Goal: Communication & Community: Answer question/provide support

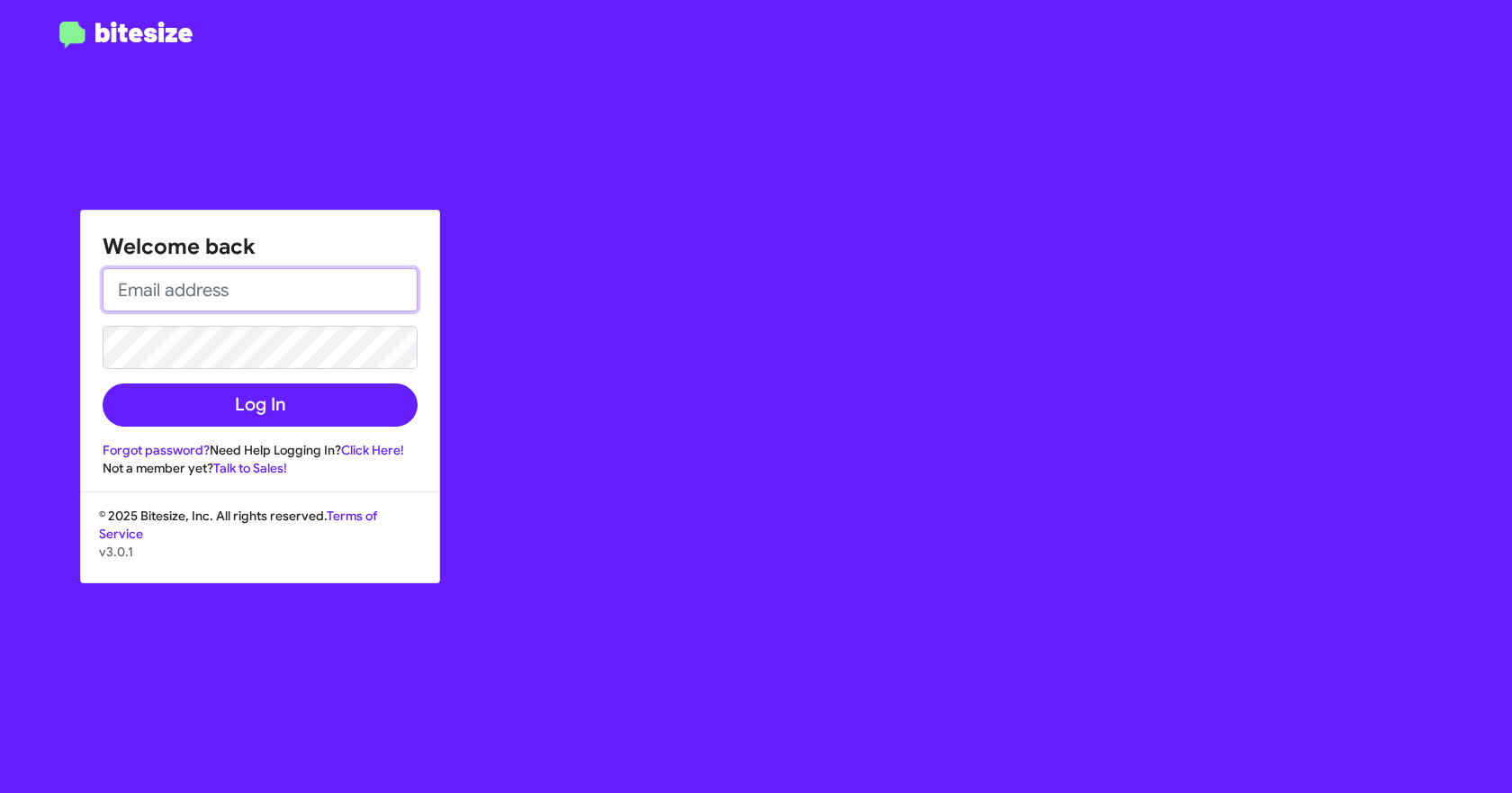
click at [364, 284] on input "email" at bounding box center [260, 290] width 315 height 43
type input "[EMAIL_ADDRESS][DOMAIN_NAME]"
click at [103, 384] on button "Log In" at bounding box center [260, 405] width 315 height 43
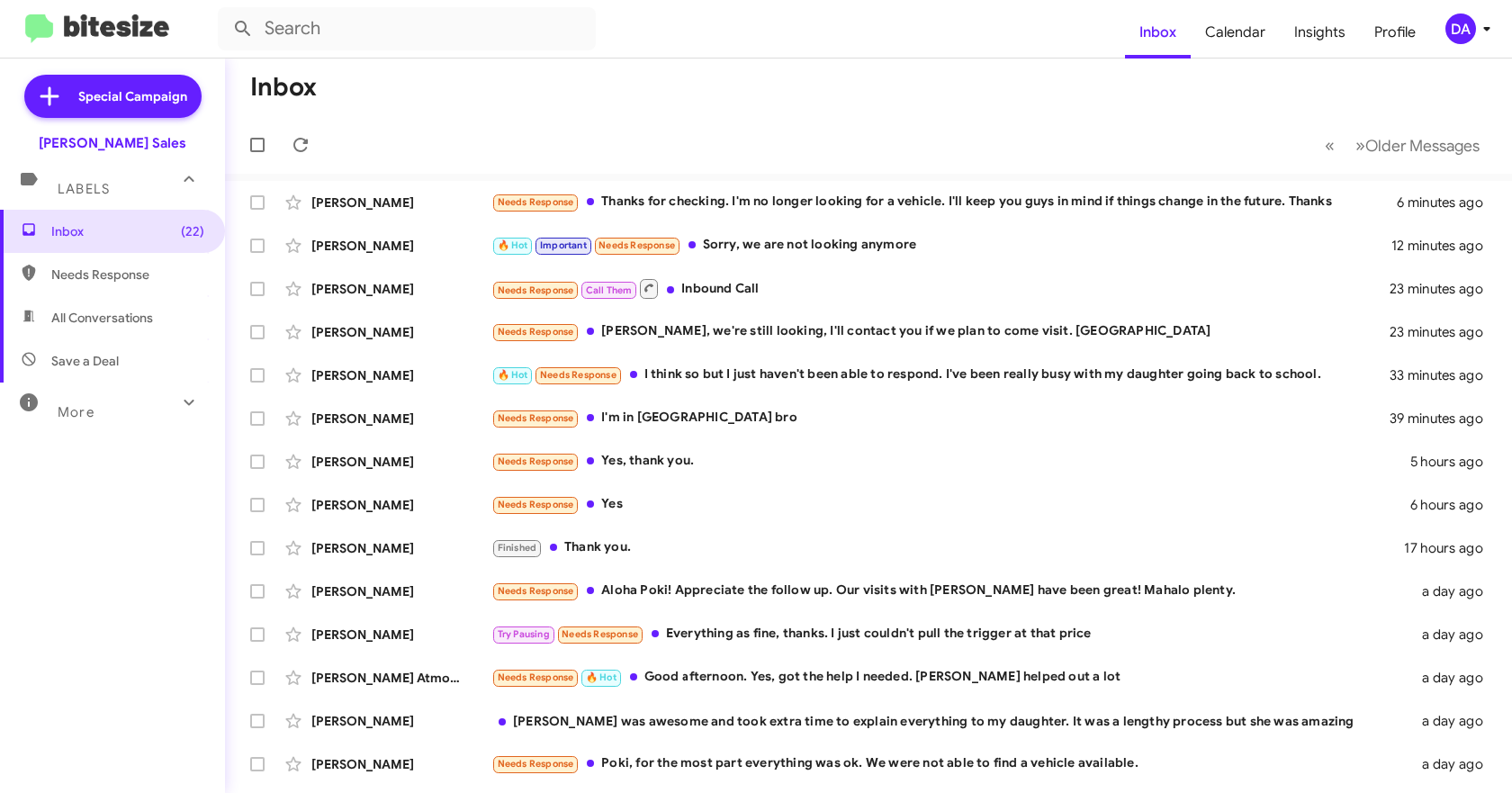
click at [128, 273] on span "Needs Response" at bounding box center [128, 274] width 153 height 18
type input "in:needs-response"
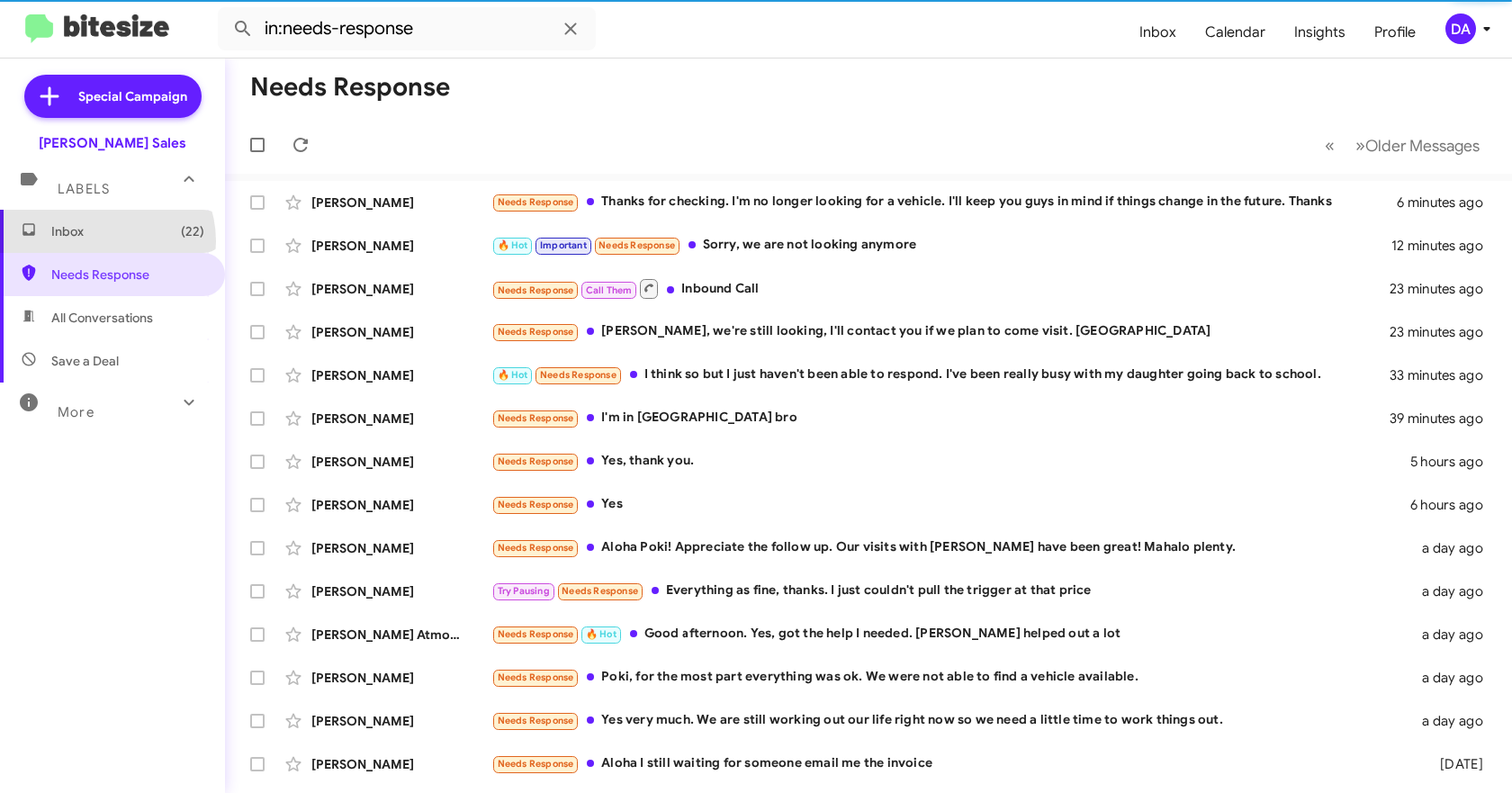
click at [100, 242] on span "Inbox (22)" at bounding box center [112, 231] width 225 height 43
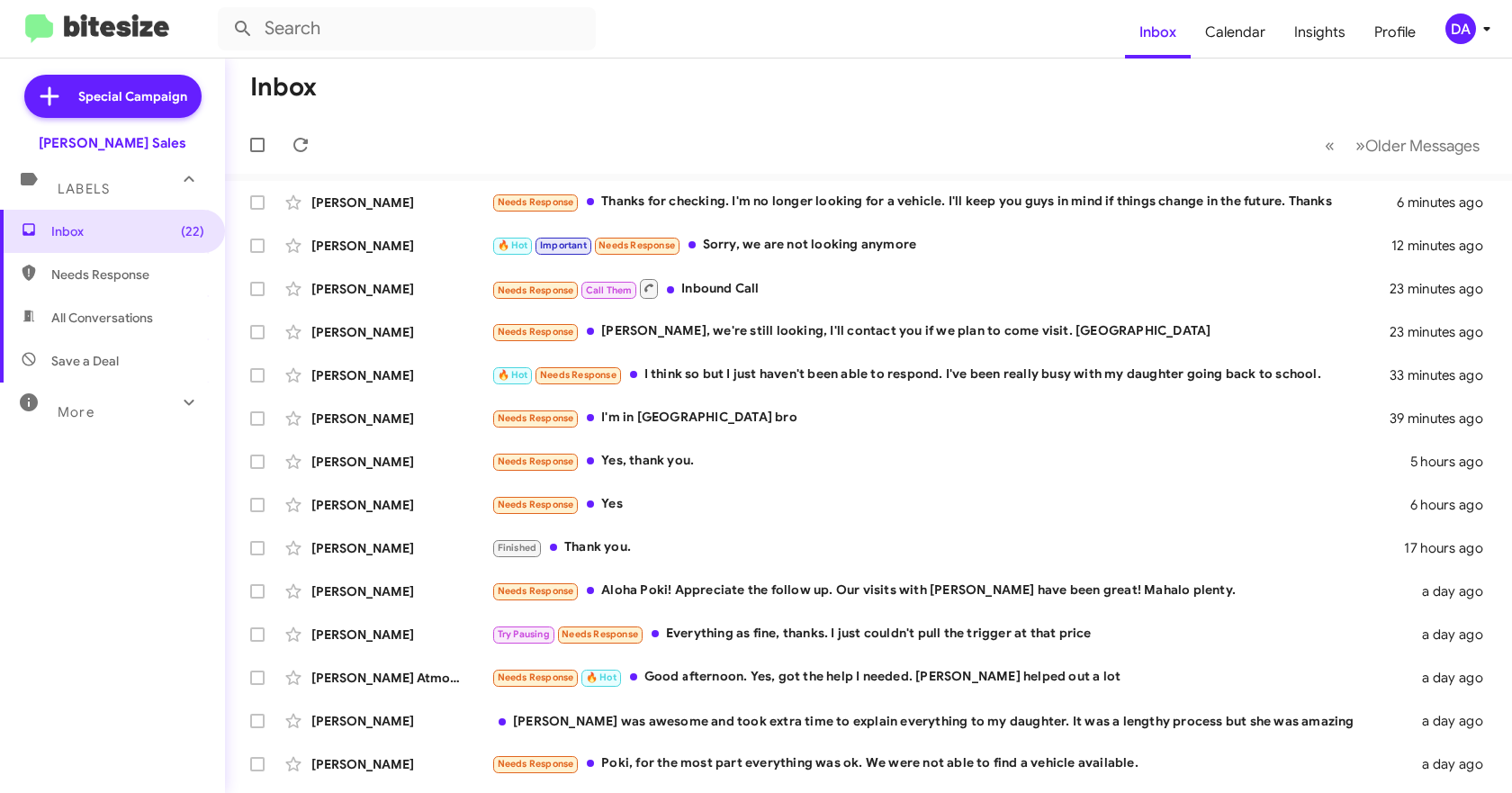
click at [100, 284] on span "Needs Response" at bounding box center [112, 274] width 225 height 43
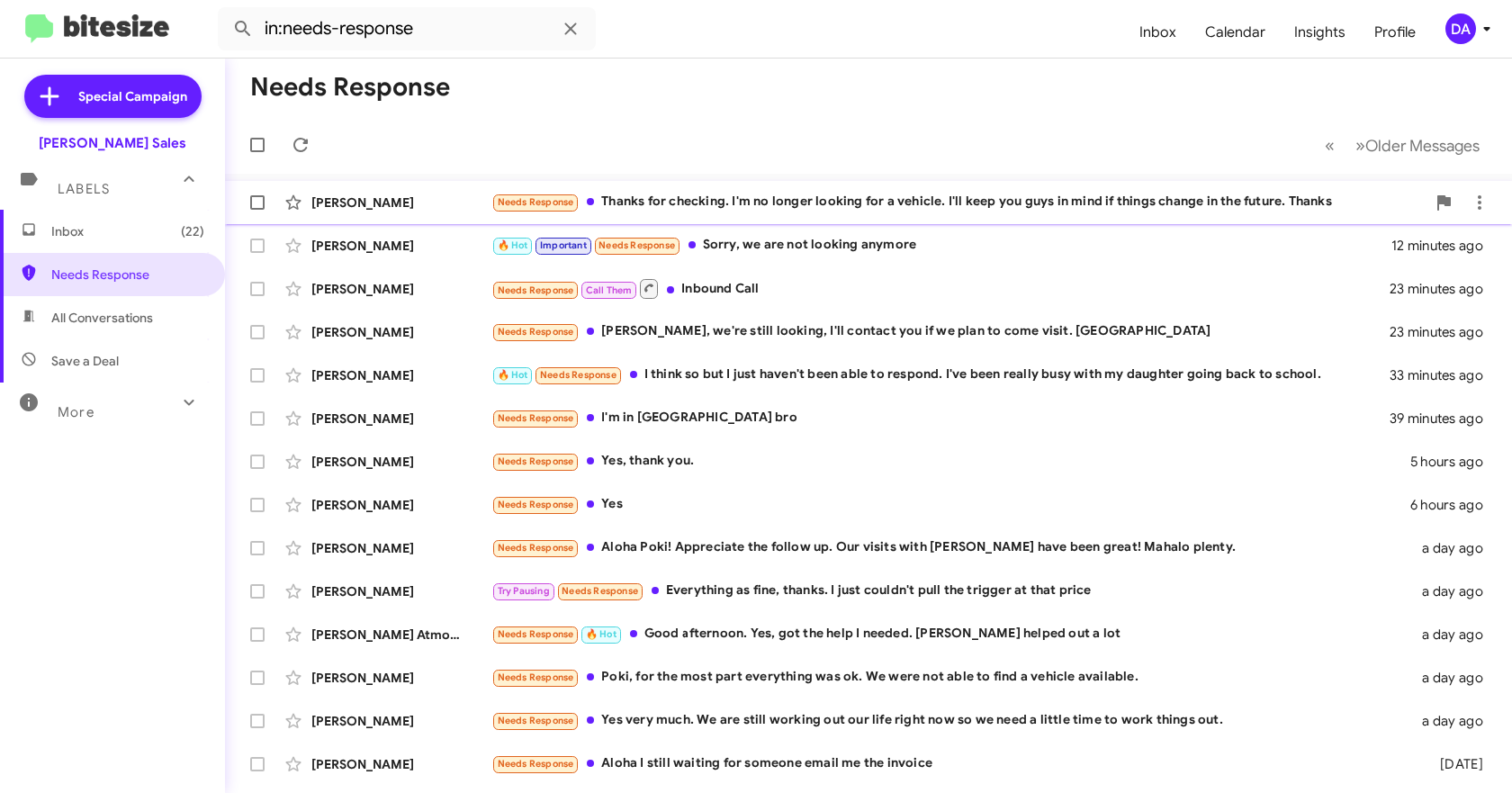
click at [430, 211] on div "Daniel Nakagawa" at bounding box center [402, 202] width 180 height 18
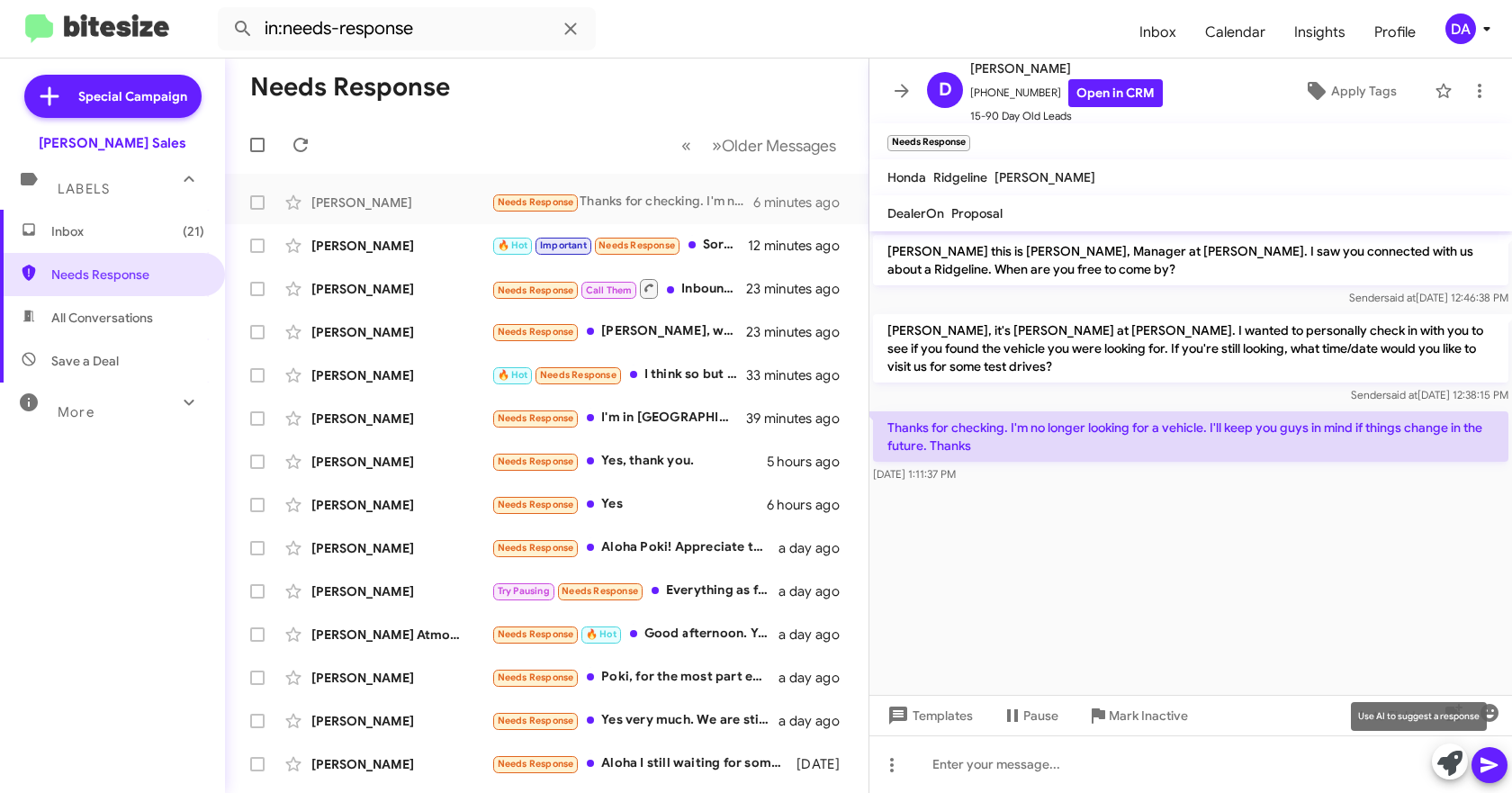
click at [1453, 766] on icon at bounding box center [1450, 763] width 25 height 25
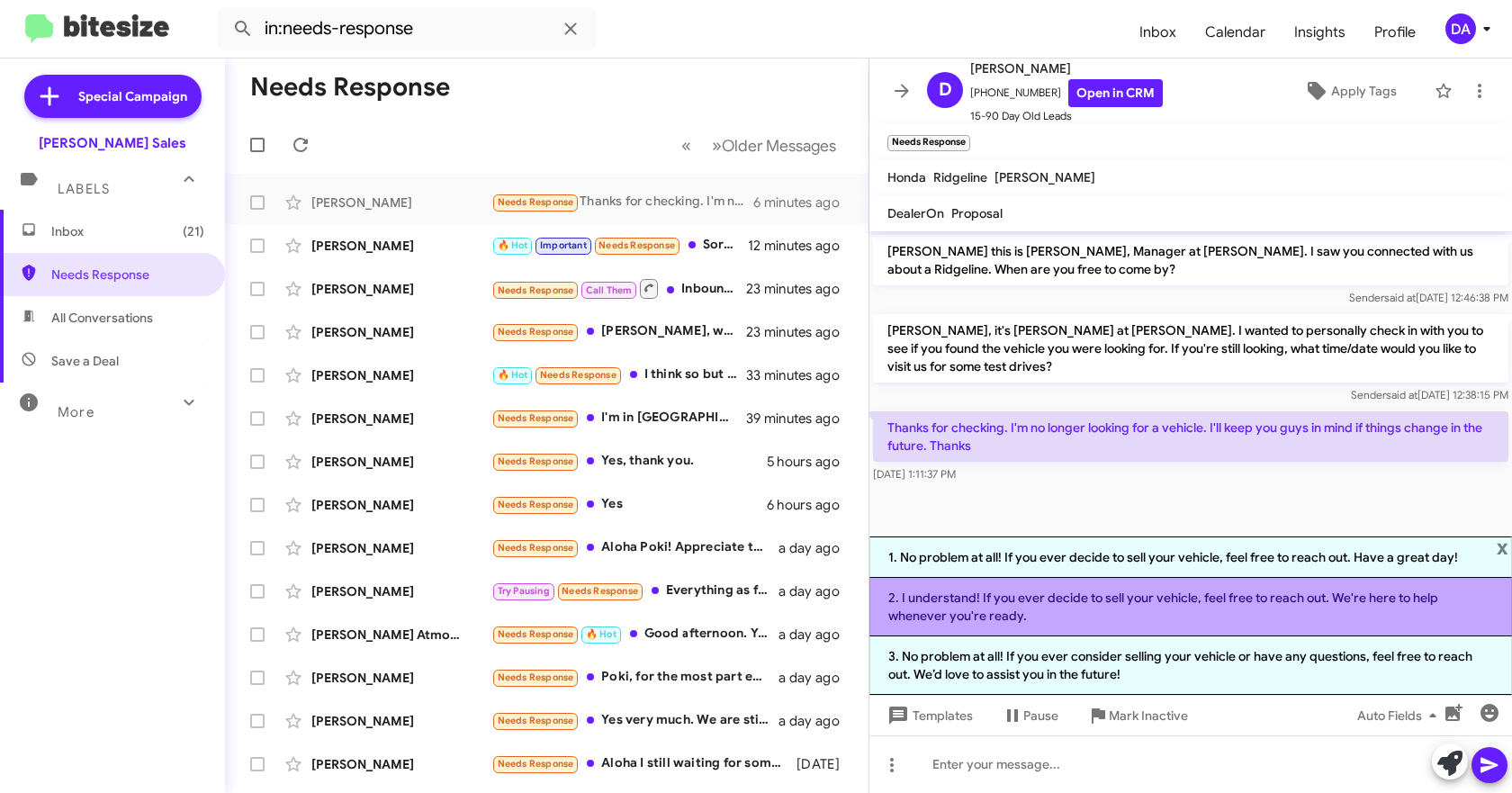
click at [1116, 603] on li "2. I understand! If you ever decide to sell your vehicle, feel free to reach ou…" at bounding box center [1191, 607] width 642 height 58
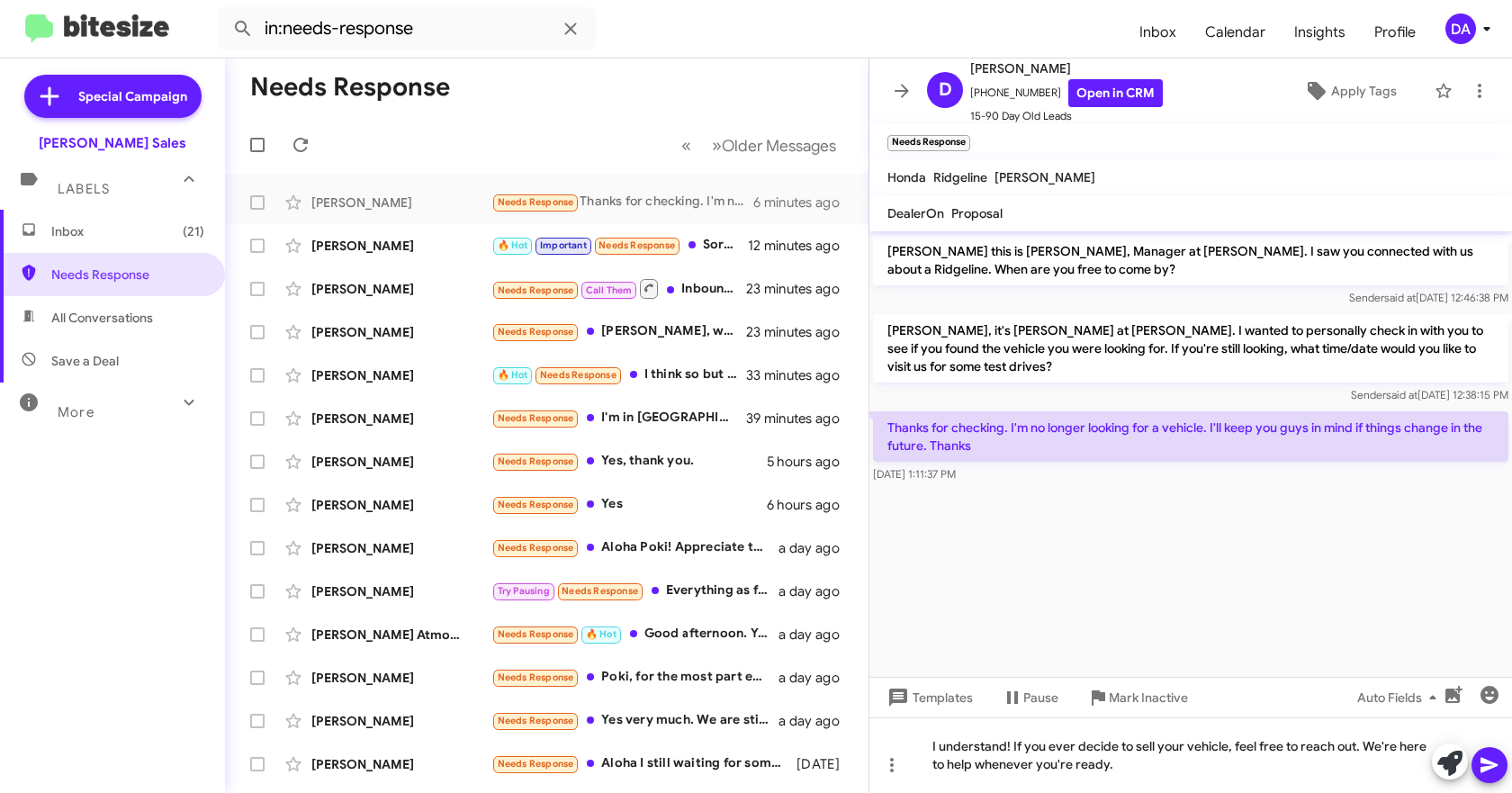
click at [1491, 767] on icon at bounding box center [1489, 765] width 17 height 15
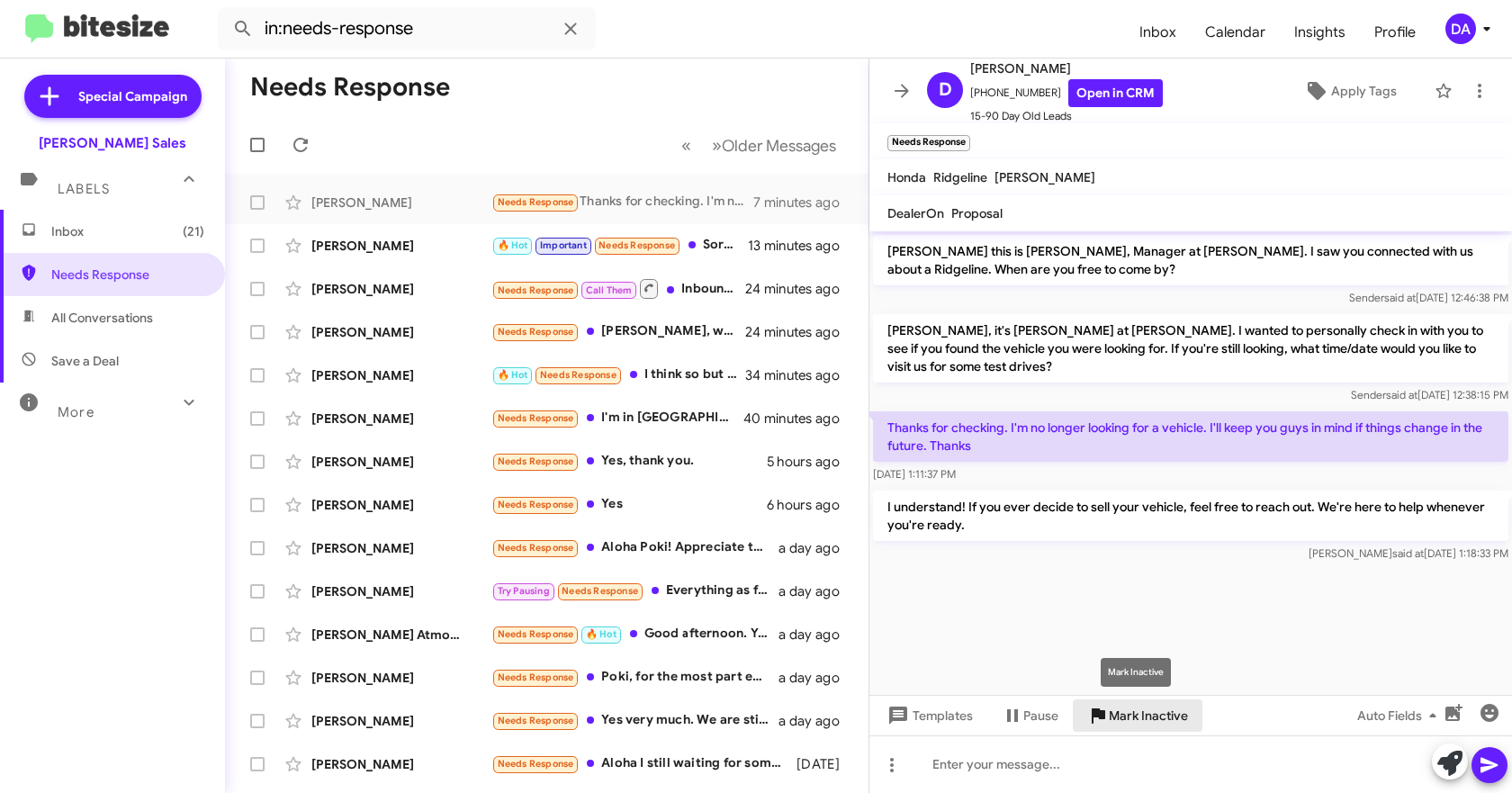
click at [1151, 719] on span "Mark Inactive" at bounding box center [1148, 715] width 80 height 33
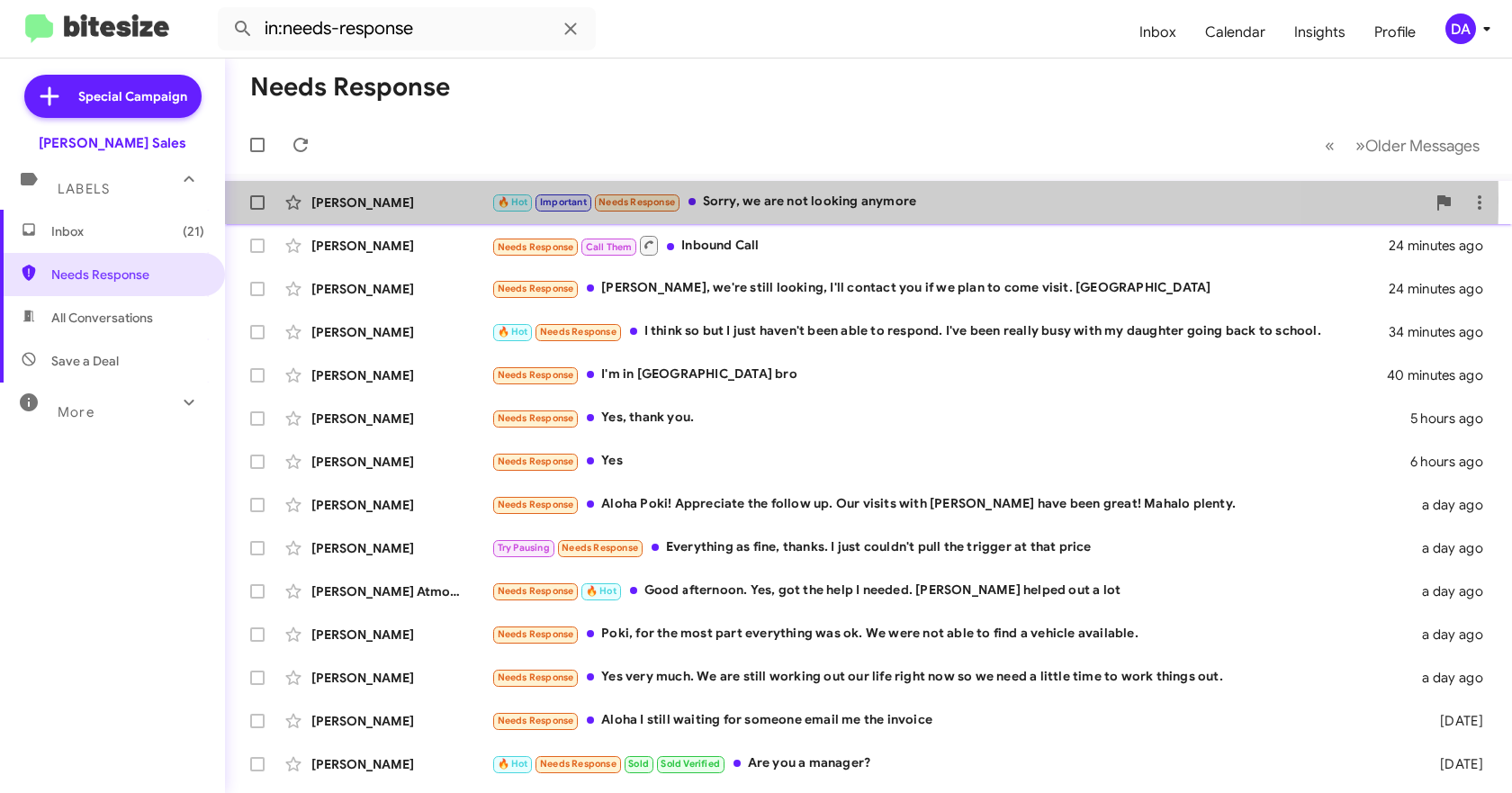
click at [371, 198] on div "[PERSON_NAME]" at bounding box center [402, 202] width 180 height 18
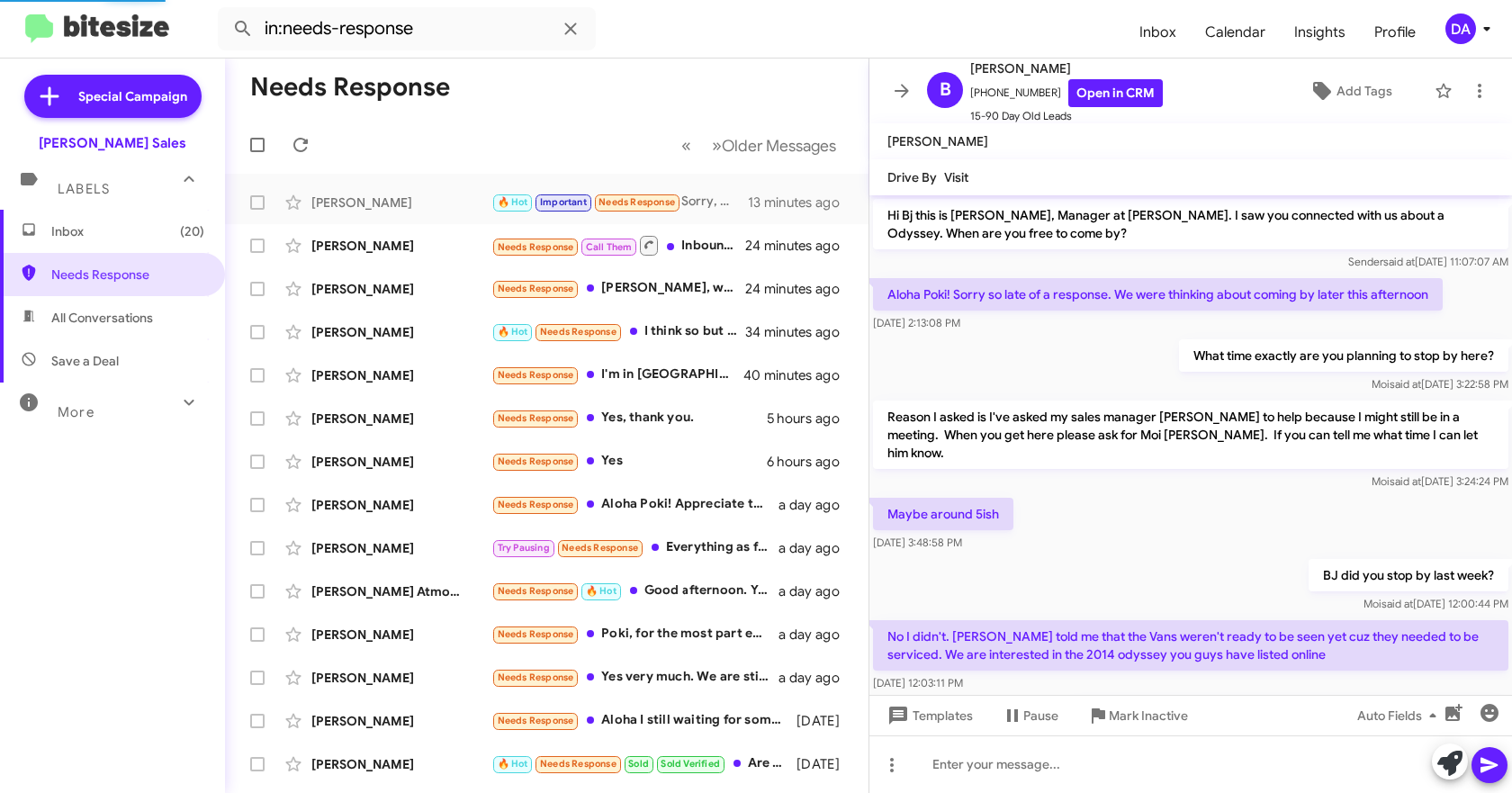
scroll to position [1078, 0]
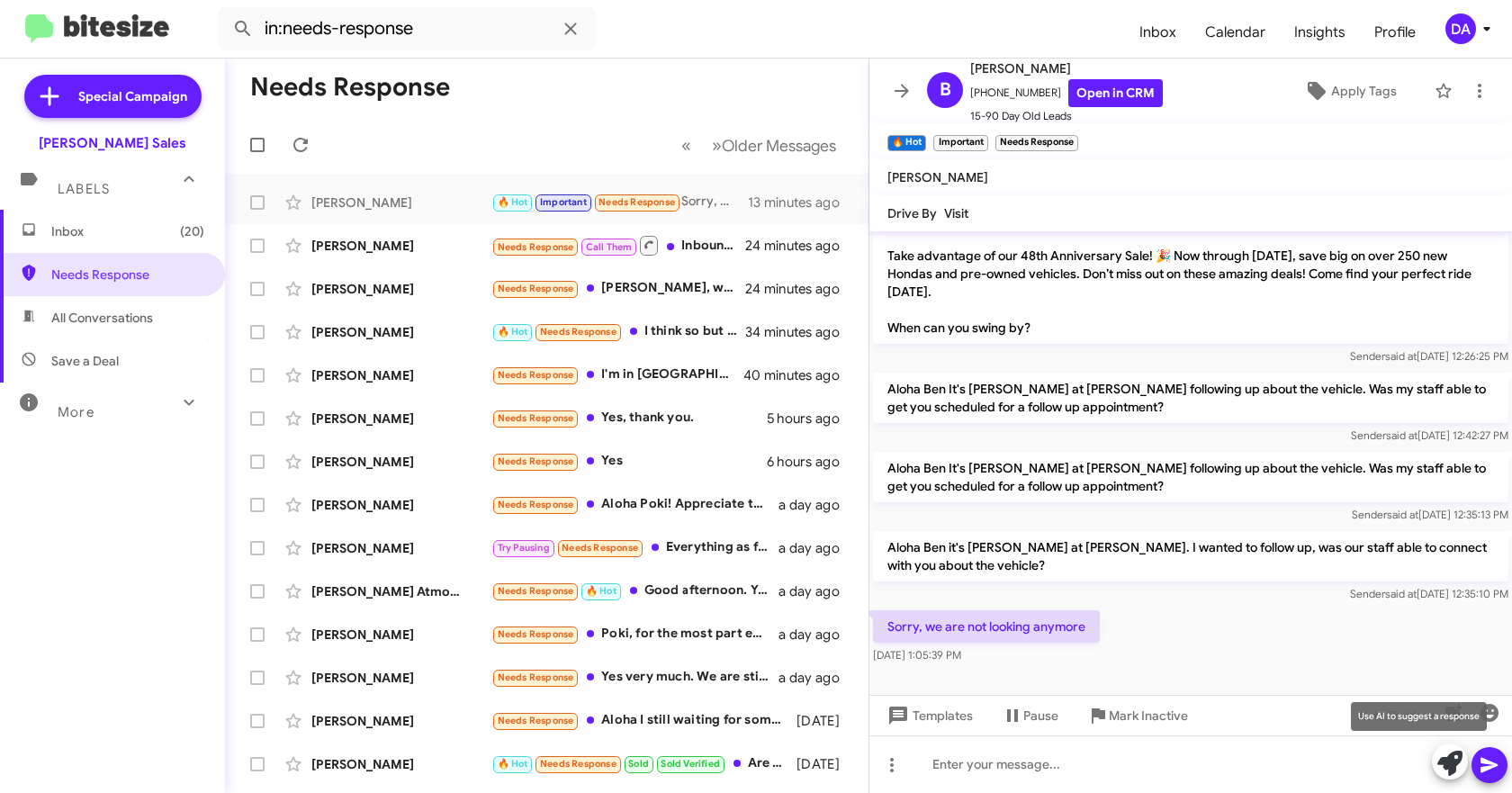
click at [1444, 759] on icon at bounding box center [1450, 763] width 25 height 25
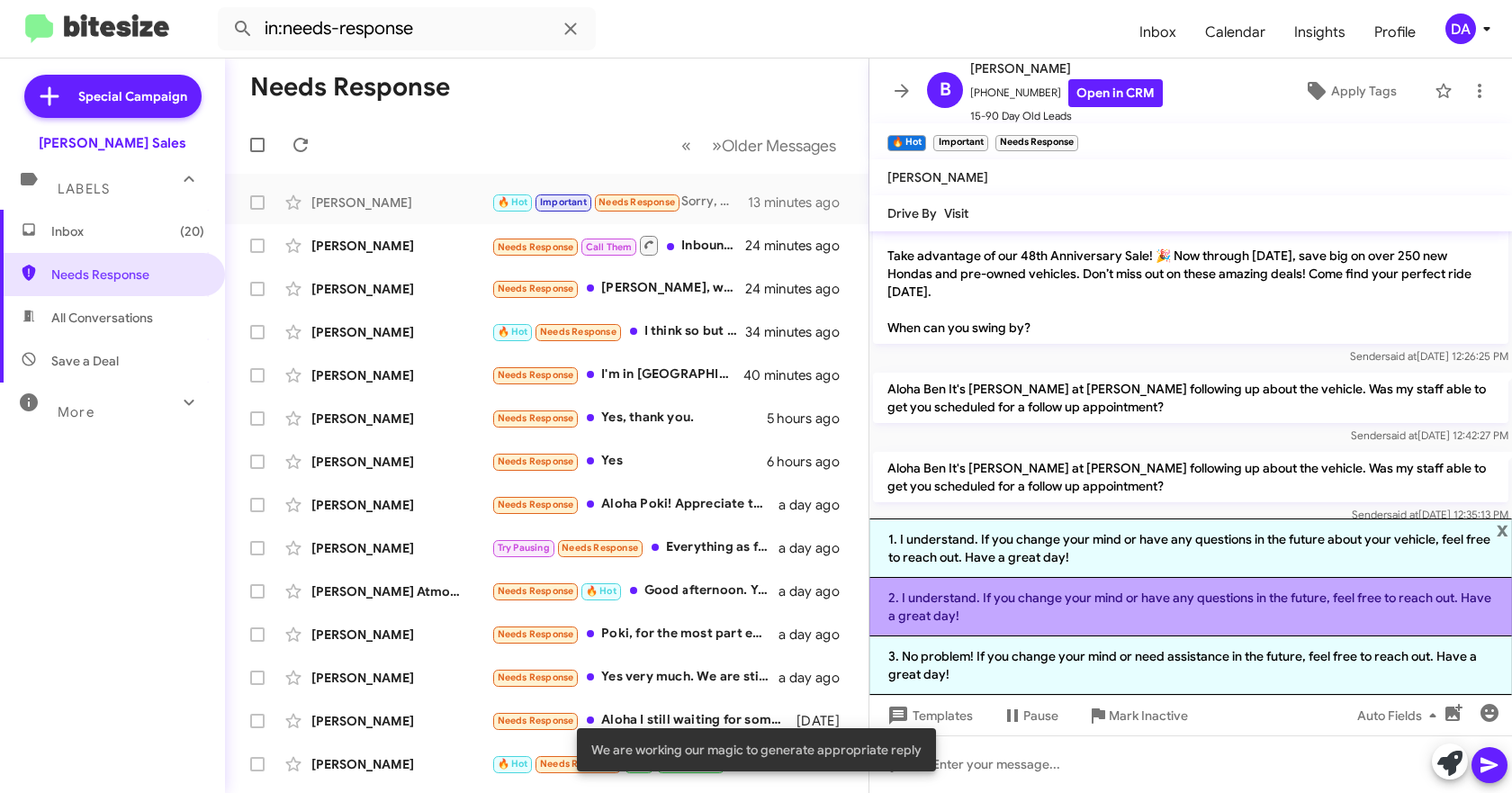
click at [1019, 613] on li "2. I understand. If you change your mind or have any questions in the future, f…" at bounding box center [1191, 607] width 642 height 58
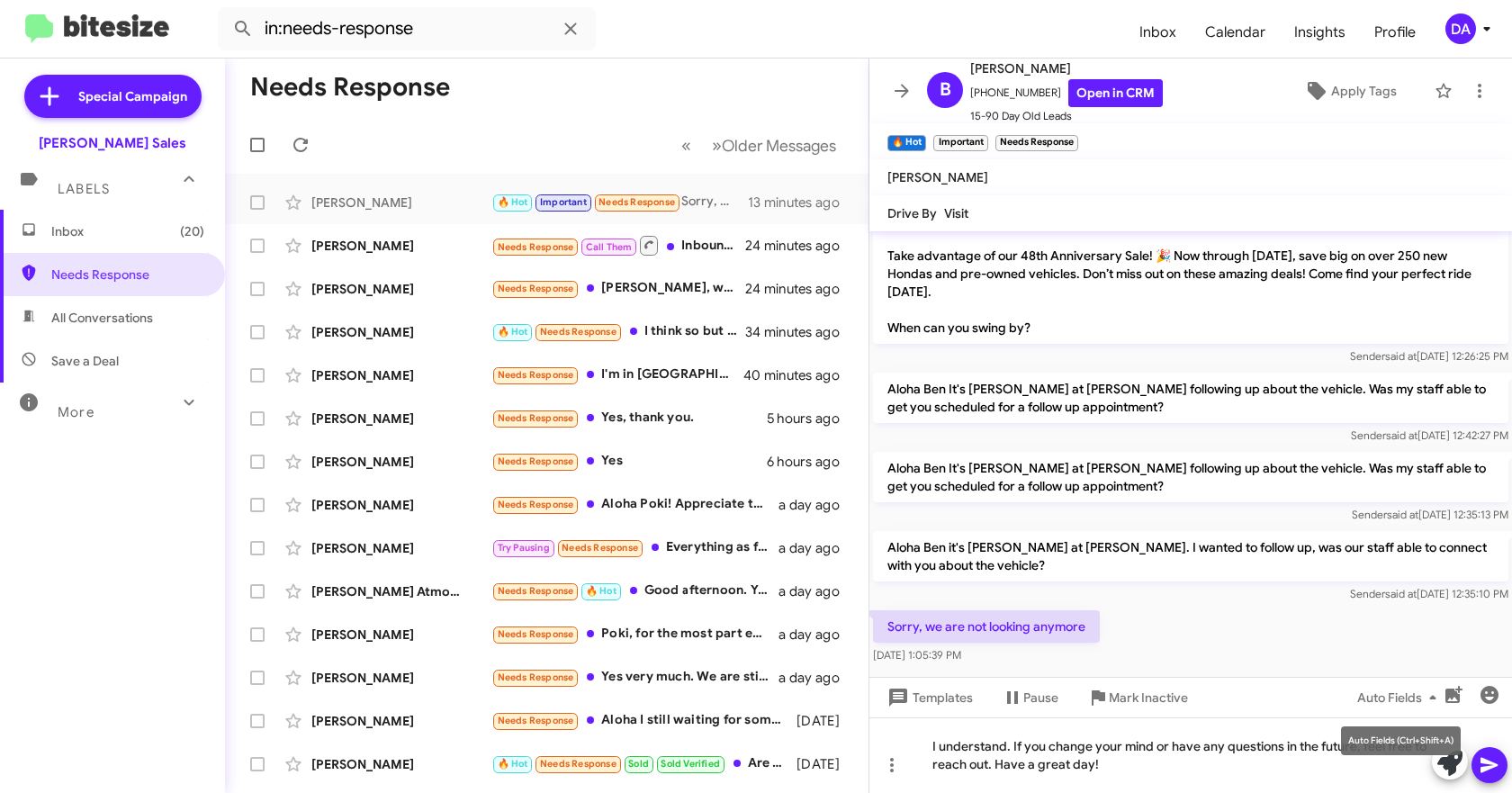
click at [1448, 767] on mat-tooltip-component "Auto Fields (Ctrl+Shift+A)" at bounding box center [1400, 740] width 145 height 54
click at [1494, 762] on icon at bounding box center [1489, 765] width 22 height 22
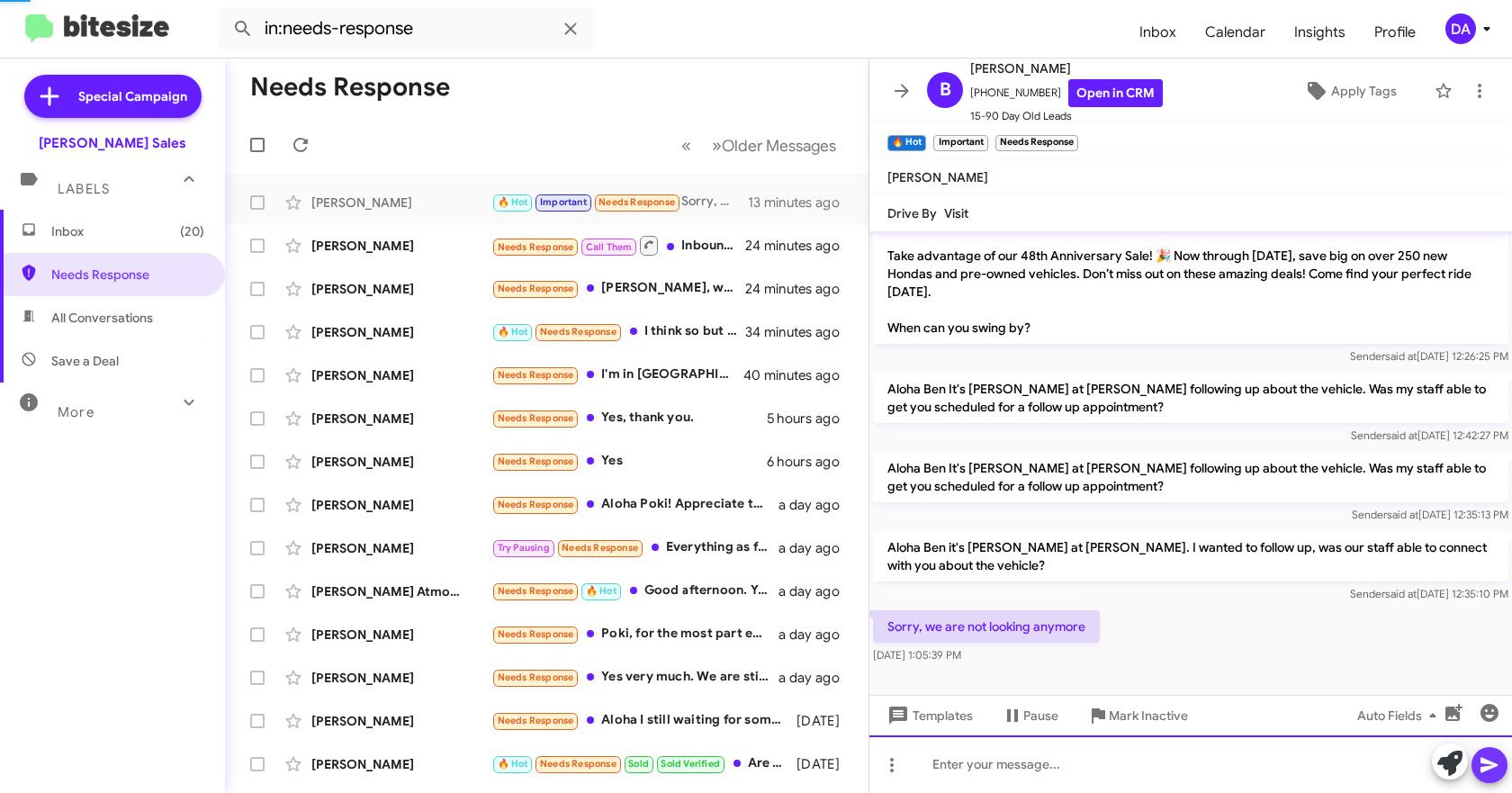
scroll to position [0, 0]
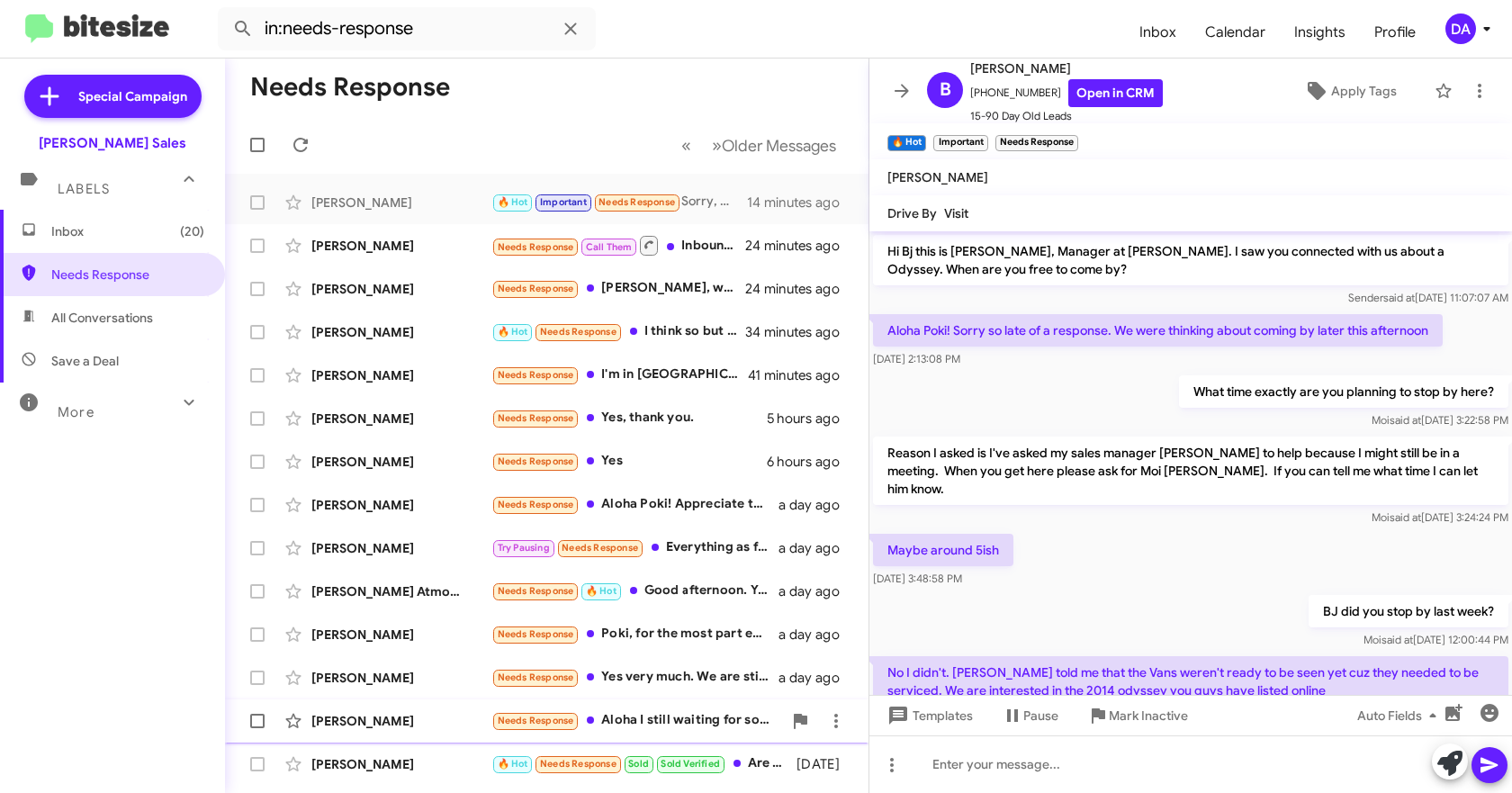
click at [1117, 717] on span "Mark Inactive" at bounding box center [1148, 715] width 80 height 33
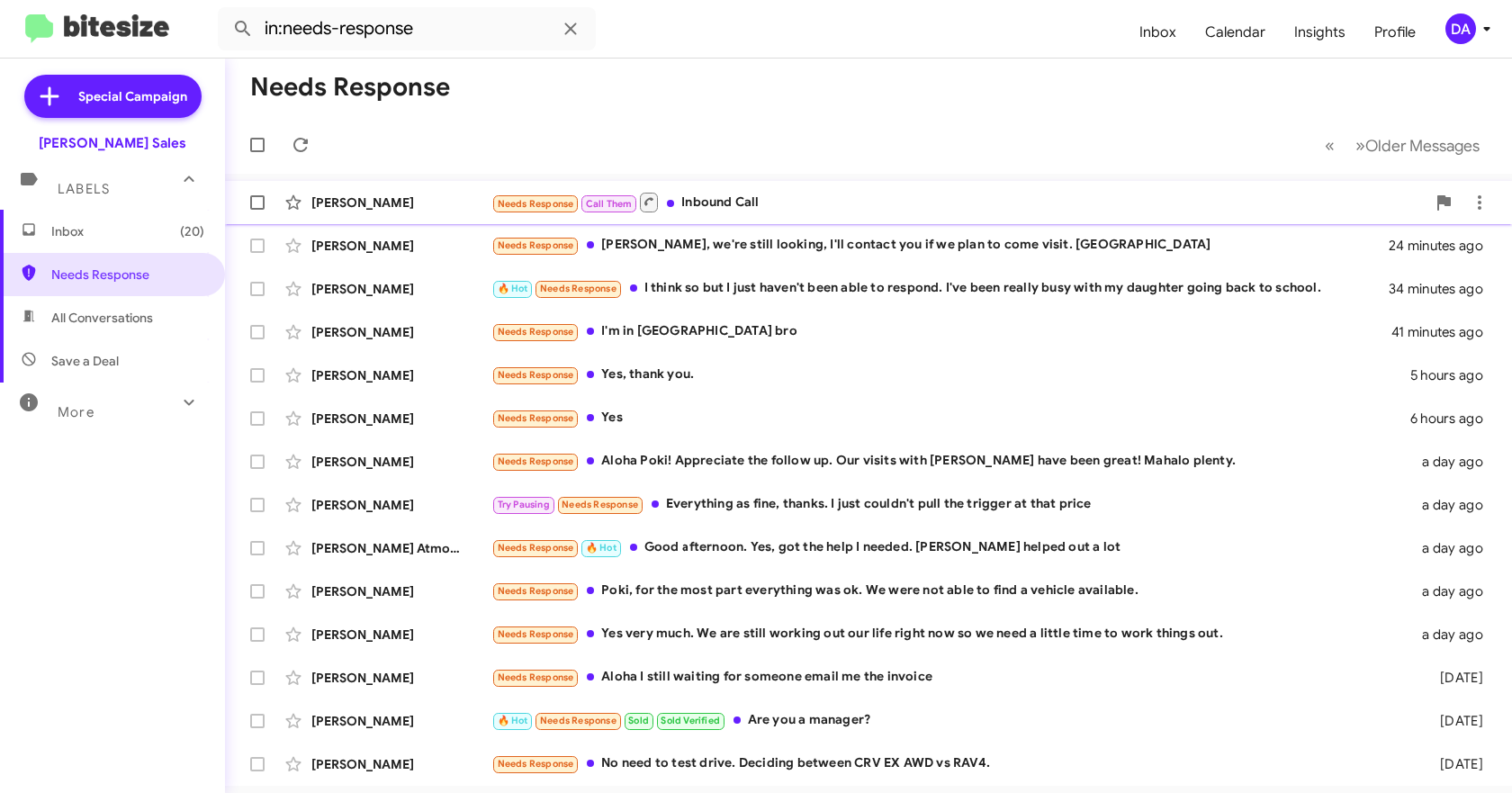
click at [370, 210] on div "[PERSON_NAME]" at bounding box center [402, 202] width 180 height 18
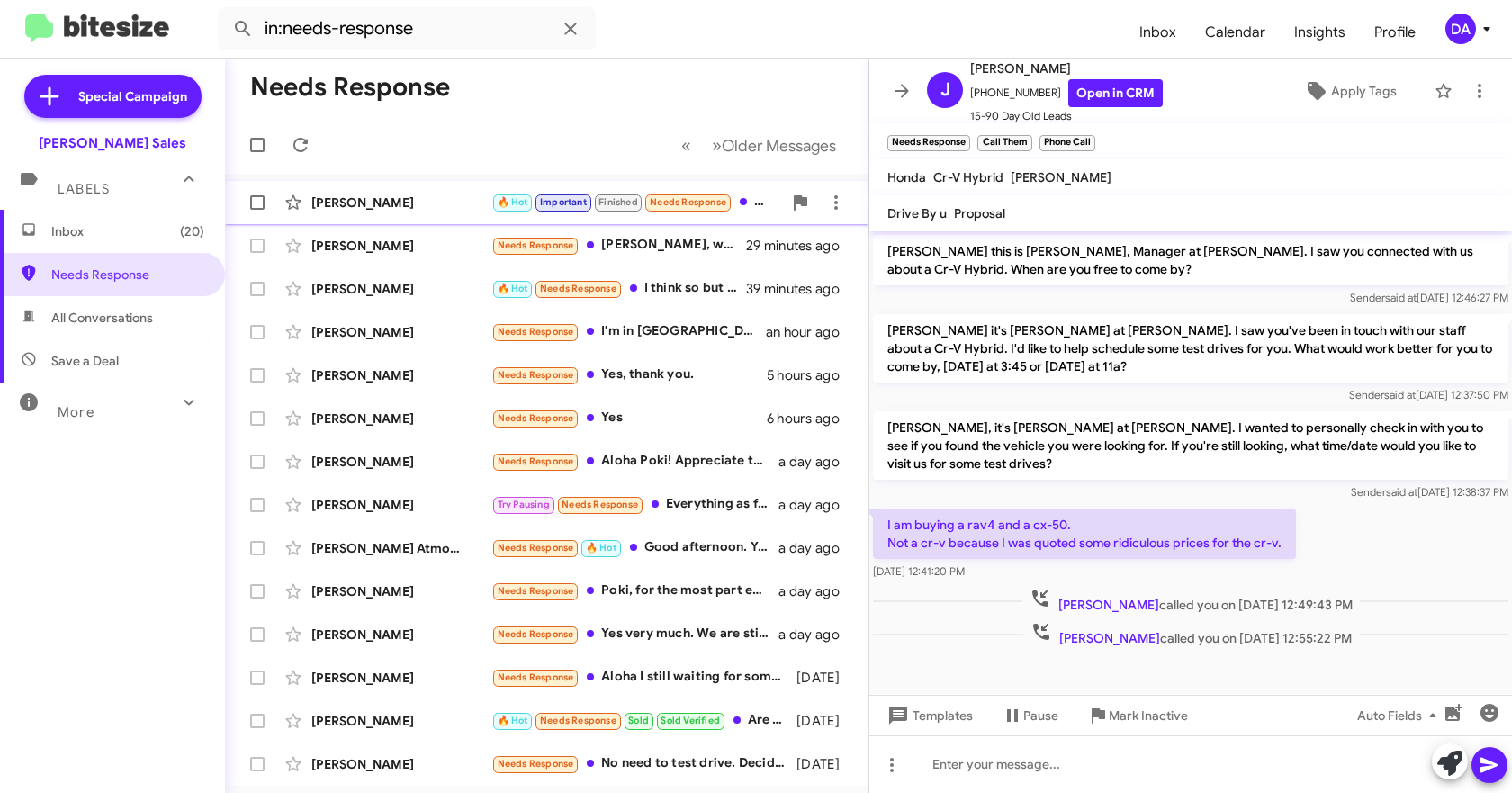
click at [333, 198] on div "[PERSON_NAME]" at bounding box center [402, 202] width 180 height 18
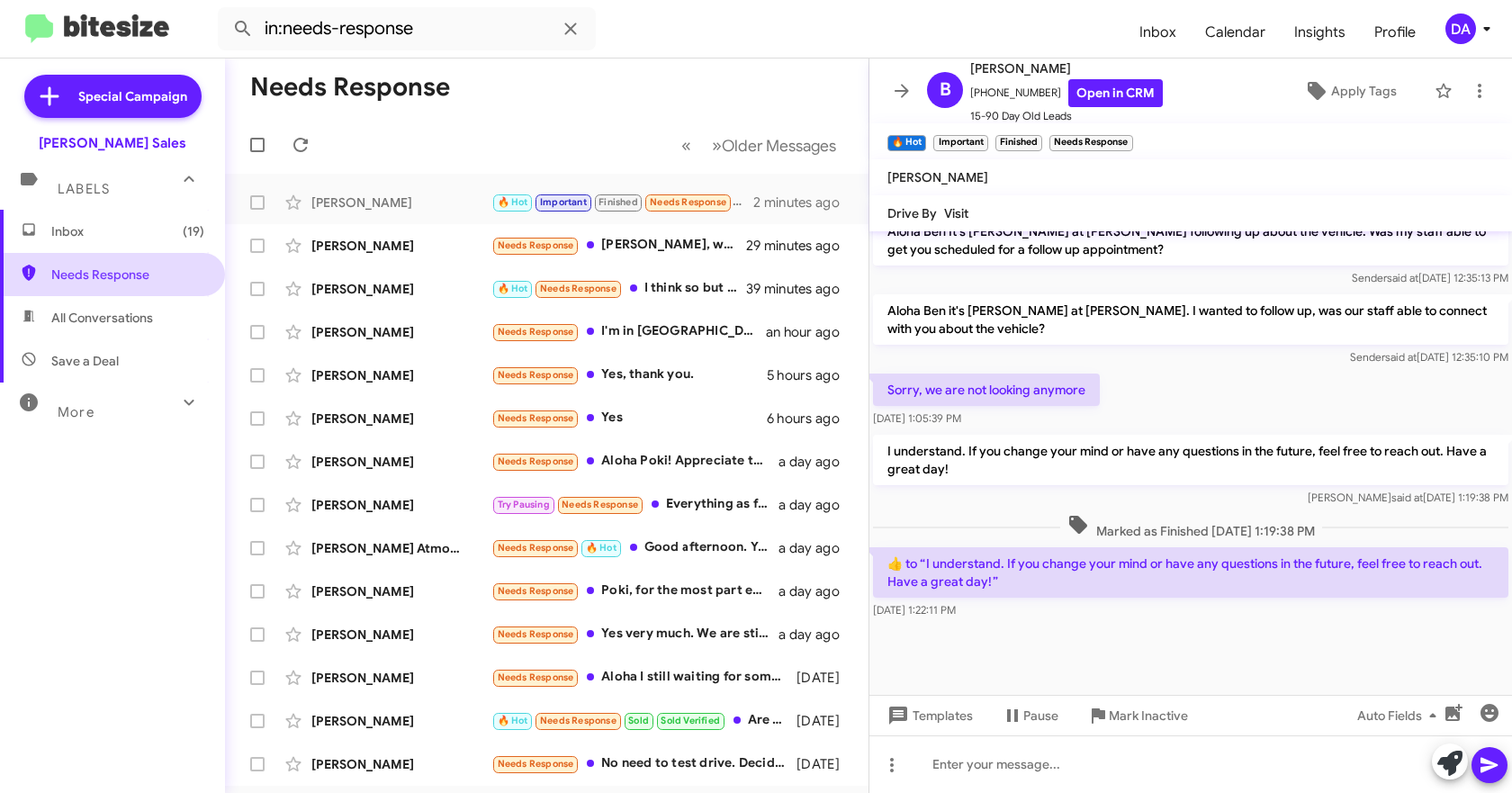
click at [118, 278] on span "Needs Response" at bounding box center [128, 274] width 153 height 18
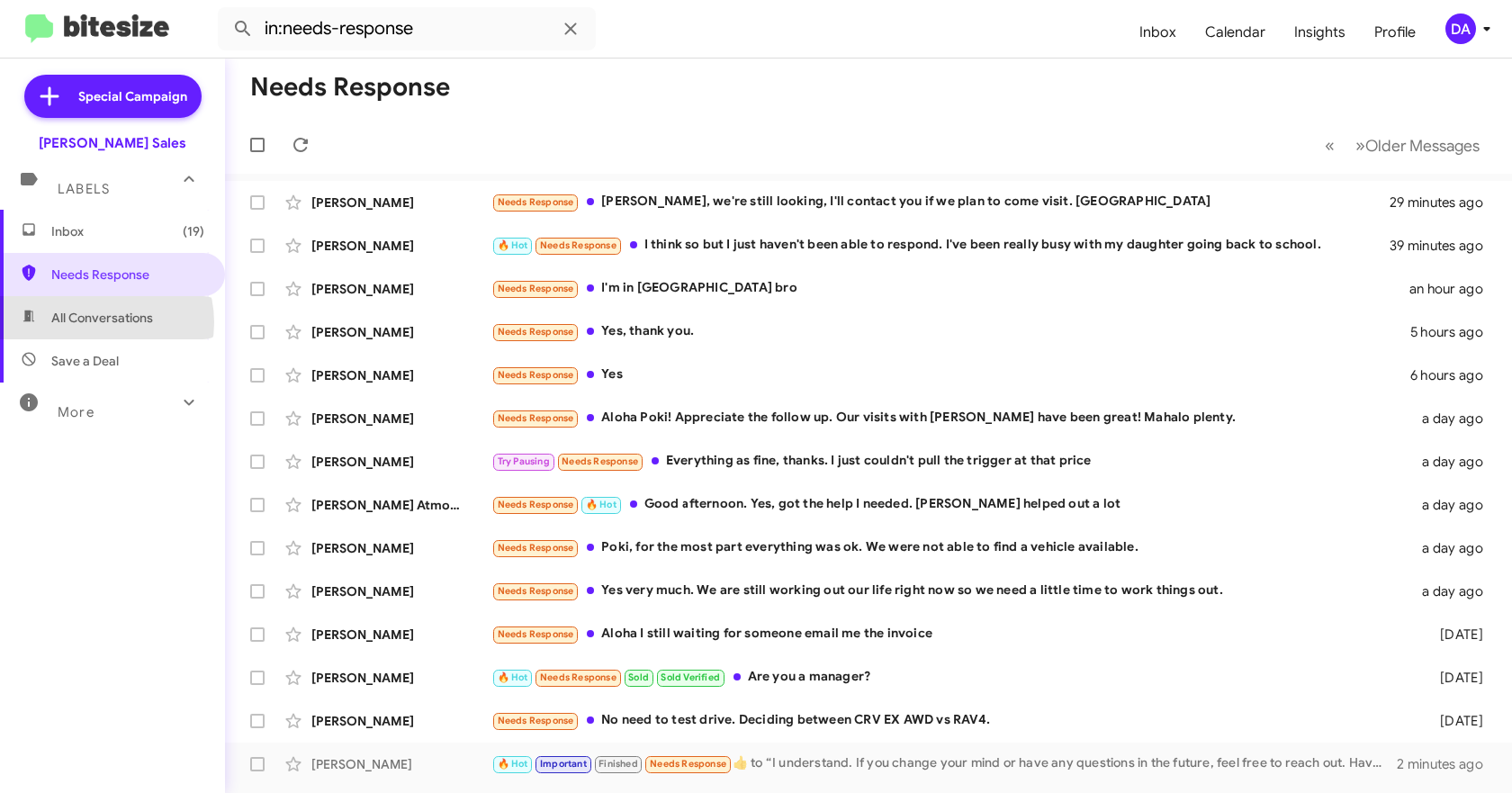
click at [97, 322] on span "All Conversations" at bounding box center [103, 317] width 102 height 18
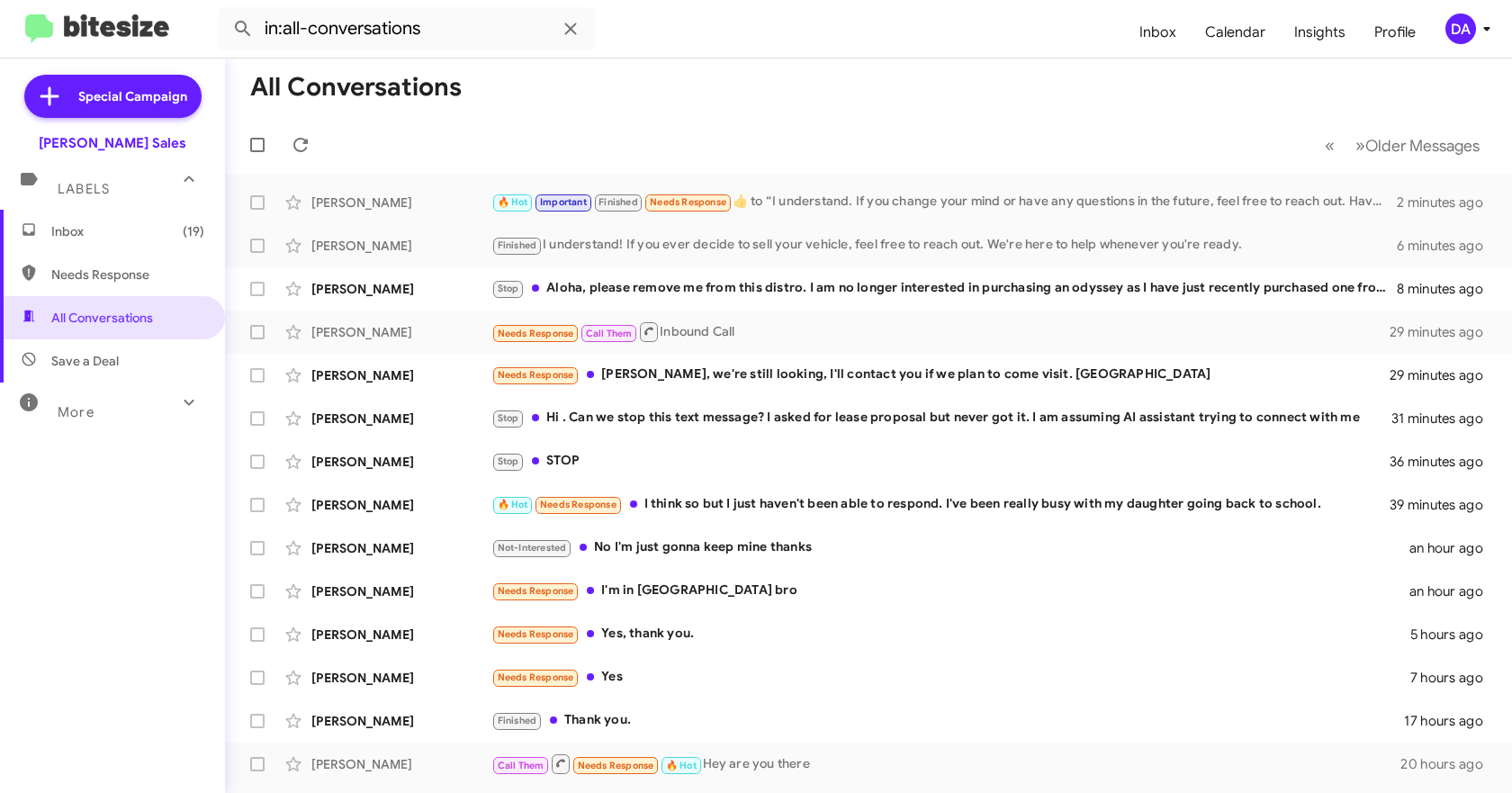
click at [87, 279] on span "Needs Response" at bounding box center [128, 274] width 153 height 18
type input "in:needs-response"
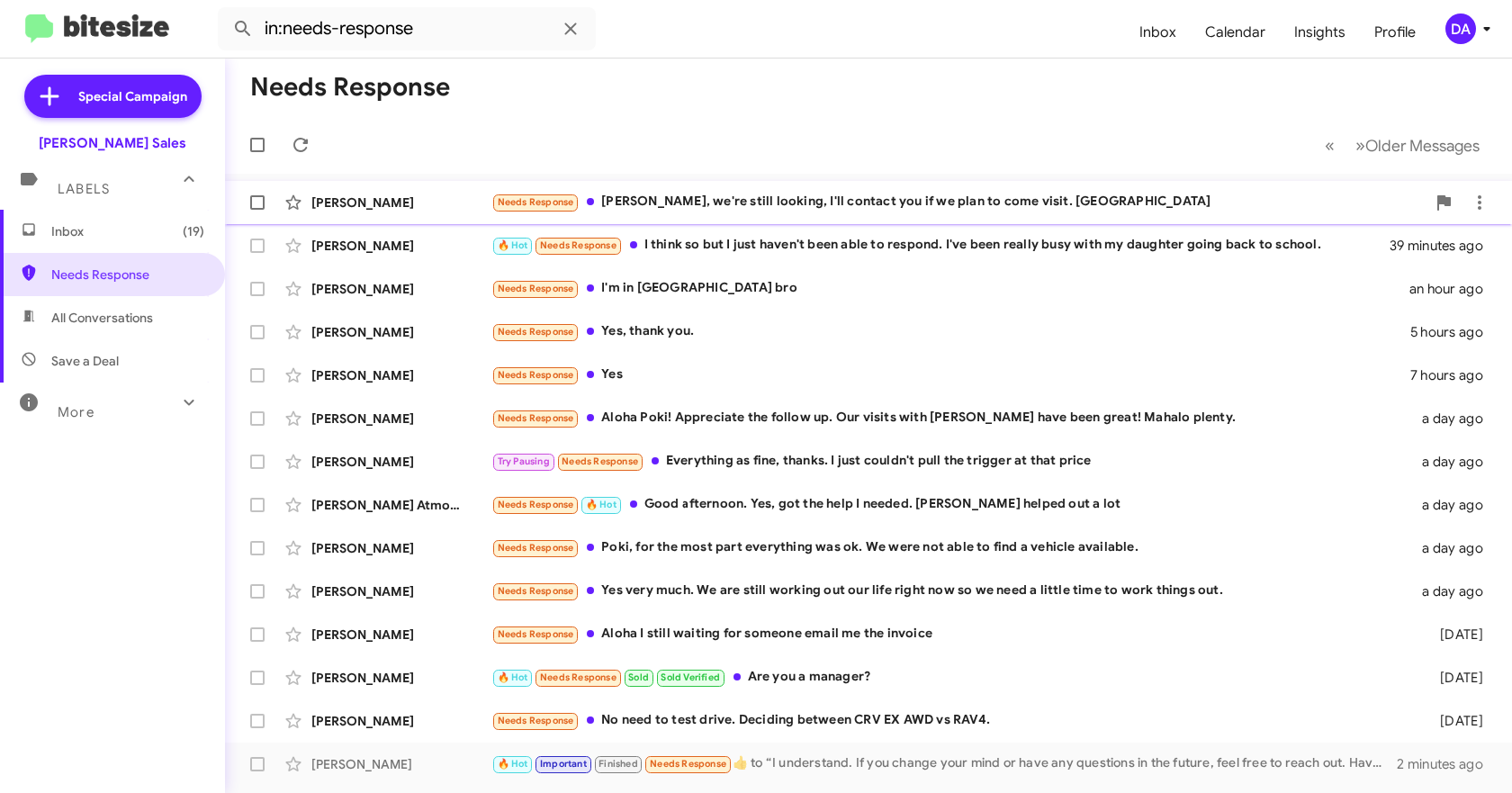
click at [612, 210] on div "Needs Response Aloha Poki, we're still looking, I'll contact you if we plan to …" at bounding box center [958, 202] width 934 height 21
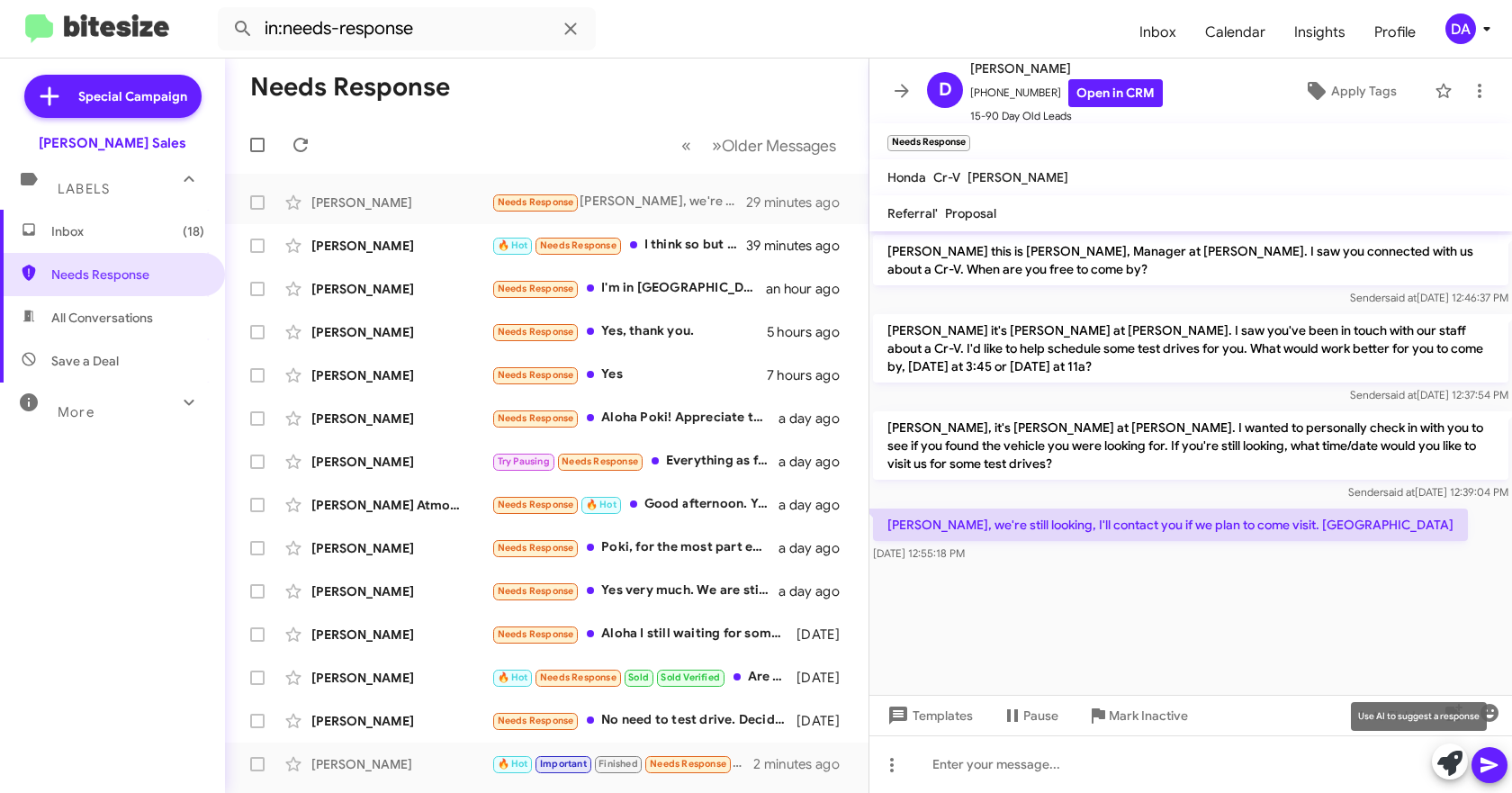
click at [1458, 764] on icon at bounding box center [1450, 763] width 25 height 25
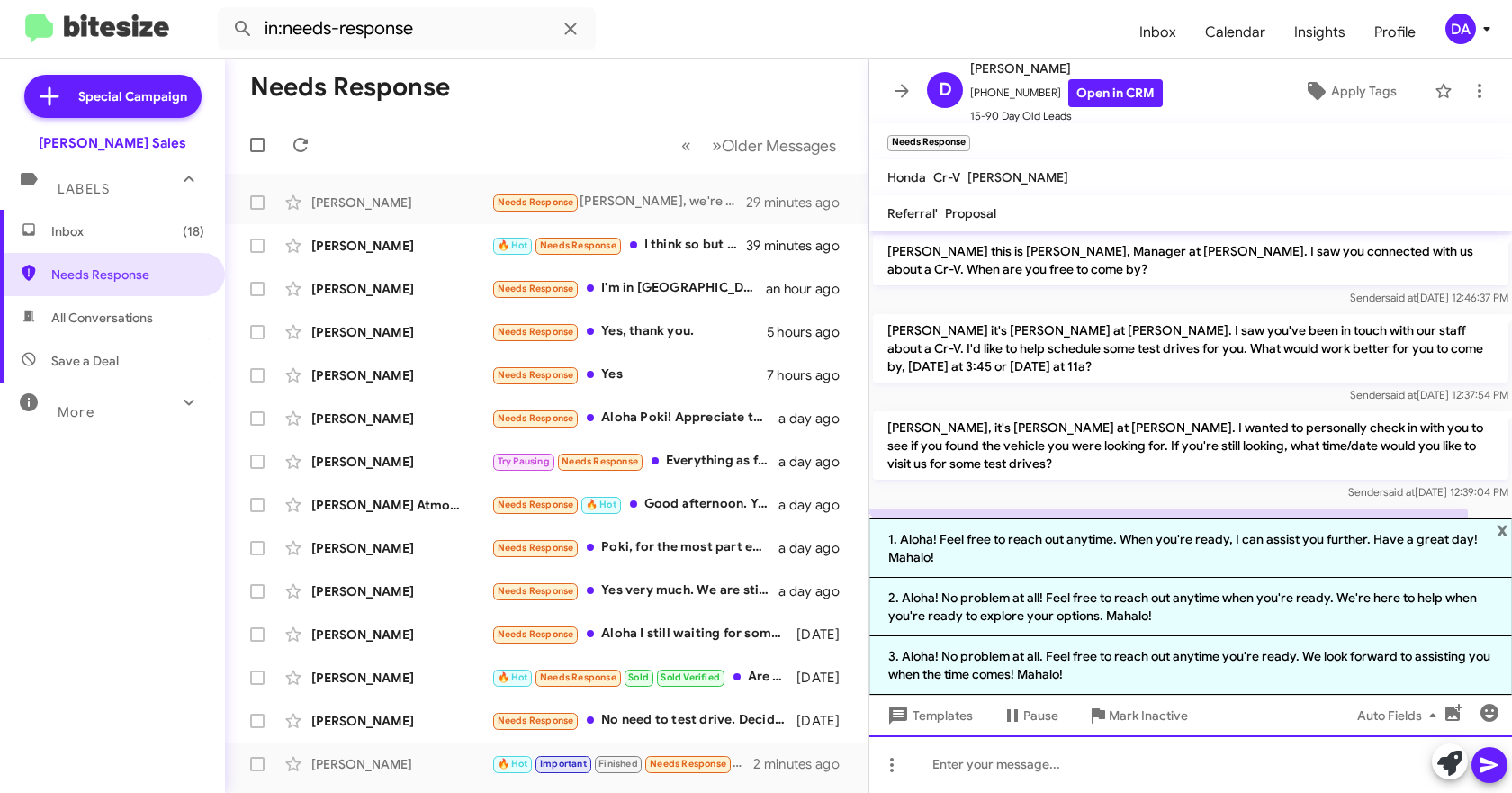
click at [1020, 767] on div at bounding box center [1191, 764] width 642 height 58
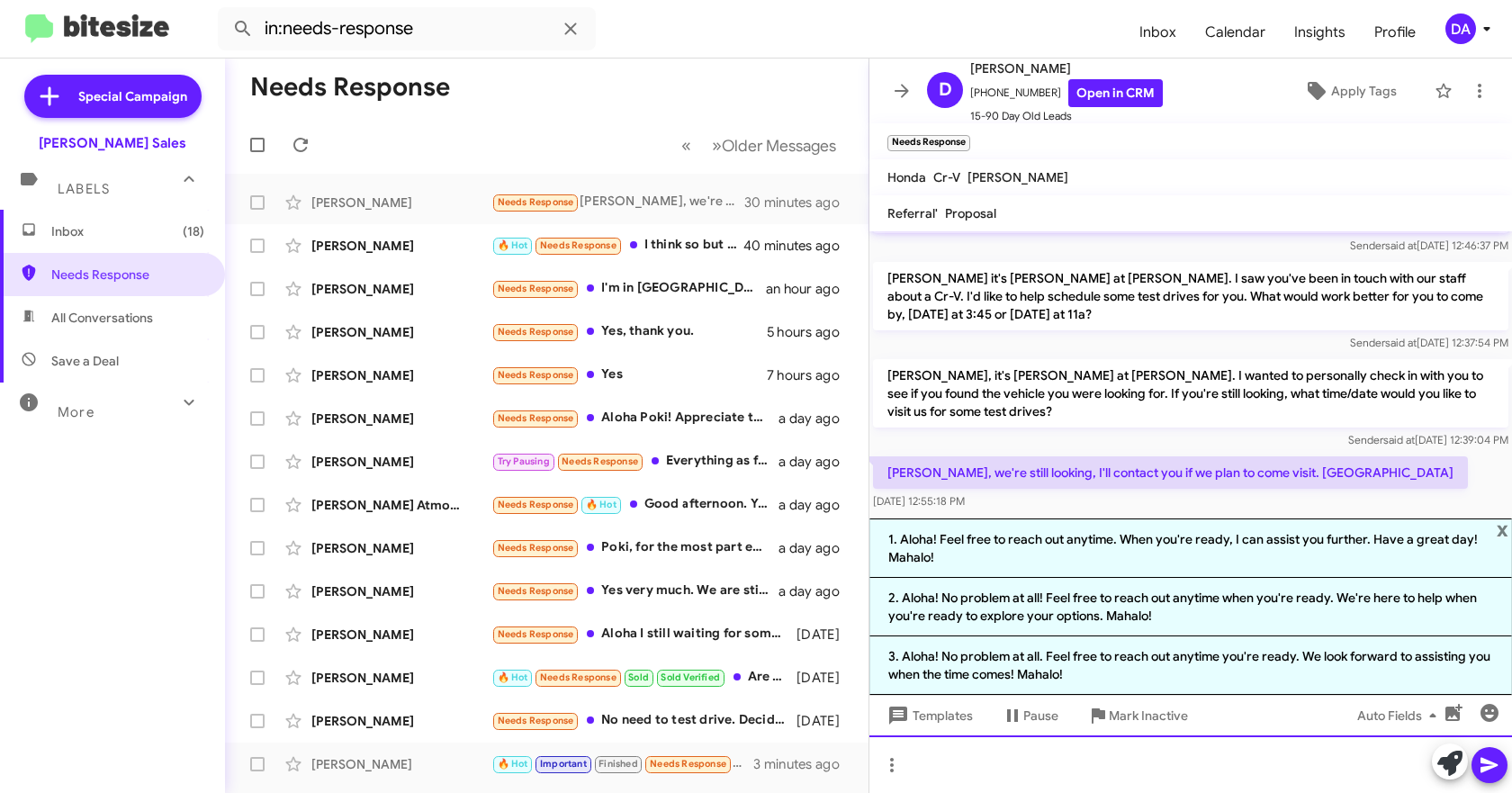
scroll to position [66, 0]
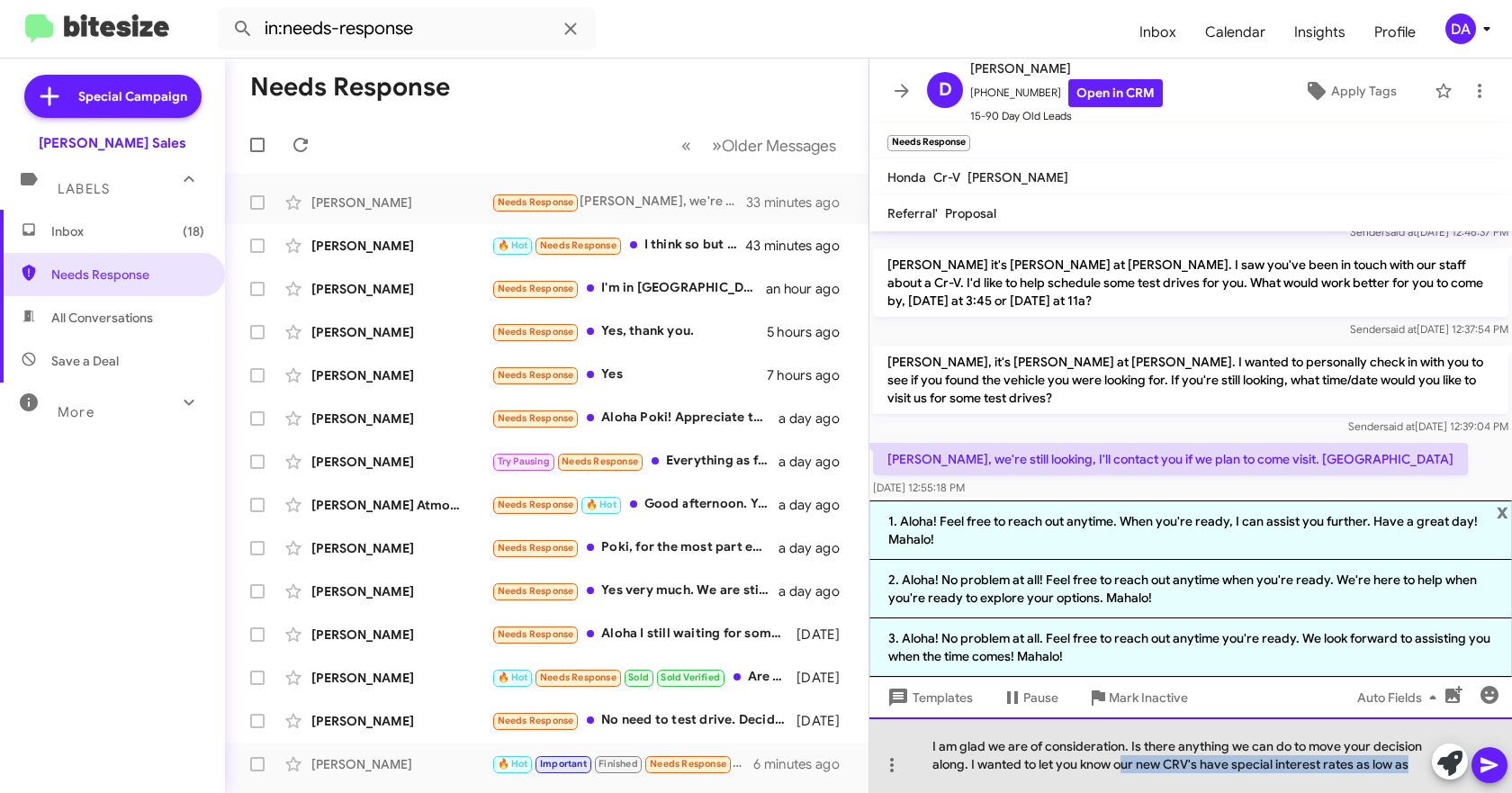
drag, startPoint x: 1415, startPoint y: 769, endPoint x: 1120, endPoint y: 764, distance: 295.0
click at [1120, 764] on div "I am glad we are of consideration. Is there anything we can do to move your dec…" at bounding box center [1191, 755] width 642 height 76
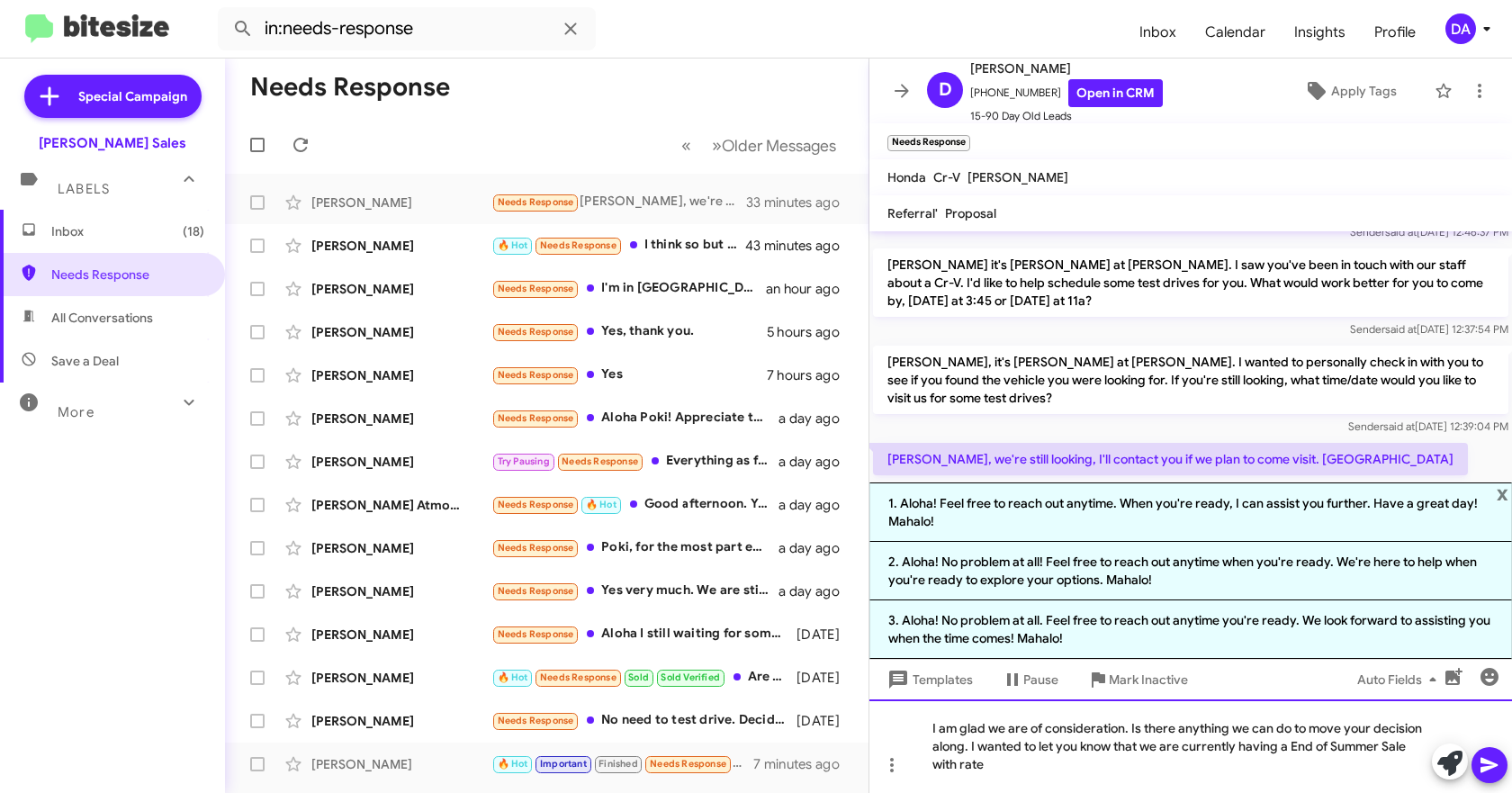
click at [1115, 760] on div "I am glad we are of consideration. Is there anything we can do to move your dec…" at bounding box center [1191, 746] width 642 height 94
click at [1489, 771] on icon at bounding box center [1489, 765] width 22 height 22
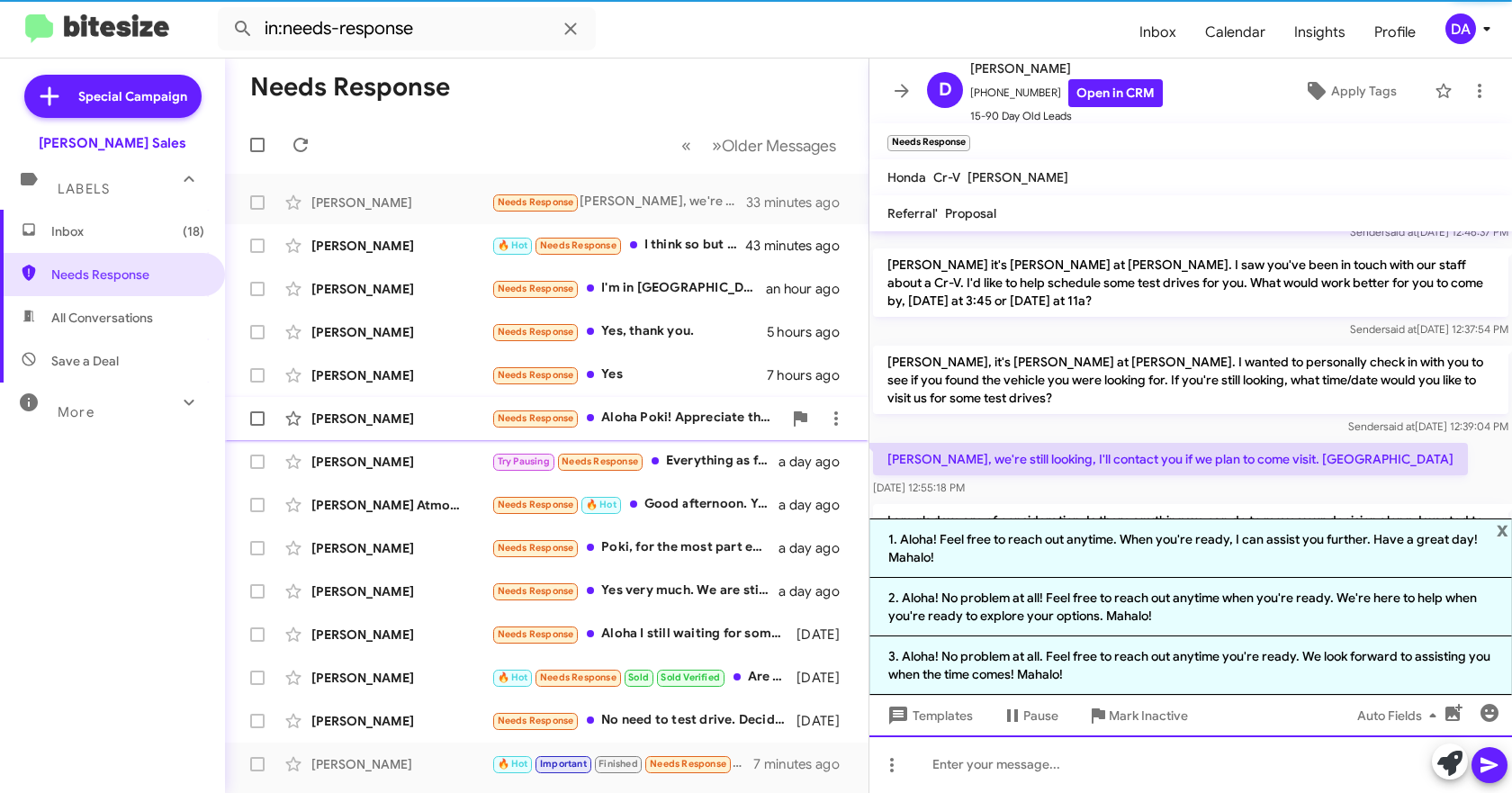
scroll to position [168, 0]
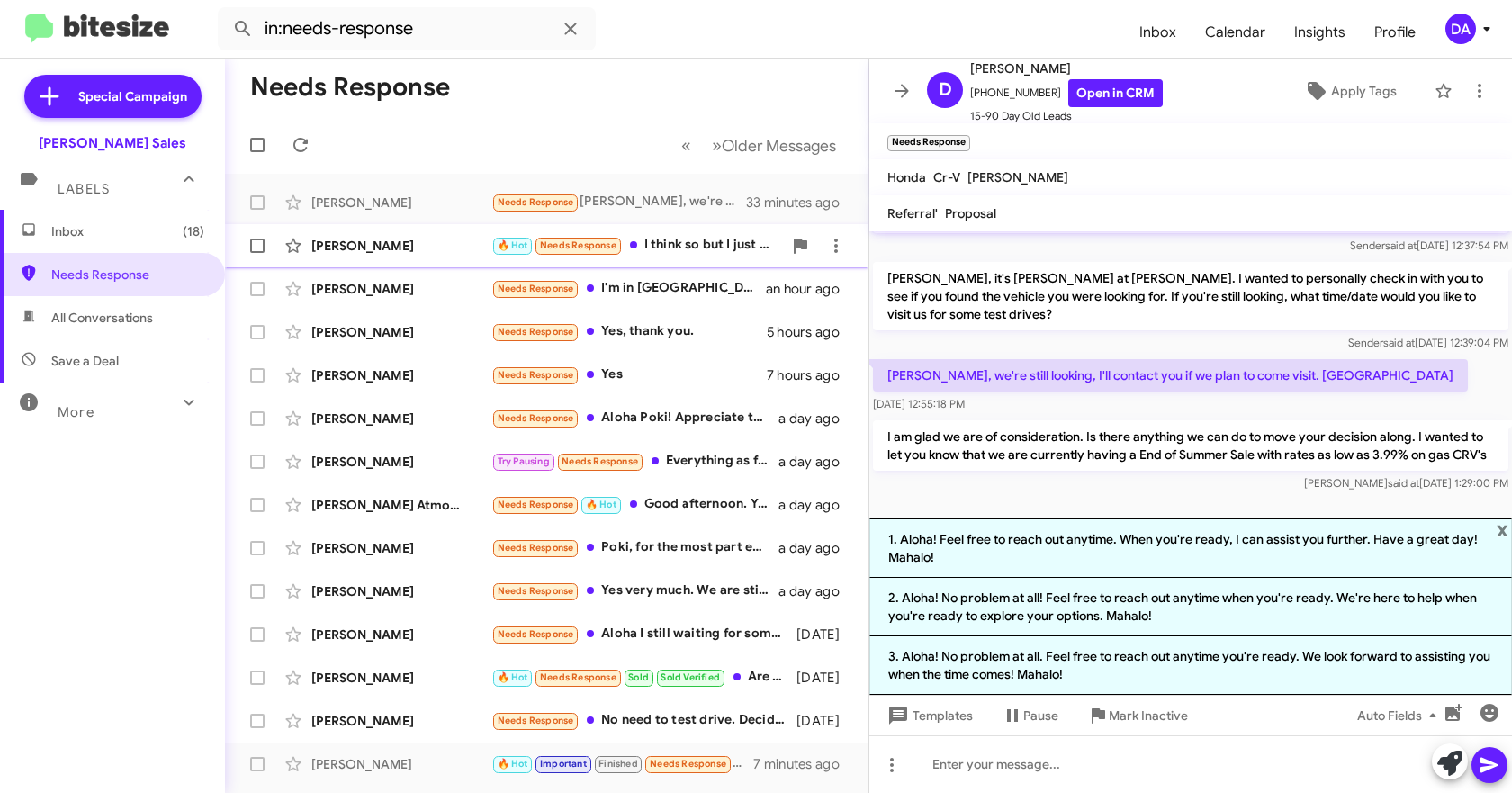
click at [367, 241] on div "[PERSON_NAME]" at bounding box center [402, 245] width 180 height 18
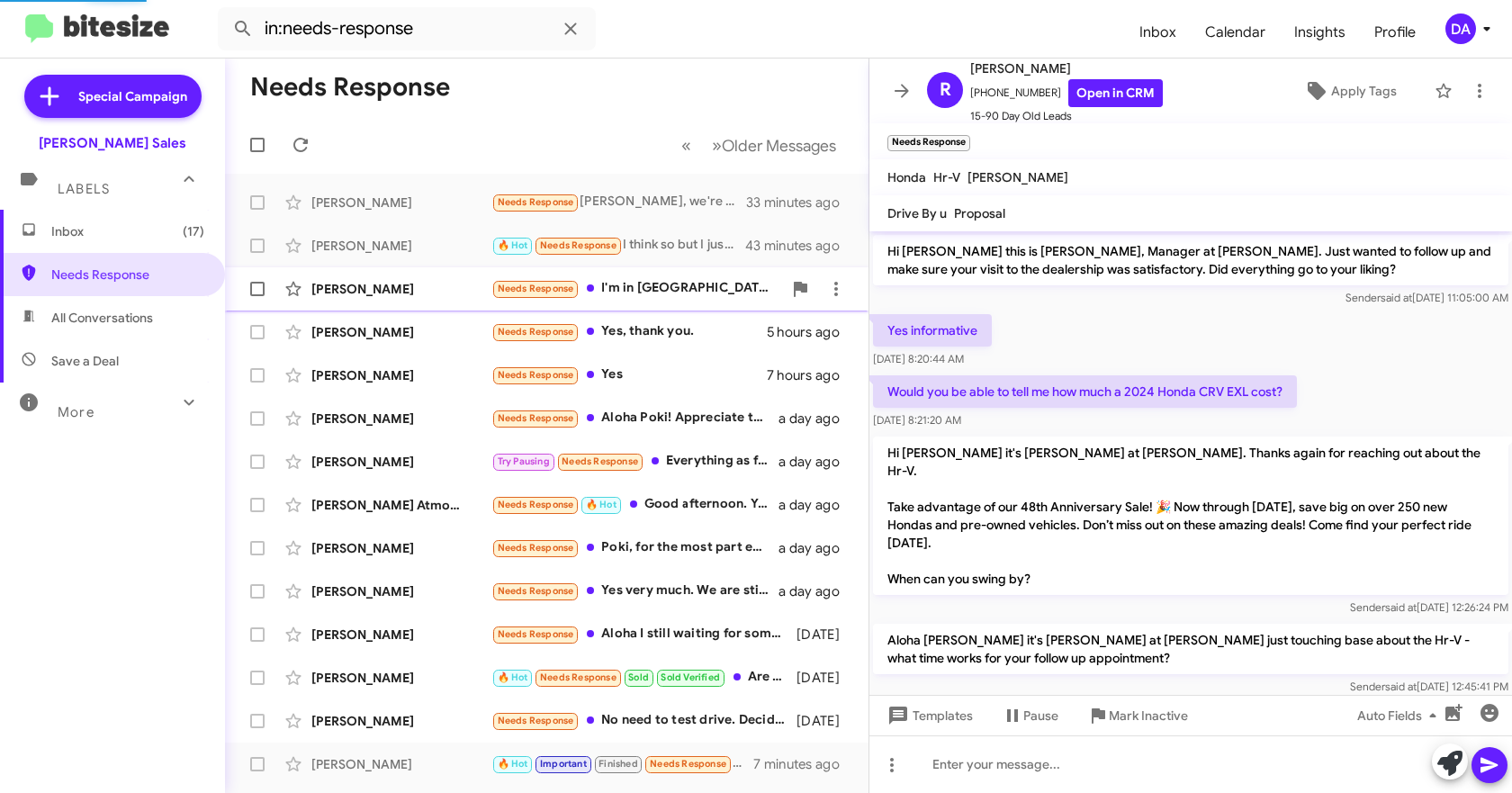
scroll to position [344, 0]
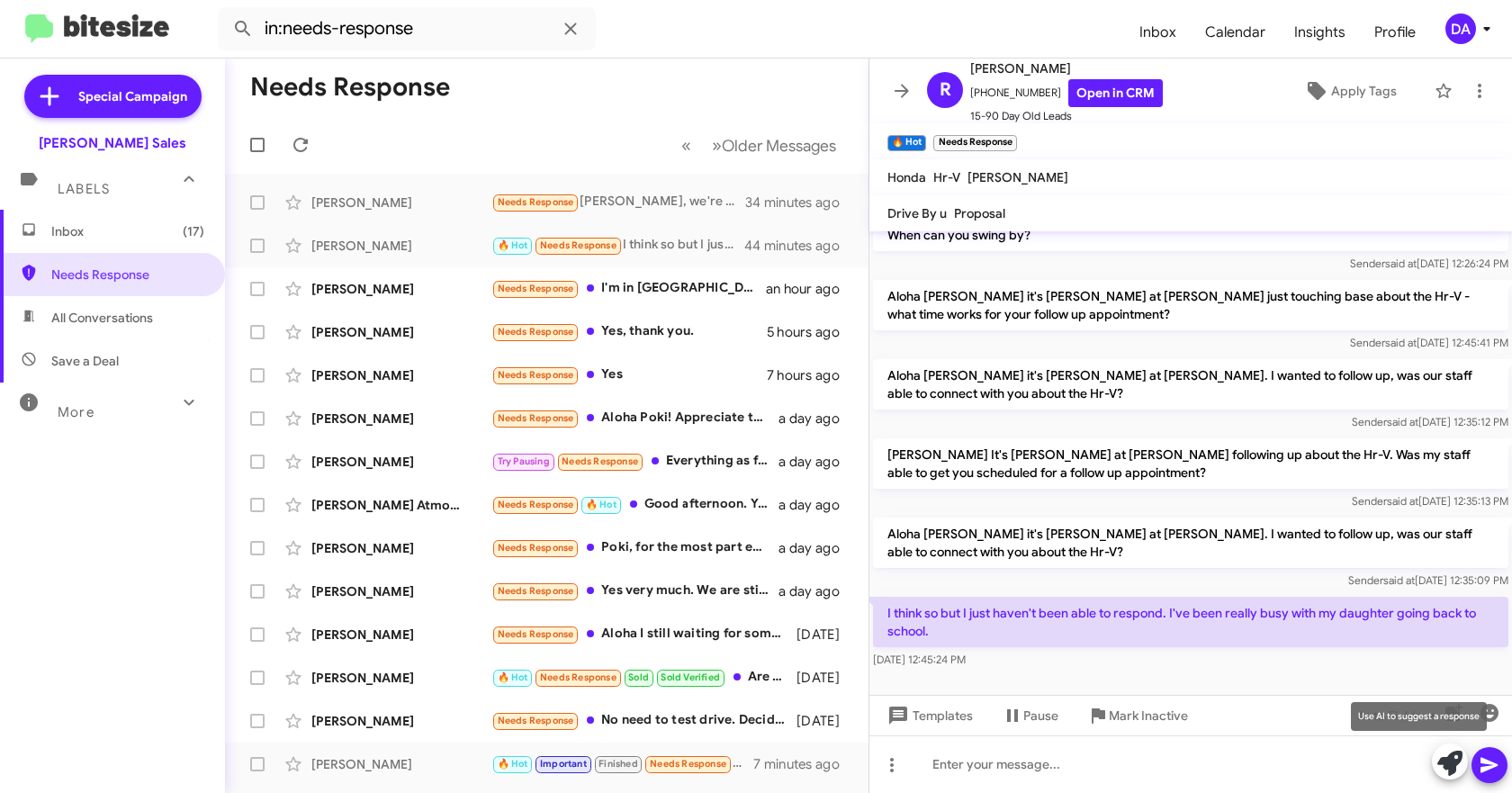
click at [1454, 768] on icon at bounding box center [1450, 763] width 25 height 25
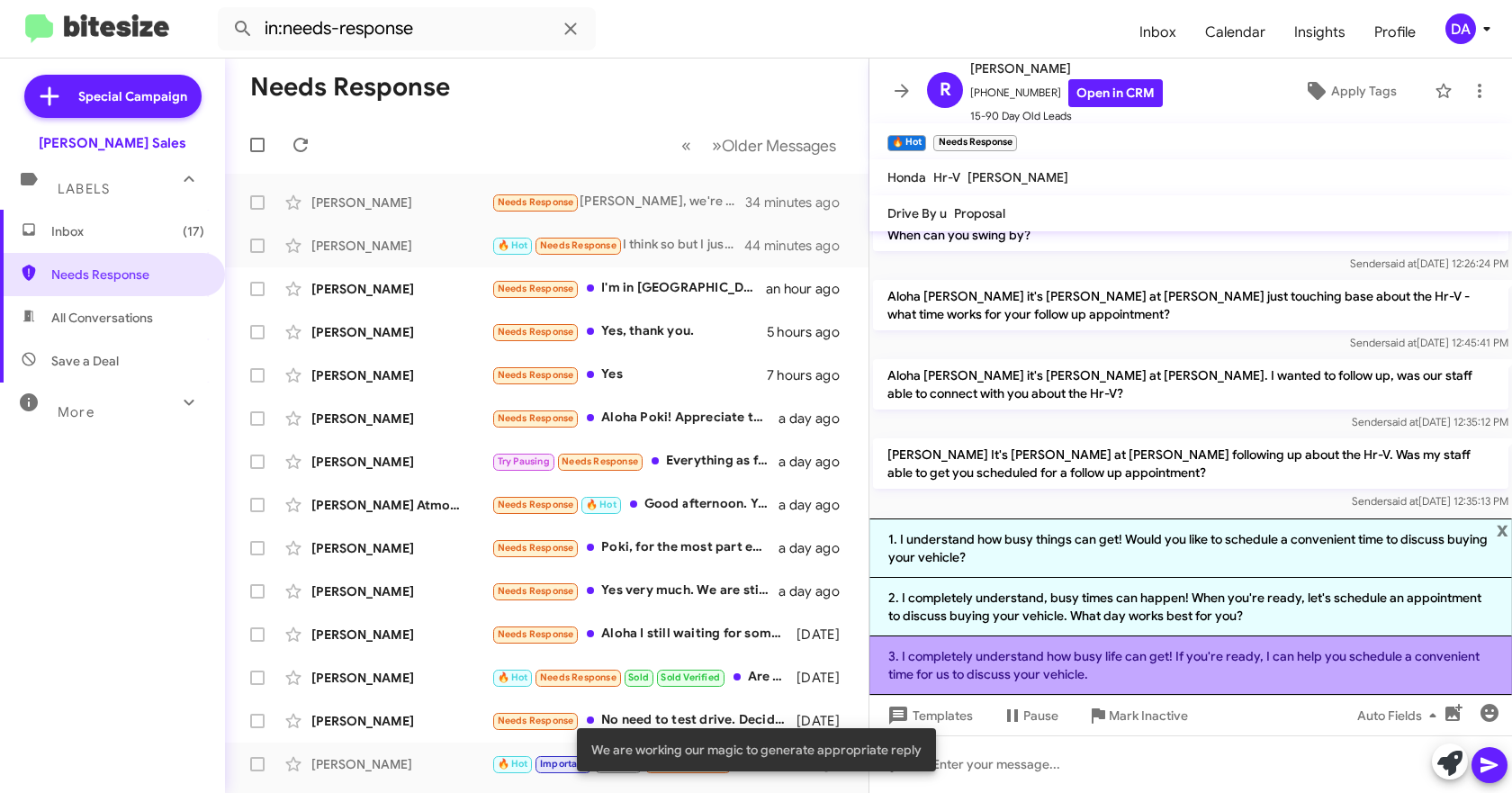
click at [1010, 665] on li "3. I completely understand how busy life can get! If you're ready, I can help y…" at bounding box center [1191, 665] width 642 height 58
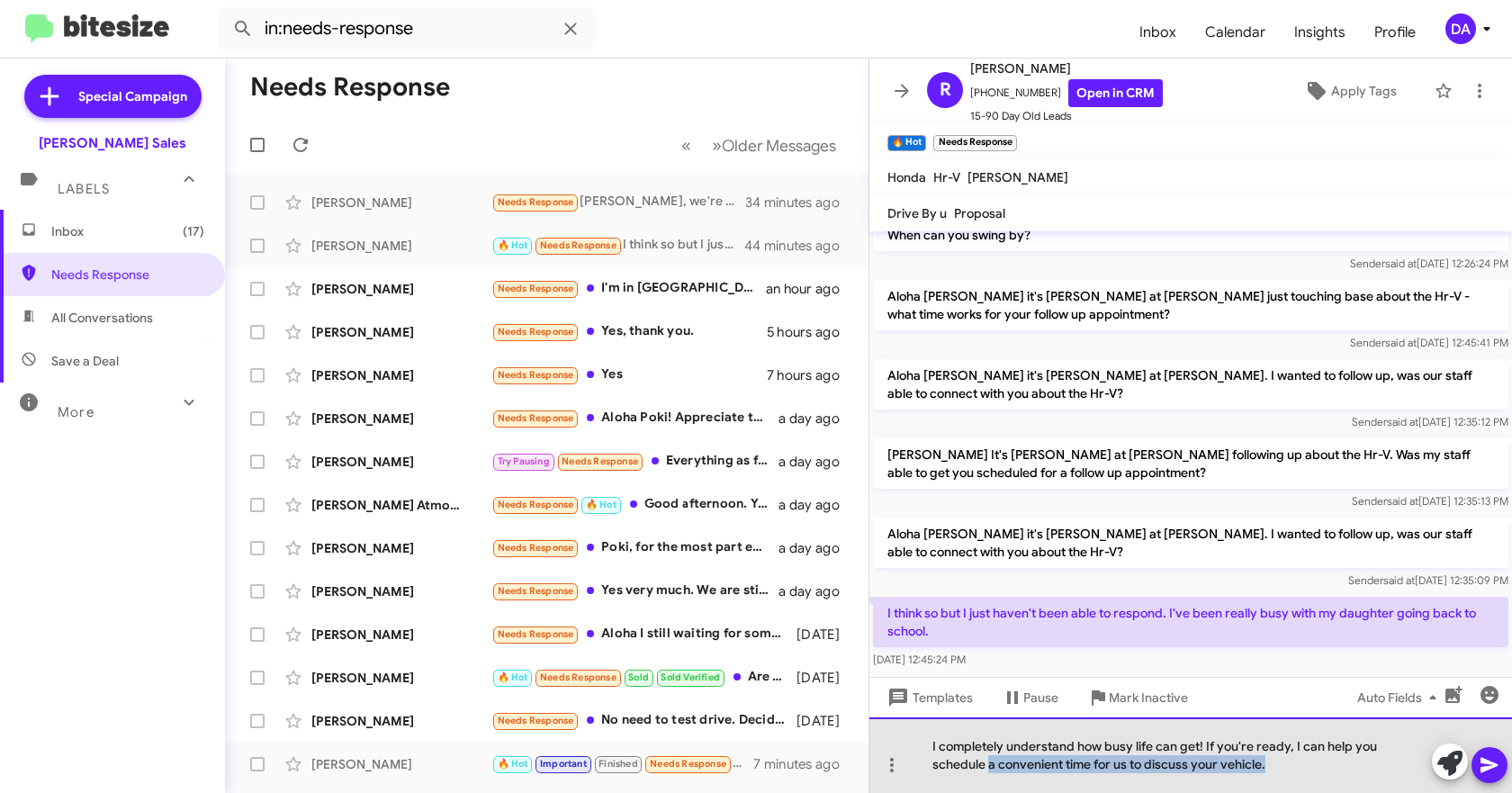
drag, startPoint x: 1232, startPoint y: 781, endPoint x: 931, endPoint y: 783, distance: 301.0
click at [931, 783] on div "I completely understand how busy life can get! If you're ready, I can help you …" at bounding box center [1191, 755] width 642 height 76
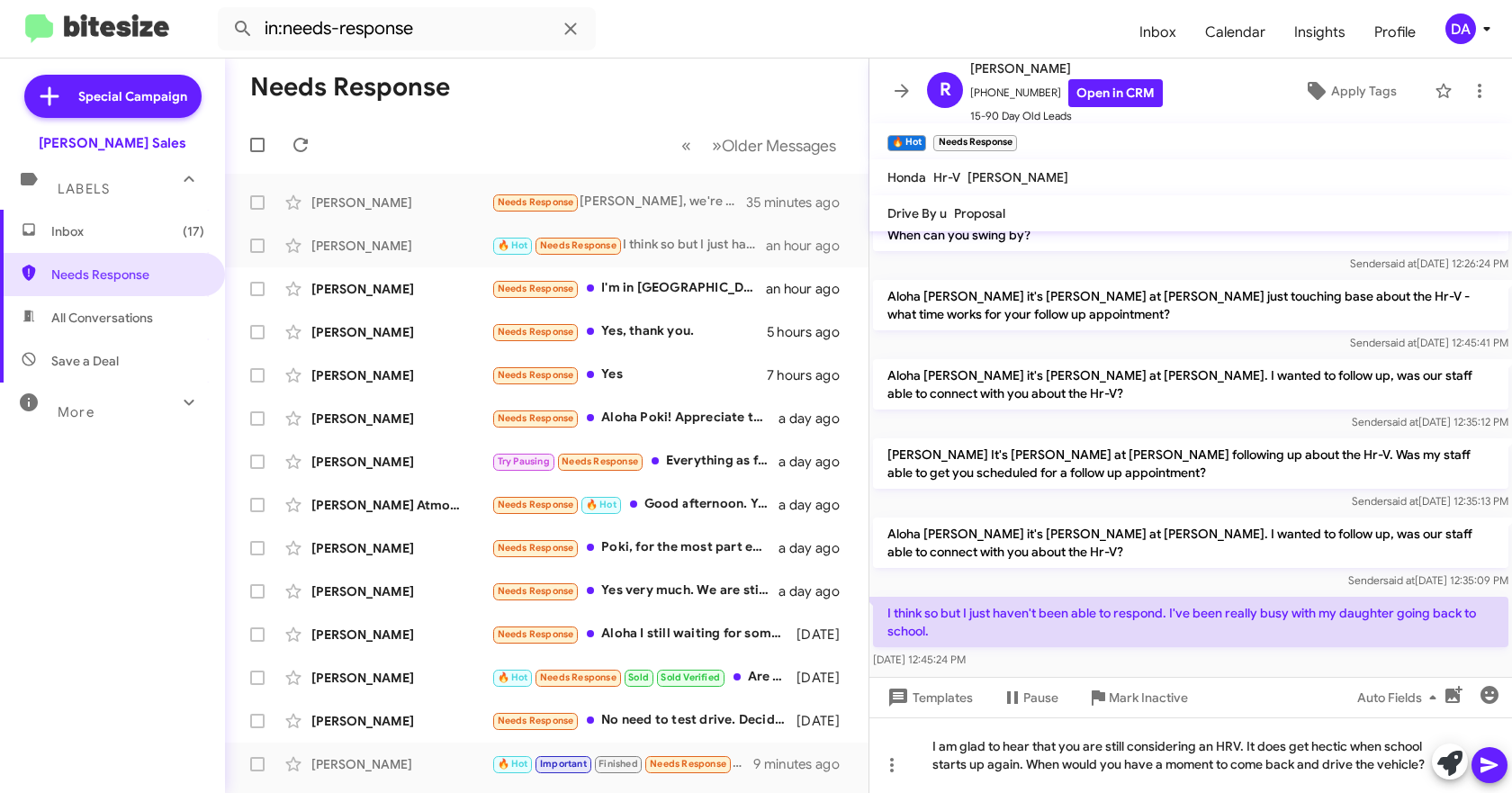
click at [1500, 771] on button at bounding box center [1490, 765] width 36 height 36
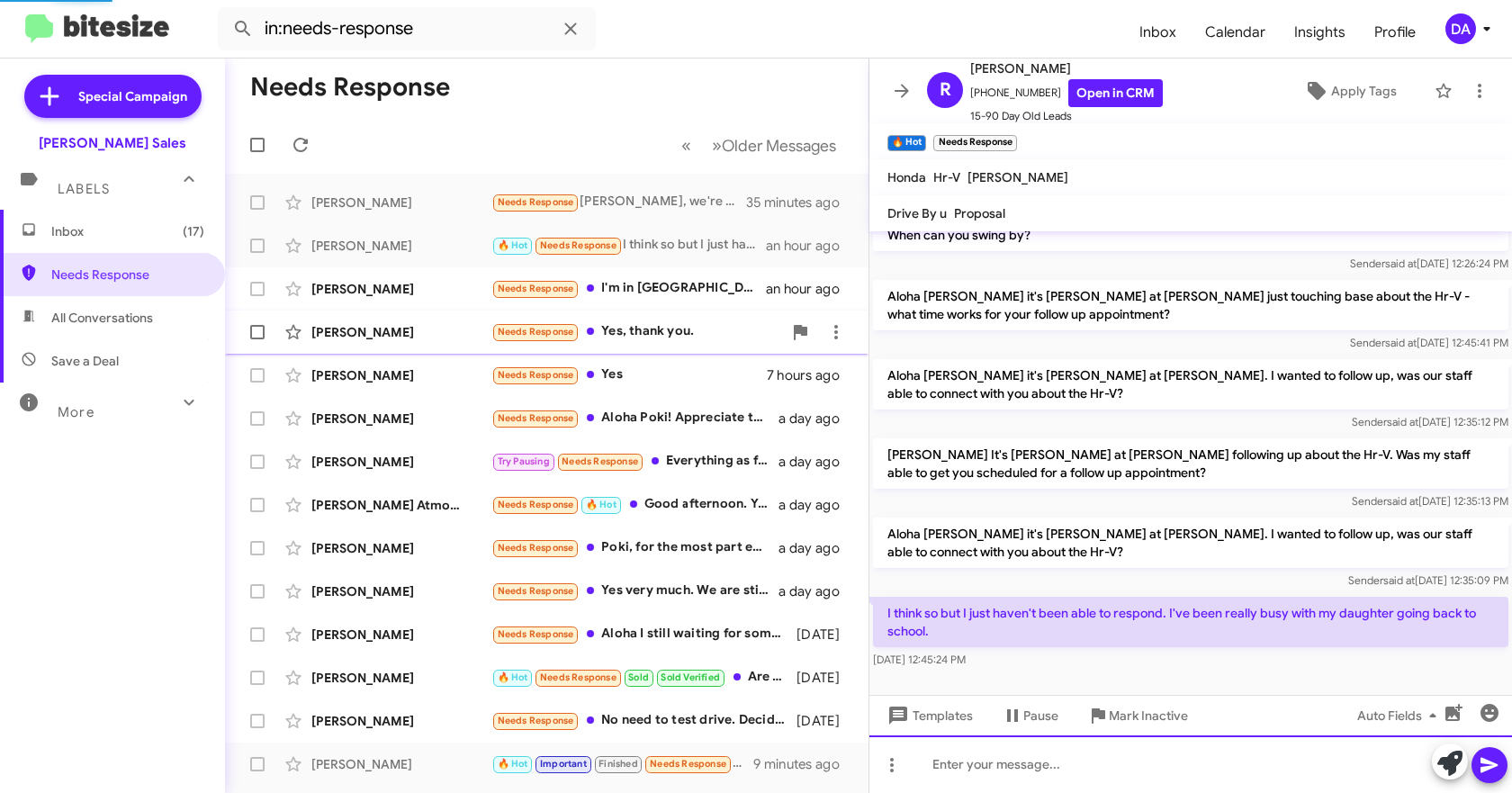
scroll to position [0, 0]
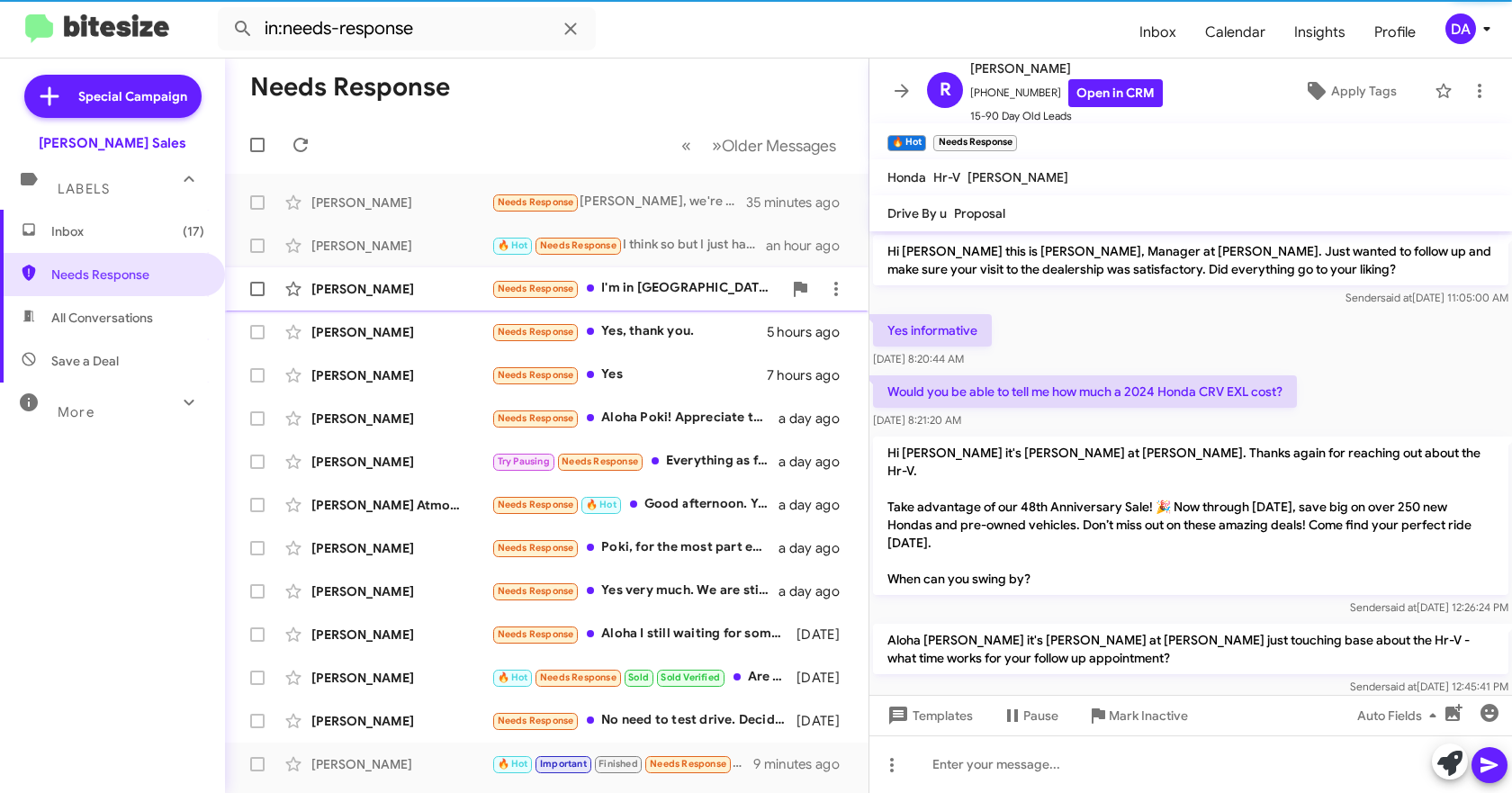
click at [401, 288] on div "[PERSON_NAME]" at bounding box center [402, 289] width 180 height 18
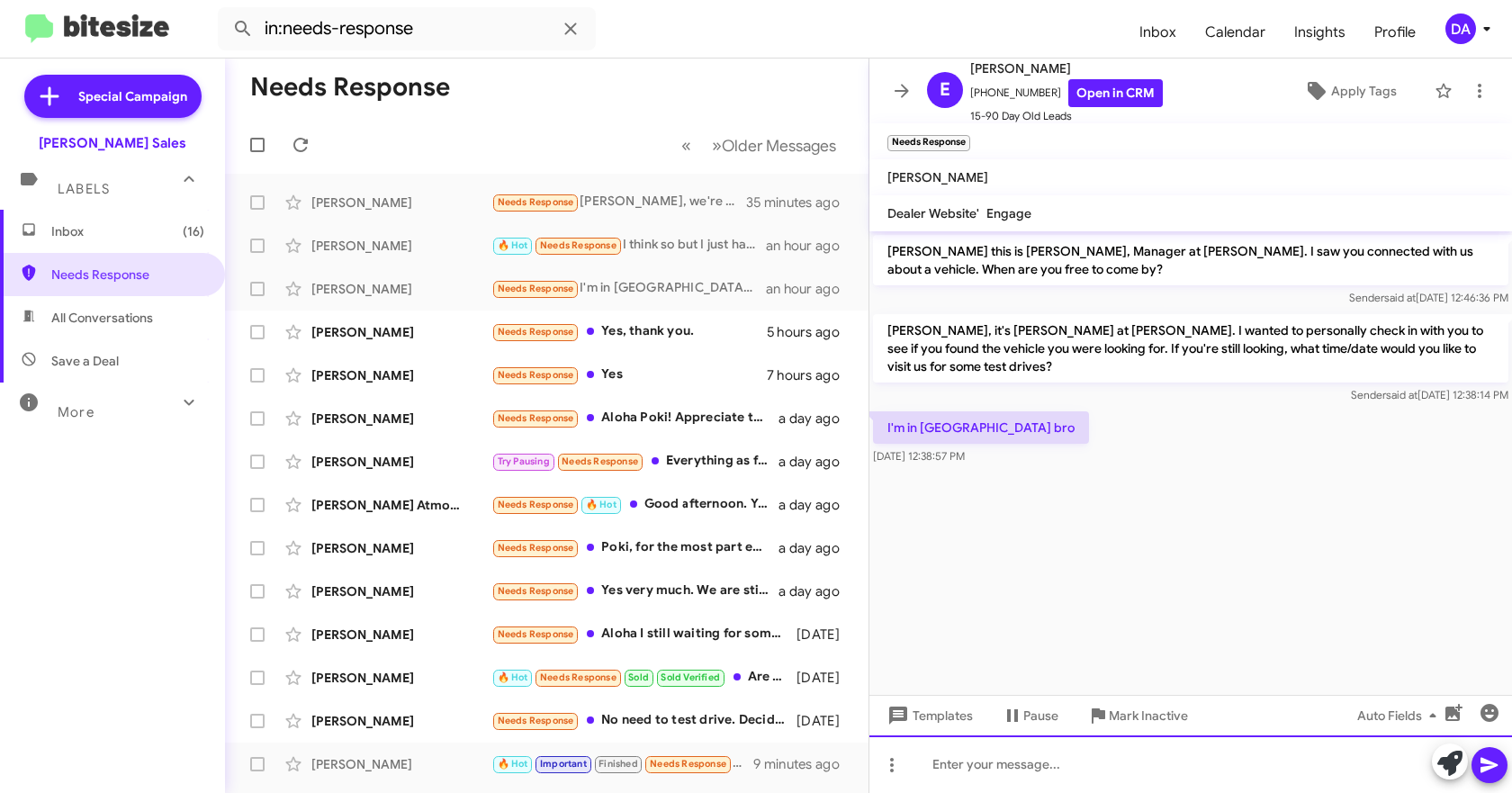
click at [1124, 767] on div at bounding box center [1191, 764] width 642 height 58
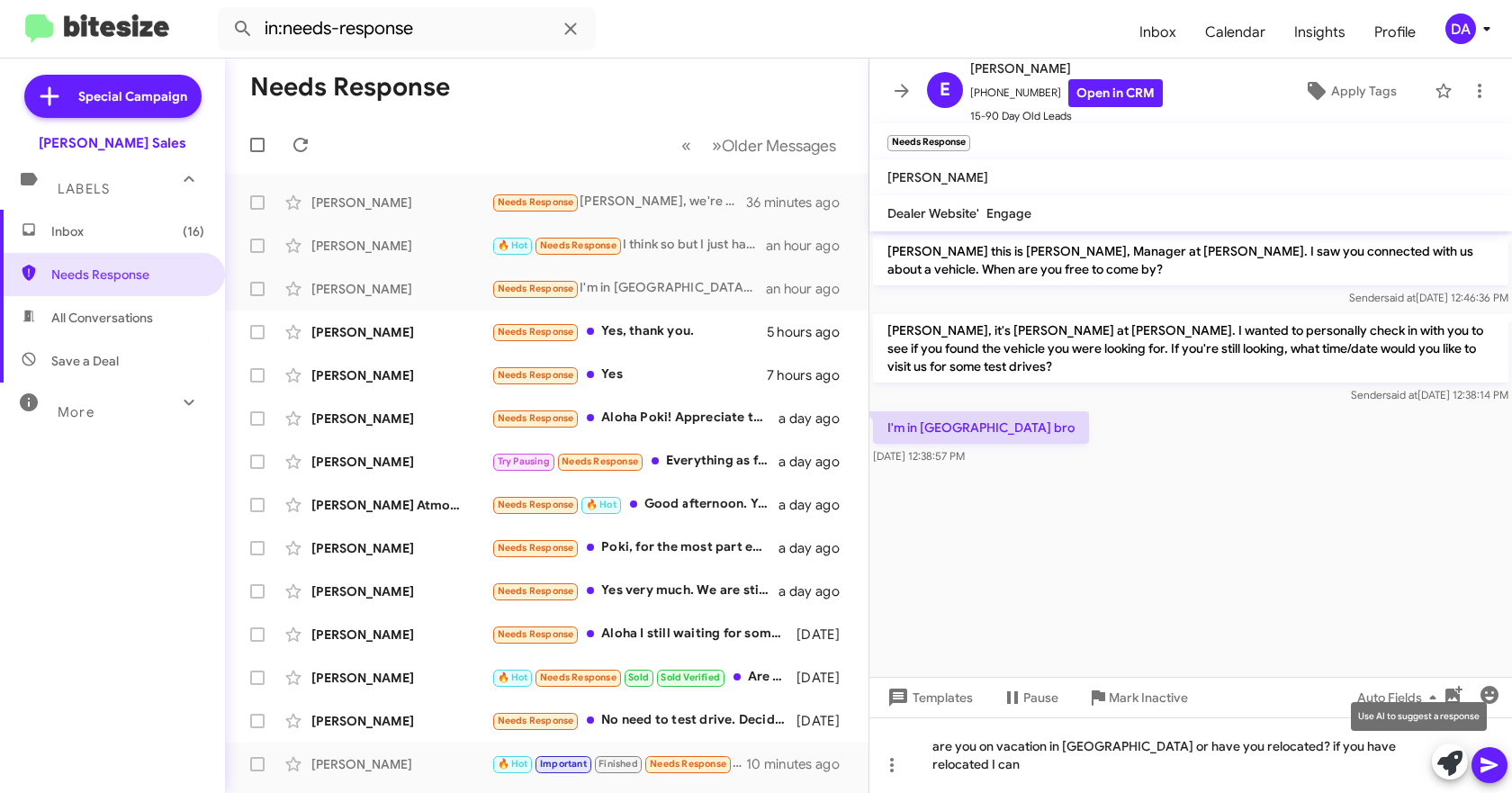
click at [1461, 761] on icon at bounding box center [1450, 763] width 25 height 25
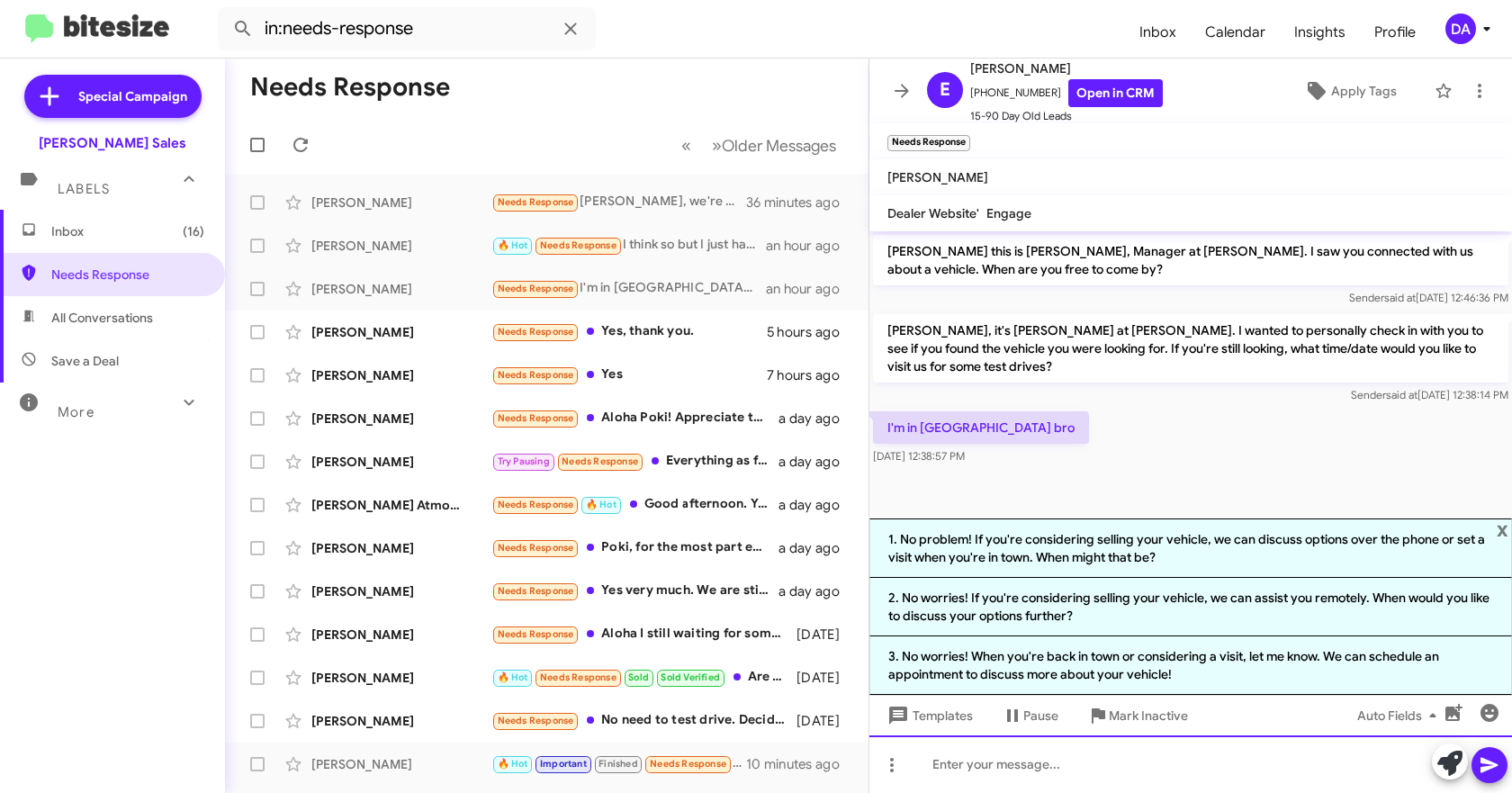
click at [998, 756] on div at bounding box center [1191, 764] width 642 height 58
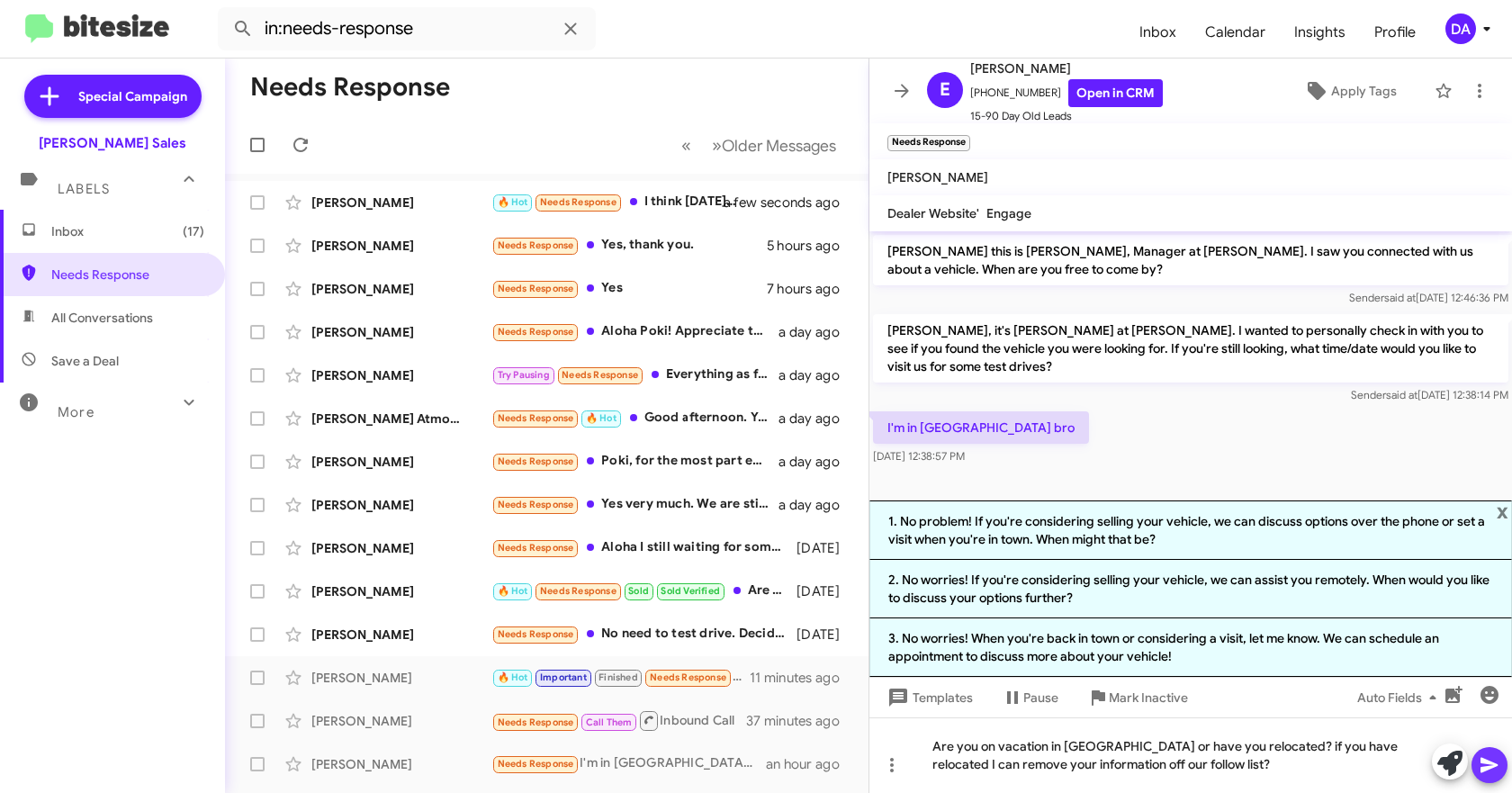
click at [1502, 766] on button at bounding box center [1490, 765] width 36 height 36
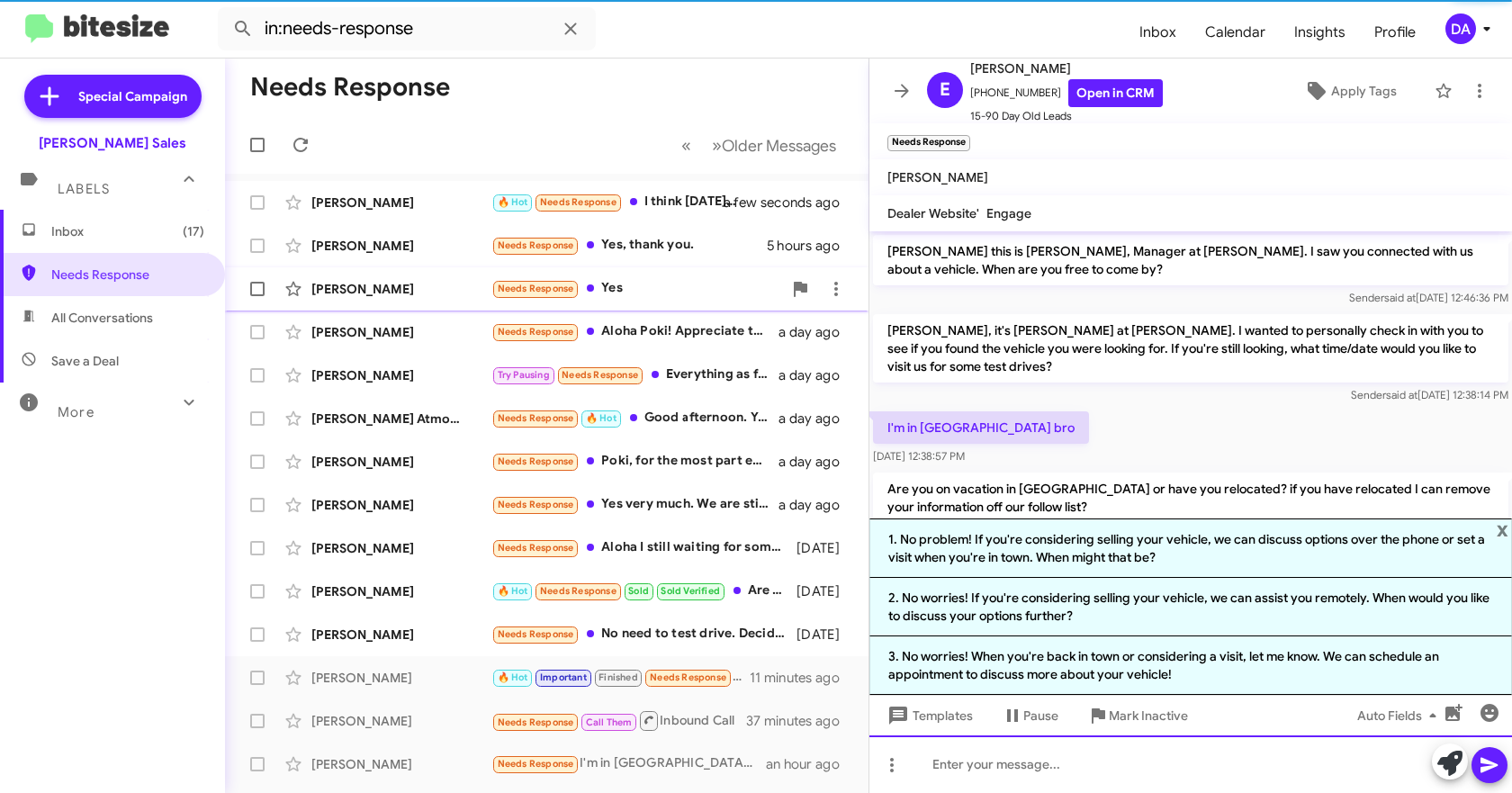
scroll to position [48, 0]
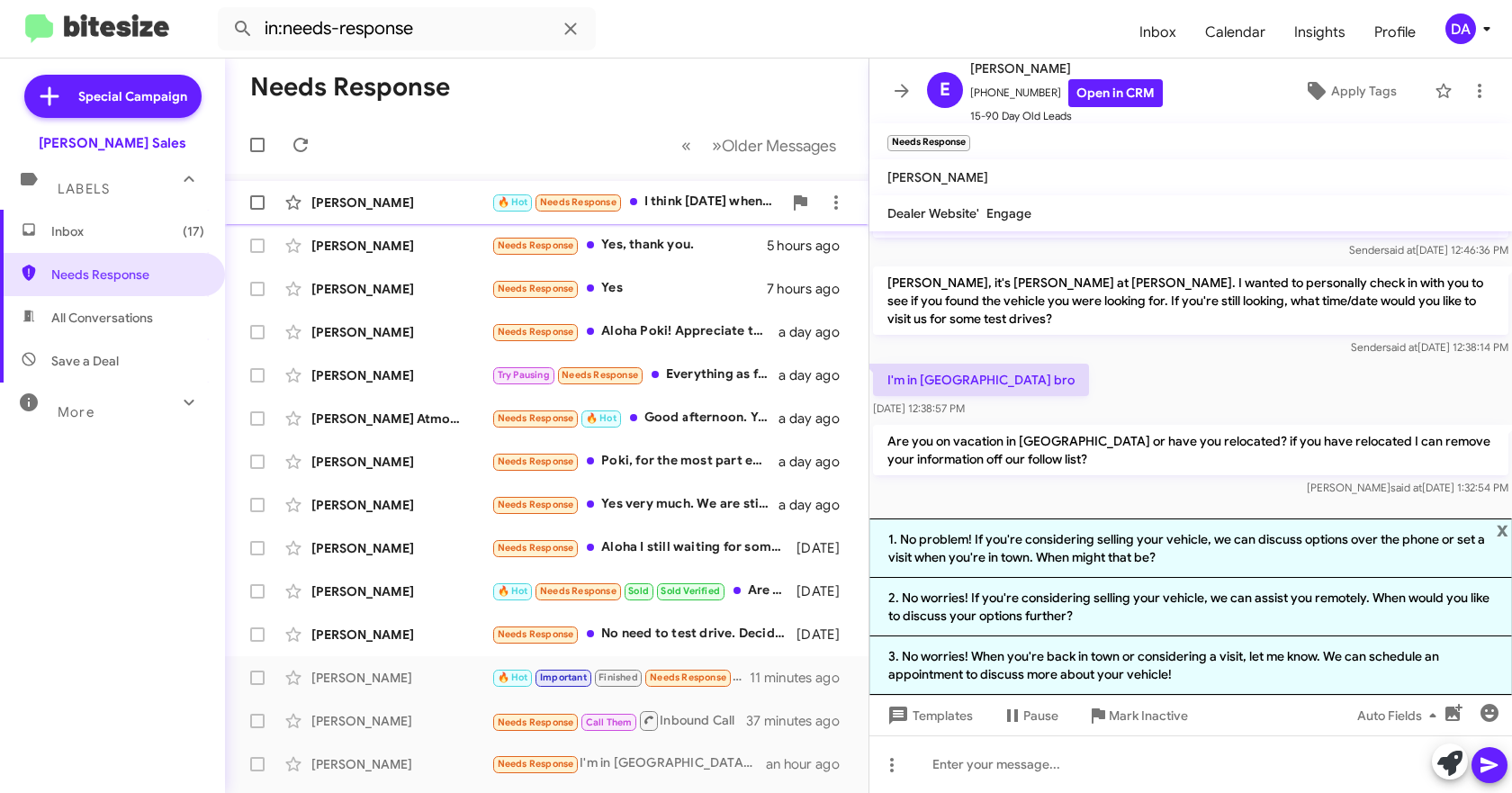
click at [428, 217] on div "Rochelle Saldana 🔥 Hot Needs Response I think tomorrow when she goes to school …" at bounding box center [547, 202] width 615 height 36
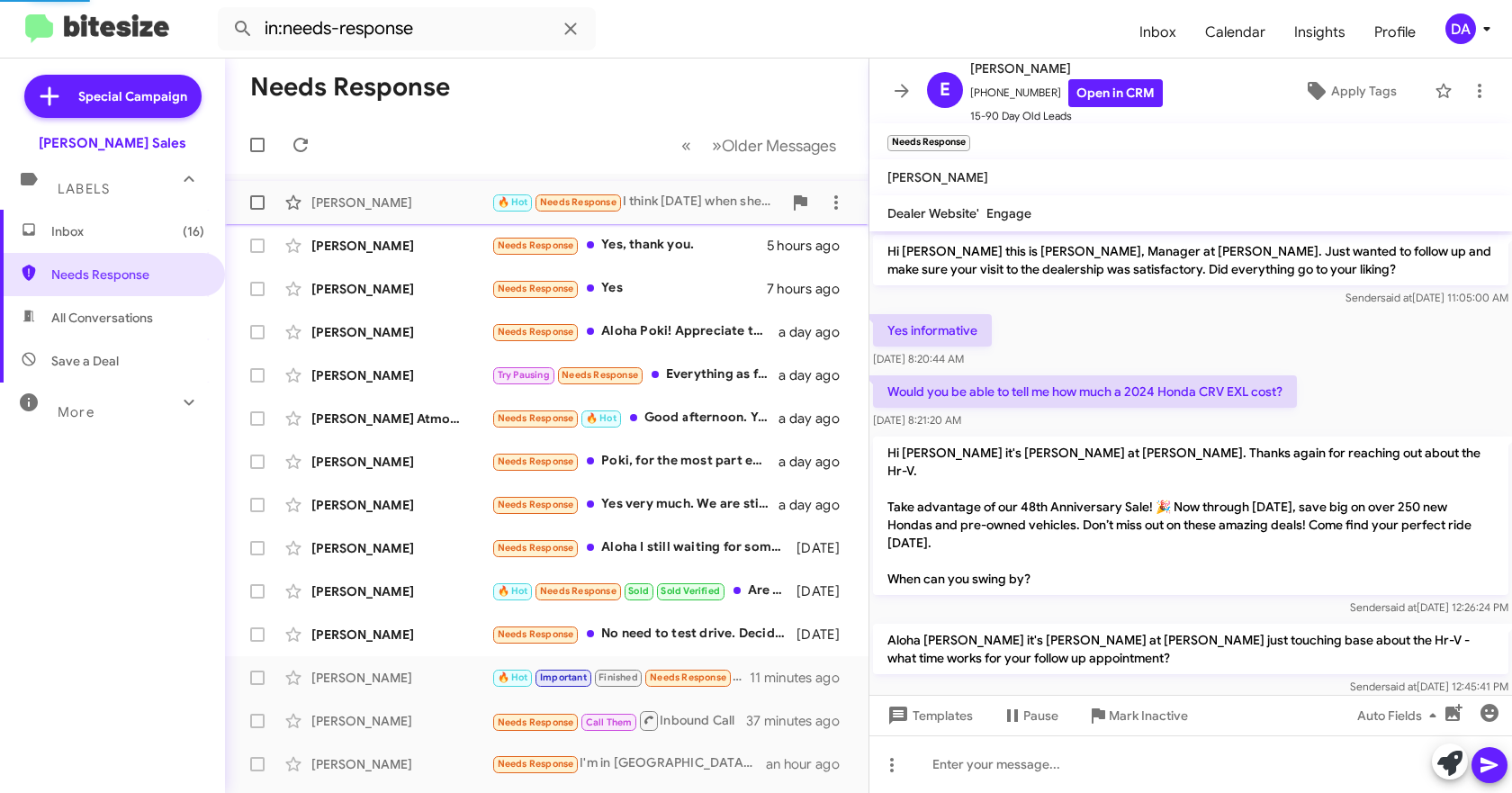
scroll to position [559, 0]
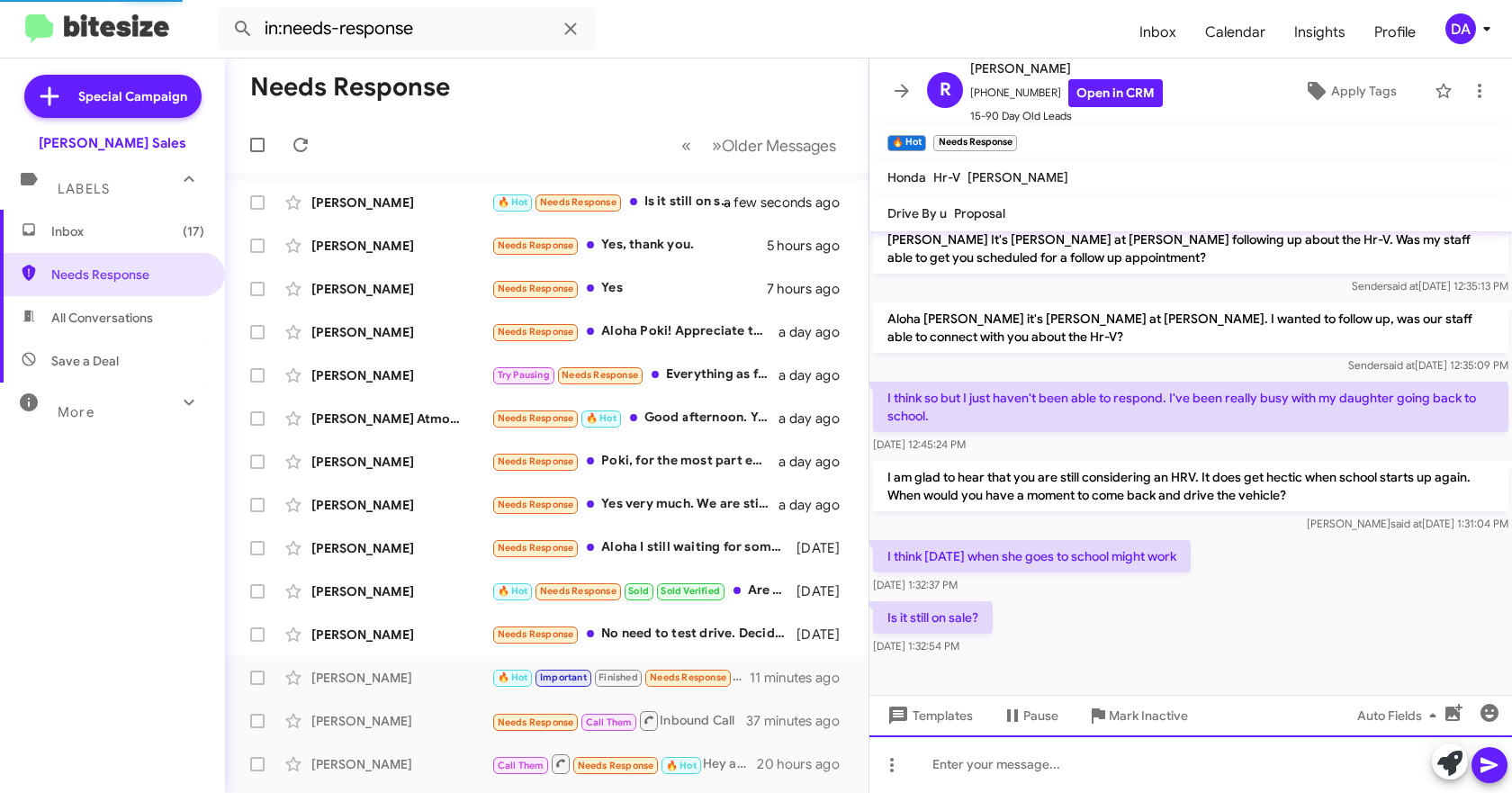
click at [1010, 763] on div at bounding box center [1191, 764] width 642 height 58
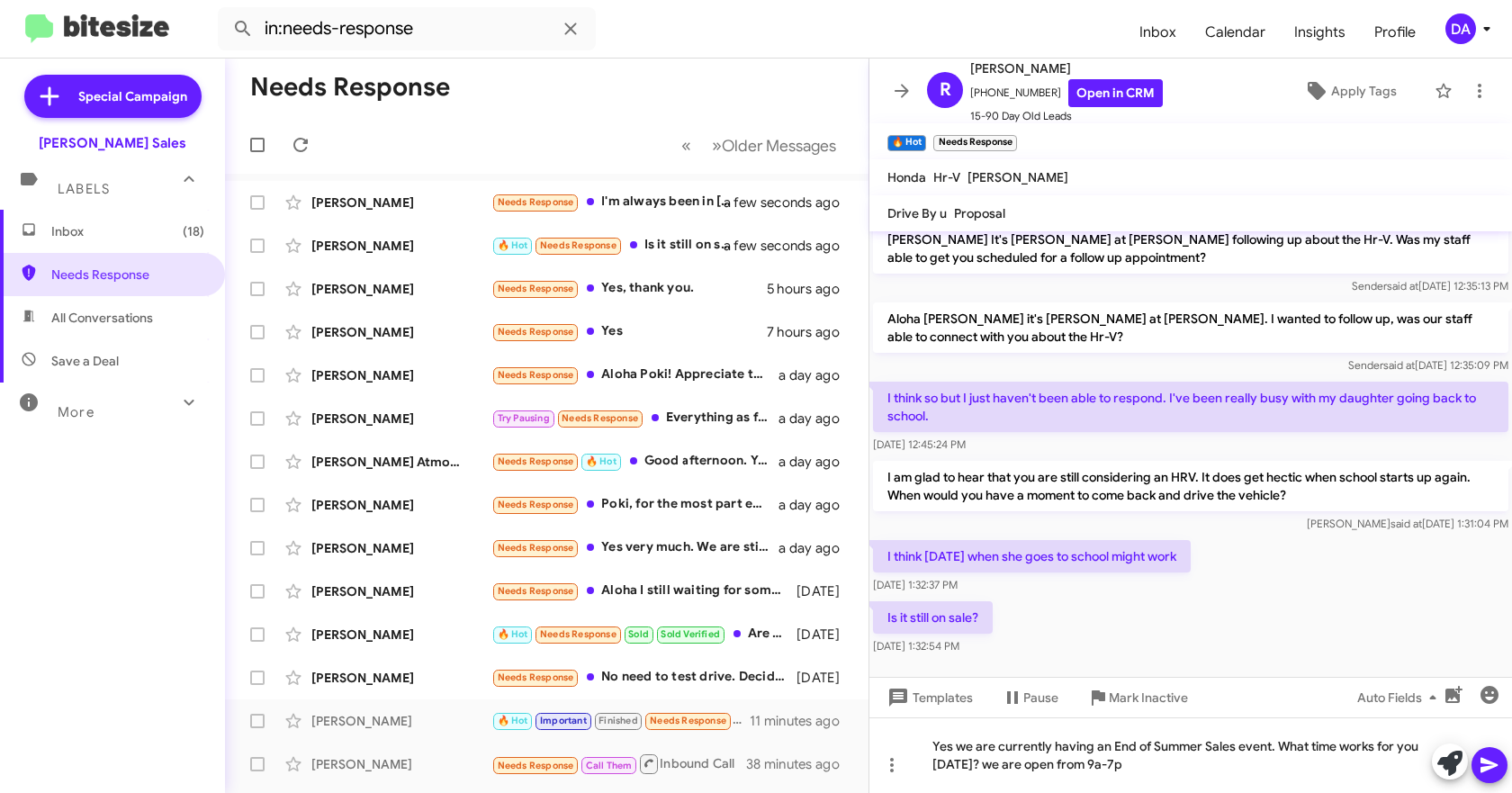
click at [1472, 778] on div at bounding box center [1469, 762] width 76 height 39
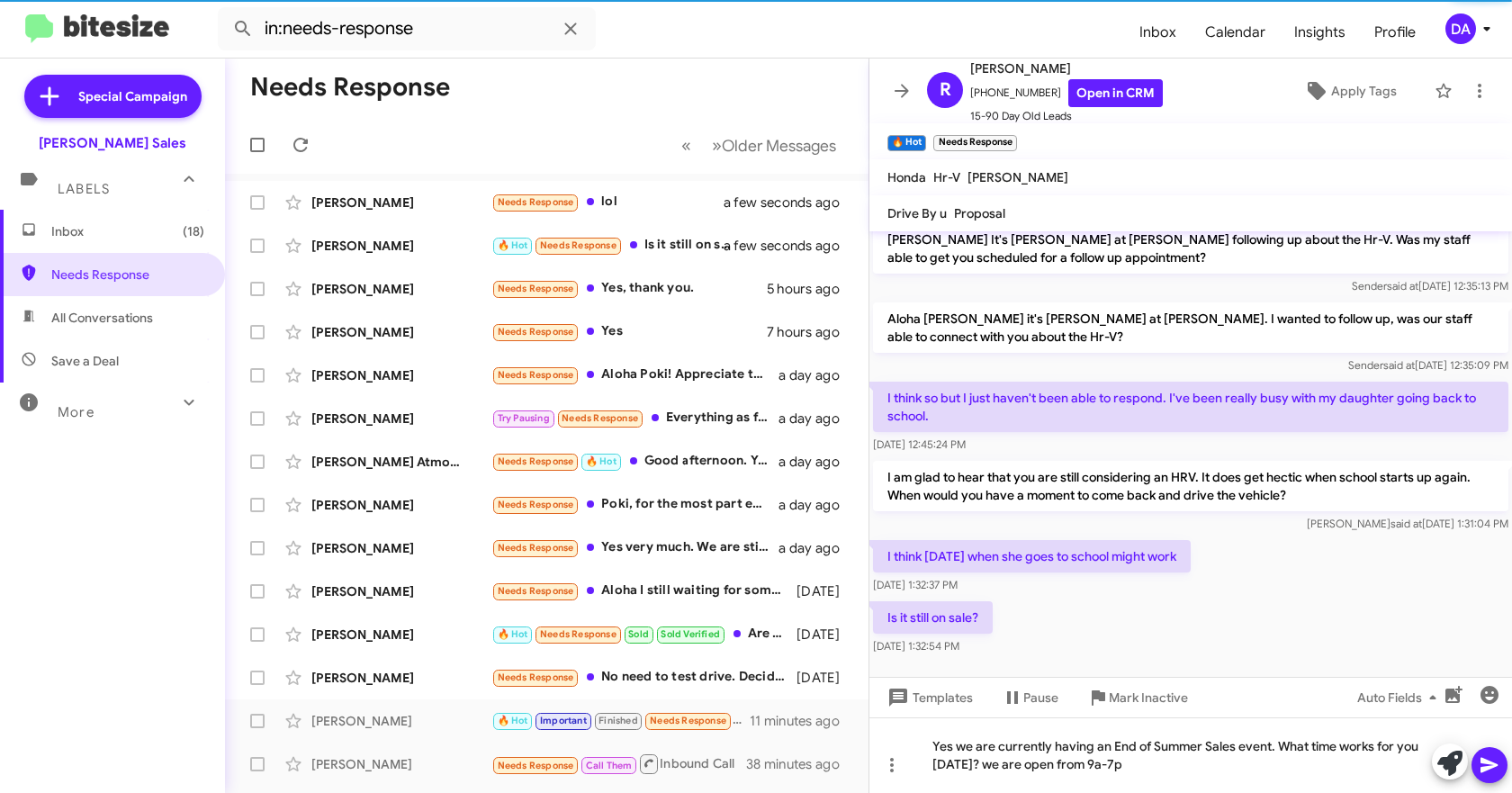
click at [1493, 777] on span at bounding box center [1489, 765] width 22 height 36
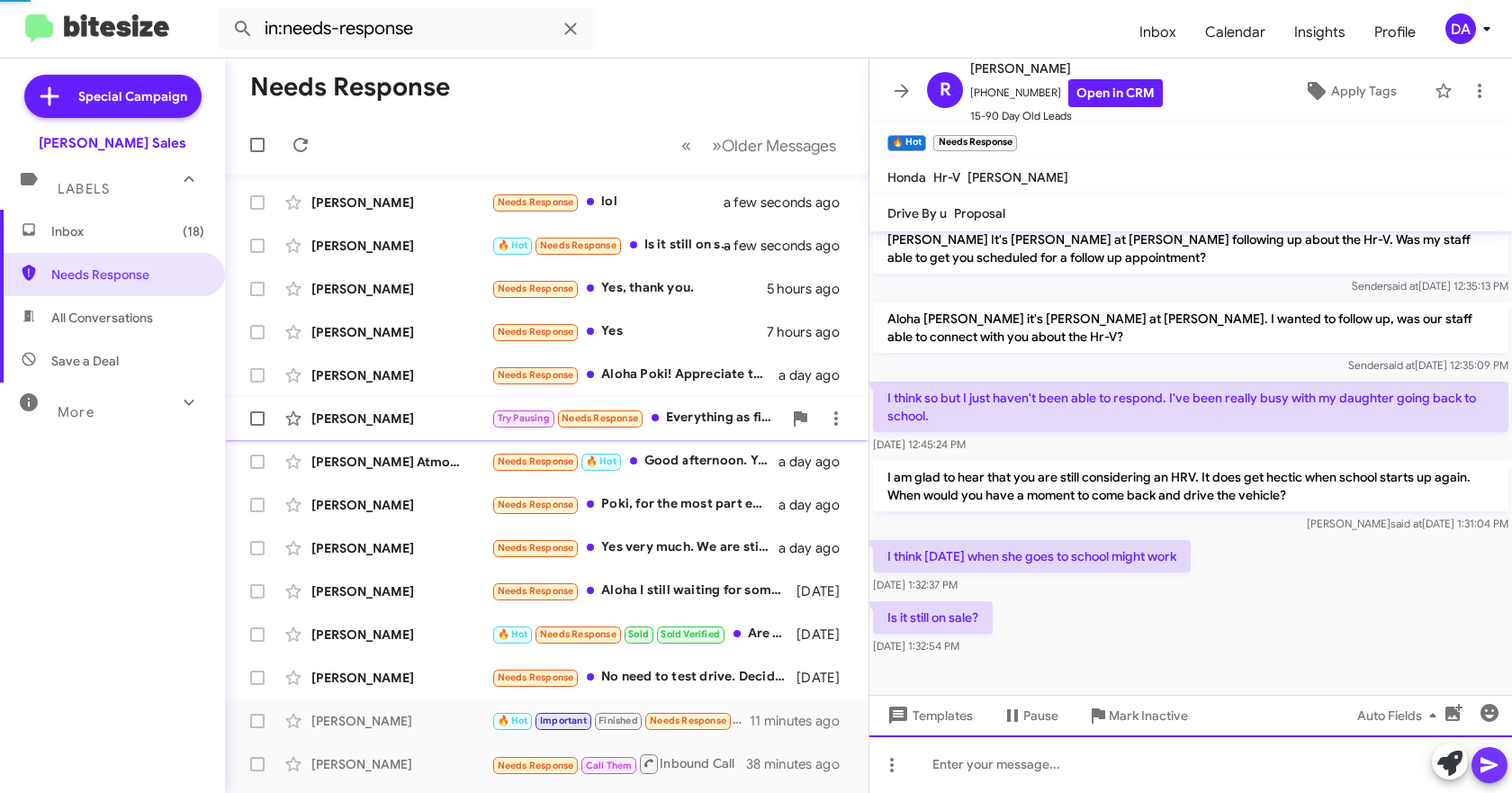
scroll to position [0, 0]
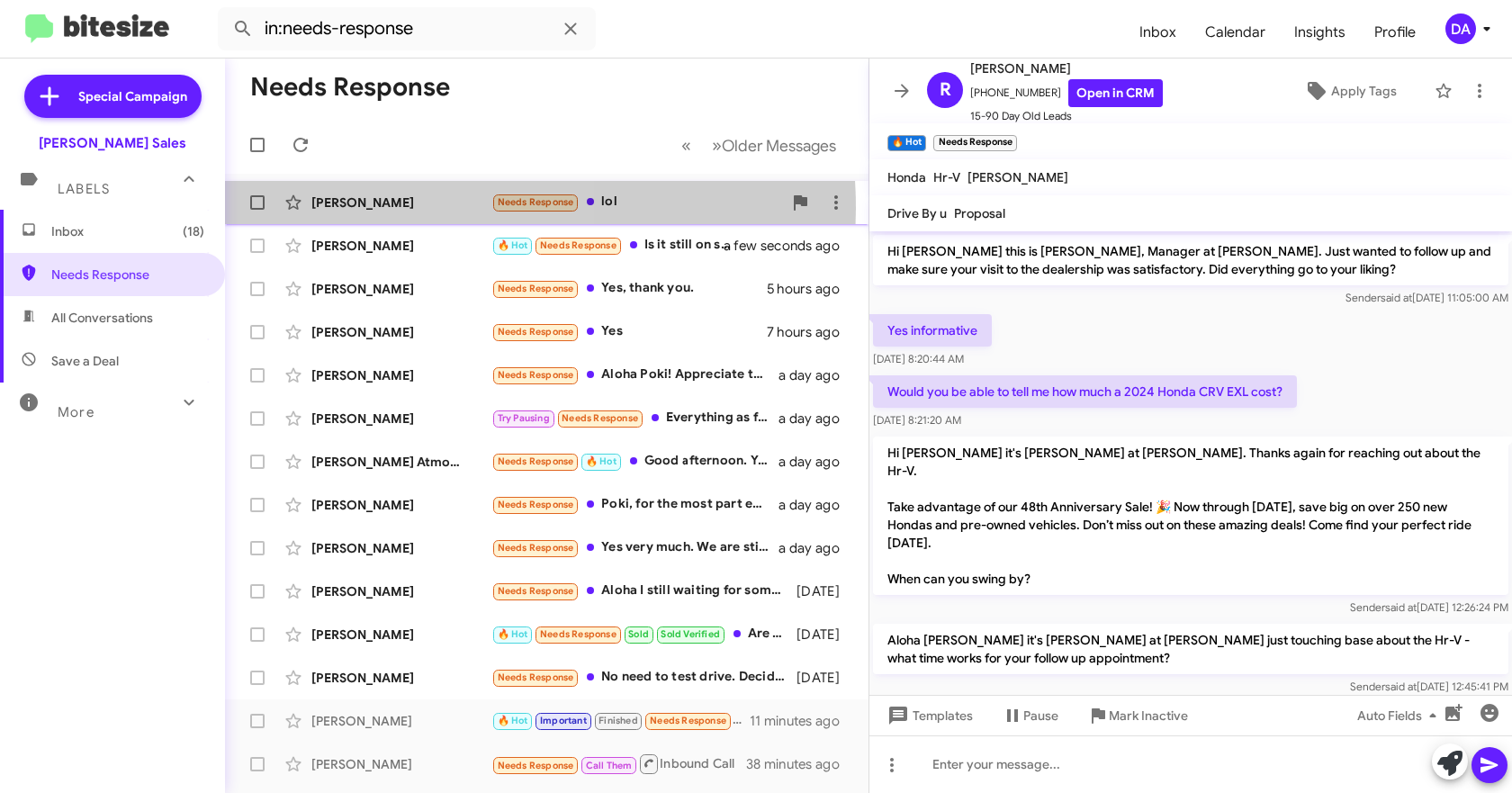
click at [382, 209] on div "[PERSON_NAME]" at bounding box center [402, 202] width 180 height 18
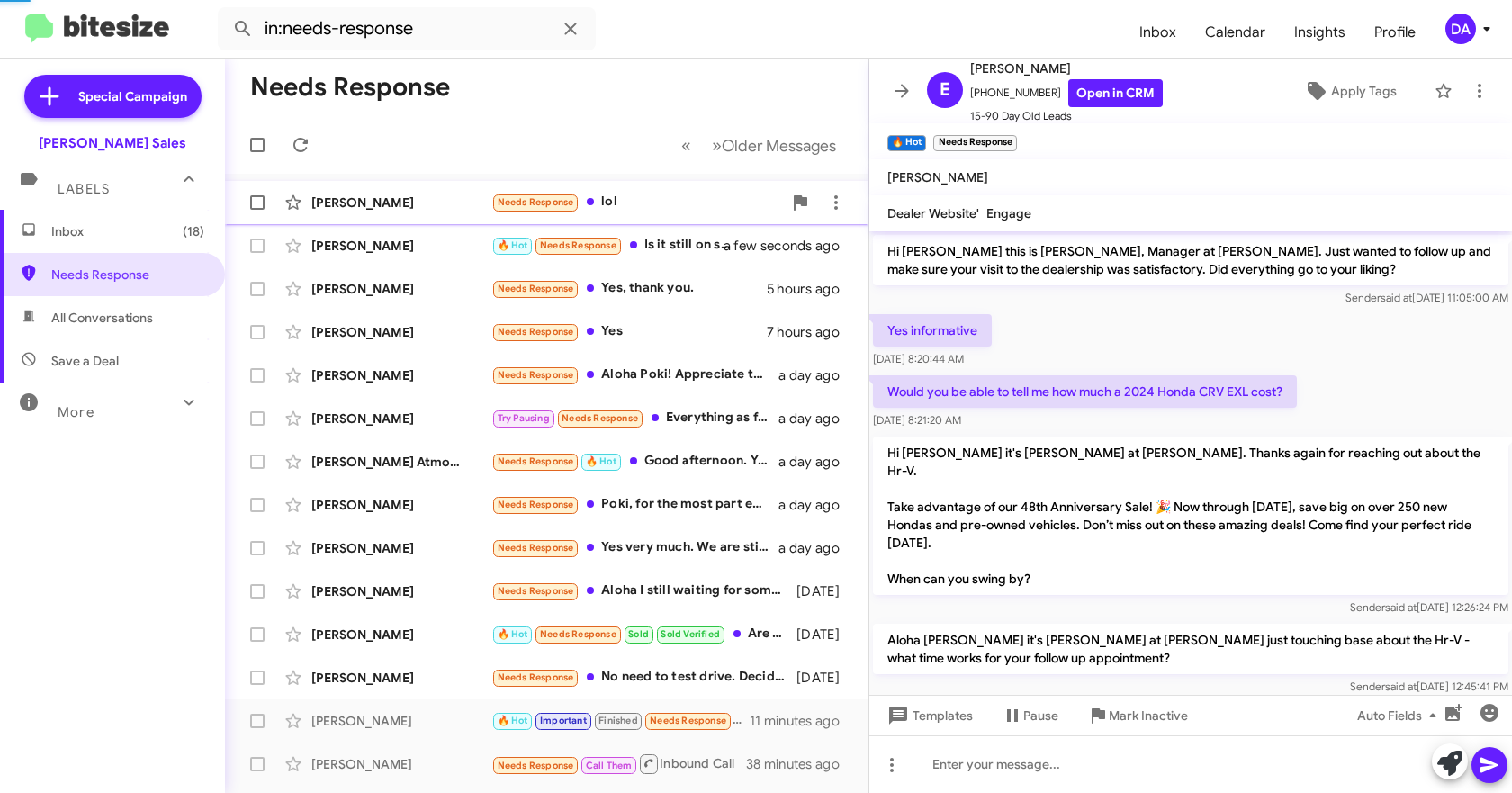
scroll to position [3, 0]
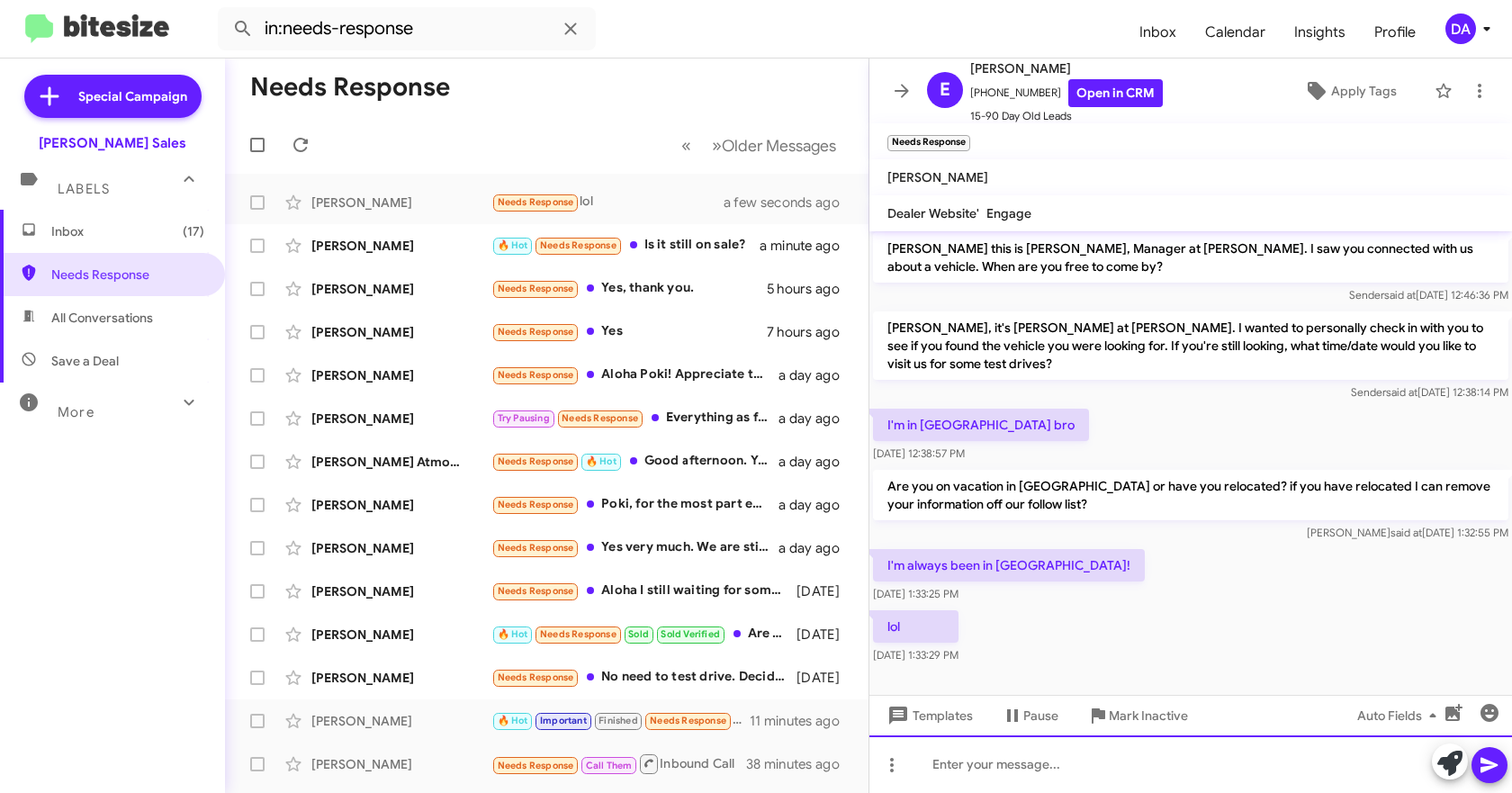
click at [1076, 764] on div at bounding box center [1191, 764] width 642 height 58
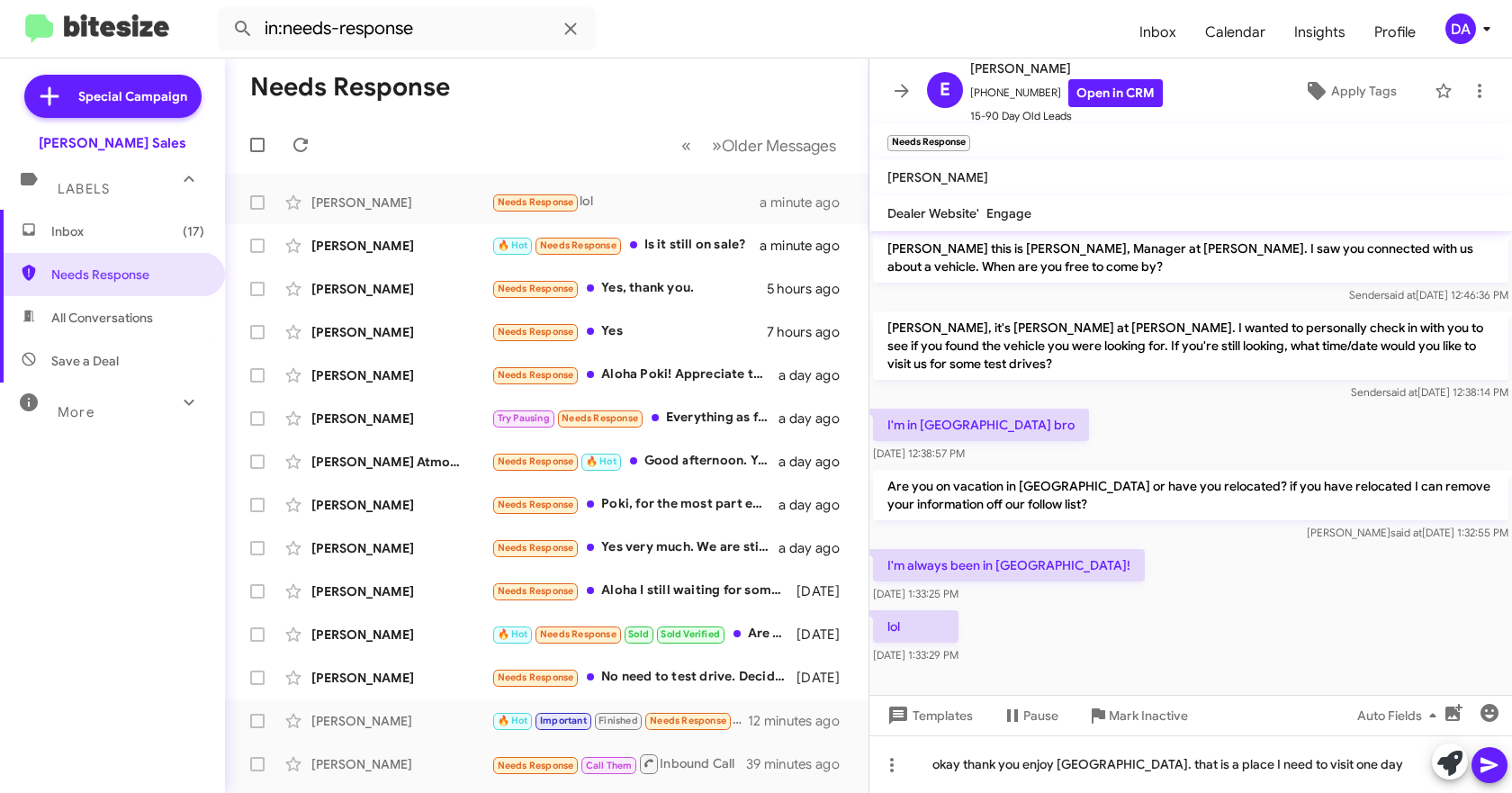
click at [1486, 773] on icon at bounding box center [1489, 765] width 22 height 22
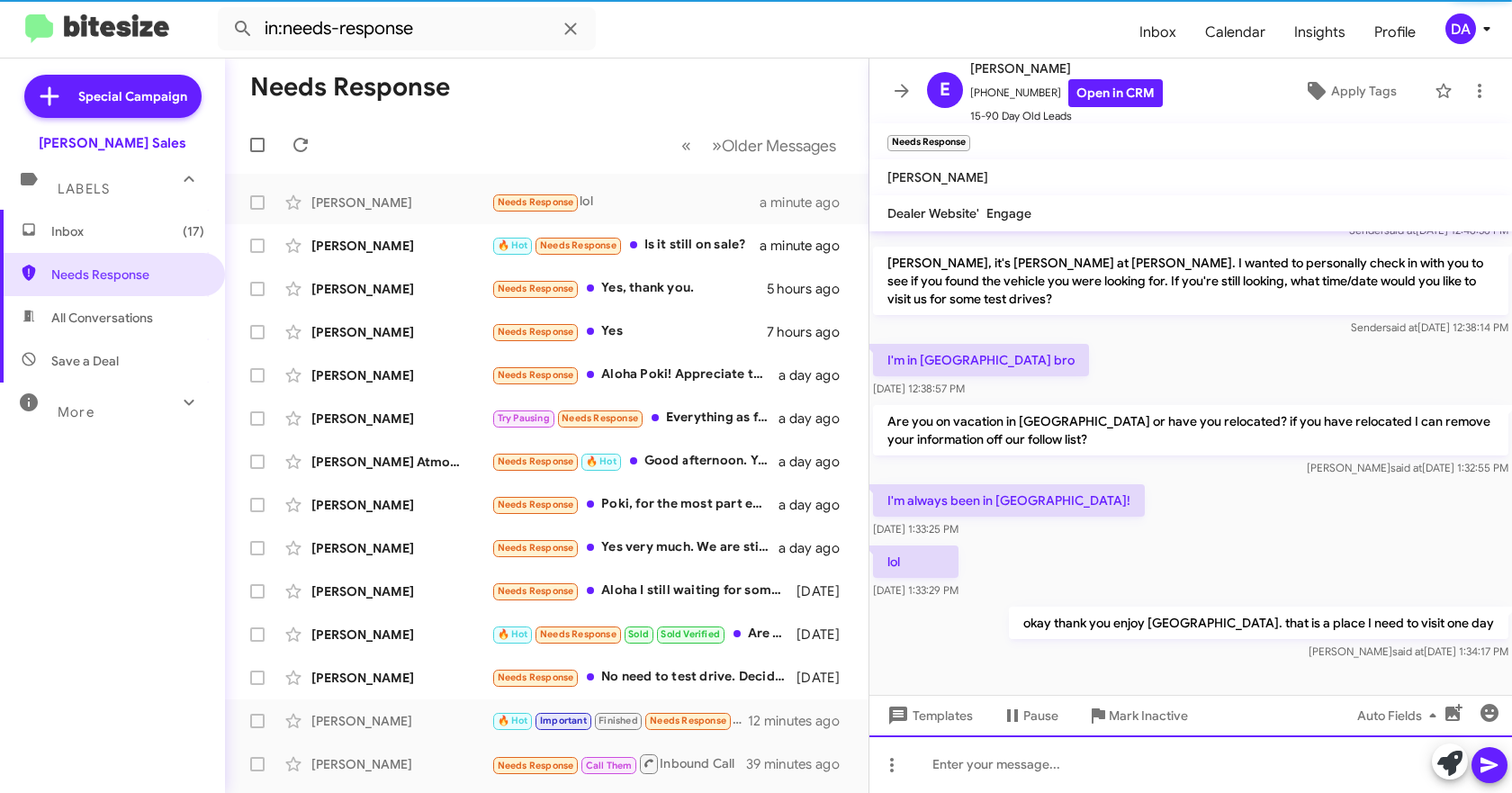
scroll to position [68, 0]
click at [1158, 724] on span "Mark Inactive" at bounding box center [1148, 715] width 80 height 33
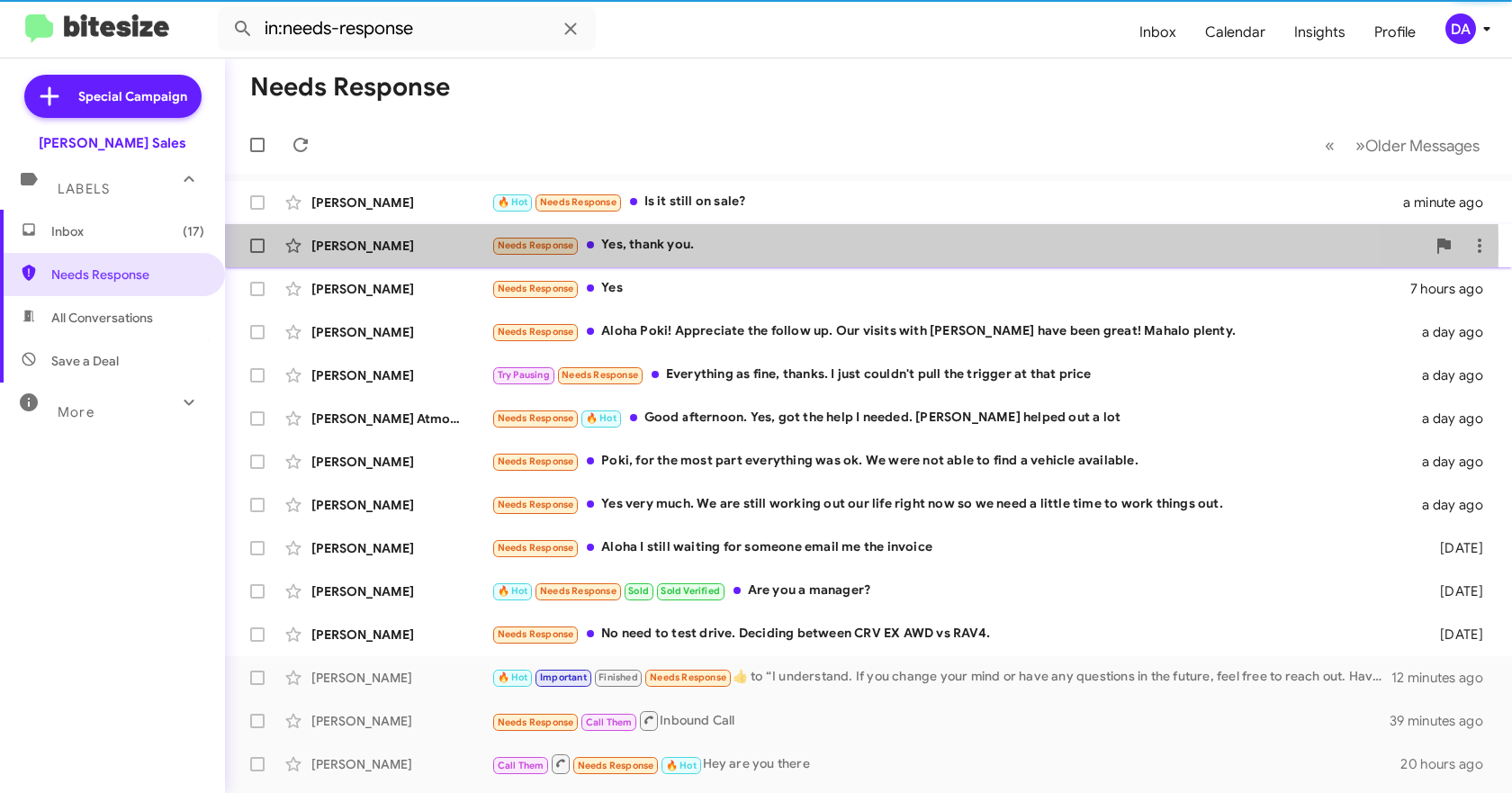
click at [410, 247] on div "[PERSON_NAME]" at bounding box center [402, 245] width 180 height 18
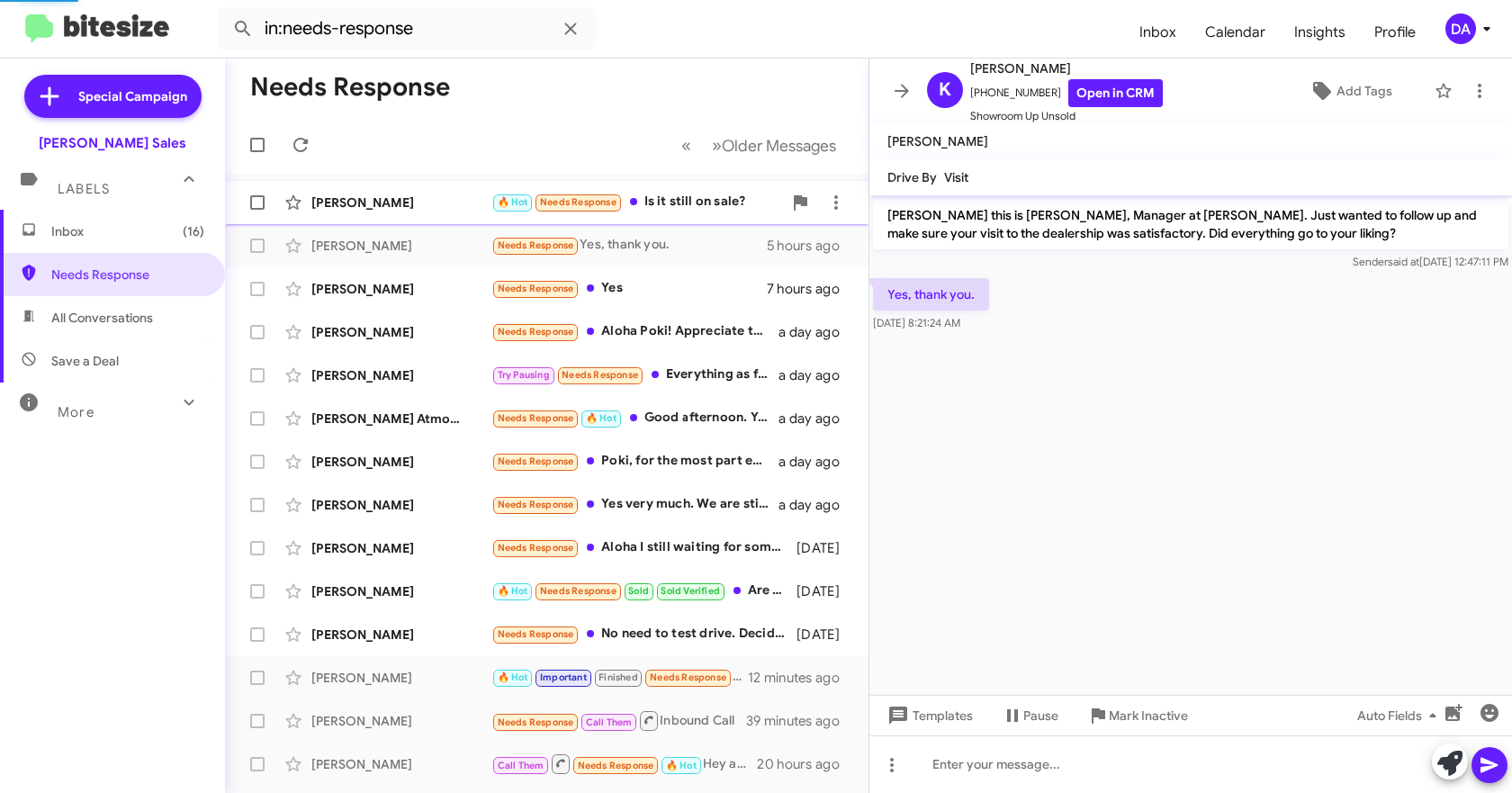
click at [407, 214] on div "Rochelle Saldana 🔥 Hot Needs Response Is it still on sale? a minute ago" at bounding box center [547, 202] width 615 height 36
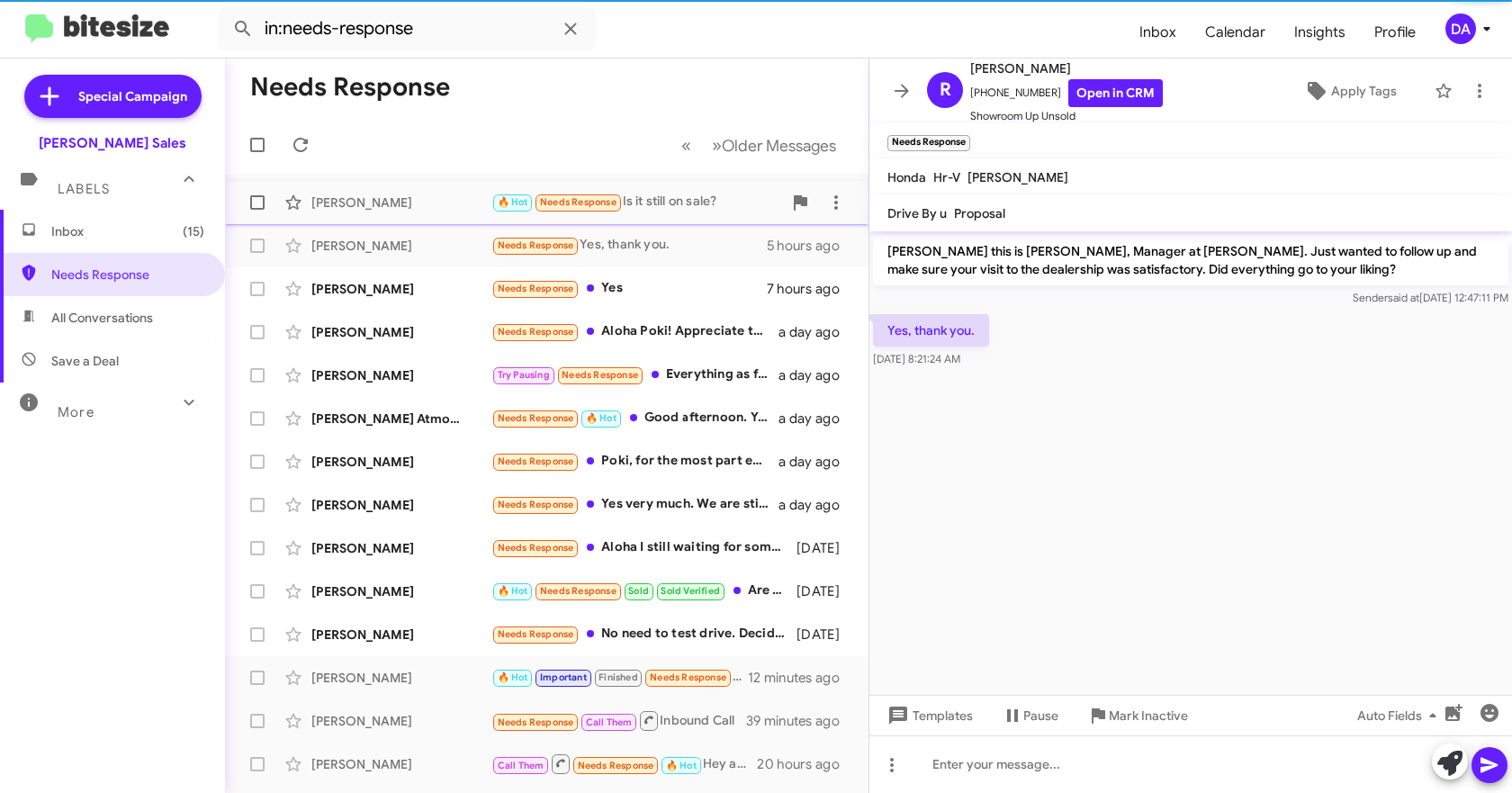
scroll to position [642, 0]
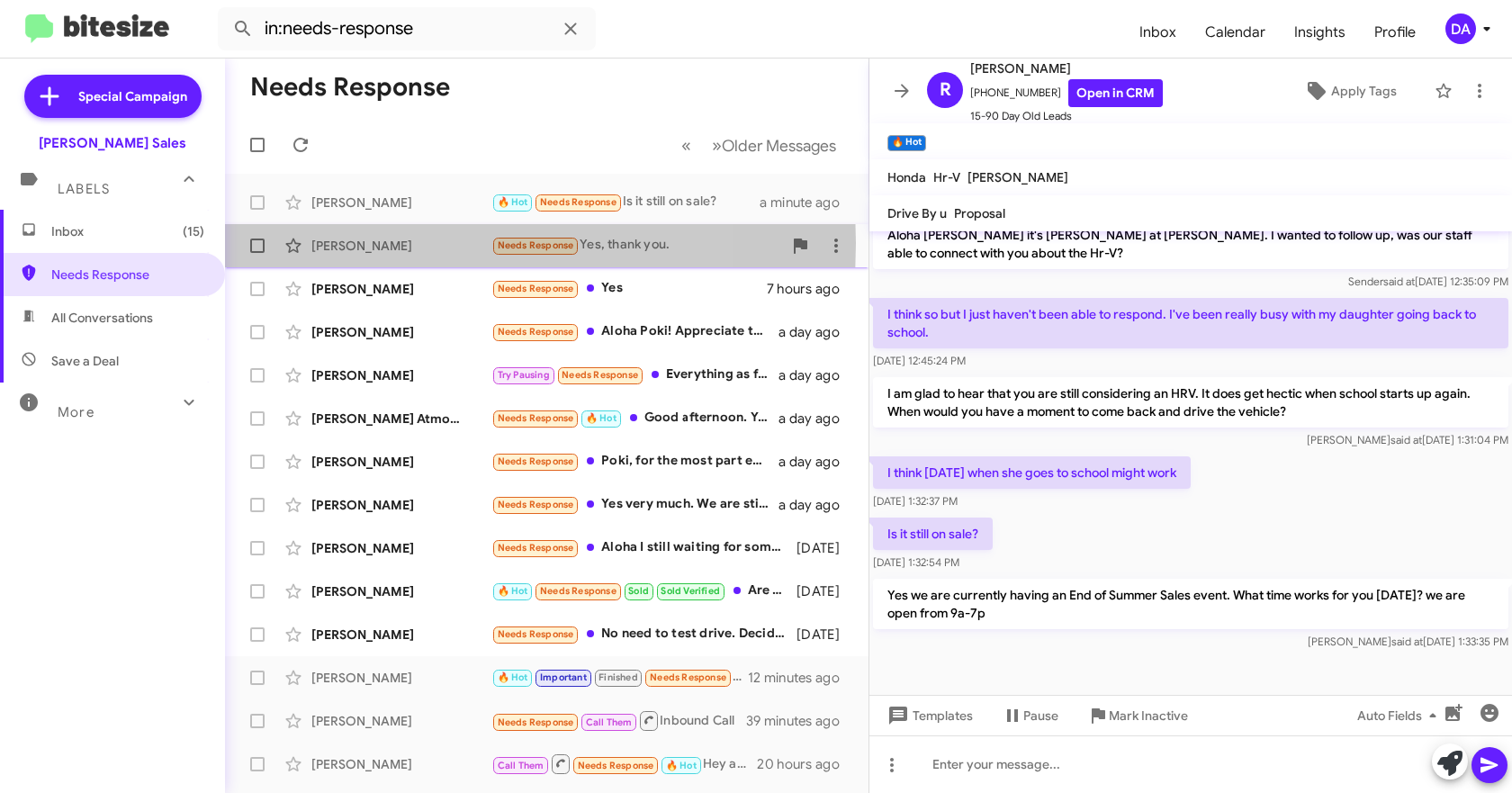
click at [337, 243] on div "[PERSON_NAME]" at bounding box center [402, 245] width 180 height 18
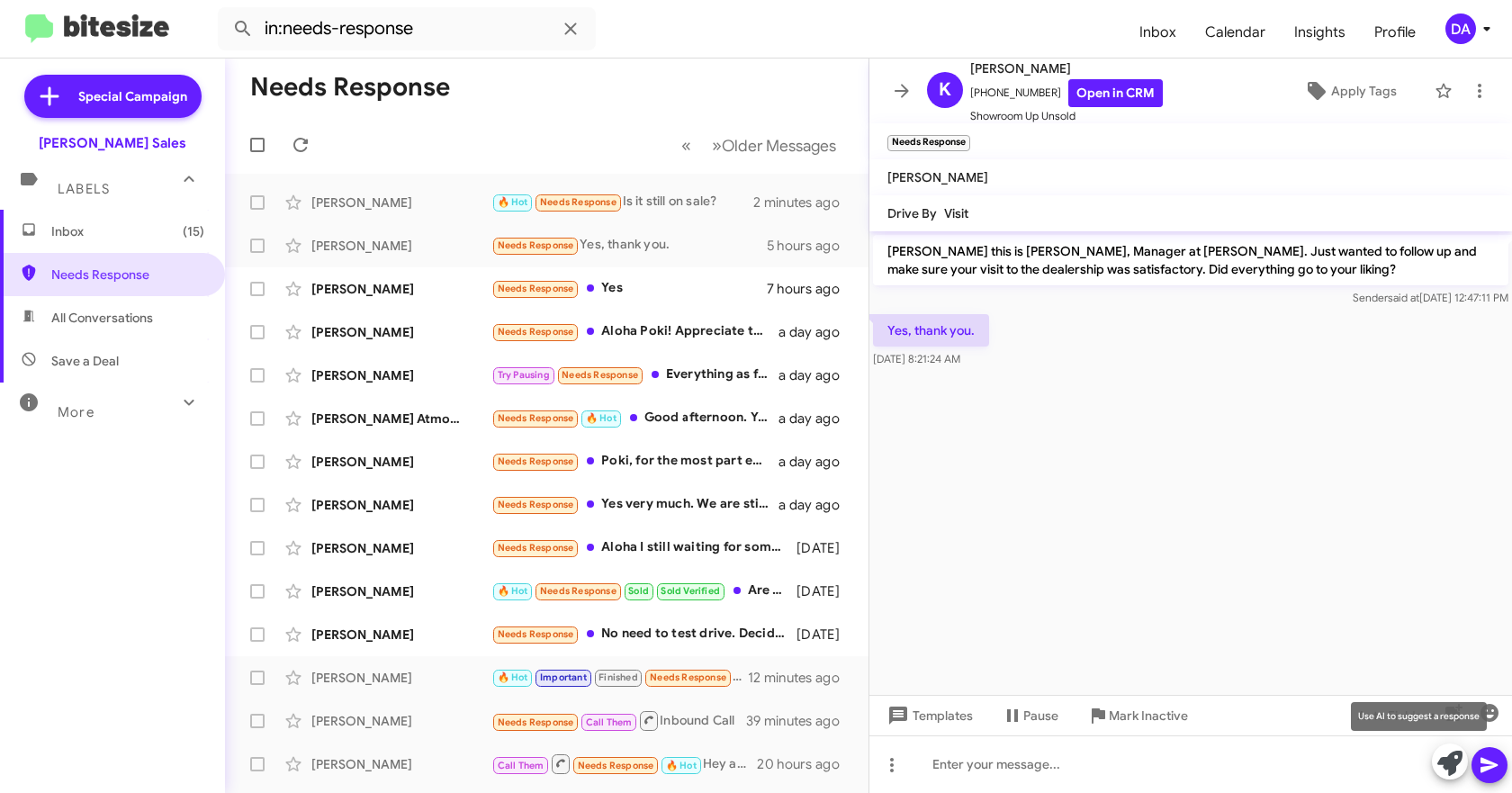
click at [1451, 767] on icon at bounding box center [1450, 763] width 25 height 25
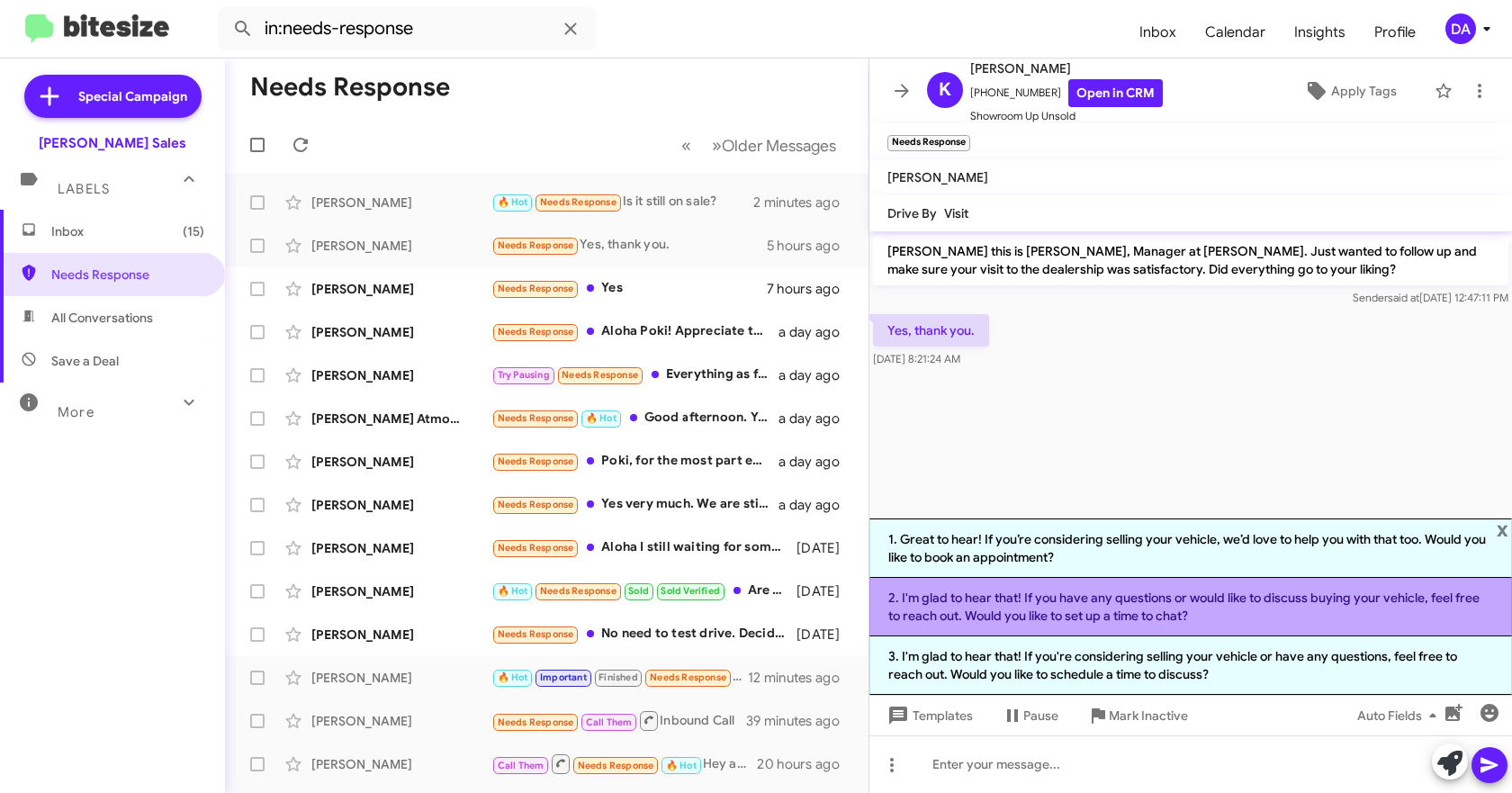
click at [1012, 599] on li "2. I'm glad to hear that! If you have any questions or would like to discuss bu…" at bounding box center [1191, 607] width 642 height 58
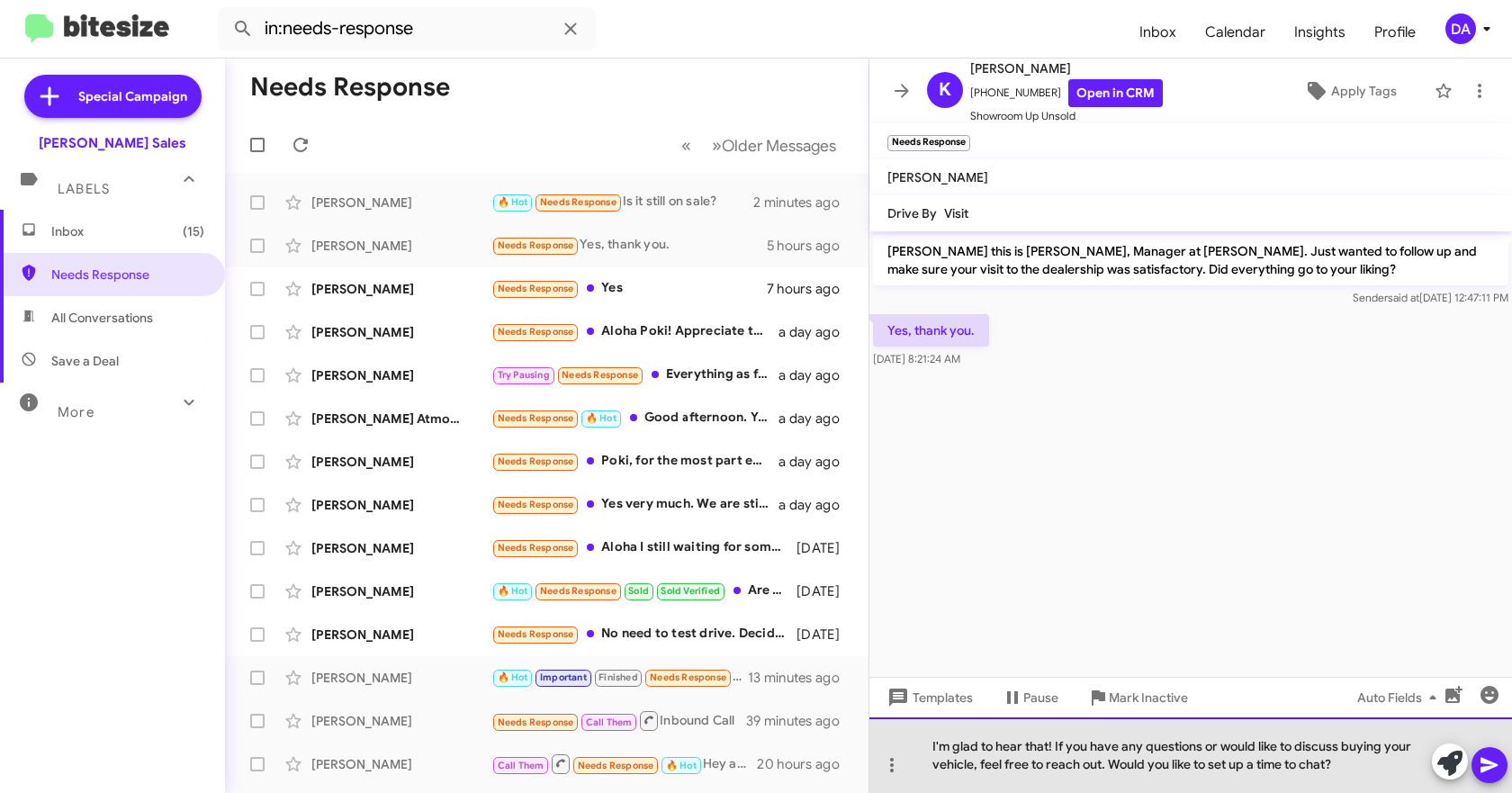
click at [1384, 749] on div "I'm glad to hear that! If you have any questions or would like to discuss buyin…" at bounding box center [1191, 755] width 642 height 76
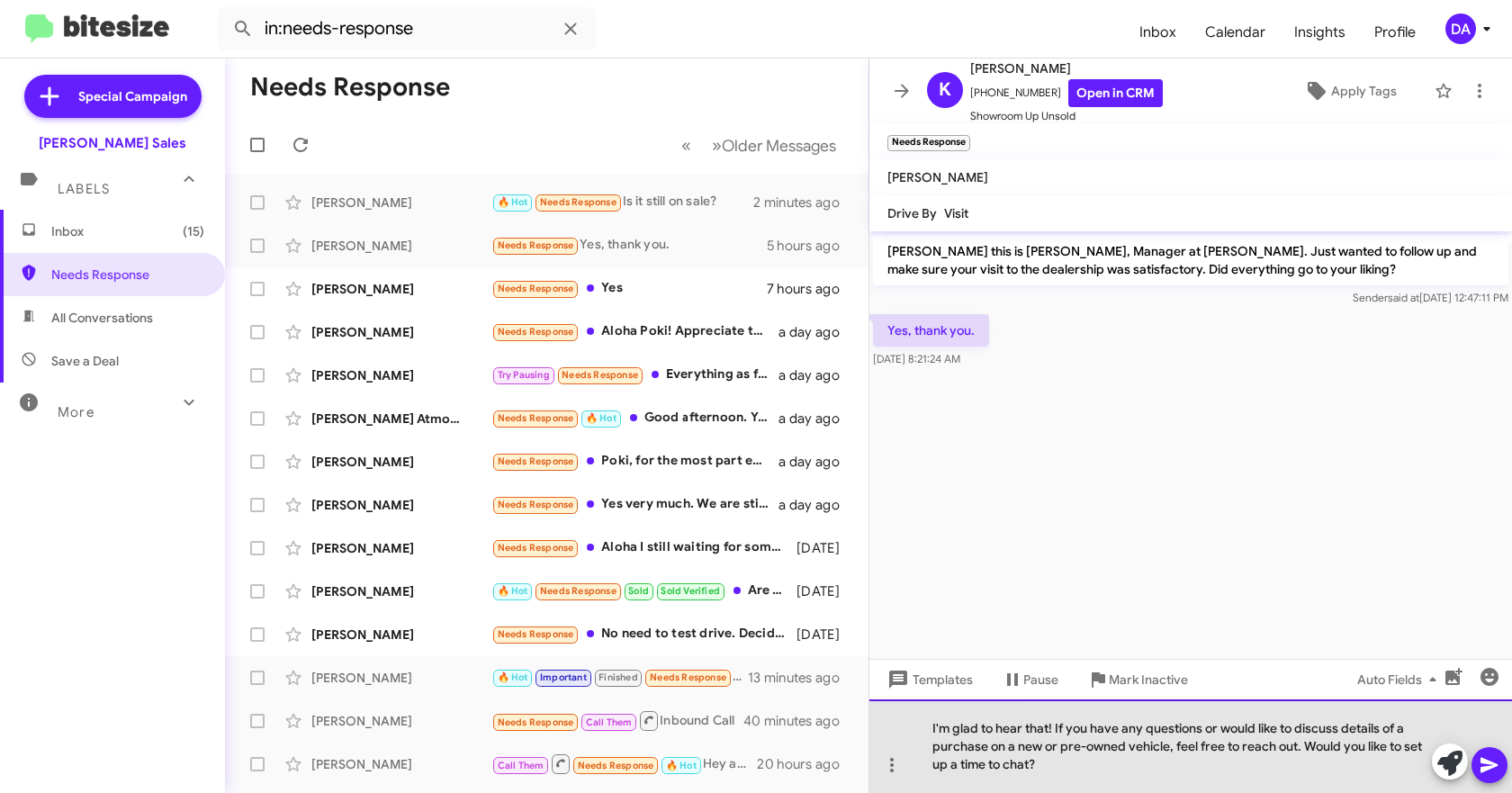
click at [1156, 768] on div "I'm glad to hear that! If you have any questions or would like to discuss detai…" at bounding box center [1191, 746] width 642 height 94
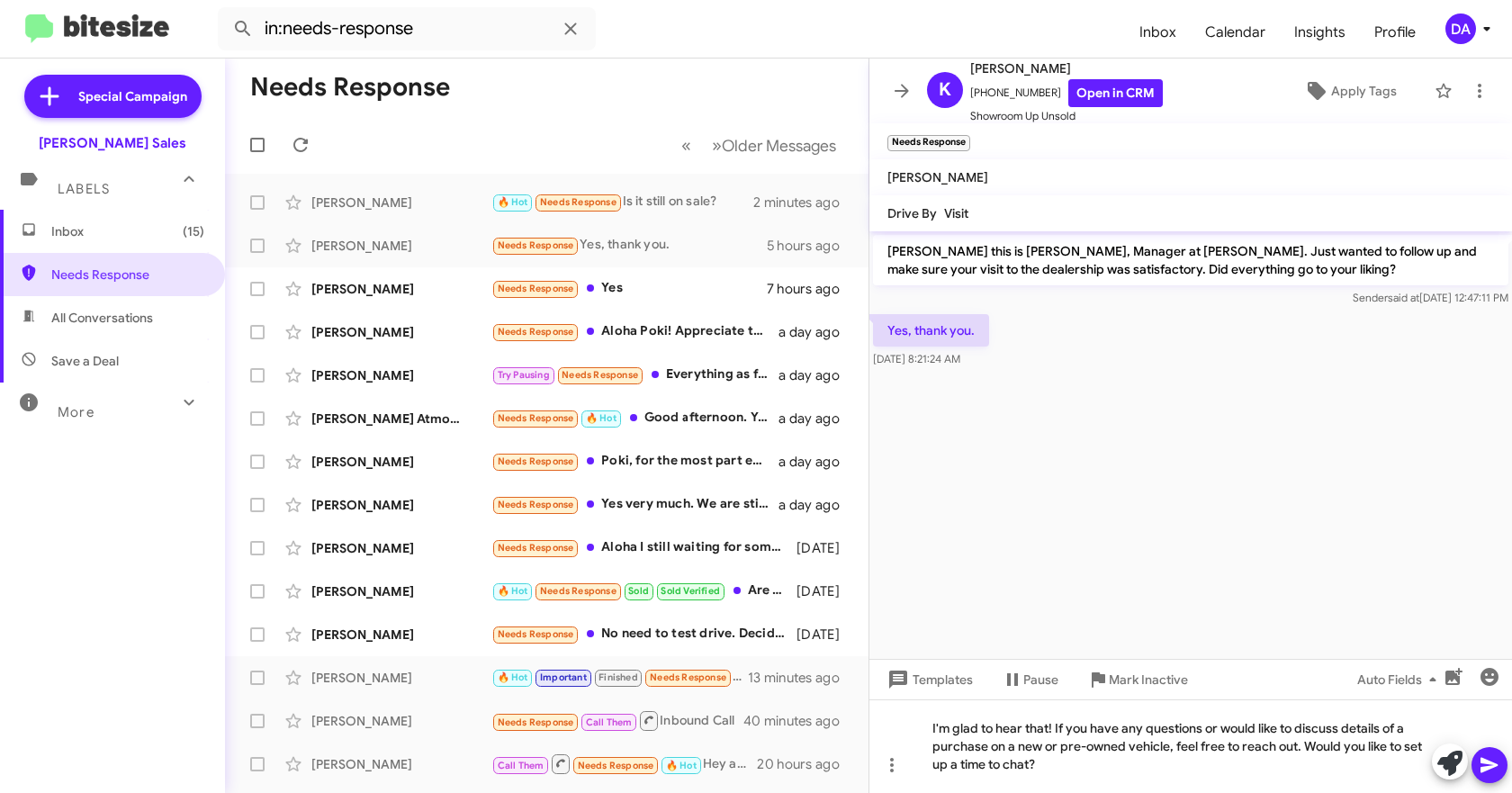
click at [1488, 767] on icon at bounding box center [1489, 765] width 17 height 15
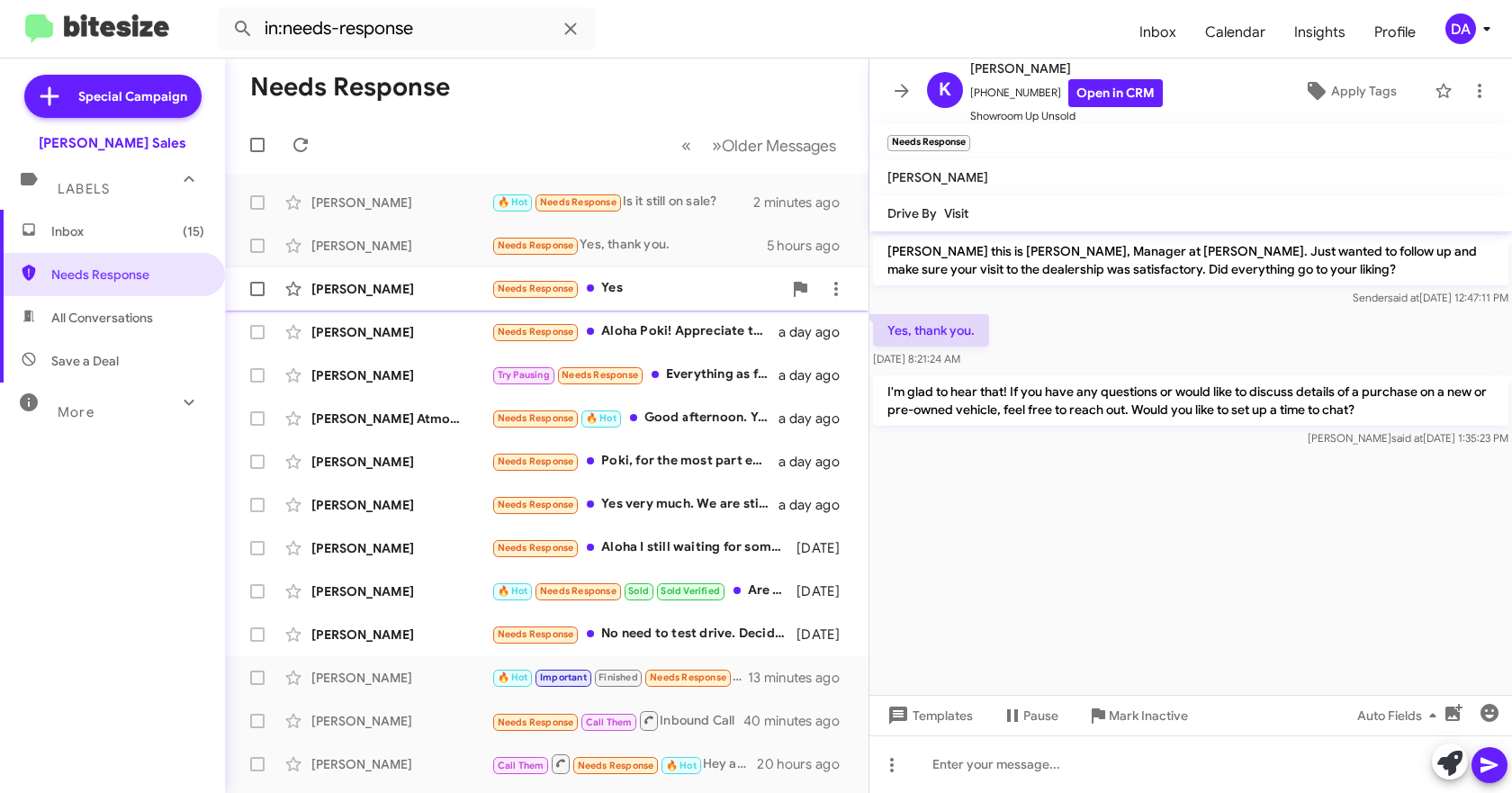
click at [374, 300] on div "Brock Hirota Needs Response Yes 7 hours ago" at bounding box center [547, 290] width 615 height 36
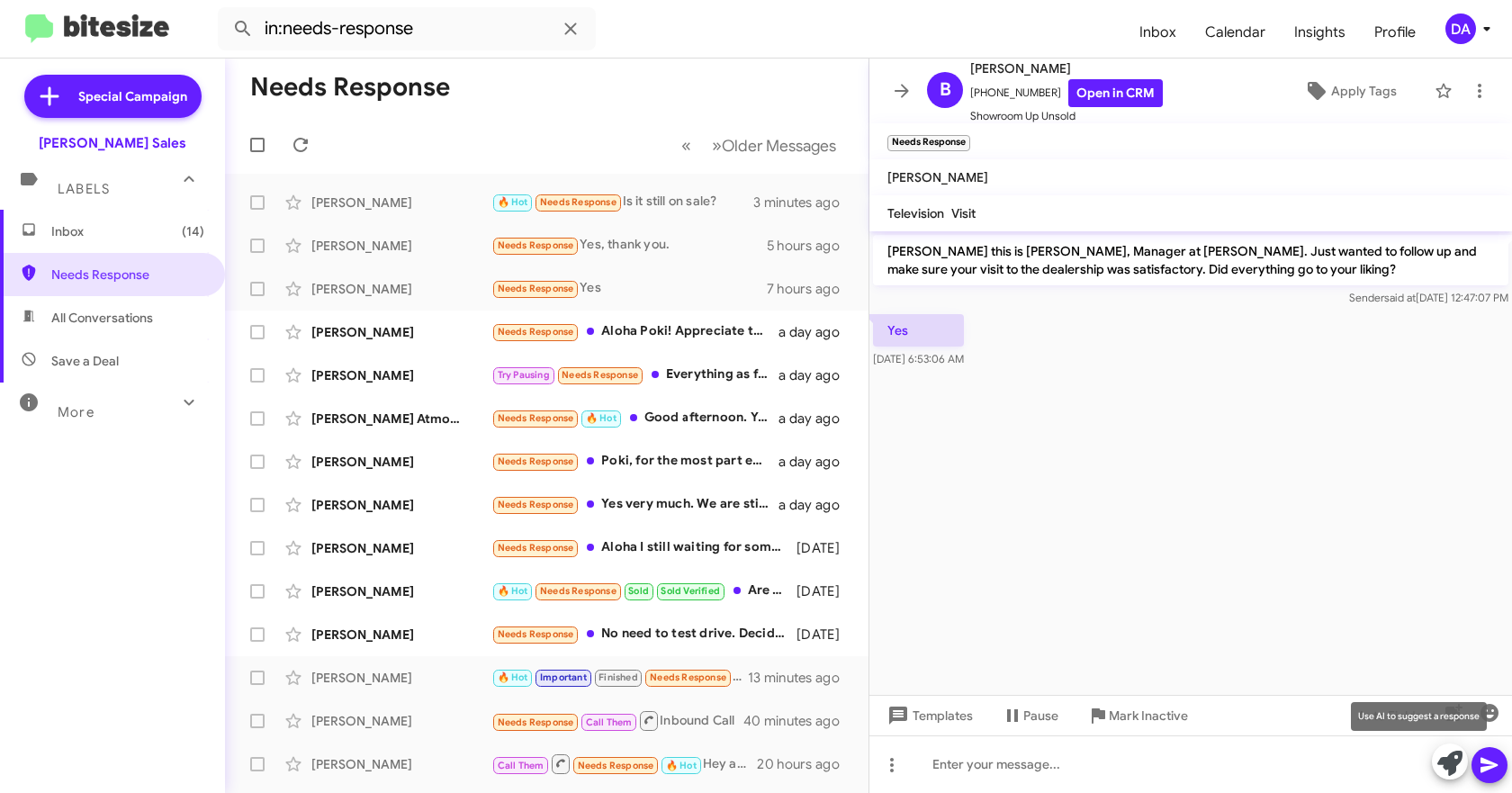
click at [1459, 767] on icon at bounding box center [1450, 763] width 25 height 25
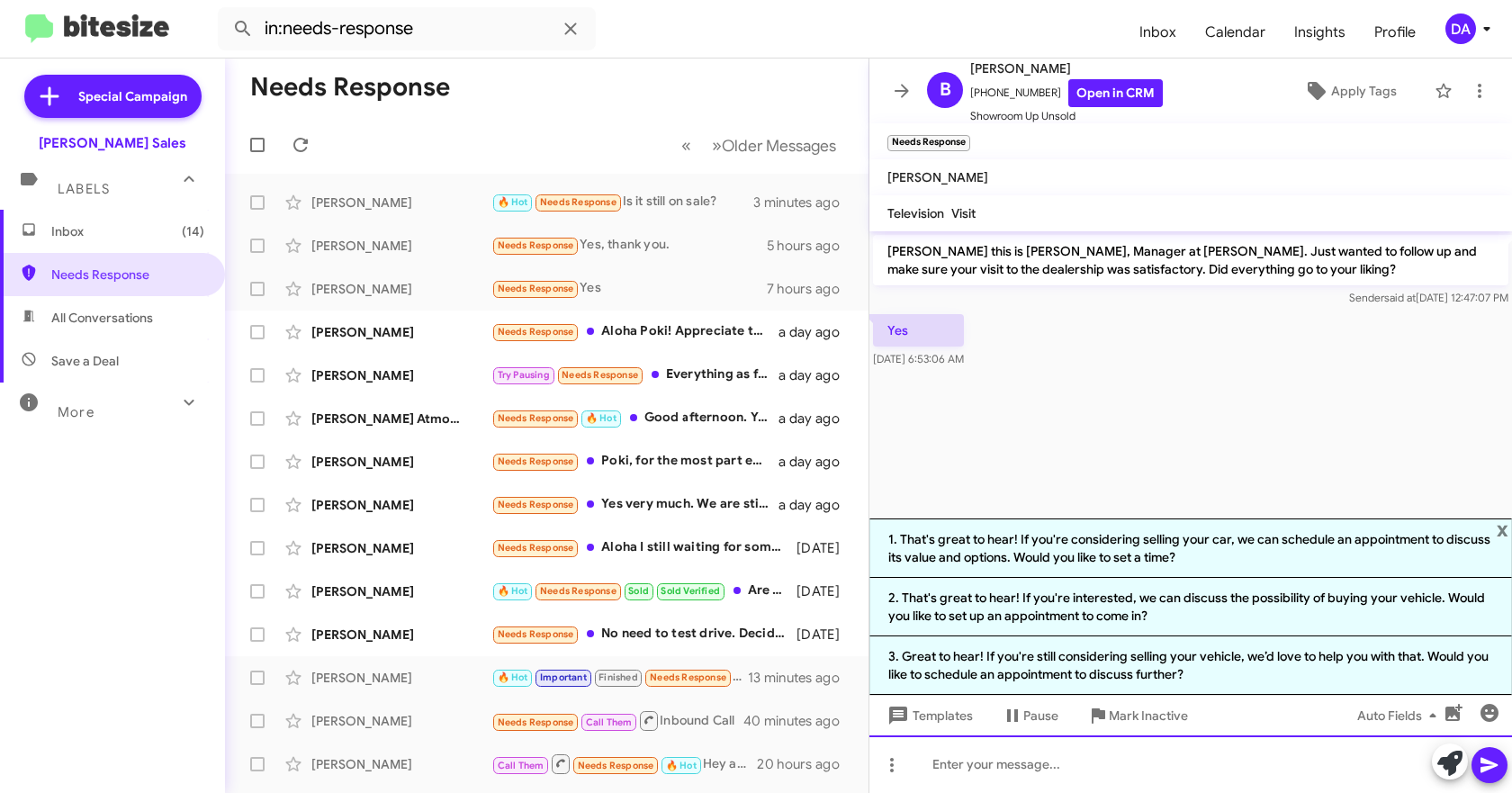
click at [996, 761] on div at bounding box center [1191, 764] width 642 height 58
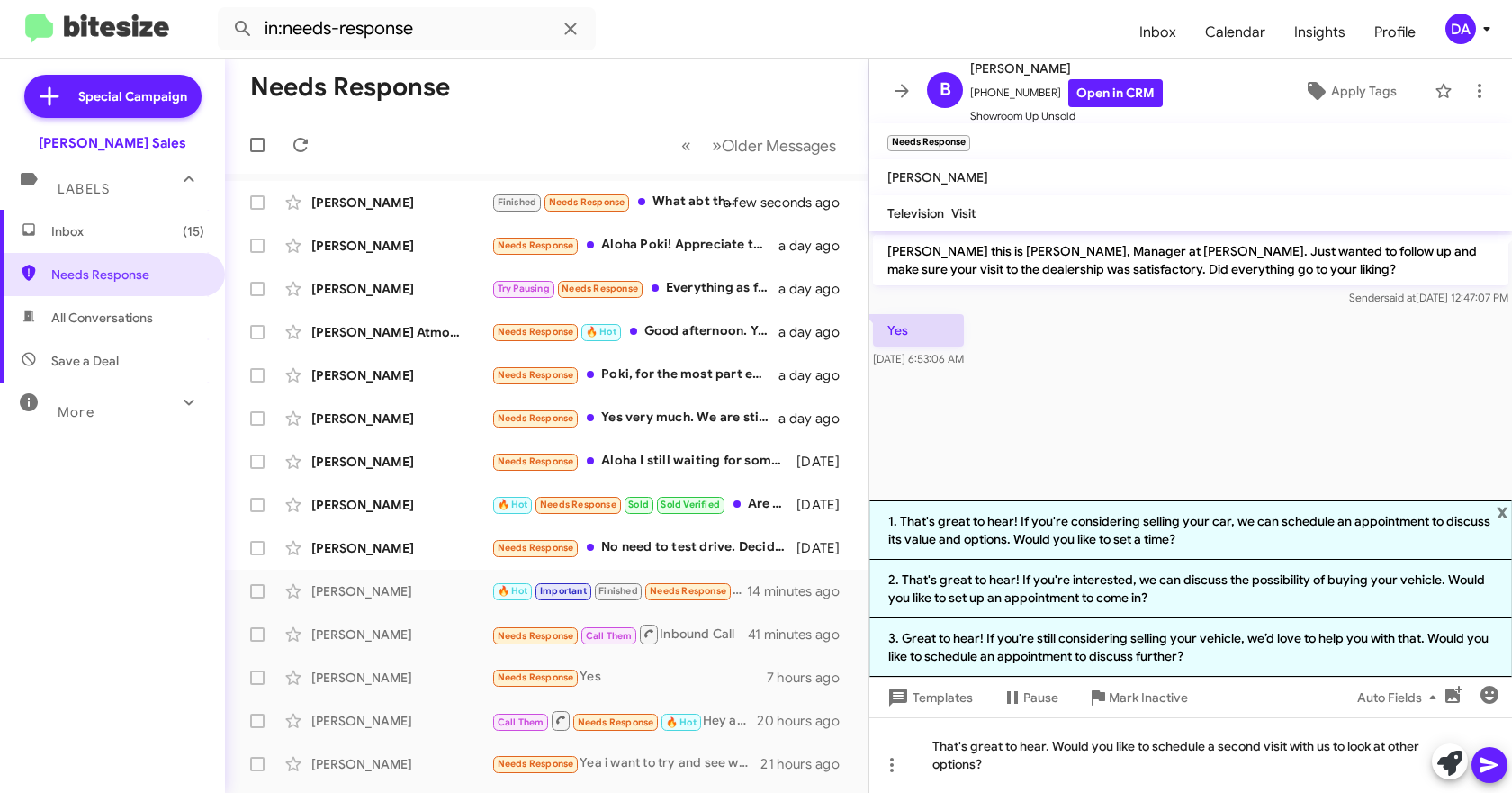
click at [1494, 776] on span at bounding box center [1489, 765] width 22 height 36
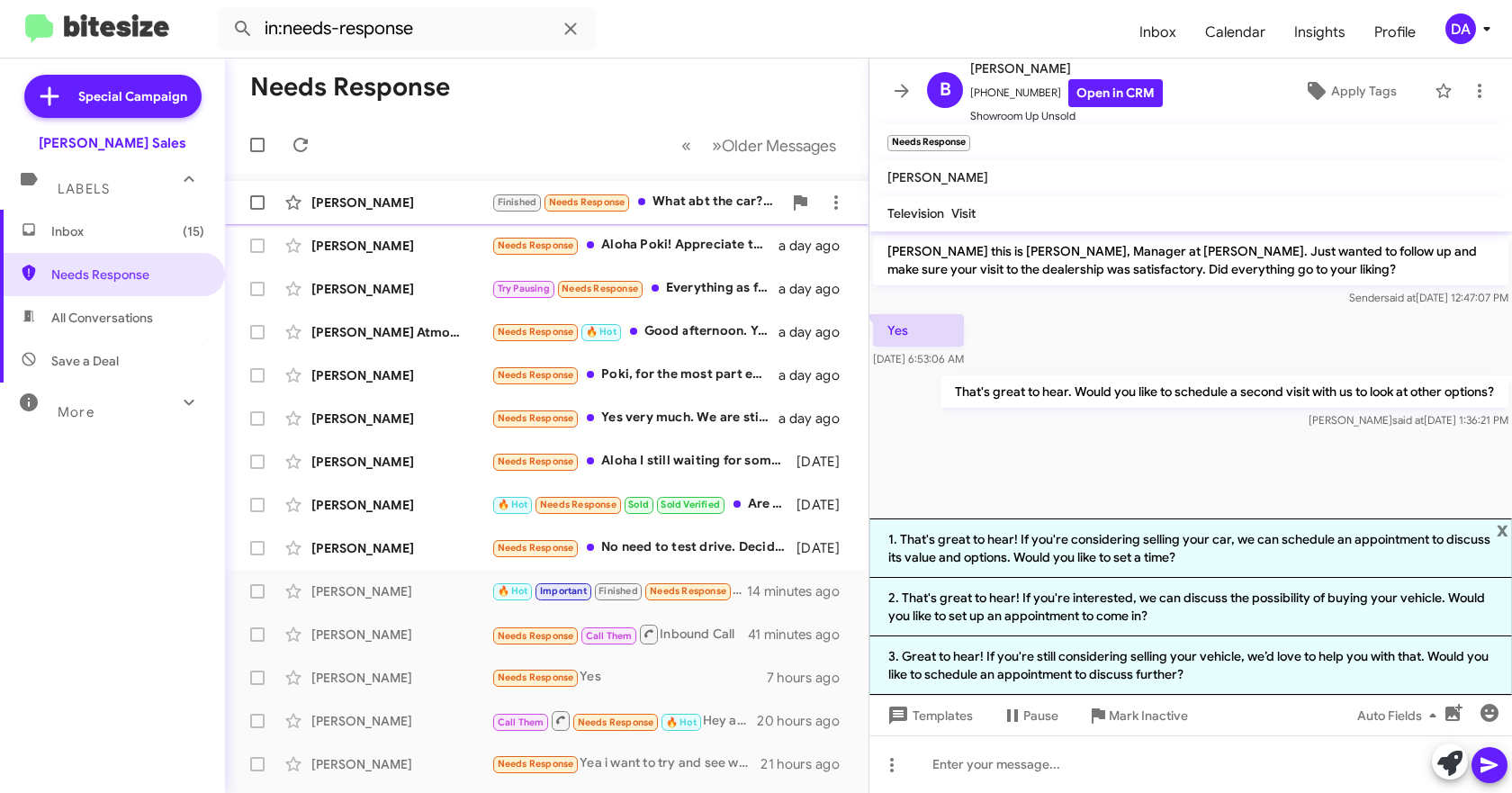
click at [404, 198] on div "[PERSON_NAME]" at bounding box center [402, 202] width 180 height 18
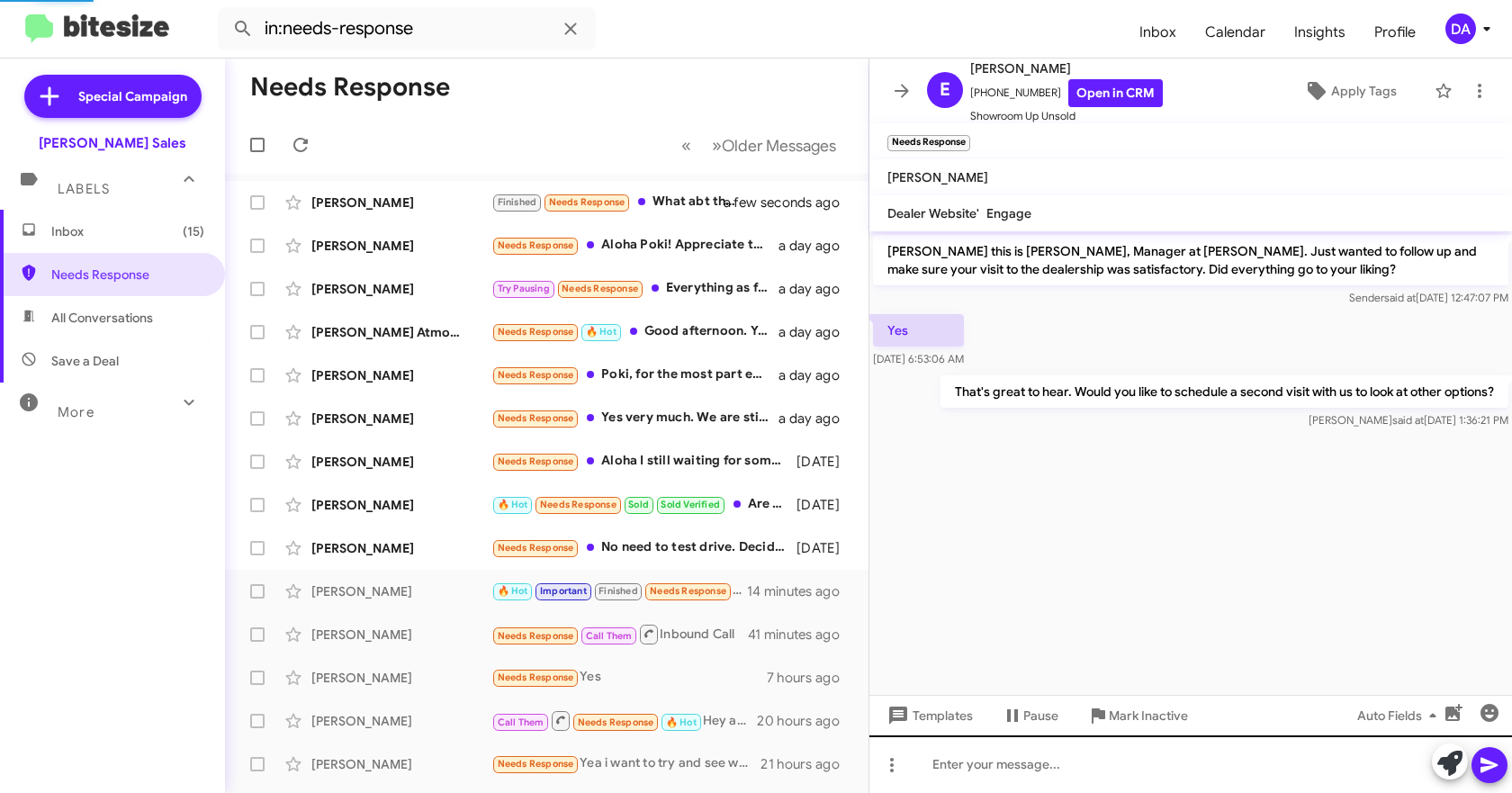
scroll to position [172, 0]
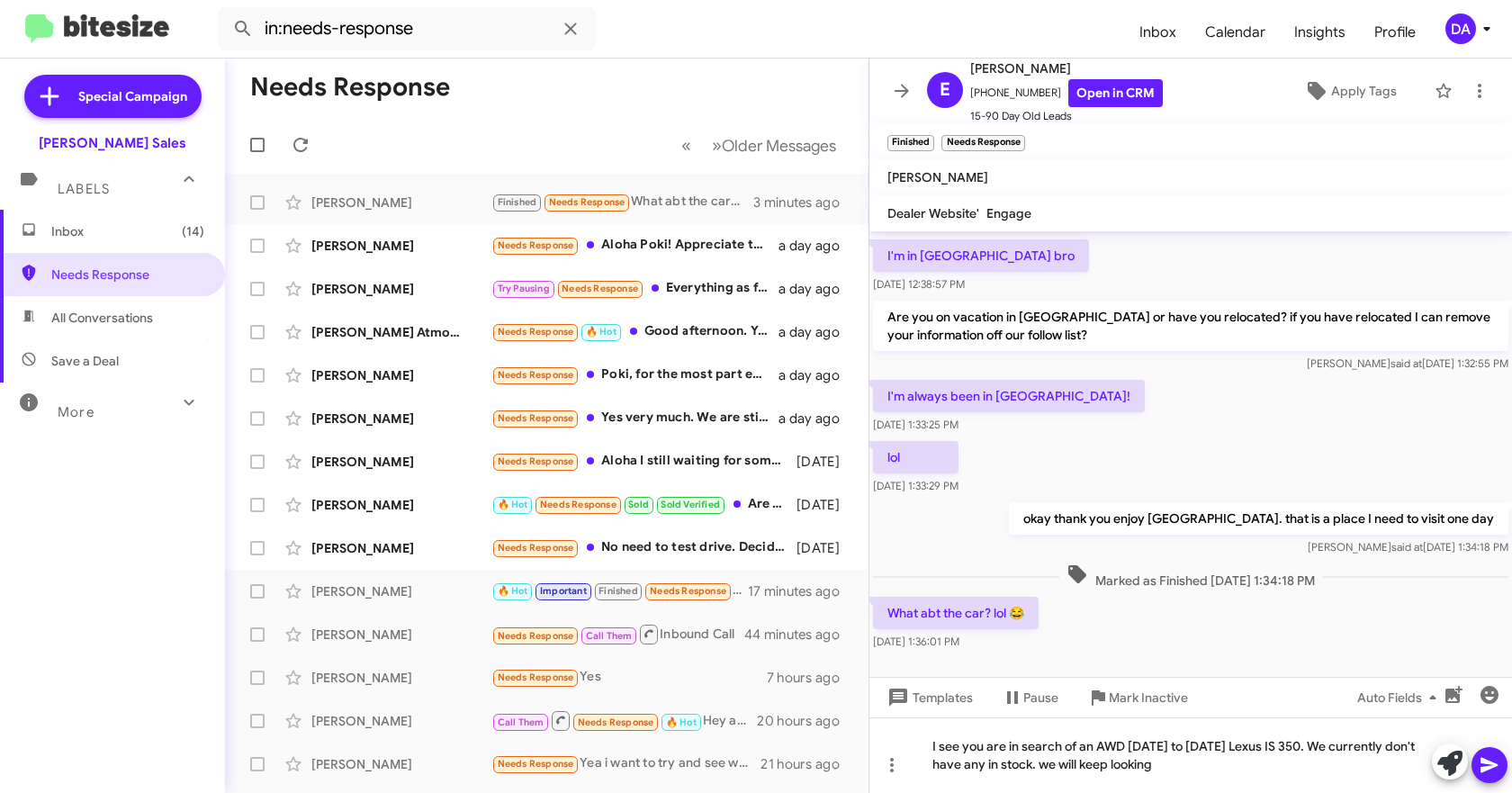
click at [1493, 763] on icon at bounding box center [1489, 765] width 17 height 15
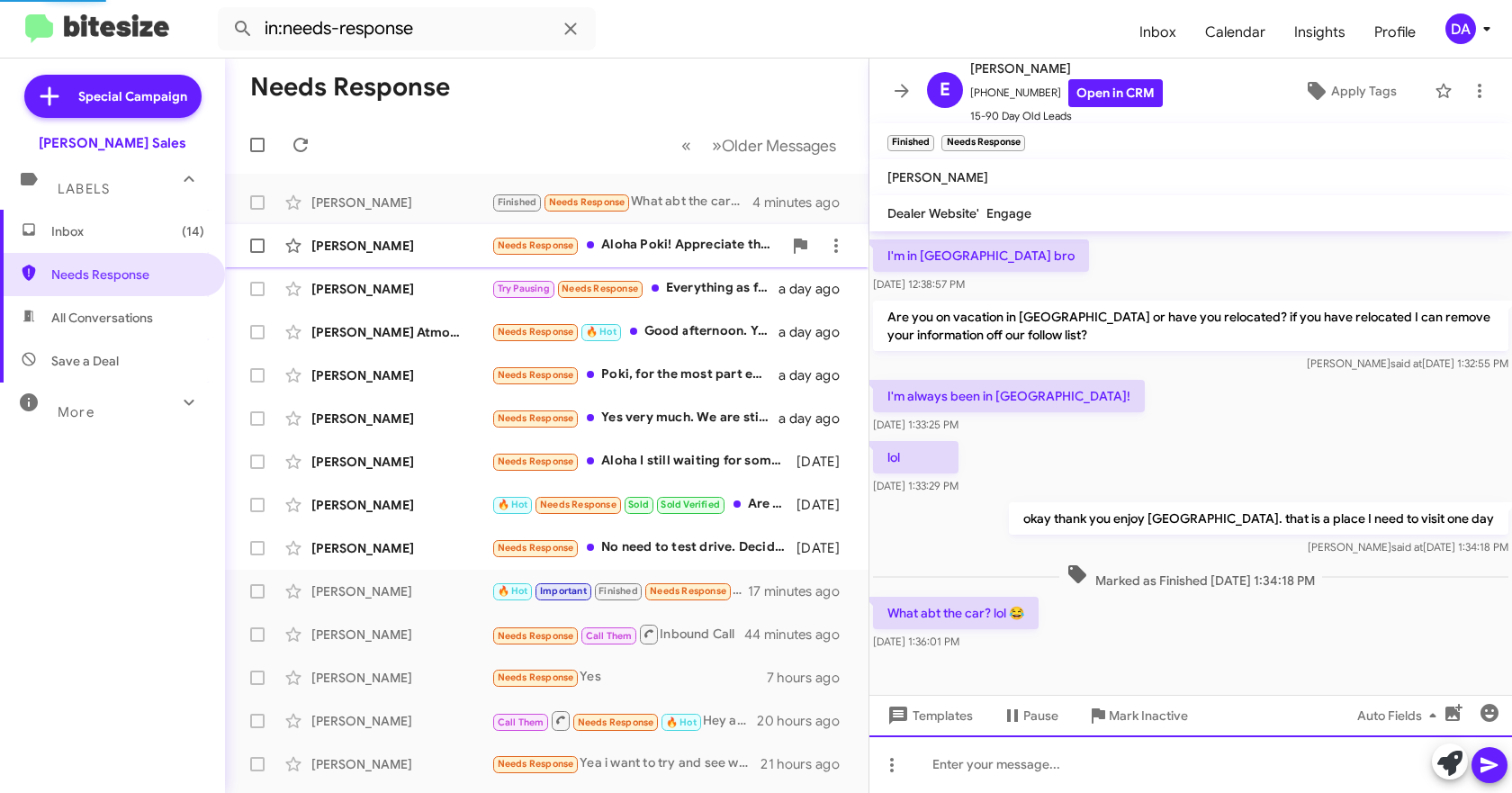
scroll to position [0, 0]
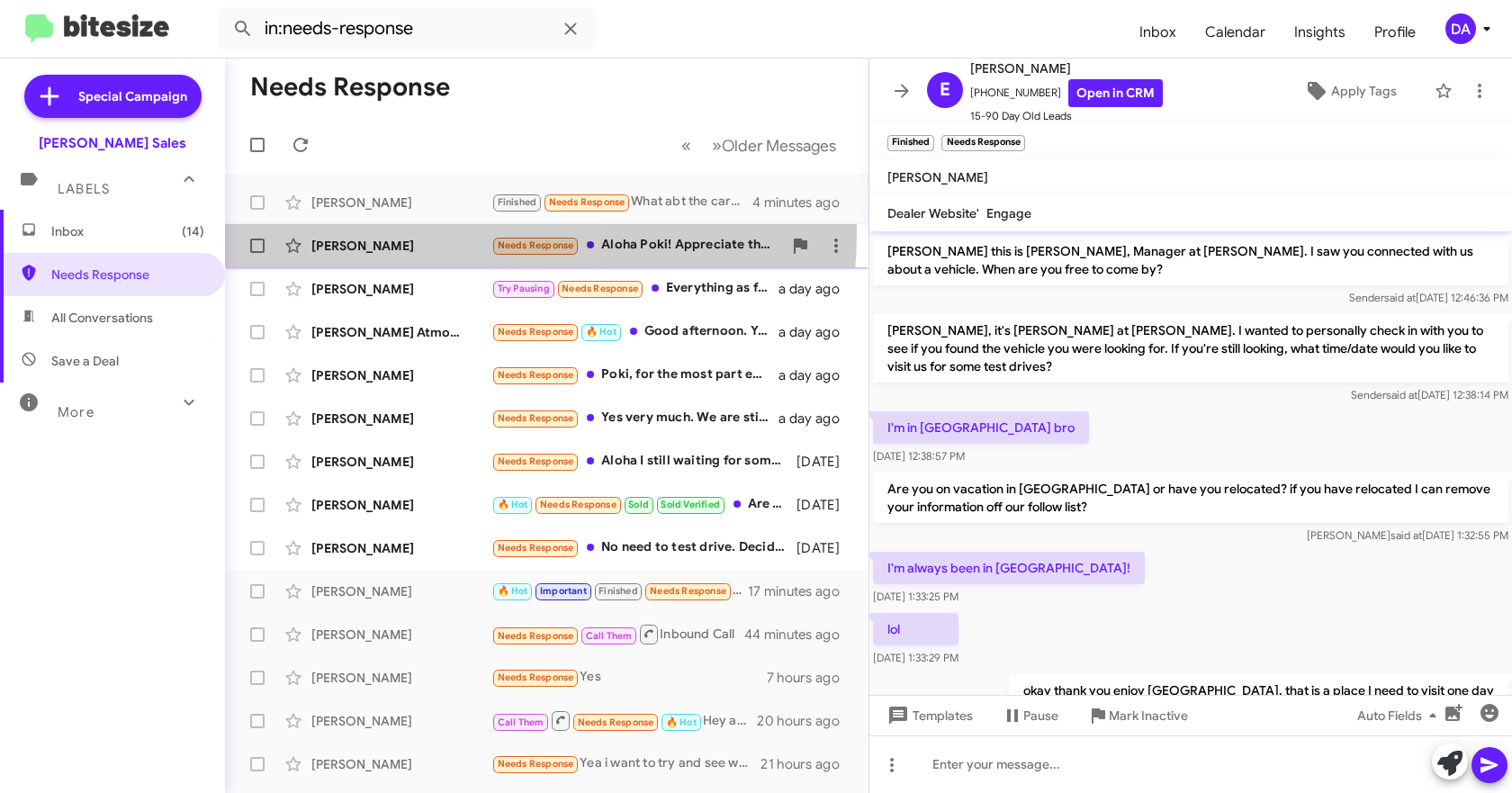
click at [387, 231] on div "Lorraine Sugimoto Needs Response Aloha Poki! Appreciate the follow up. Our visi…" at bounding box center [547, 245] width 615 height 36
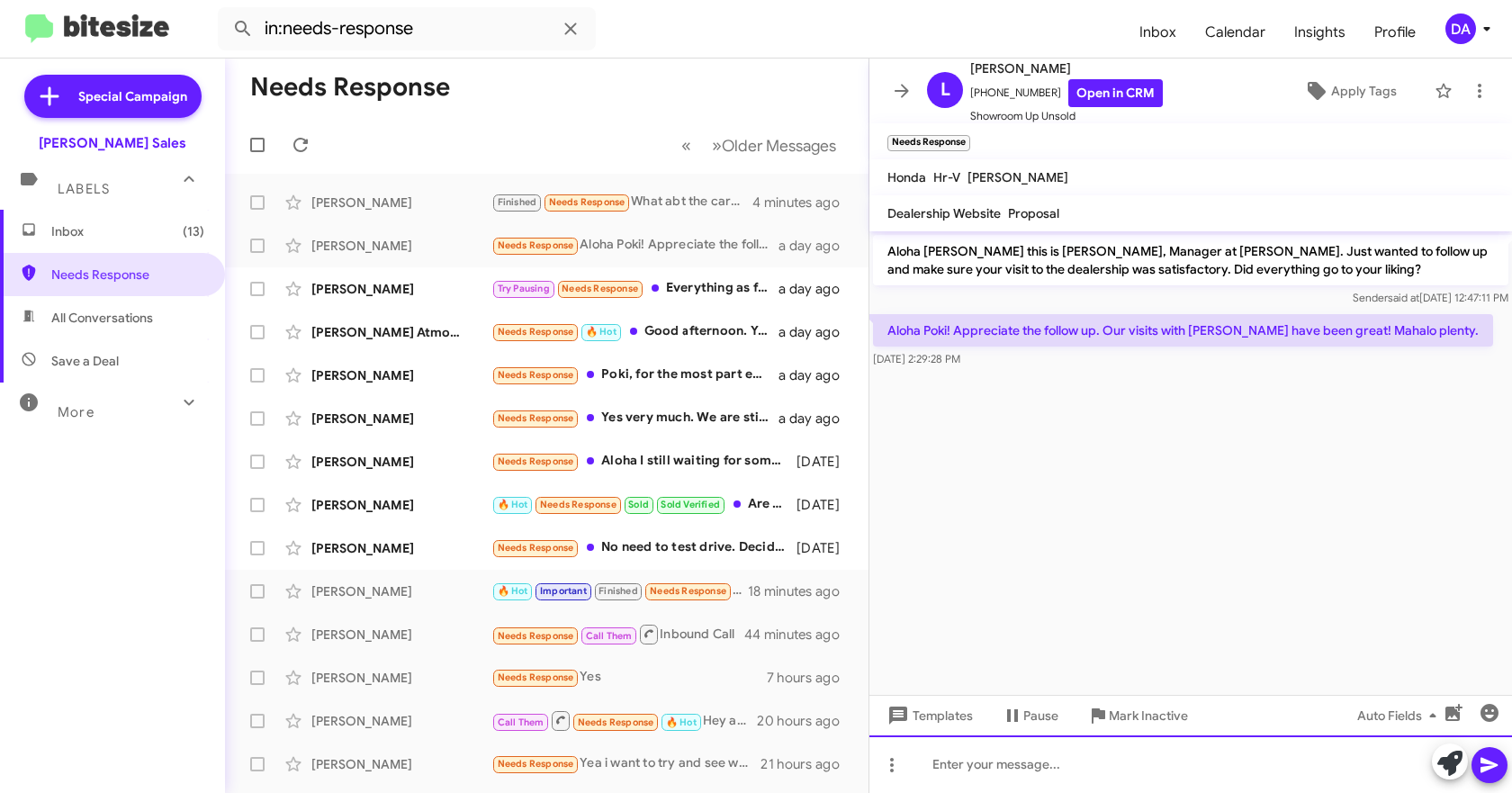
click at [1059, 751] on div at bounding box center [1191, 764] width 642 height 58
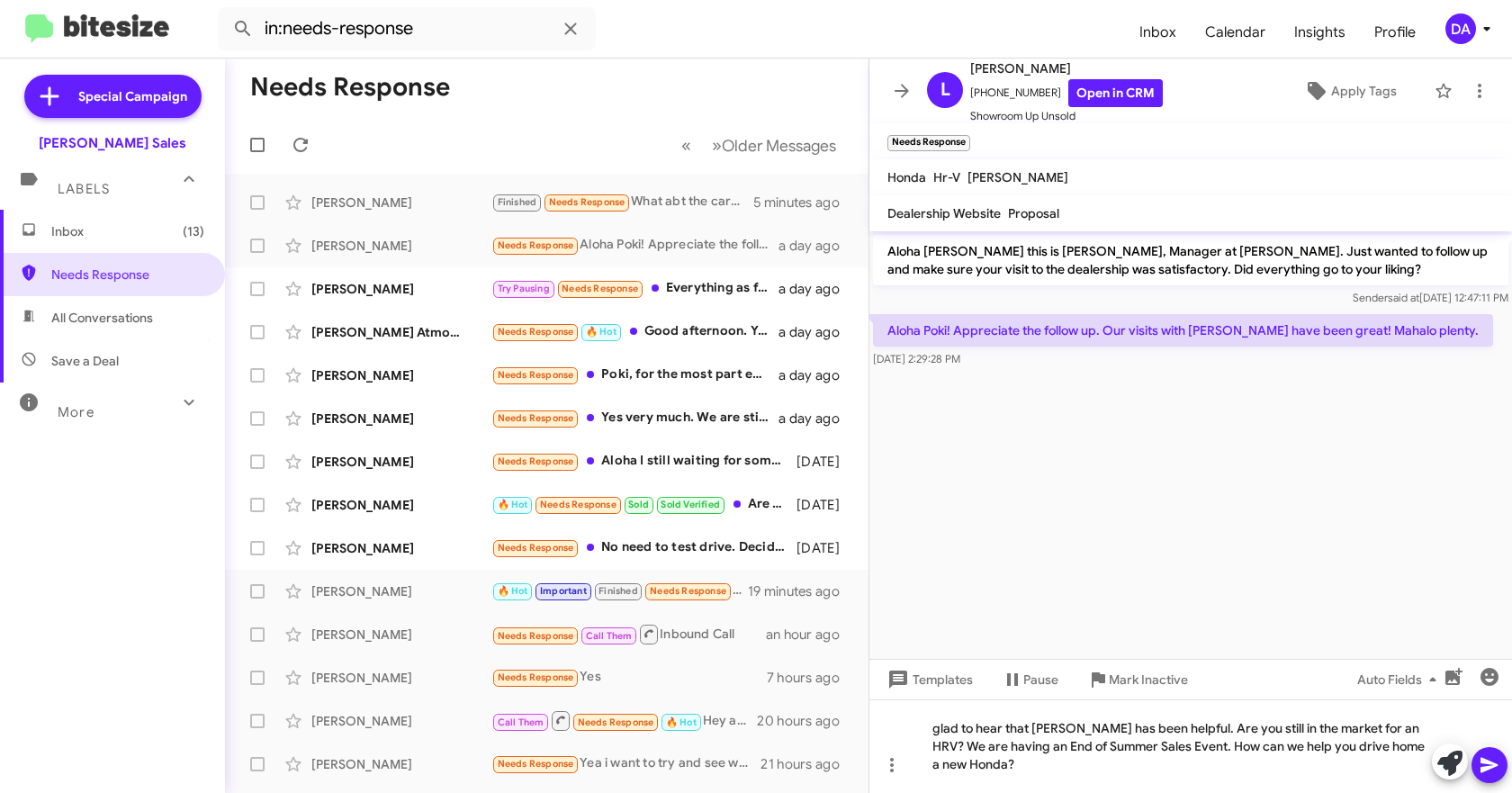
click at [1478, 769] on icon at bounding box center [1489, 765] width 22 height 22
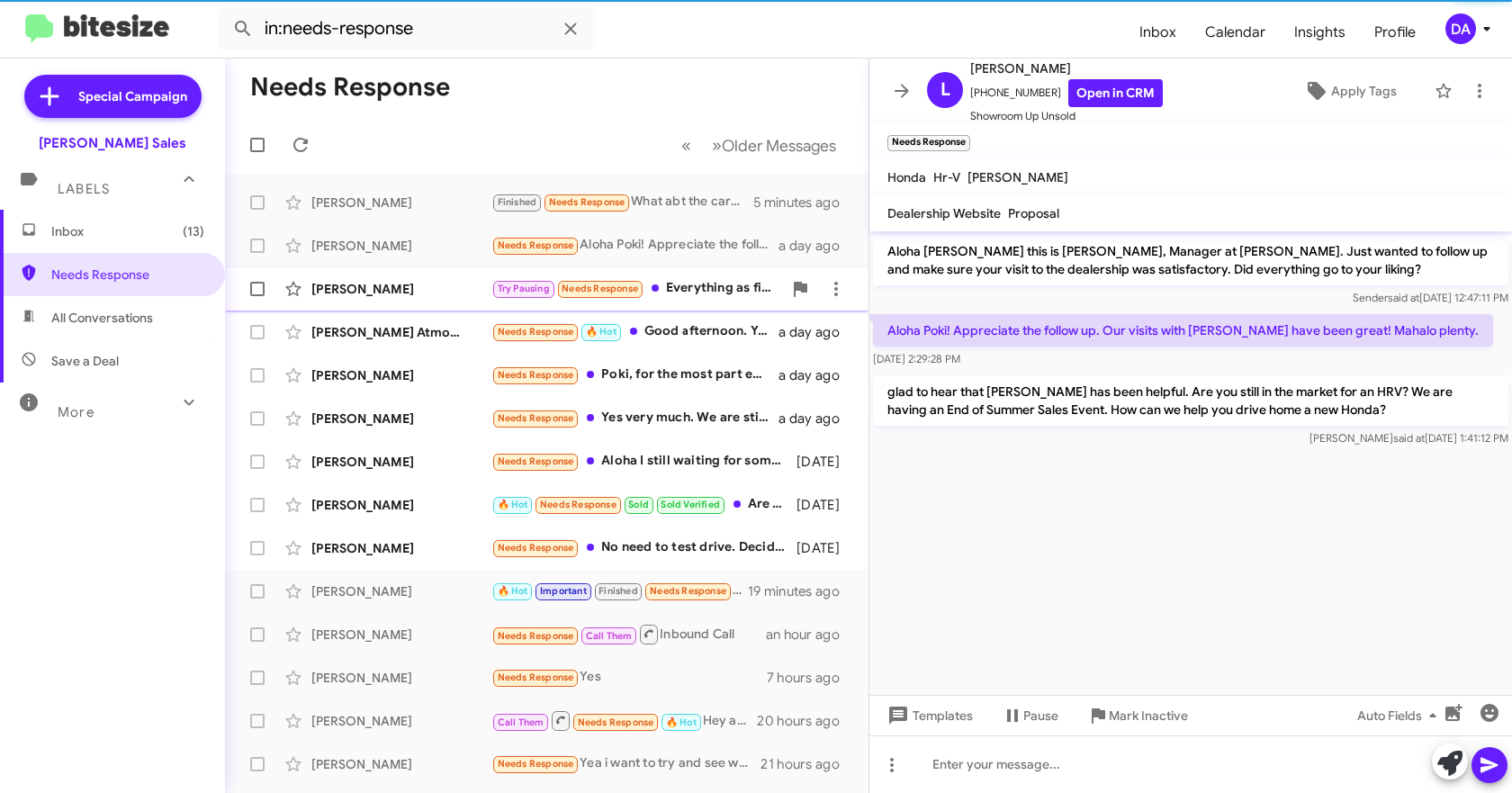
click at [386, 295] on div "[PERSON_NAME]" at bounding box center [402, 289] width 180 height 18
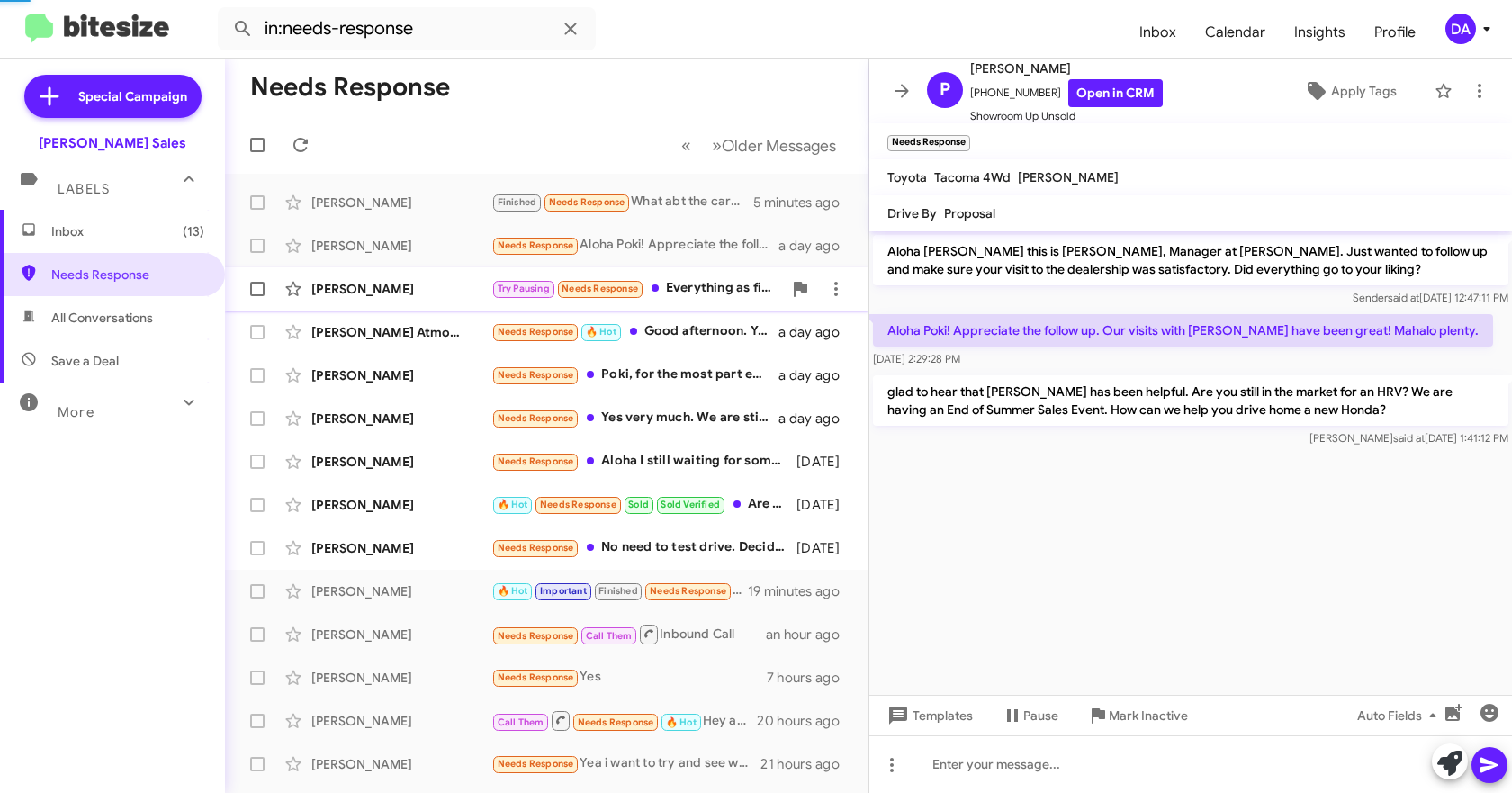
scroll to position [93, 0]
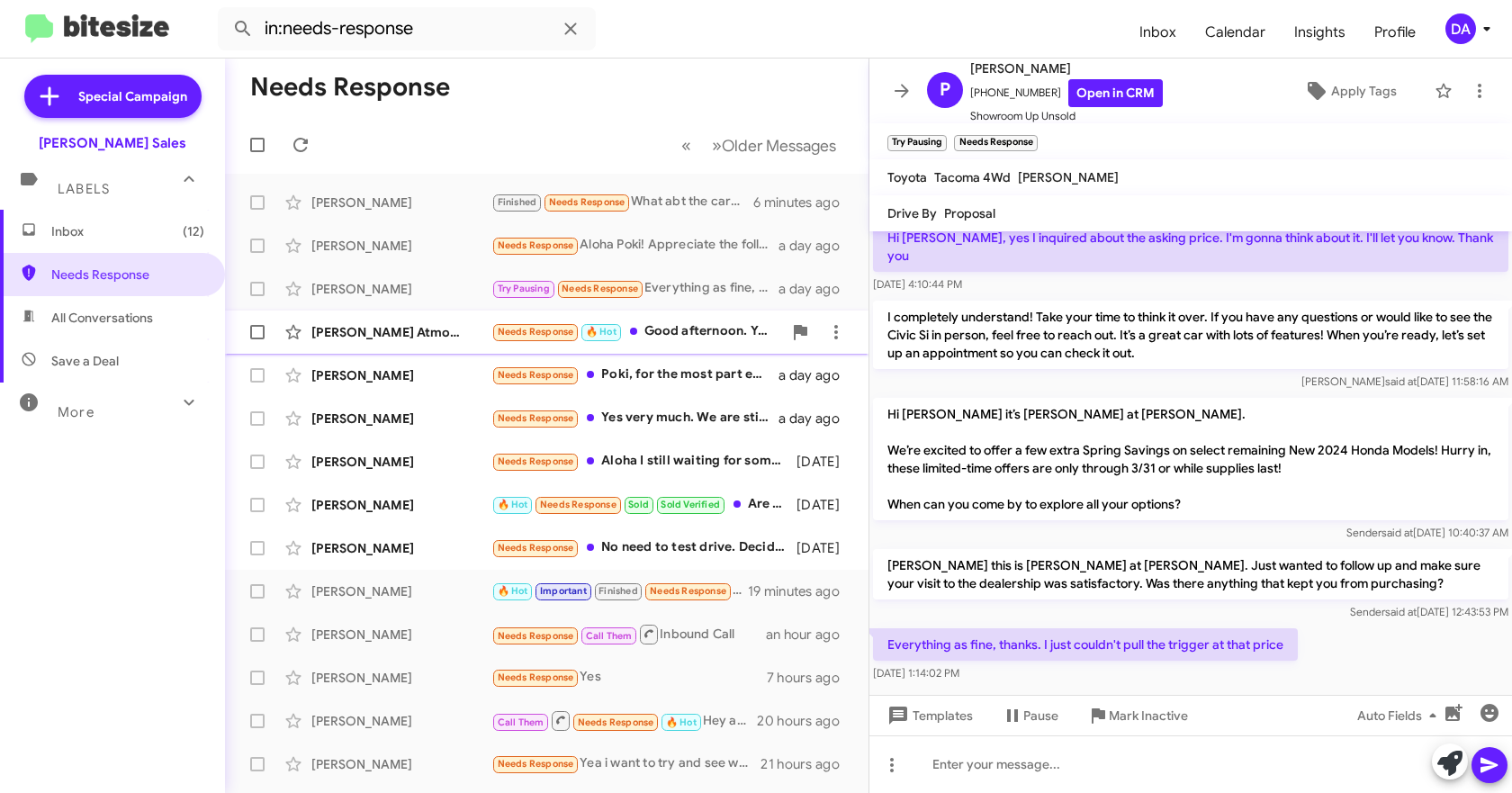
click at [358, 337] on div "[PERSON_NAME] Atmosfera" at bounding box center [402, 332] width 180 height 18
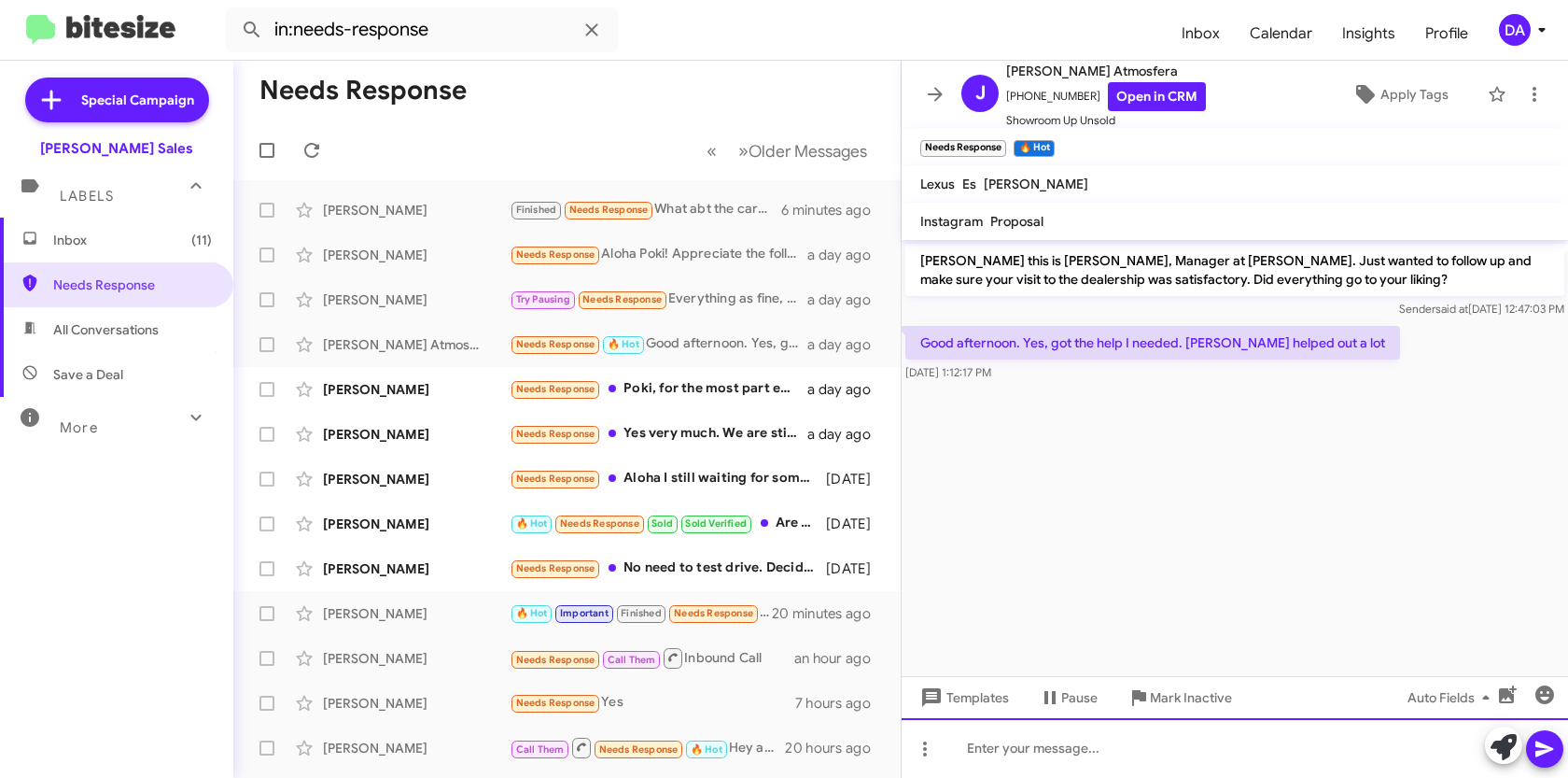
click at [1114, 745] on div at bounding box center [1235, 748] width 666 height 60
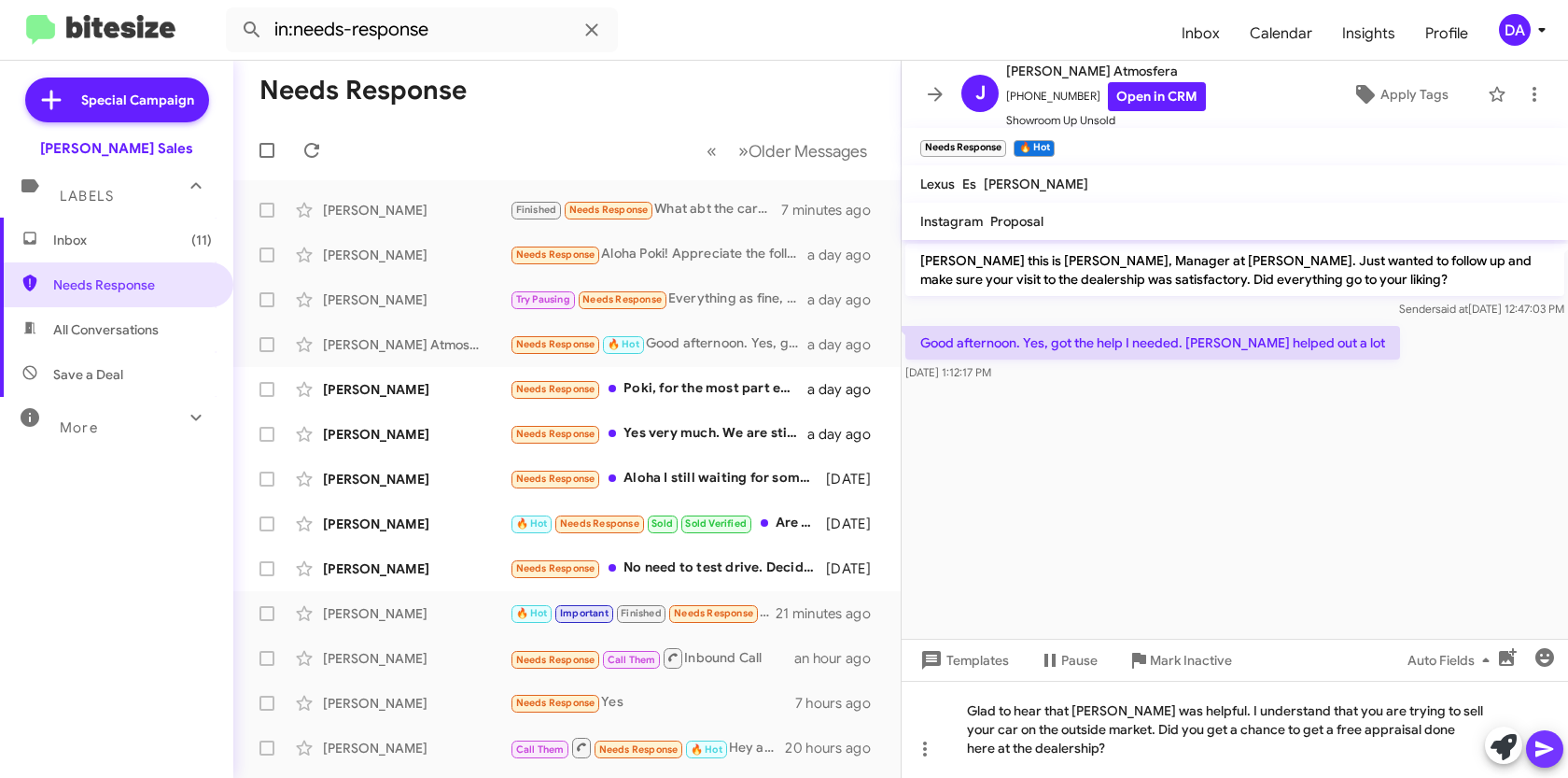
click at [1544, 754] on icon at bounding box center [1544, 749] width 23 height 23
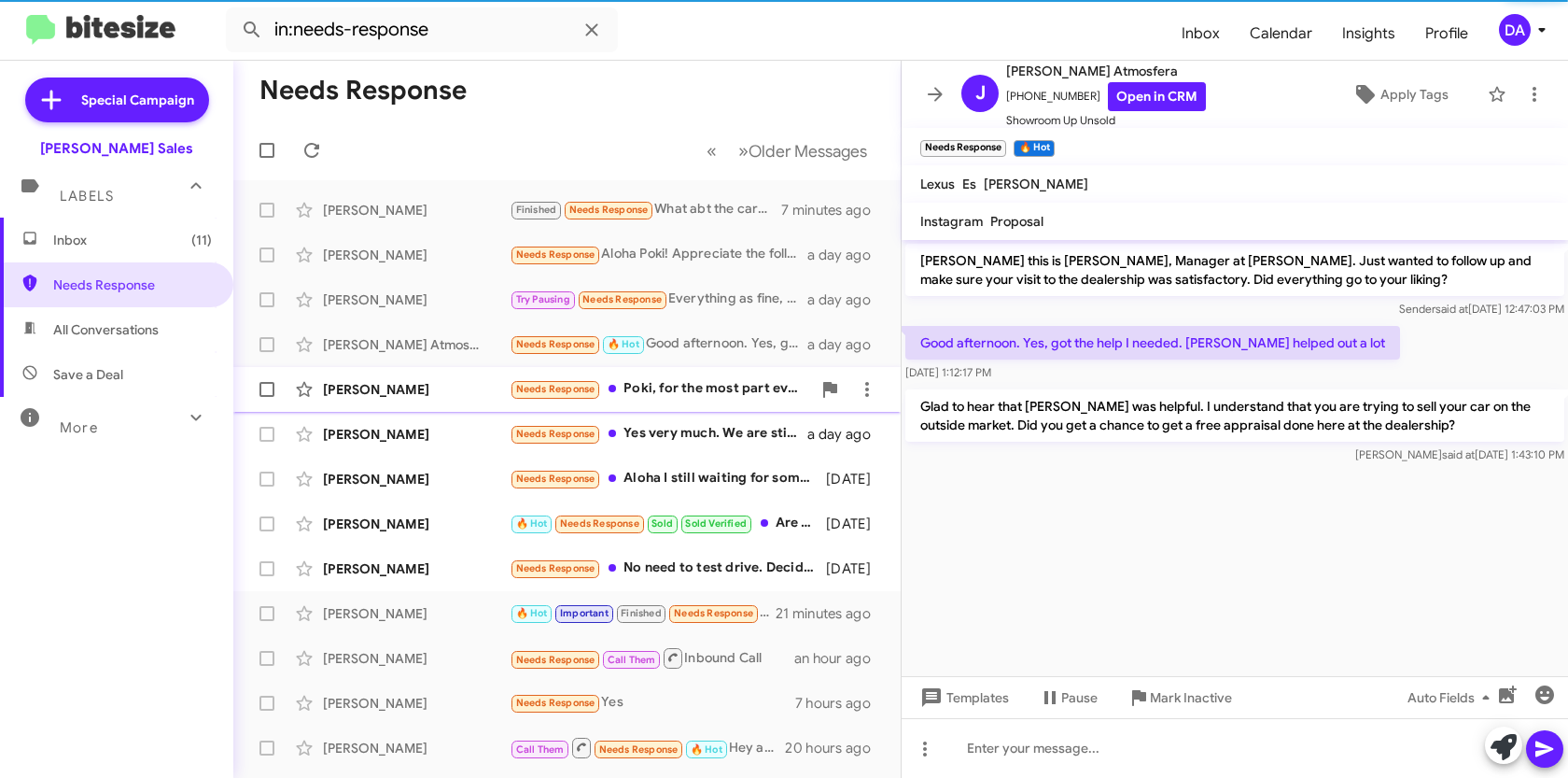
click at [357, 396] on div "[PERSON_NAME]" at bounding box center [417, 389] width 187 height 19
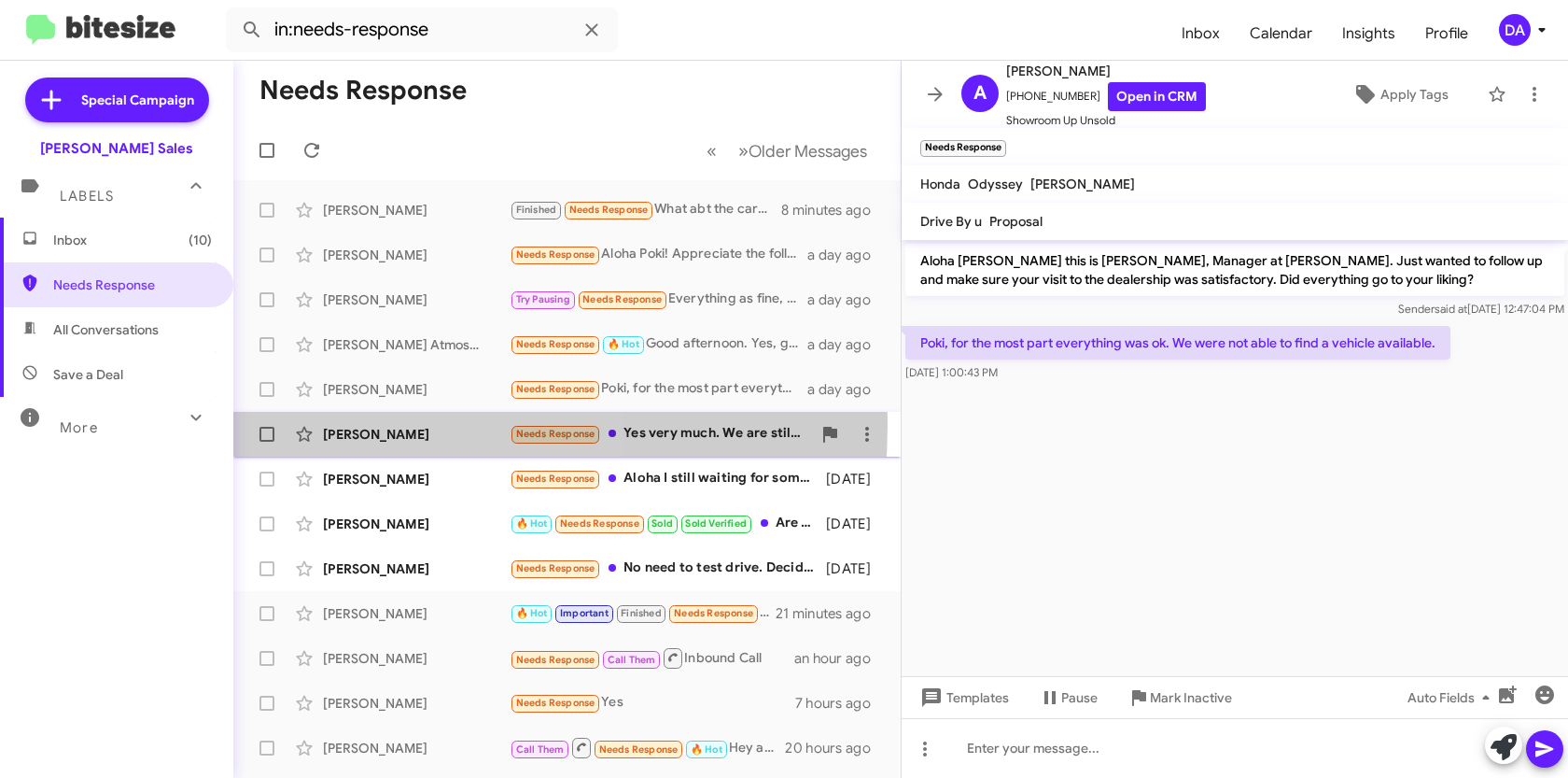
click at [400, 426] on div "[PERSON_NAME]" at bounding box center [417, 434] width 187 height 19
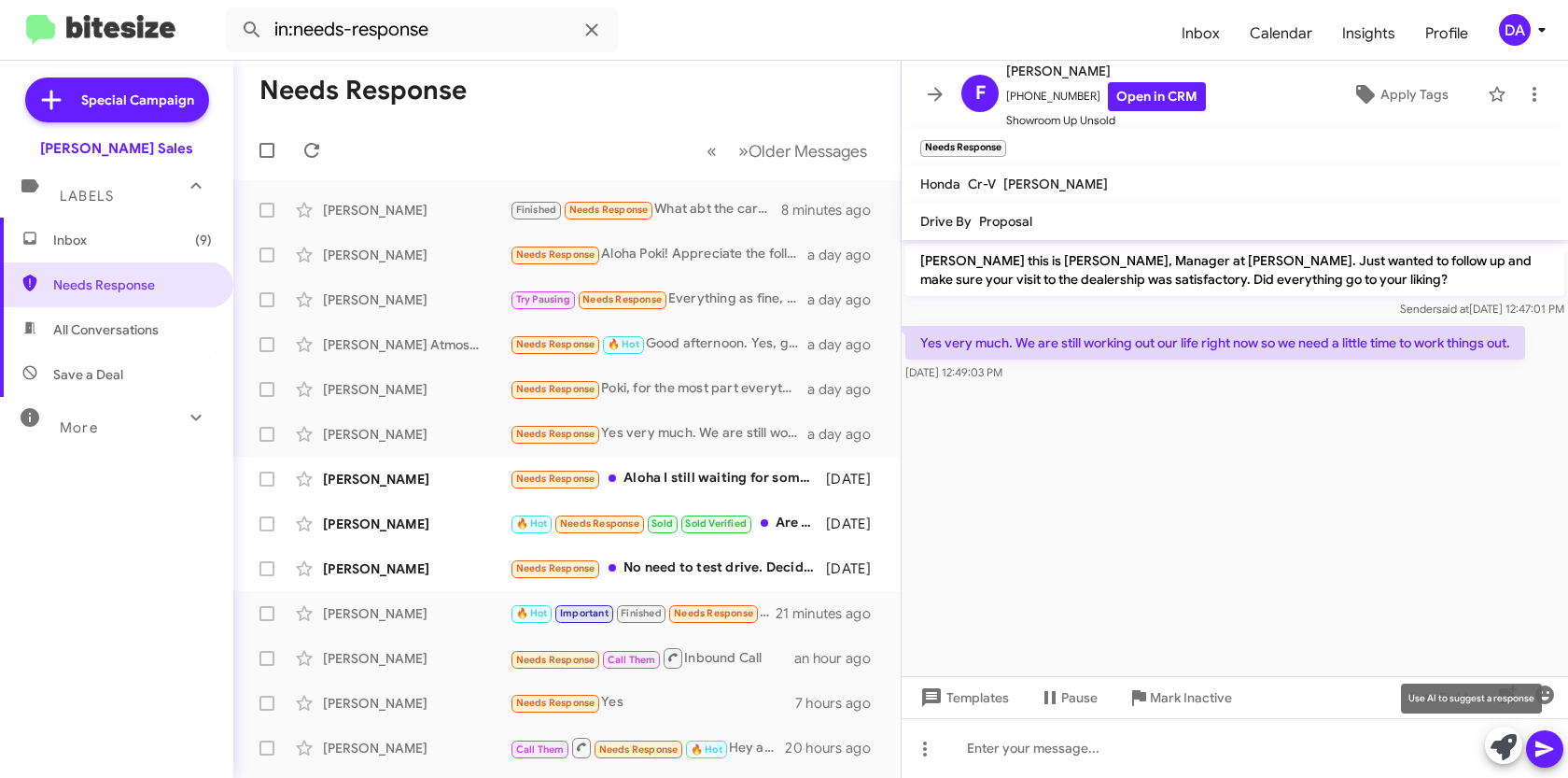
click at [1508, 752] on icon at bounding box center [1503, 747] width 26 height 26
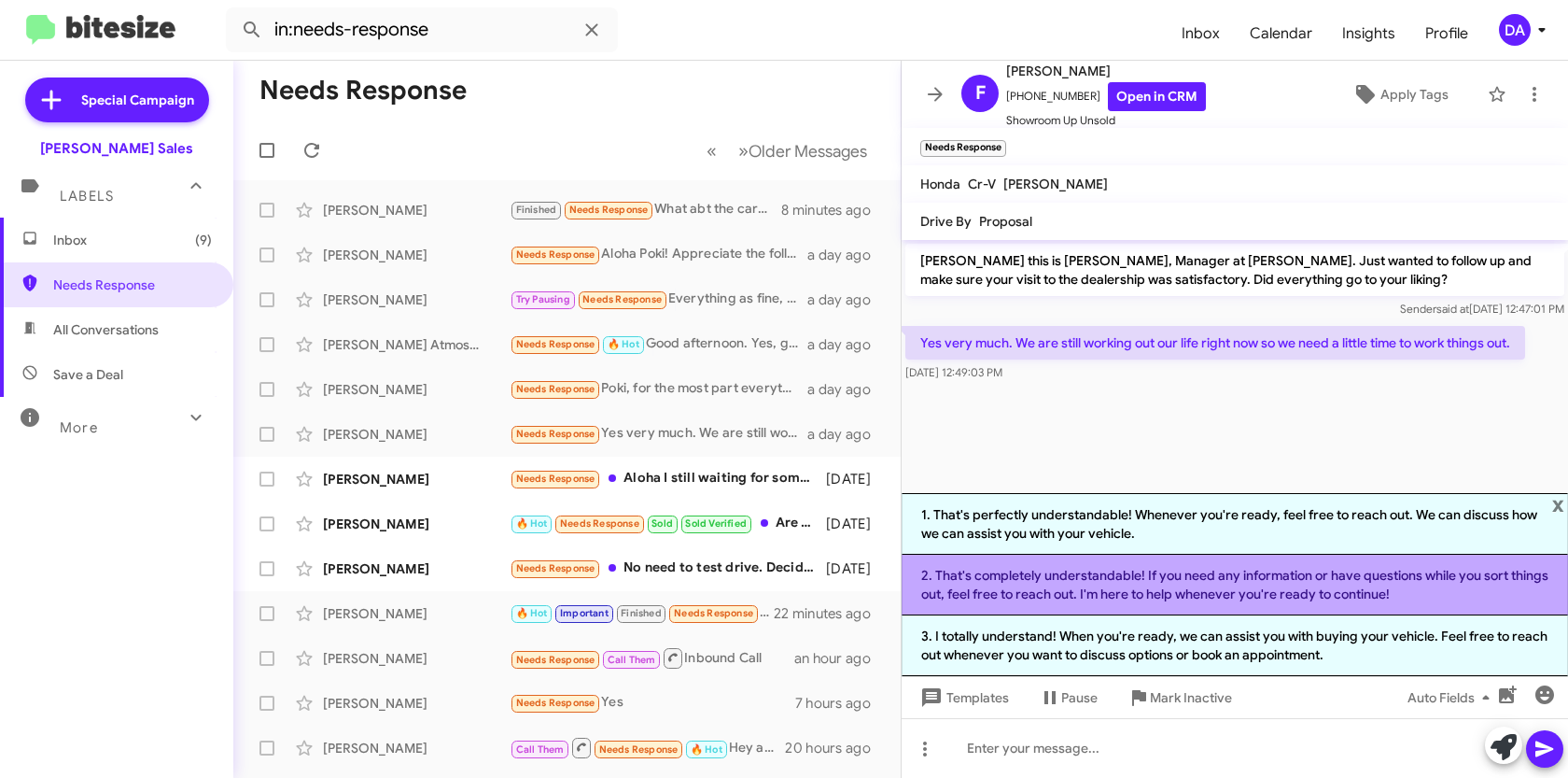
click at [1054, 602] on li "2. That's completely understandable! If you need any information or have questi…" at bounding box center [1235, 585] width 666 height 61
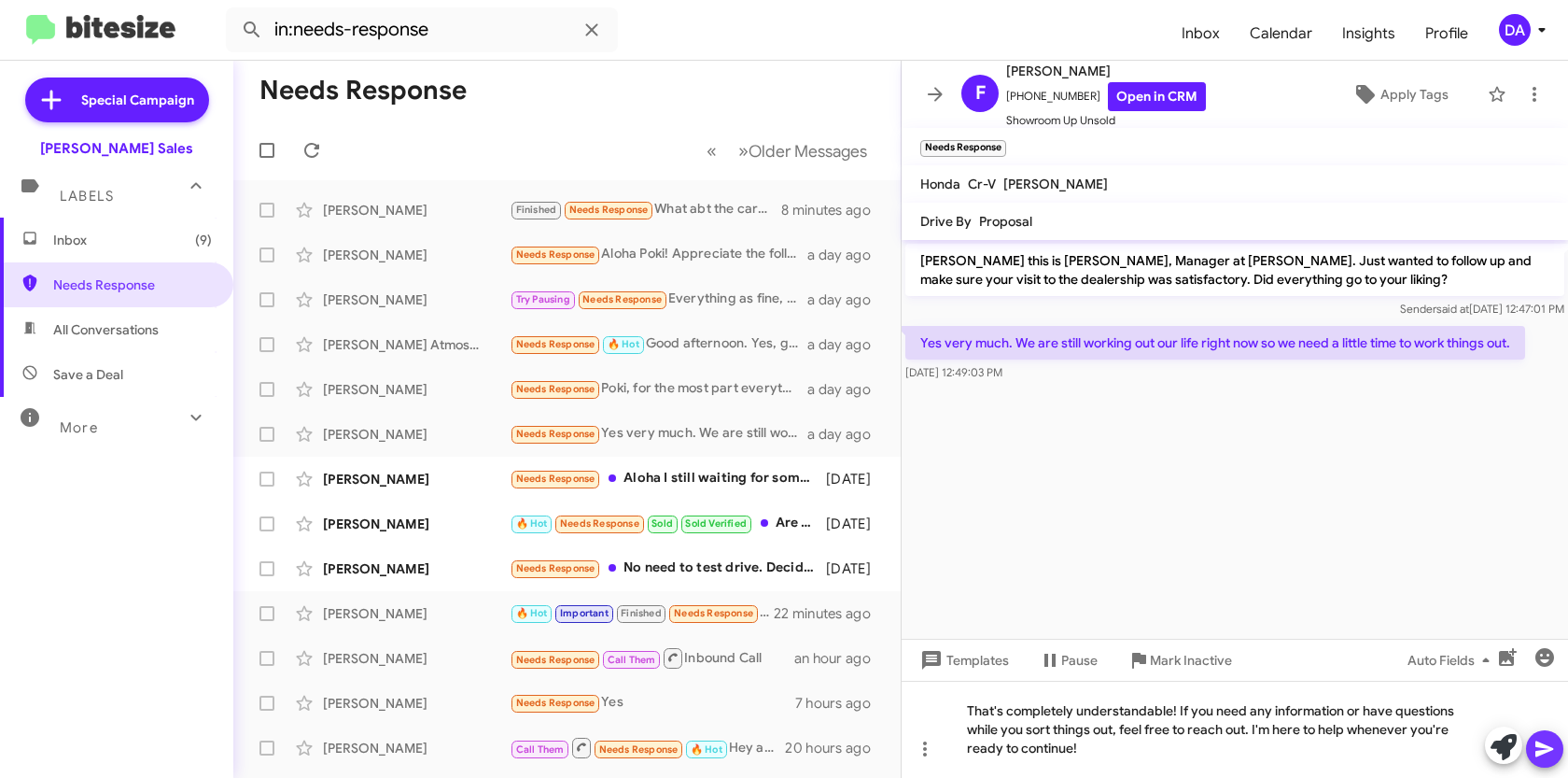
click at [1539, 754] on icon at bounding box center [1544, 749] width 18 height 16
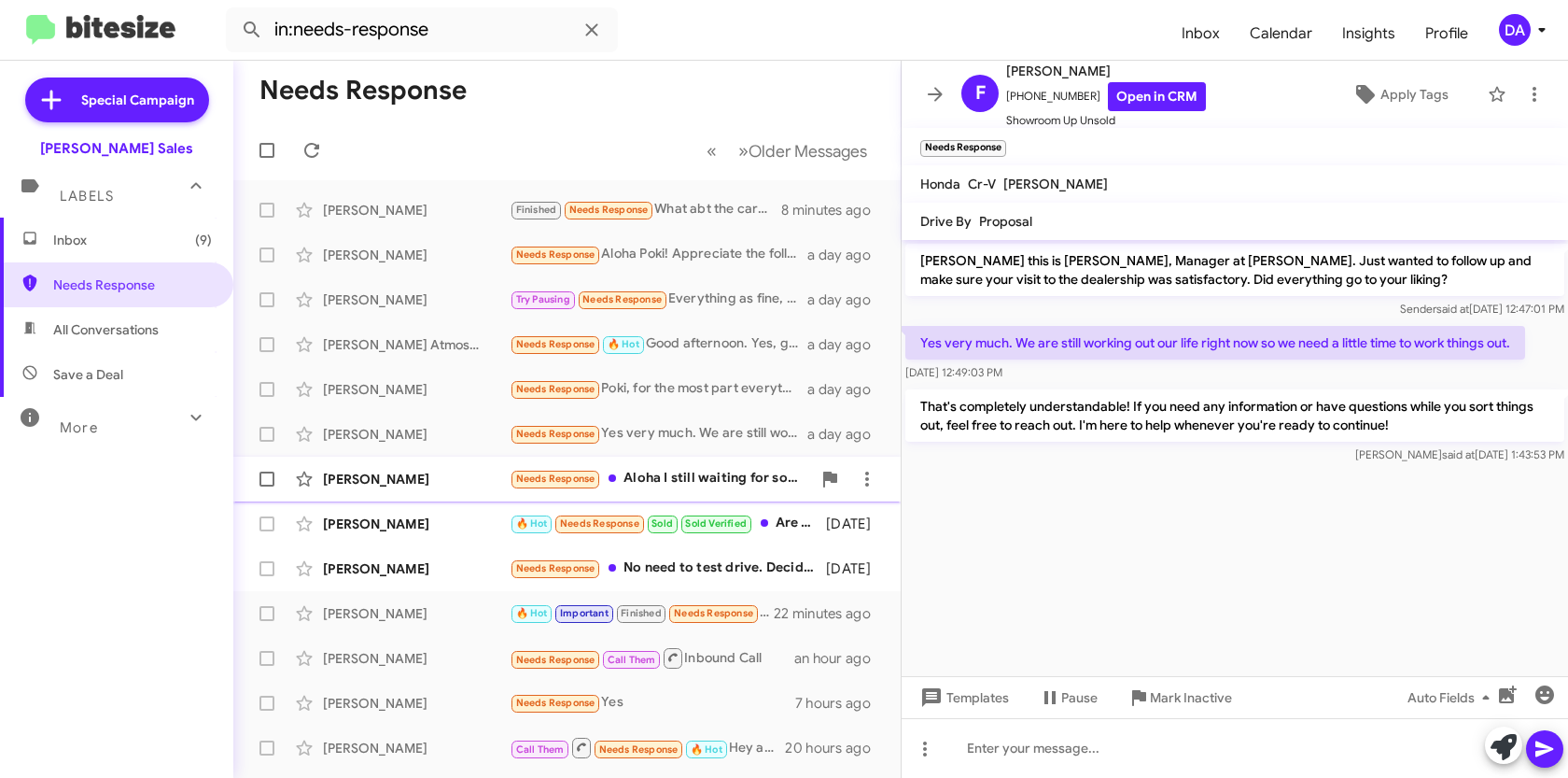
click at [393, 490] on div "Dennis Rivera Needs Response Aloha I still waiting for someone email me the inv…" at bounding box center [567, 480] width 637 height 38
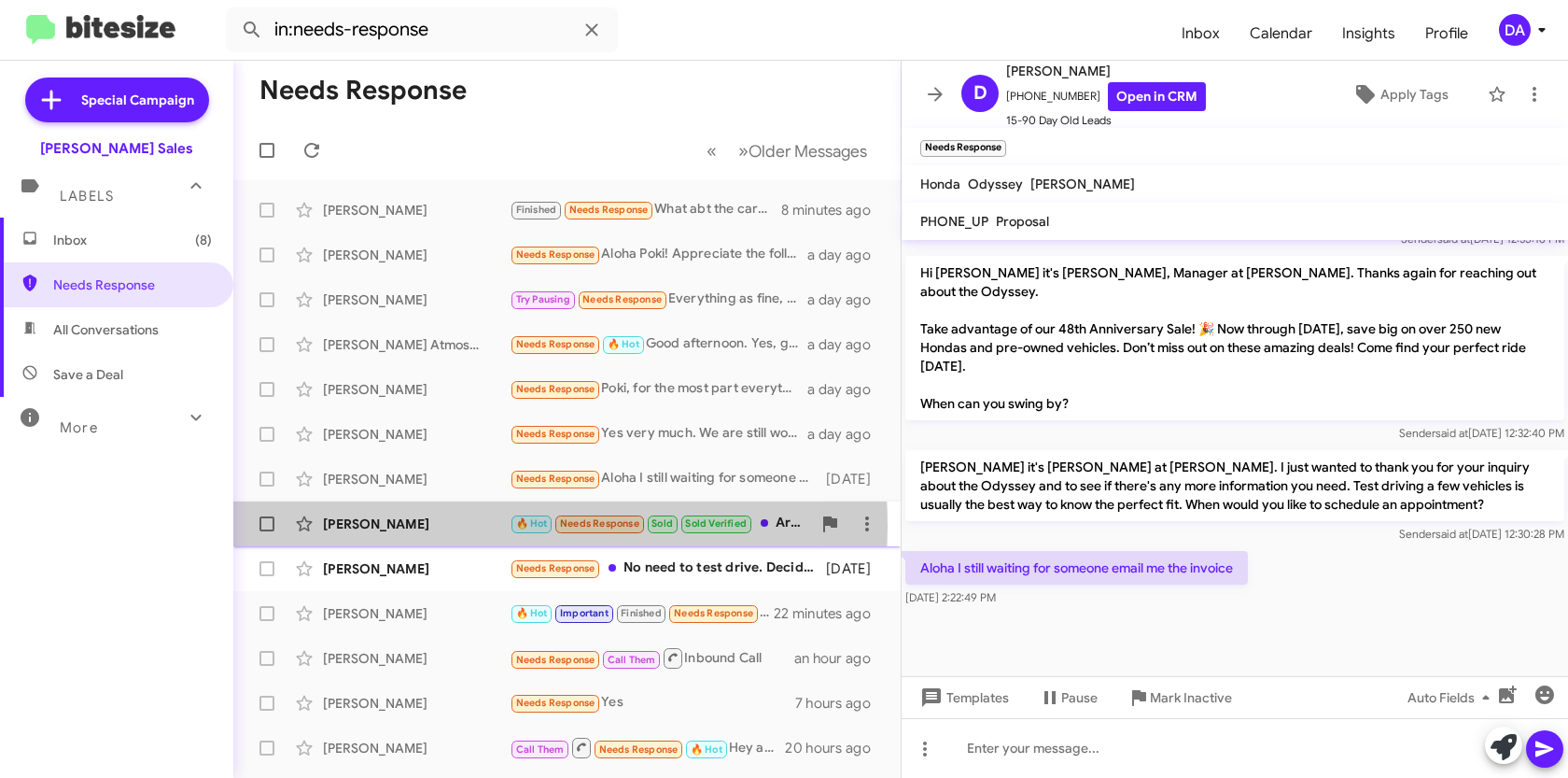
click at [379, 526] on div "[PERSON_NAME]" at bounding box center [417, 523] width 187 height 19
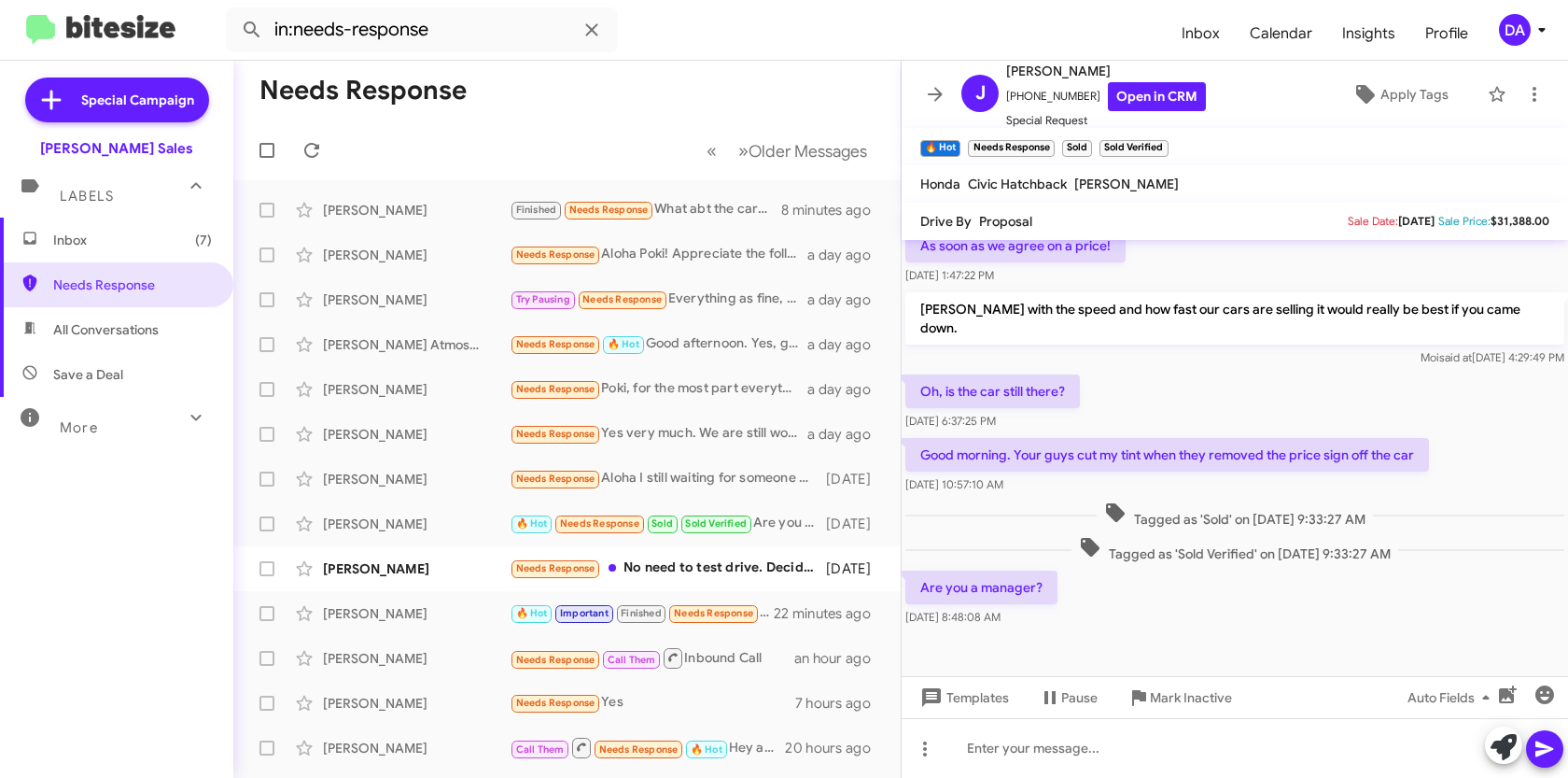
scroll to position [1809, 0]
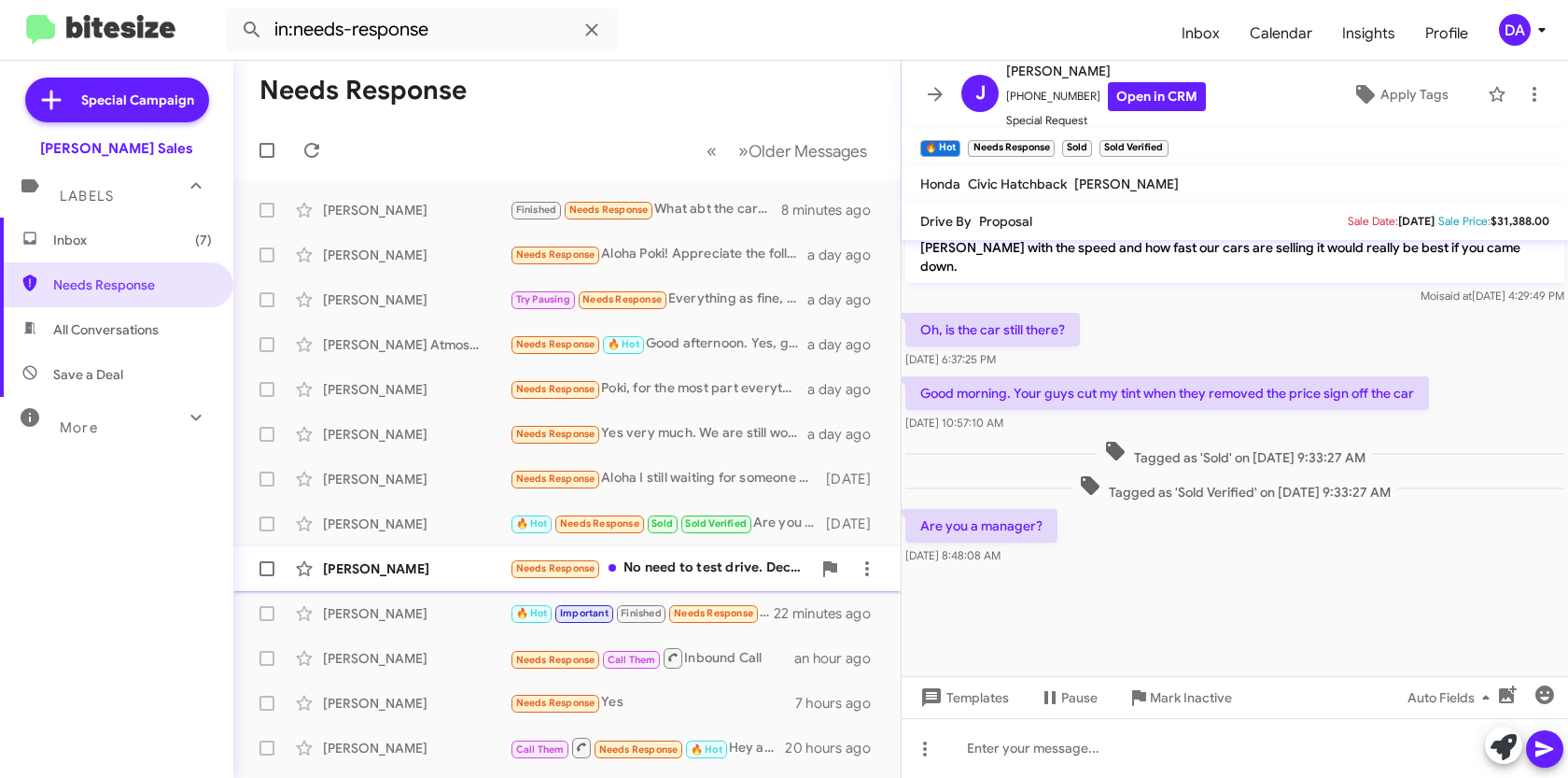
click at [349, 561] on div "[PERSON_NAME]" at bounding box center [417, 568] width 187 height 19
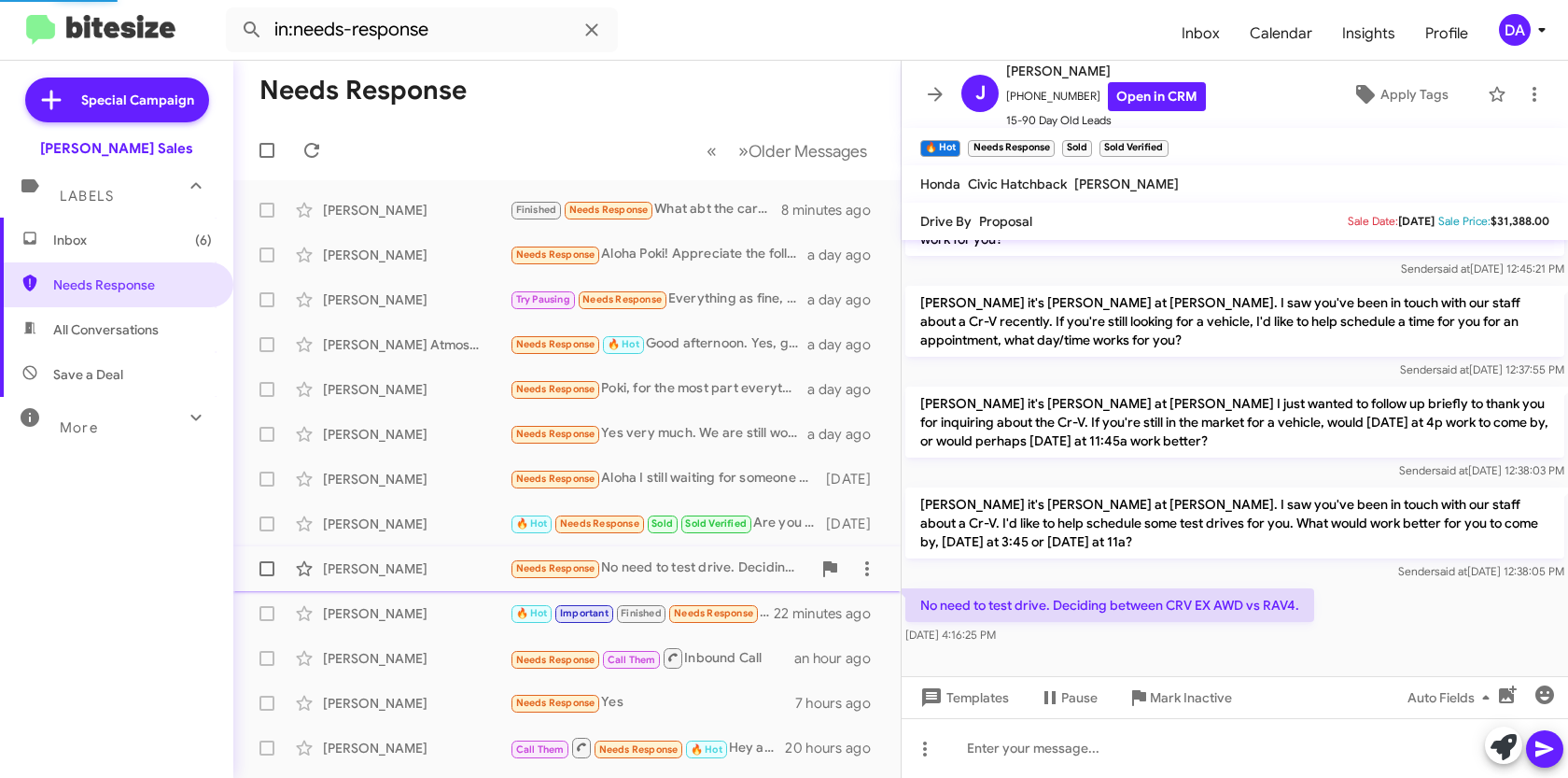
scroll to position [235, 0]
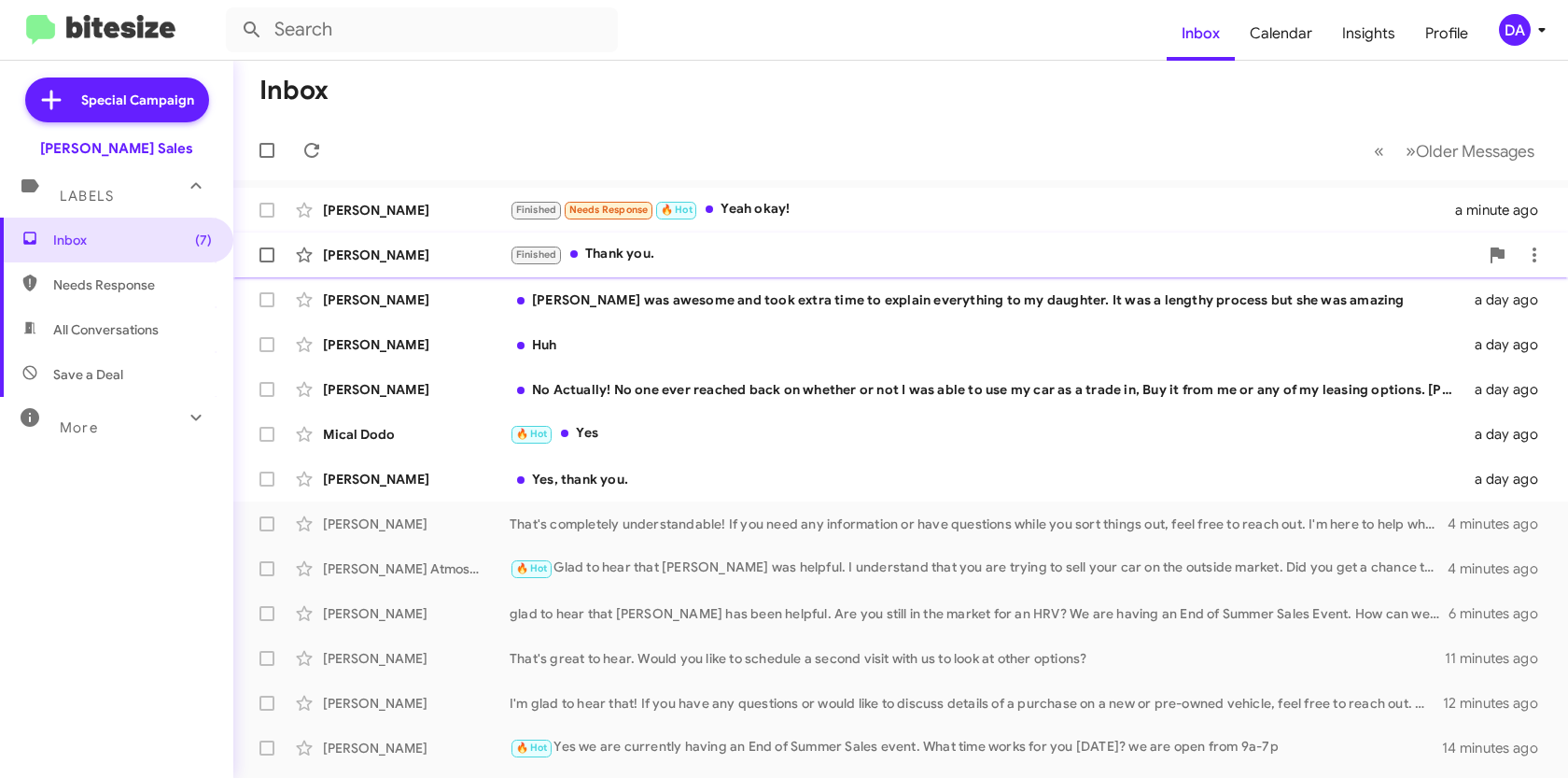
click at [625, 257] on div "Finished Thank you." at bounding box center [993, 255] width 968 height 22
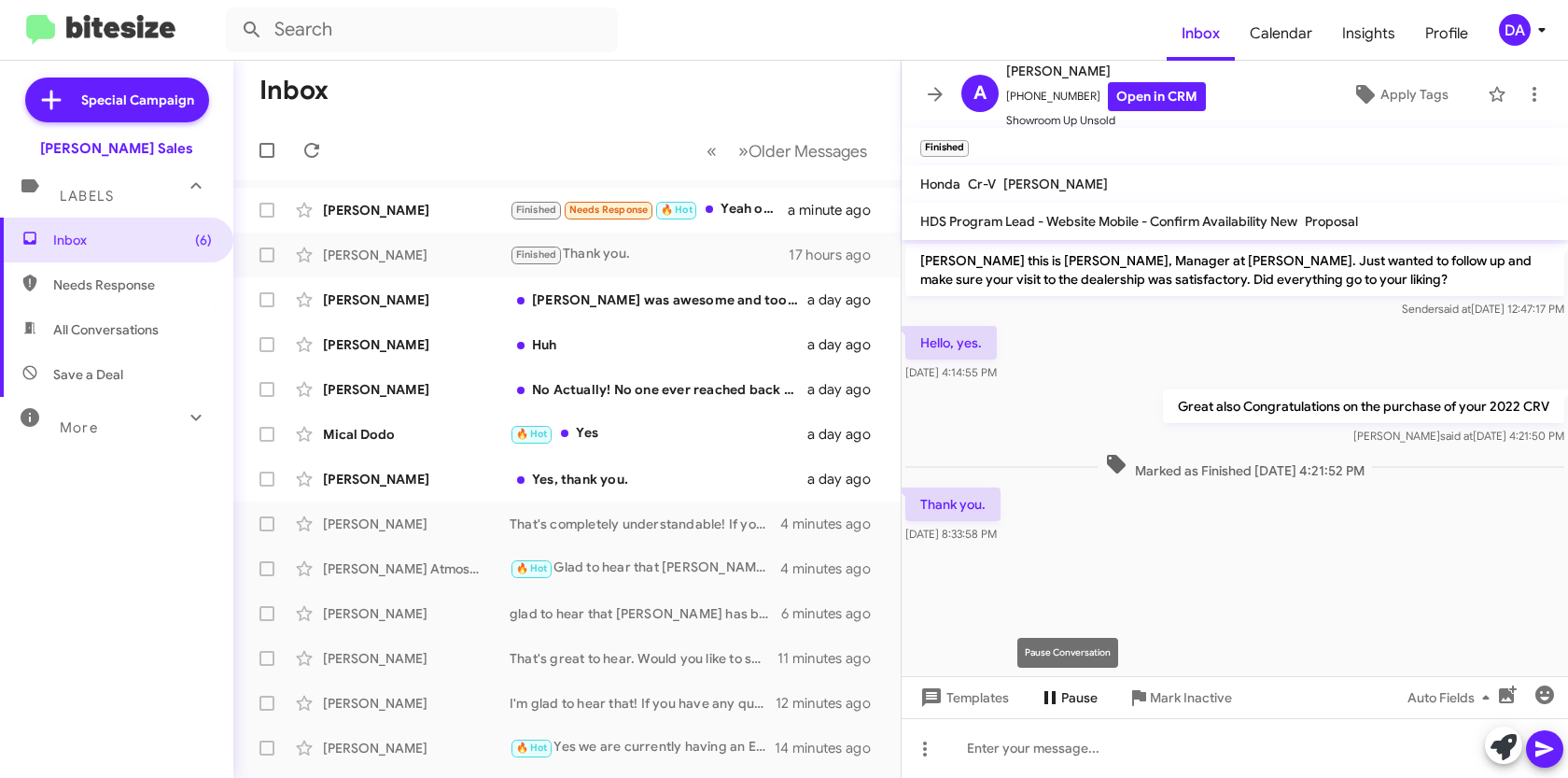
click at [1087, 707] on span "Pause" at bounding box center [1079, 697] width 37 height 34
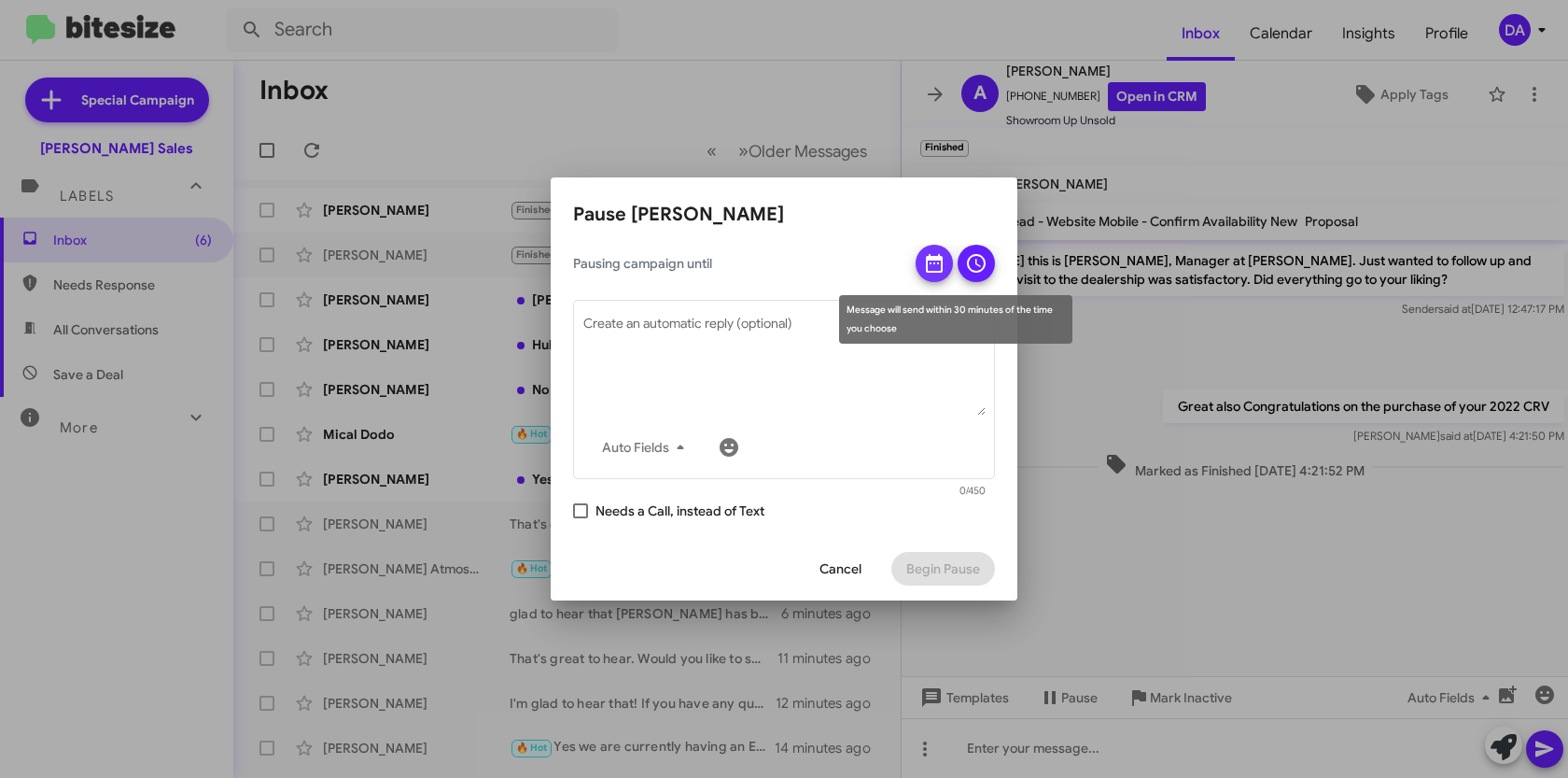
click at [936, 269] on icon at bounding box center [934, 263] width 23 height 23
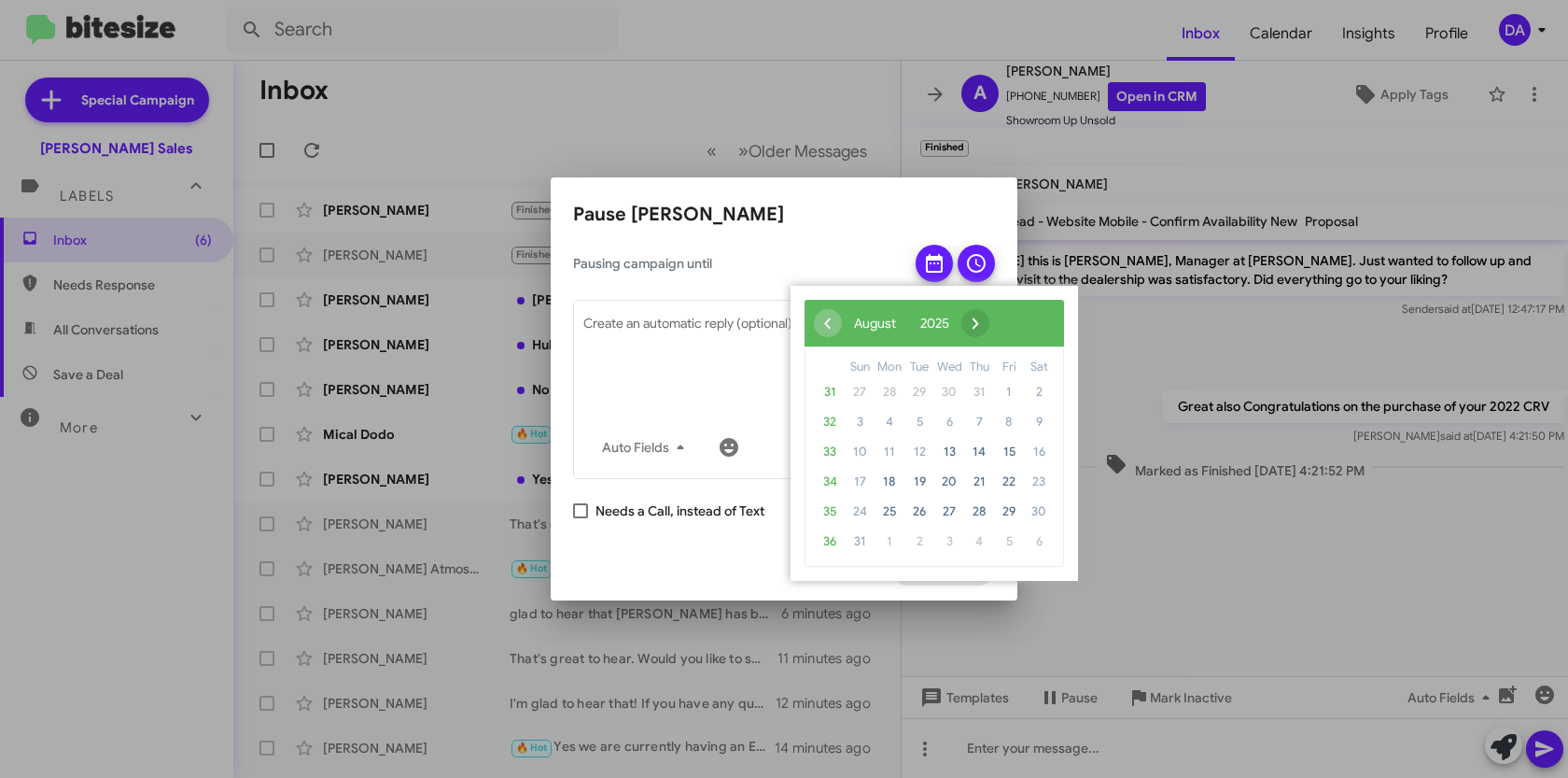
click at [989, 320] on span "›" at bounding box center [975, 323] width 28 height 28
click at [1012, 320] on span "›" at bounding box center [998, 323] width 28 height 28
click at [997, 320] on span "›" at bounding box center [983, 323] width 28 height 28
click at [1005, 423] on span "7" at bounding box center [1009, 422] width 30 height 30
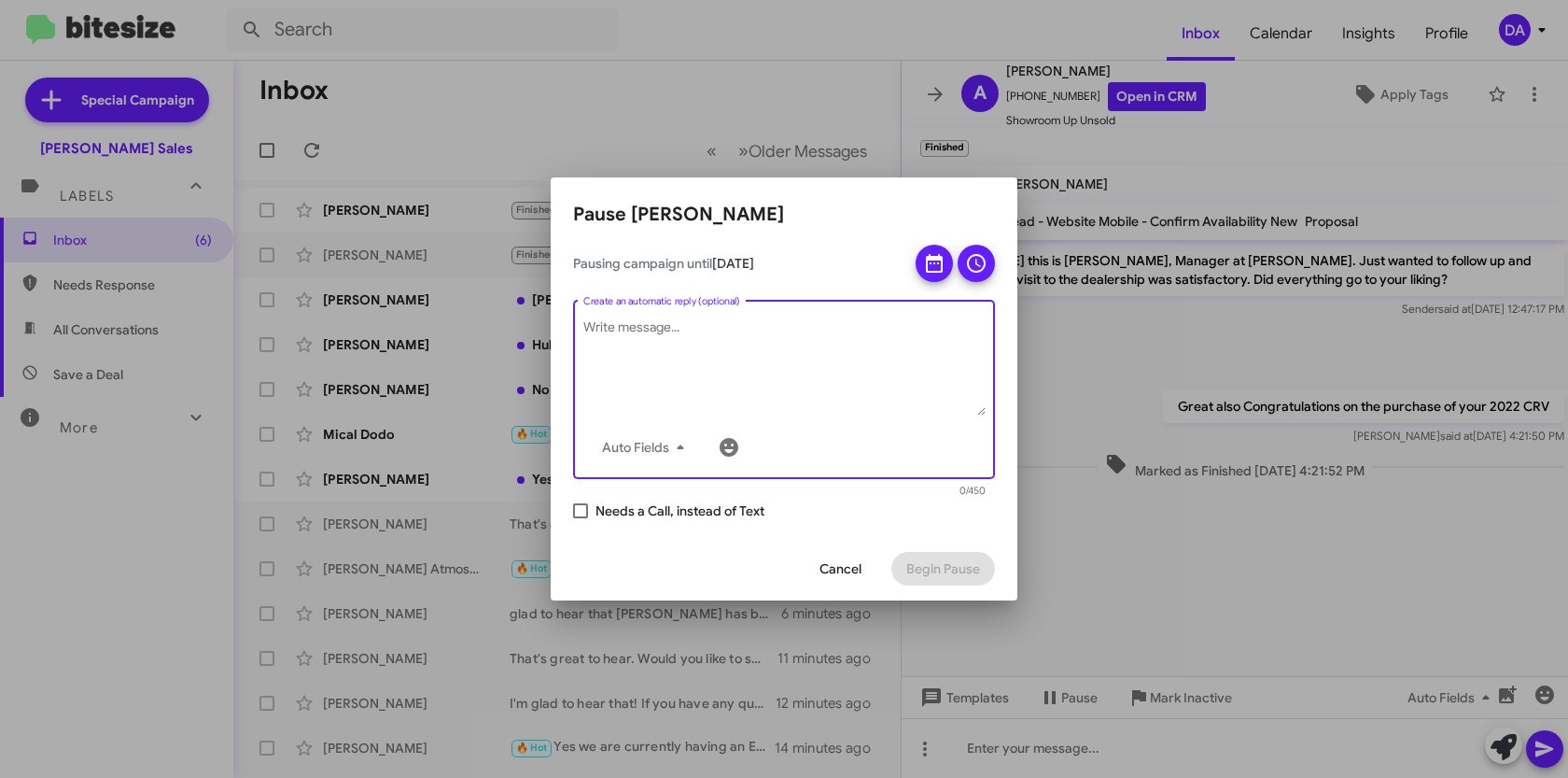
click at [793, 403] on textarea "Create an automatic reply (optional)" at bounding box center [784, 367] width 403 height 97
type textarea "s"
click at [583, 507] on span at bounding box center [580, 510] width 15 height 15
click at [581, 518] on input "Needs a Call, instead of Text" at bounding box center [580, 518] width 1 height 1
checkbox input "true"
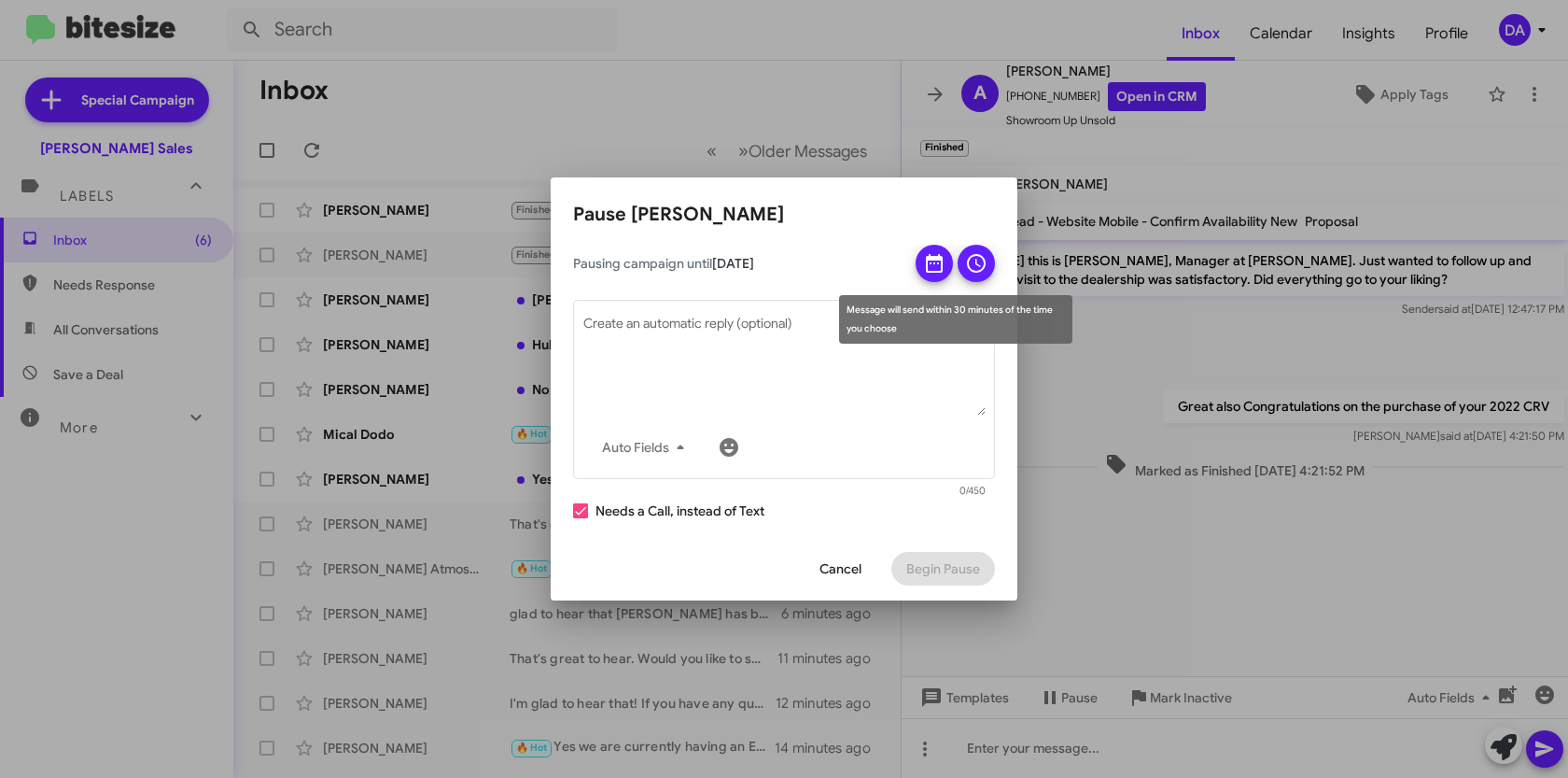
click at [966, 263] on icon at bounding box center [976, 263] width 23 height 23
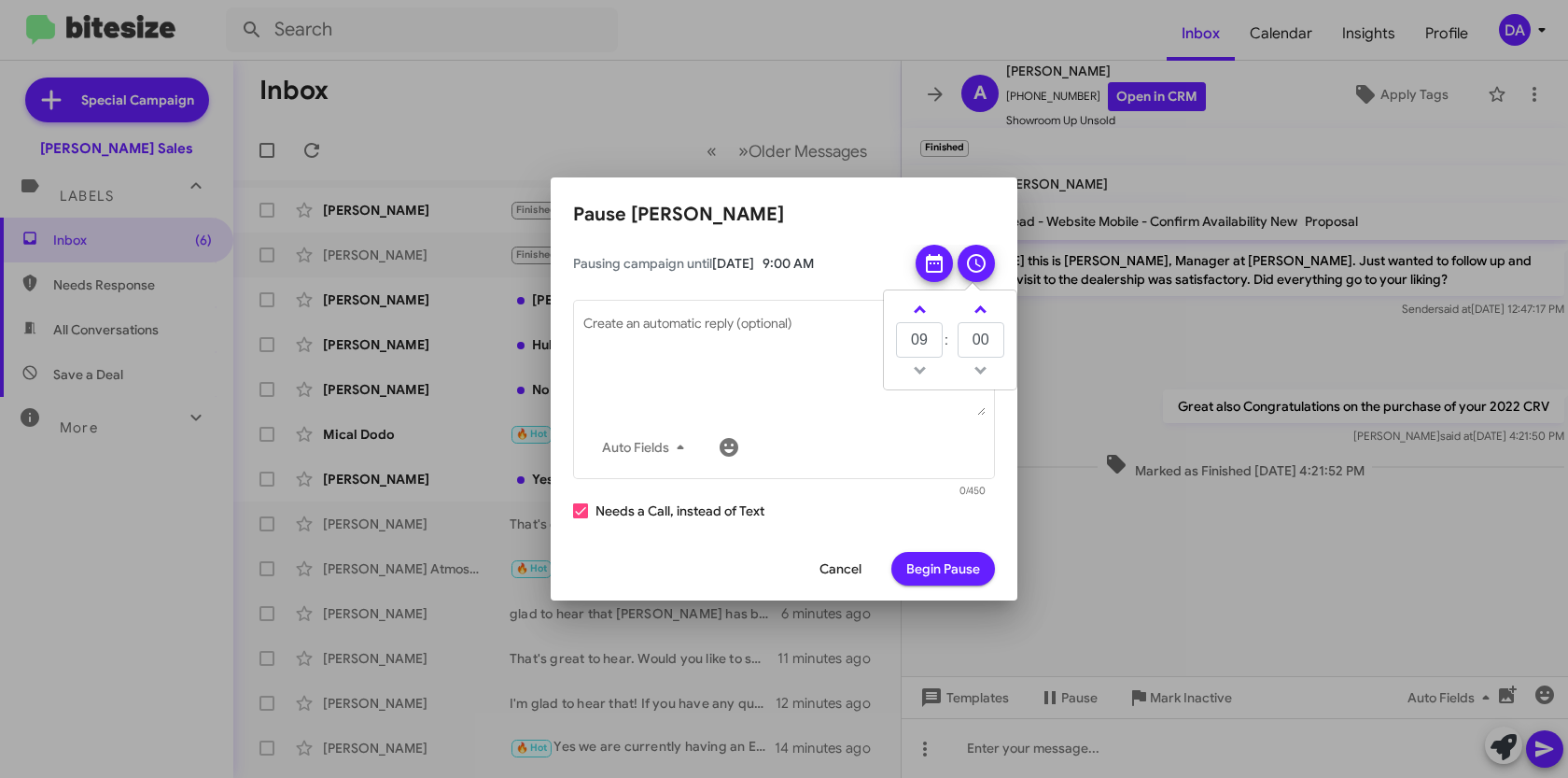
click at [925, 570] on span "Begin Pause" at bounding box center [943, 569] width 74 height 34
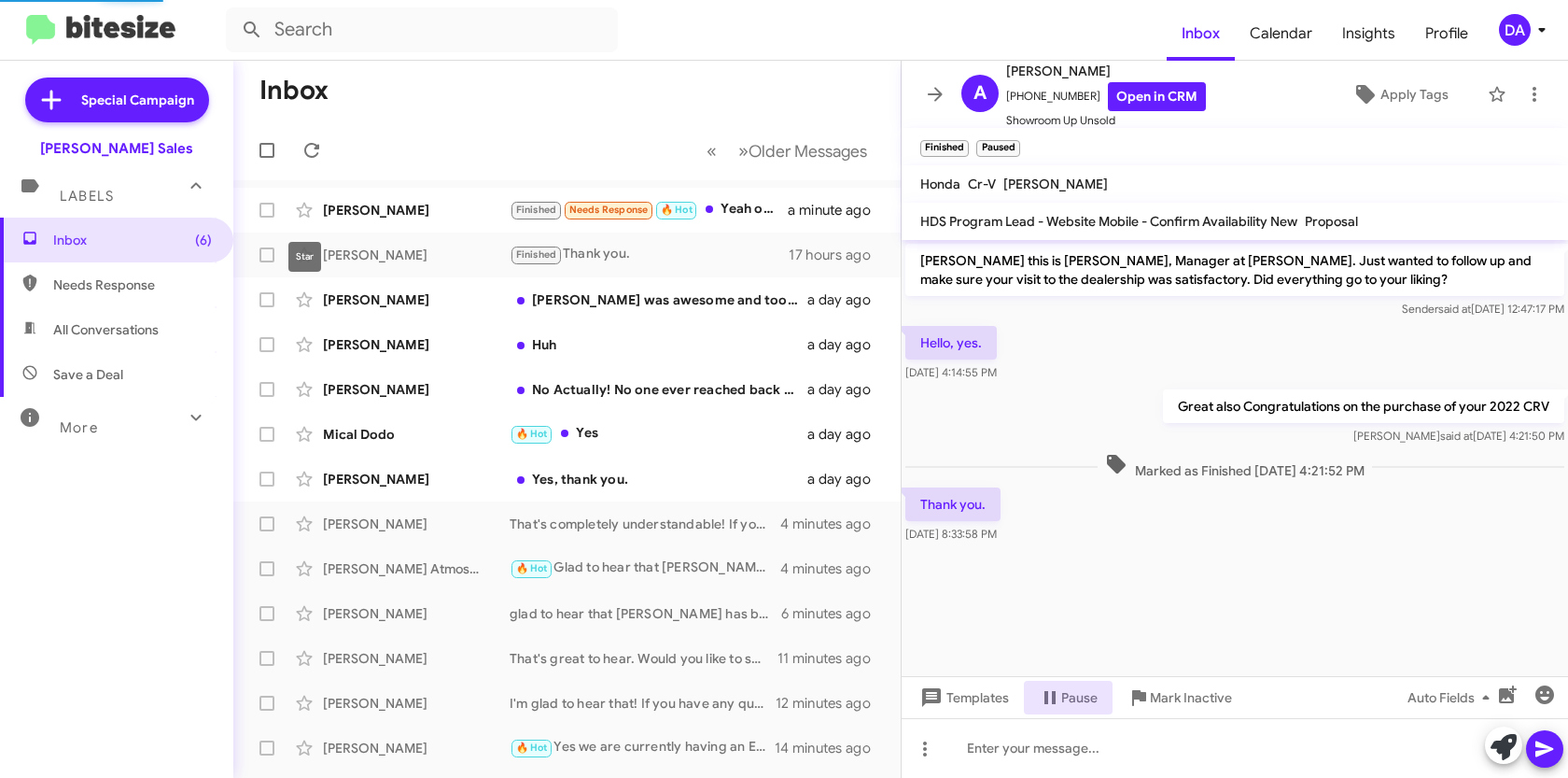
scroll to position [73, 0]
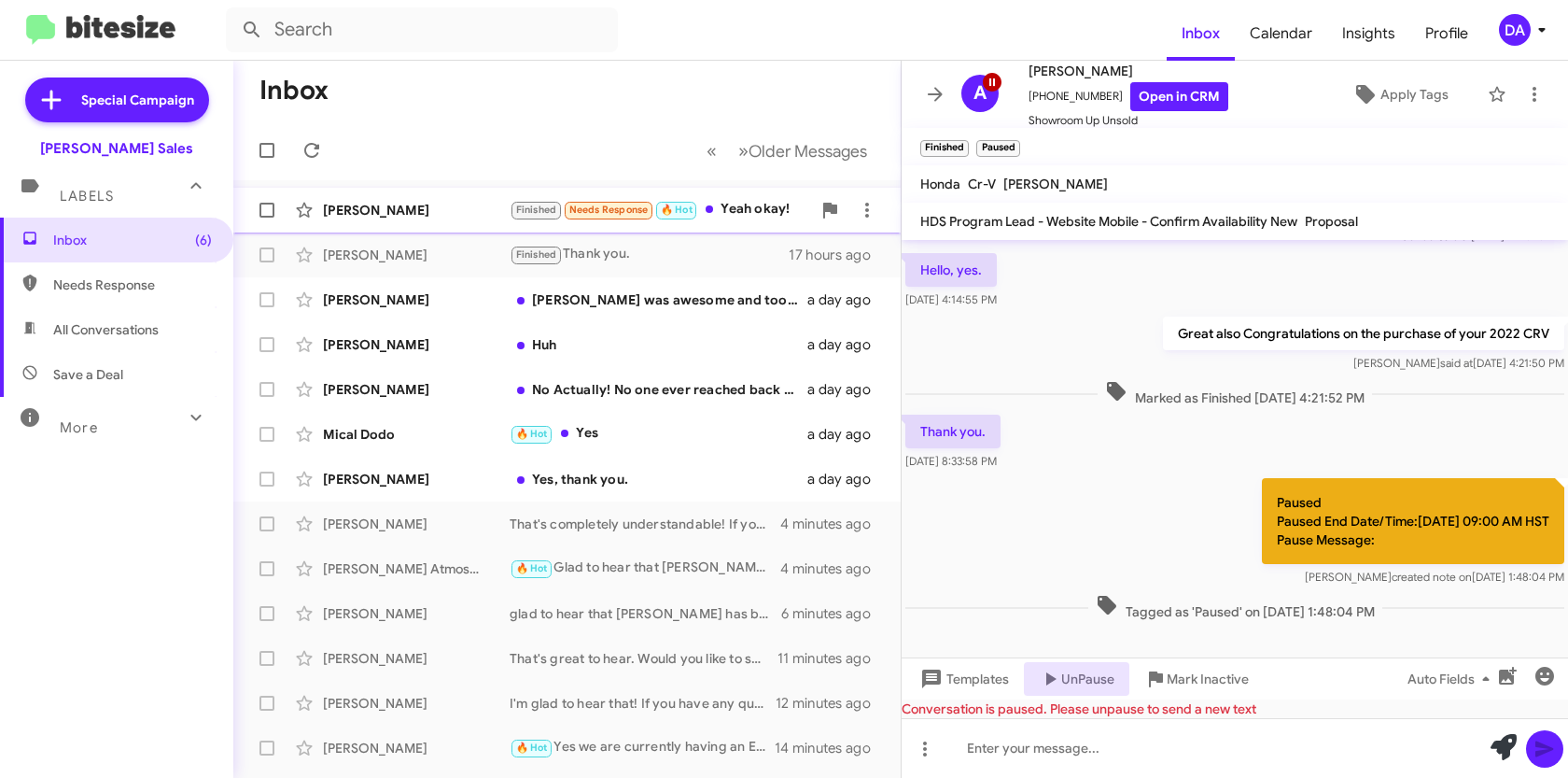
click at [354, 218] on div "[PERSON_NAME]" at bounding box center [417, 210] width 187 height 19
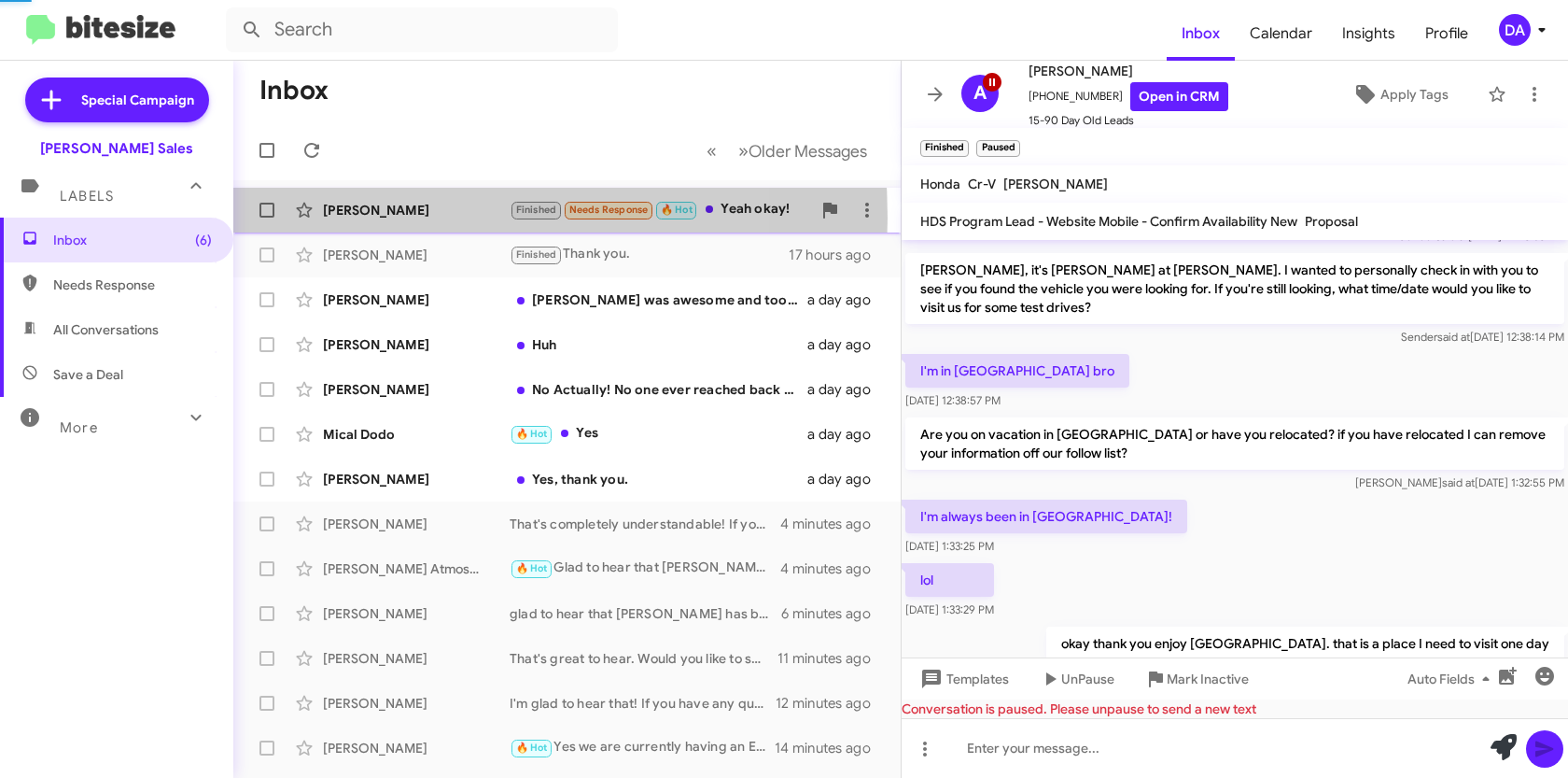
scroll to position [378, 0]
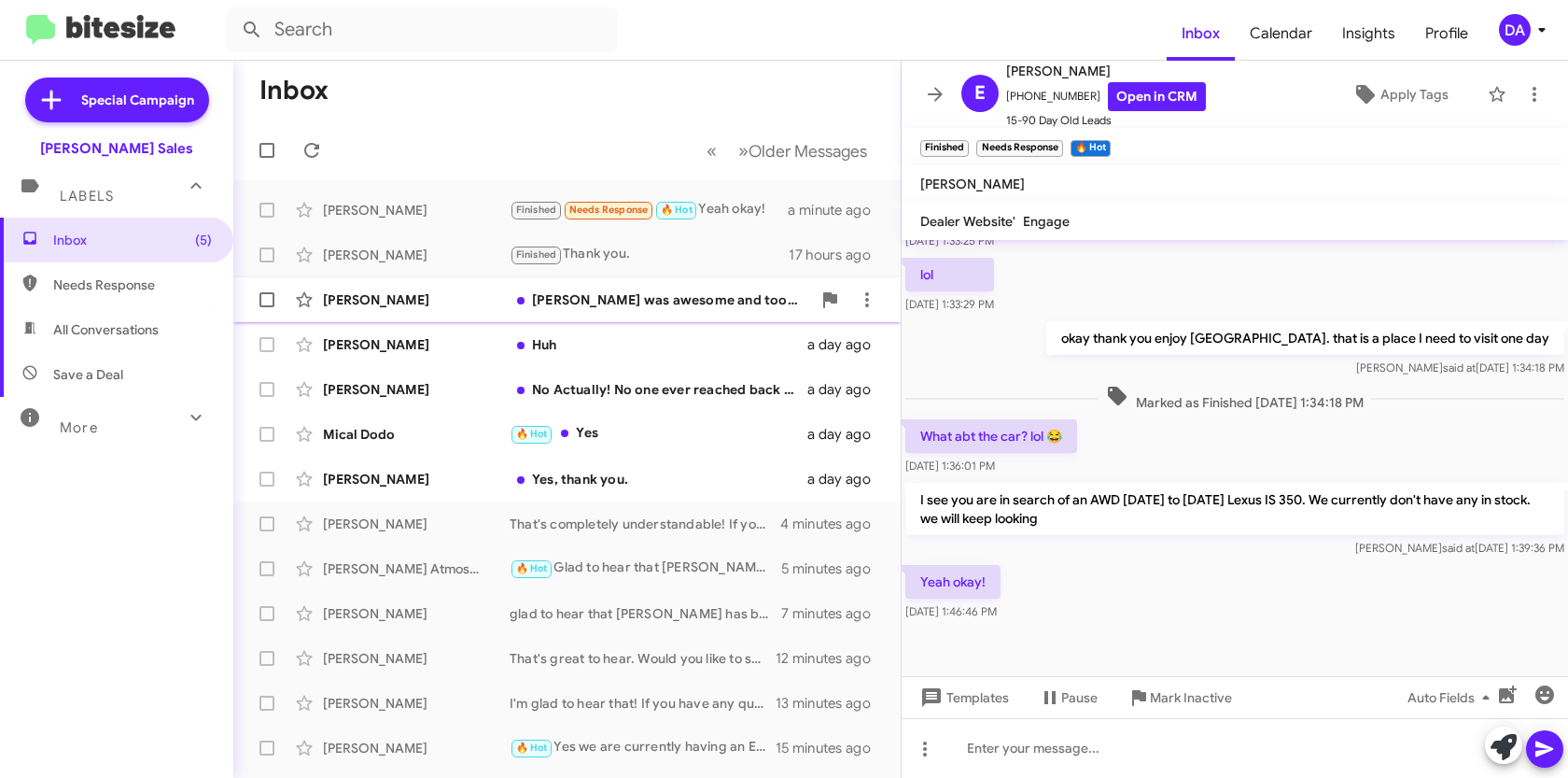
click at [365, 297] on div "[PERSON_NAME]" at bounding box center [417, 299] width 187 height 19
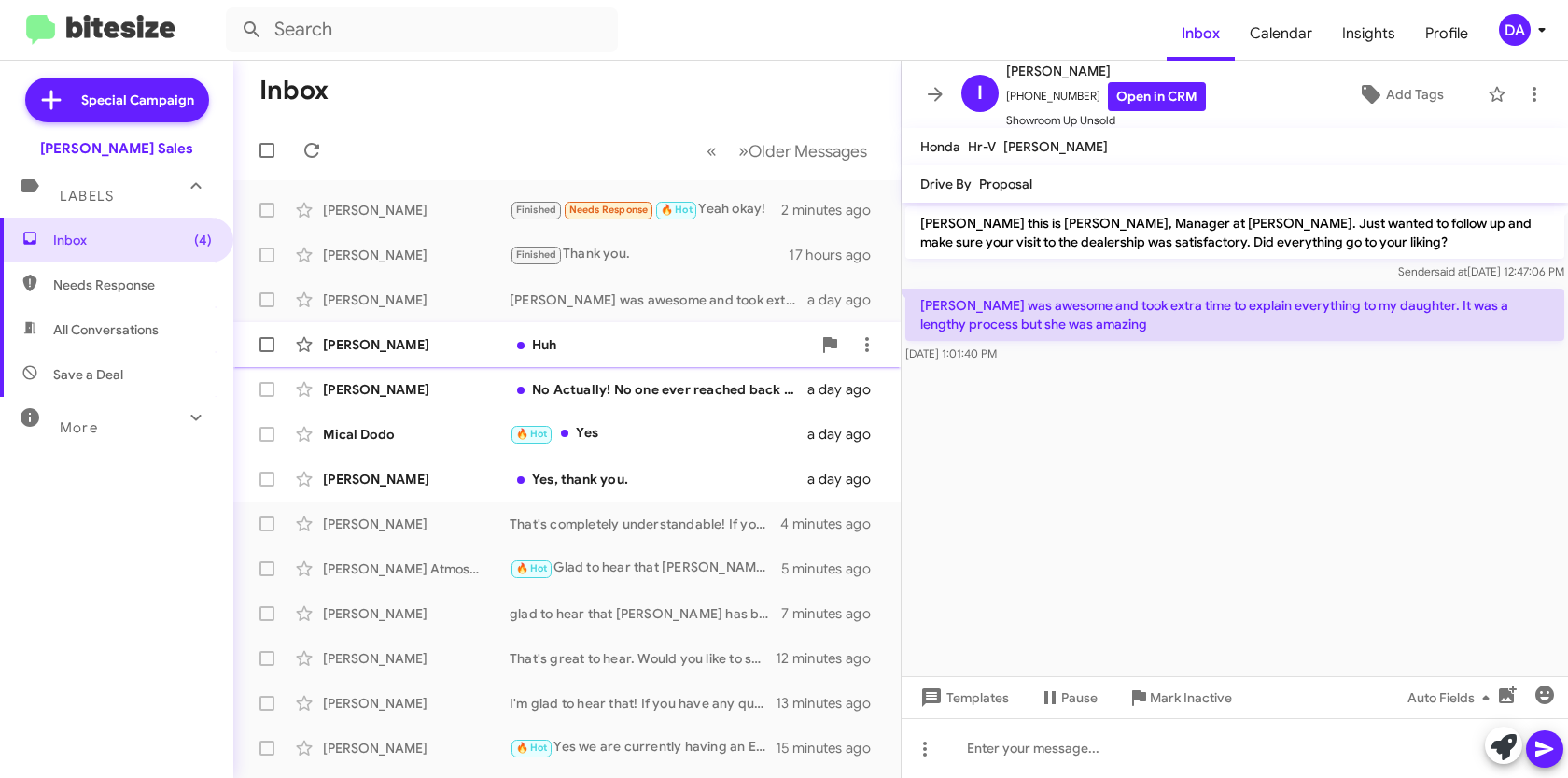
click at [458, 357] on div "[PERSON_NAME] Huh a day ago" at bounding box center [567, 345] width 637 height 38
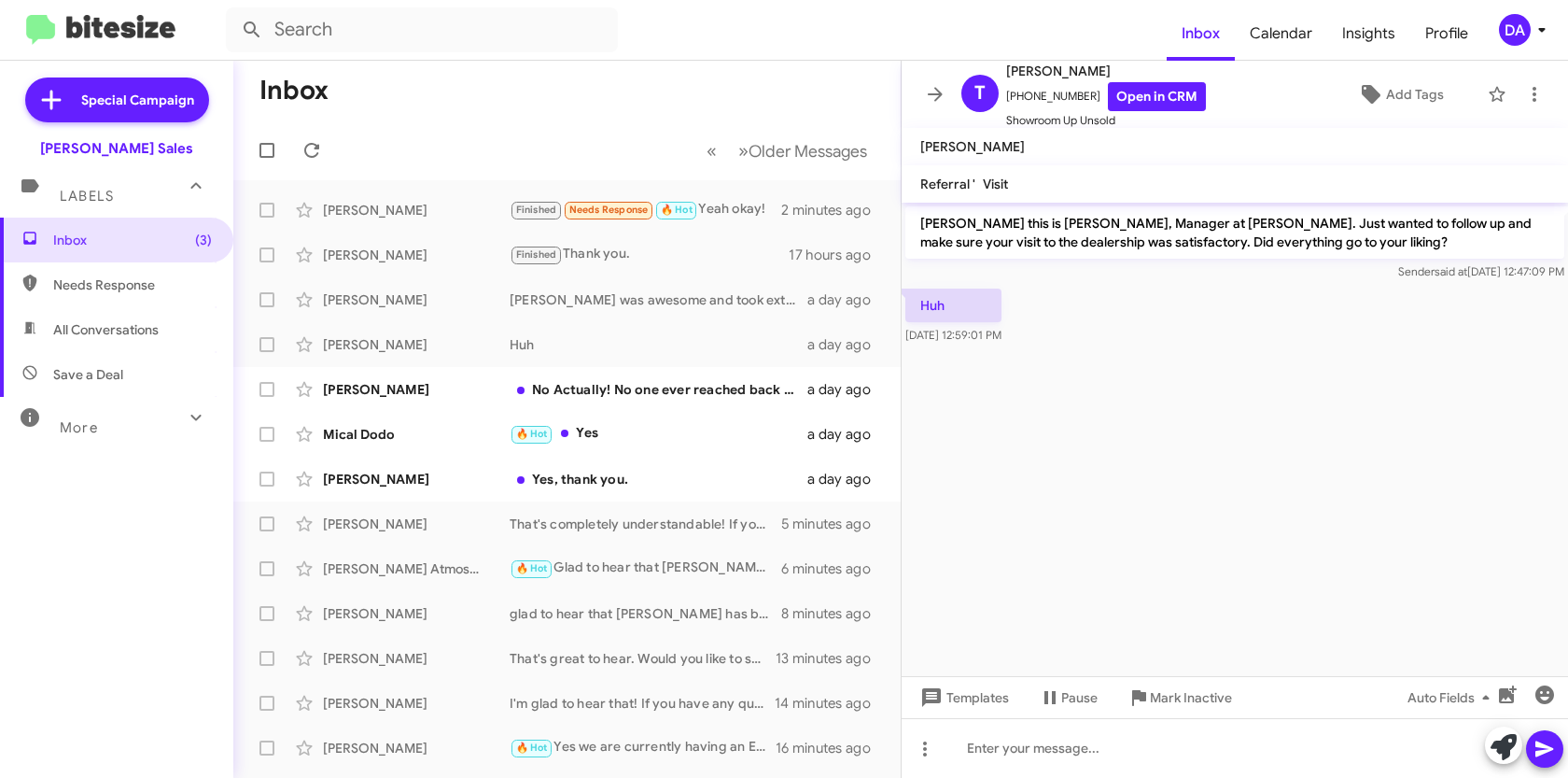
click at [94, 298] on span "Needs Response" at bounding box center [116, 285] width 234 height 45
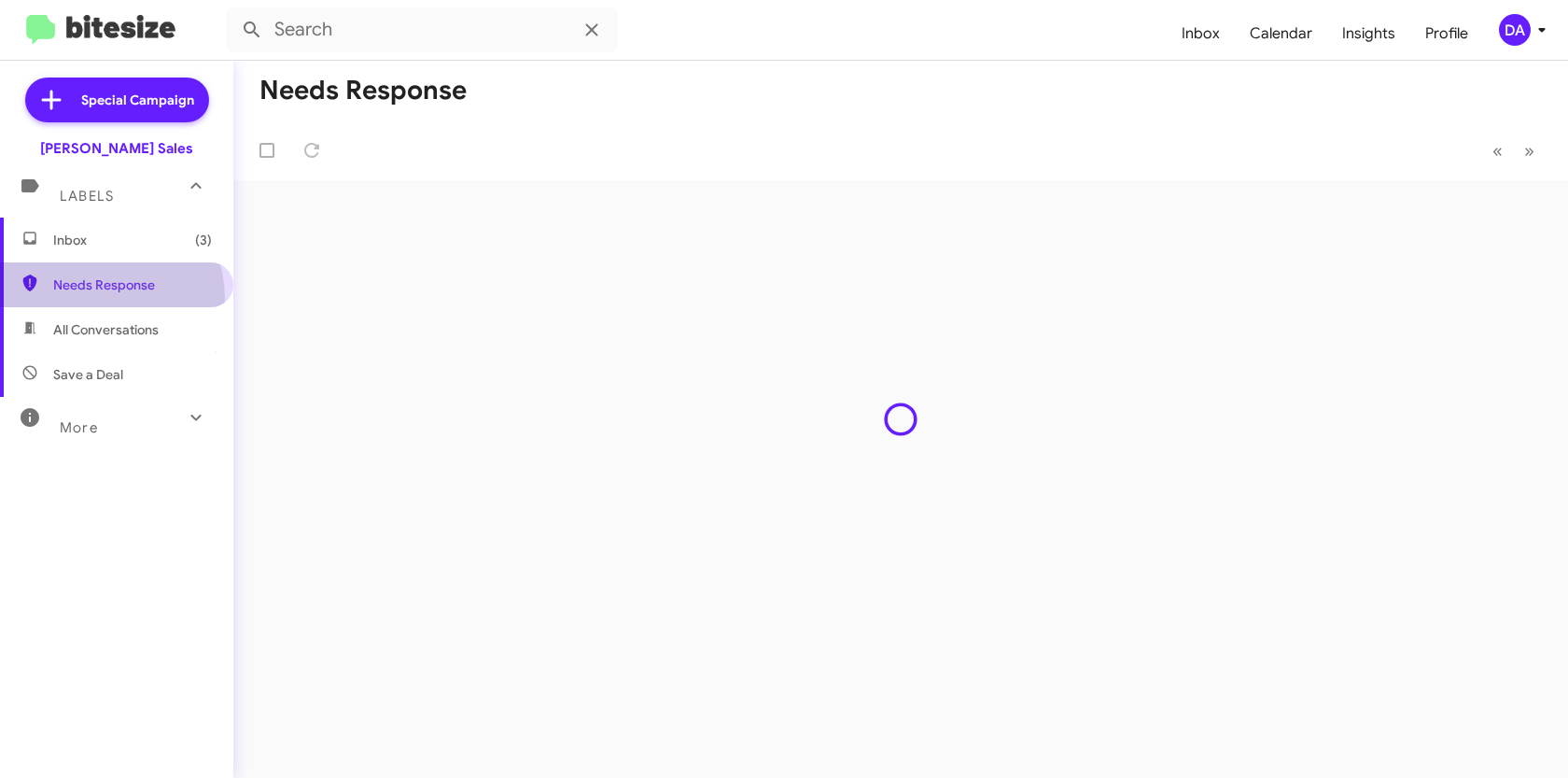
type input "in:needs-response"
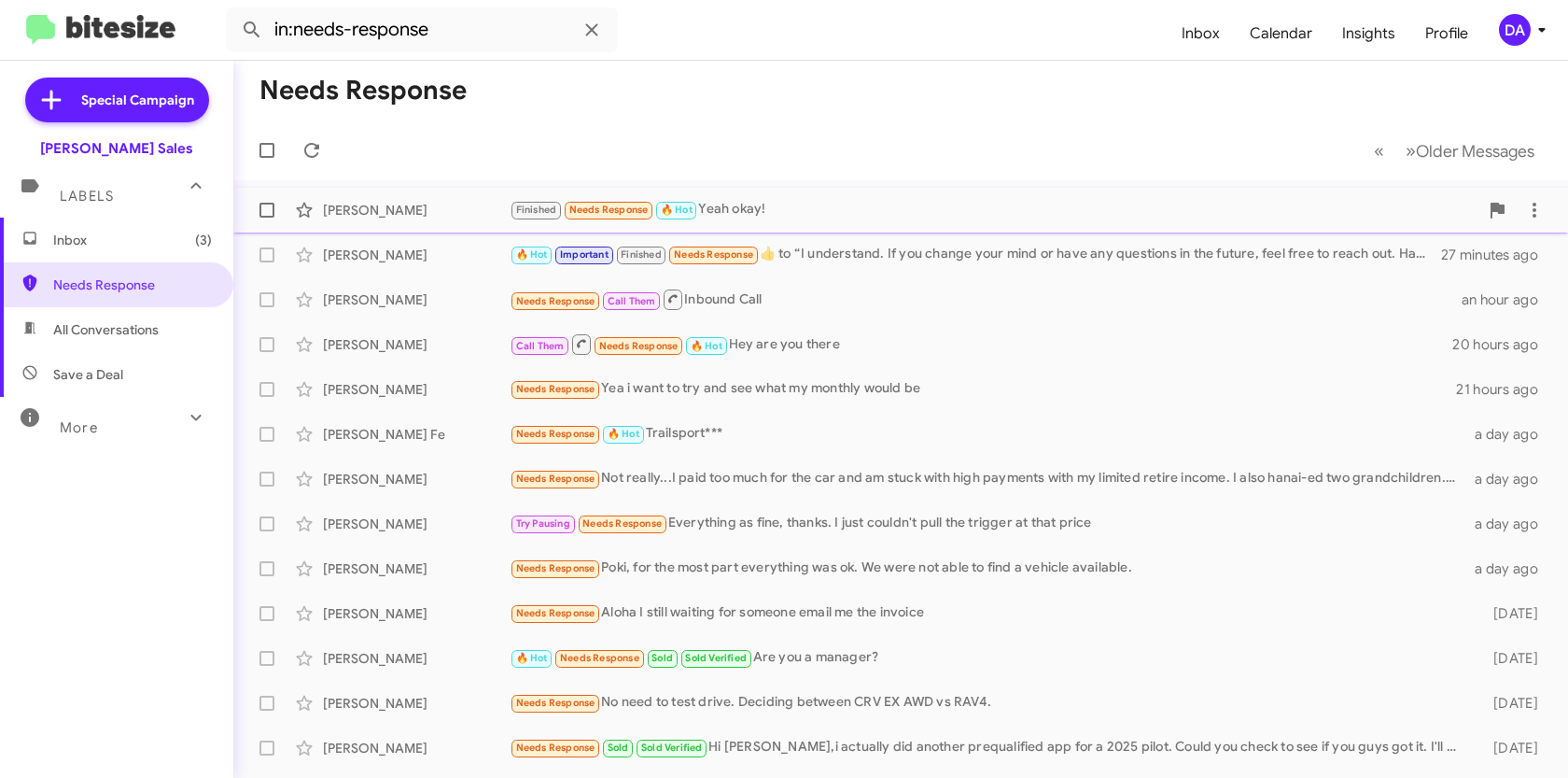
click at [388, 211] on div "[PERSON_NAME]" at bounding box center [417, 210] width 187 height 19
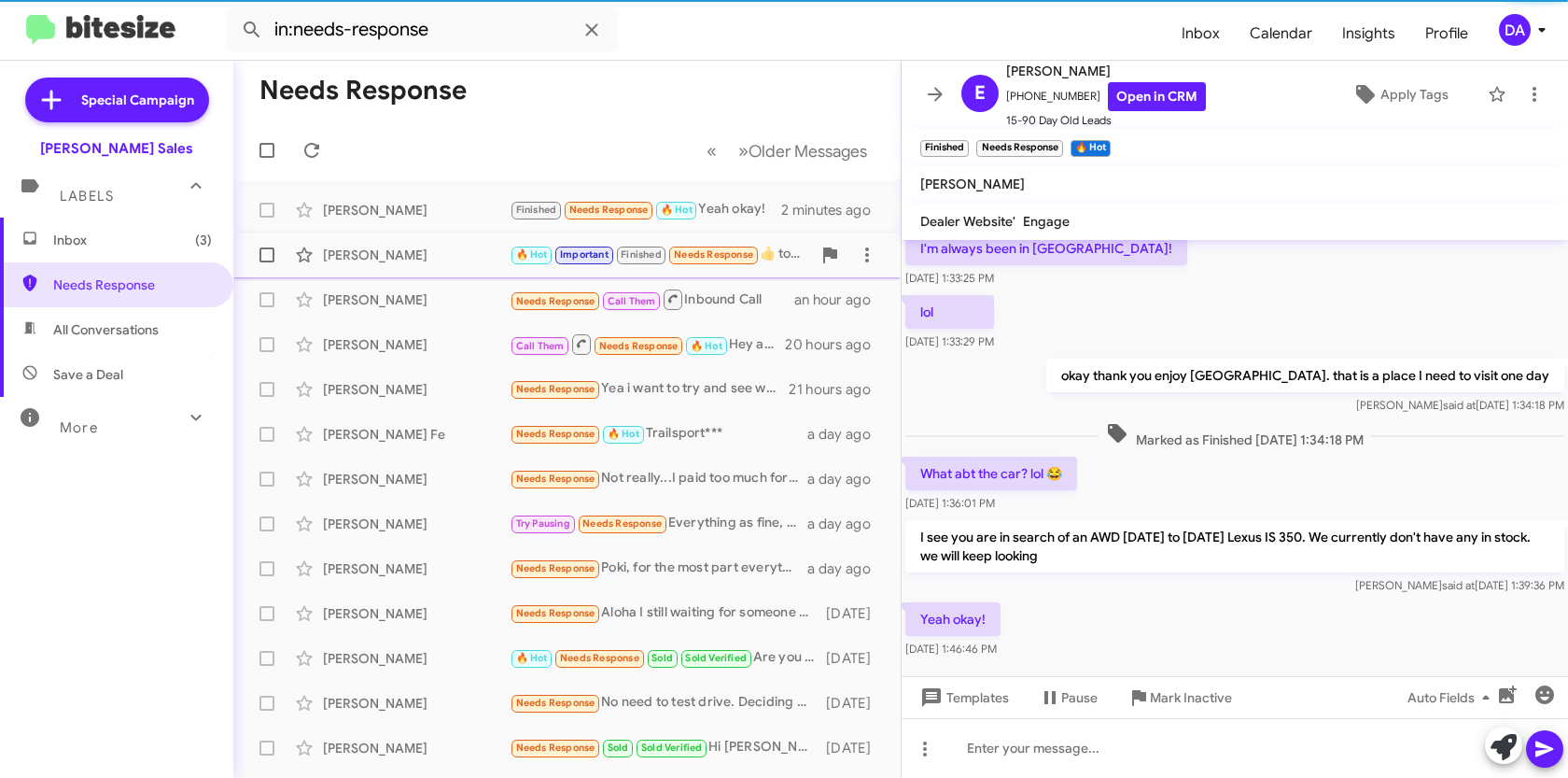
click at [366, 267] on div "[PERSON_NAME] 🔥 Hot Important Finished Needs Response ​👍​ to “ I understand. If…" at bounding box center [567, 255] width 637 height 38
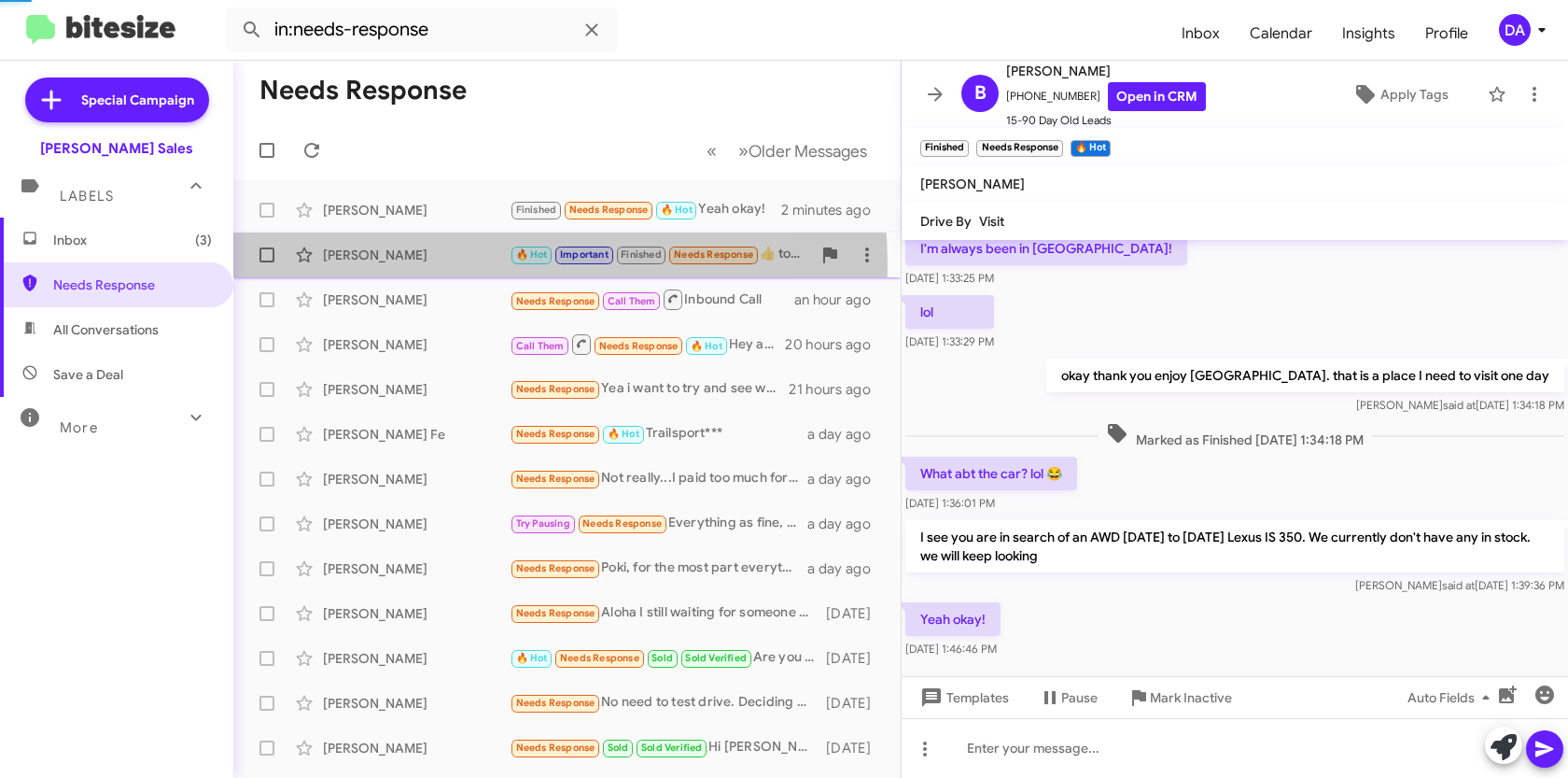
scroll to position [1326, 0]
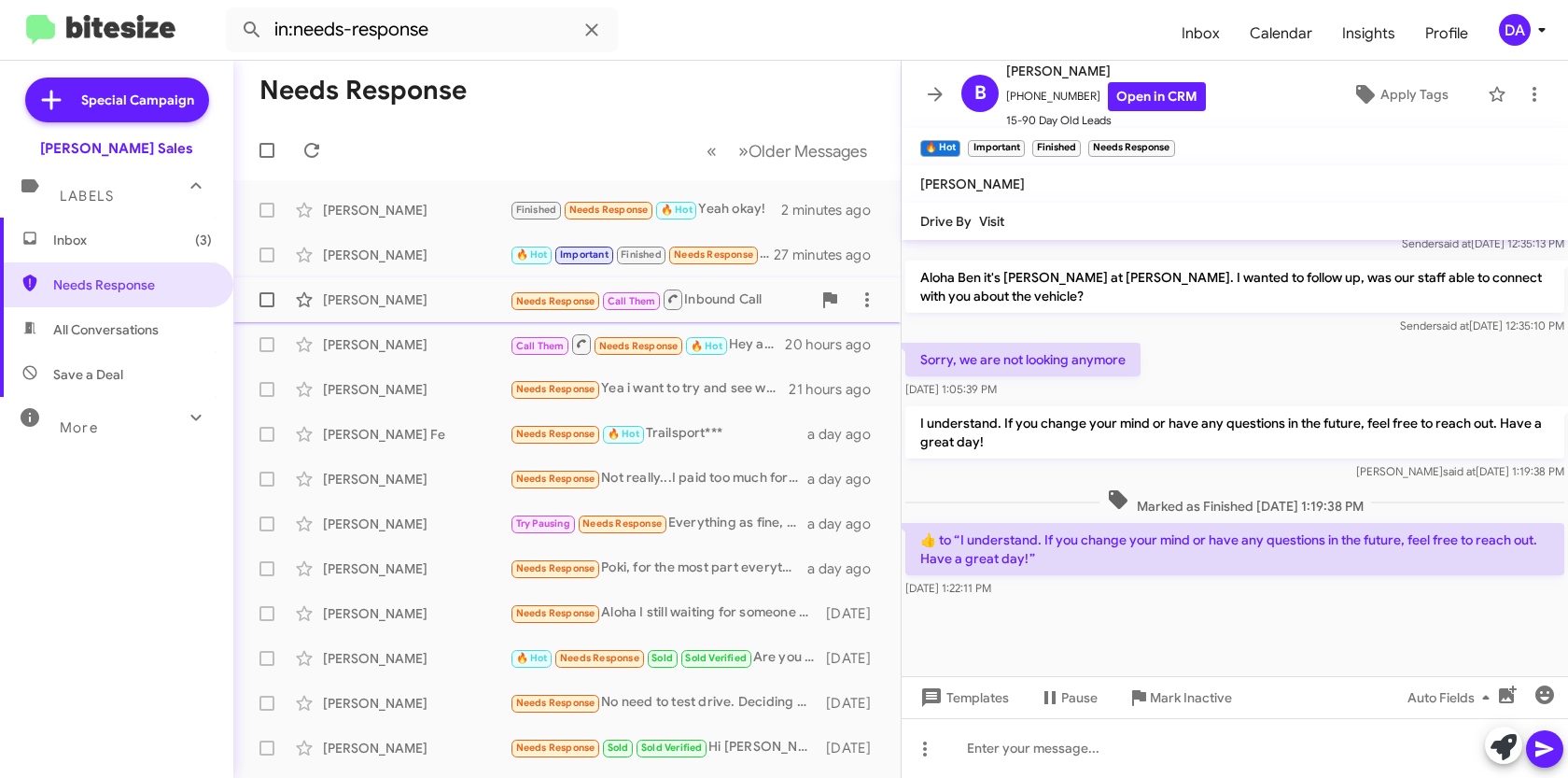
click at [366, 295] on div "[PERSON_NAME]" at bounding box center [417, 299] width 187 height 19
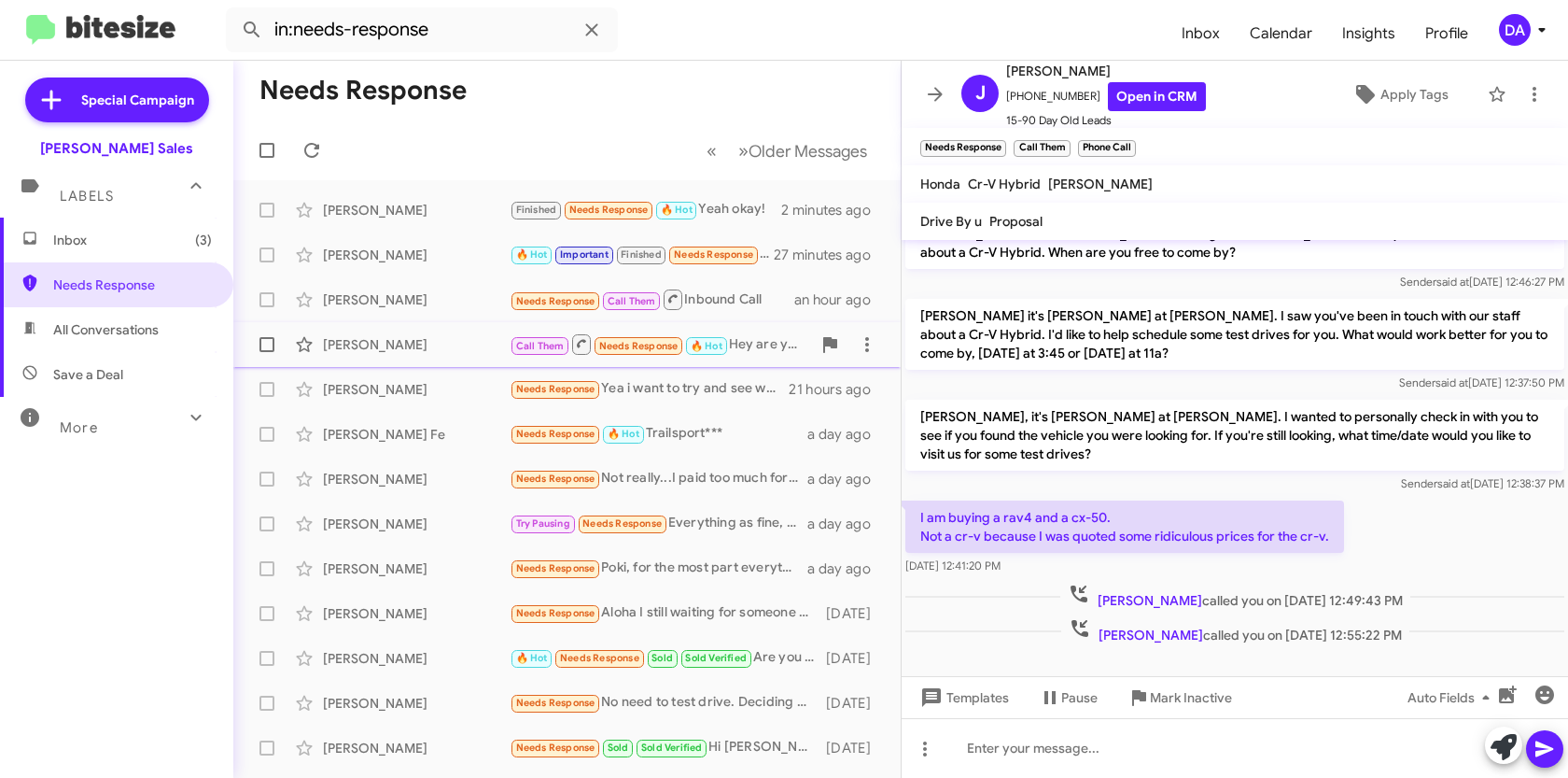
click at [364, 354] on div "[PERSON_NAME] Call Them Needs Response 🔥 Hot Hey are you there 20 hours ago" at bounding box center [567, 345] width 637 height 38
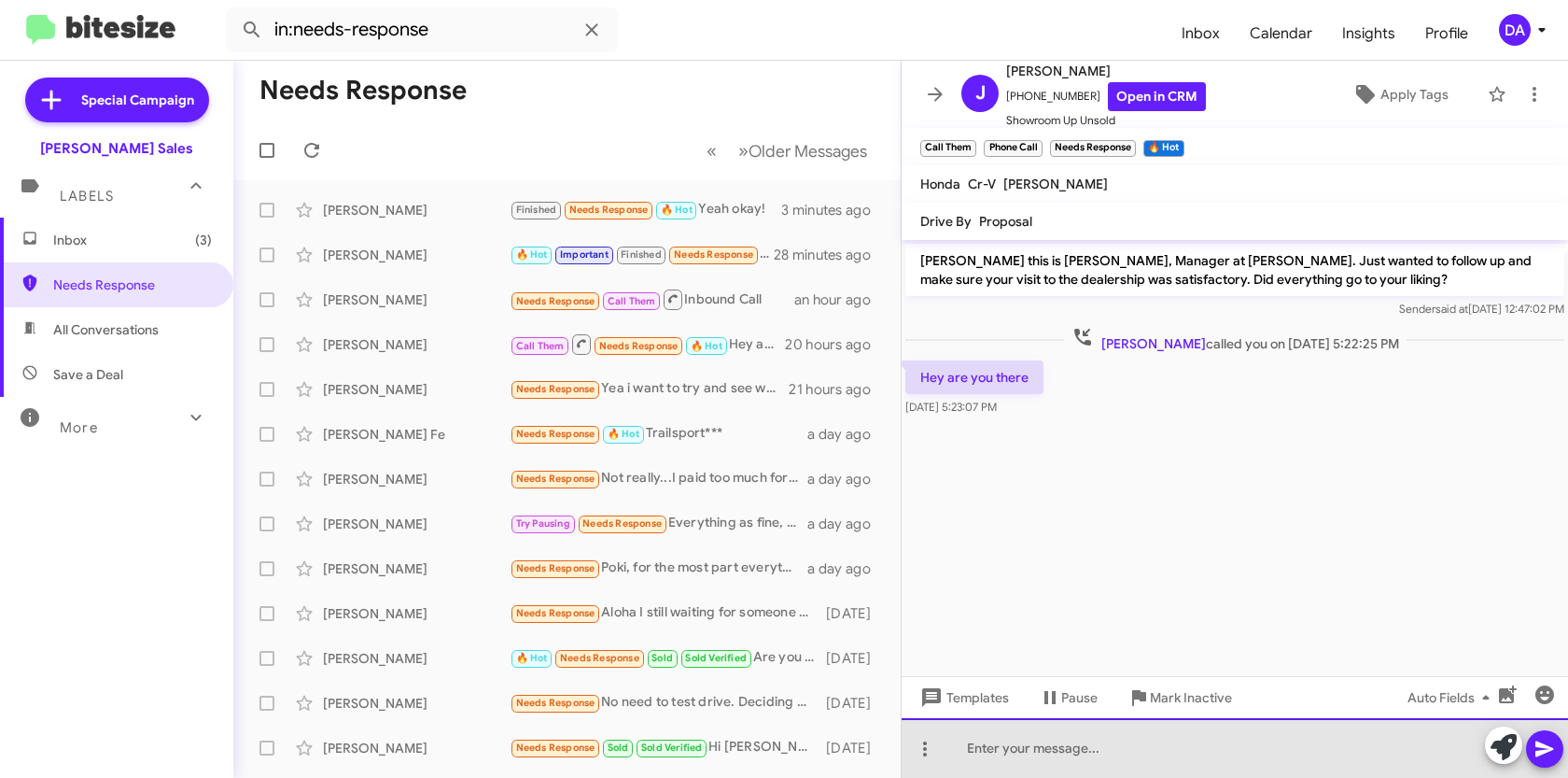
click at [1137, 757] on div at bounding box center [1235, 748] width 666 height 60
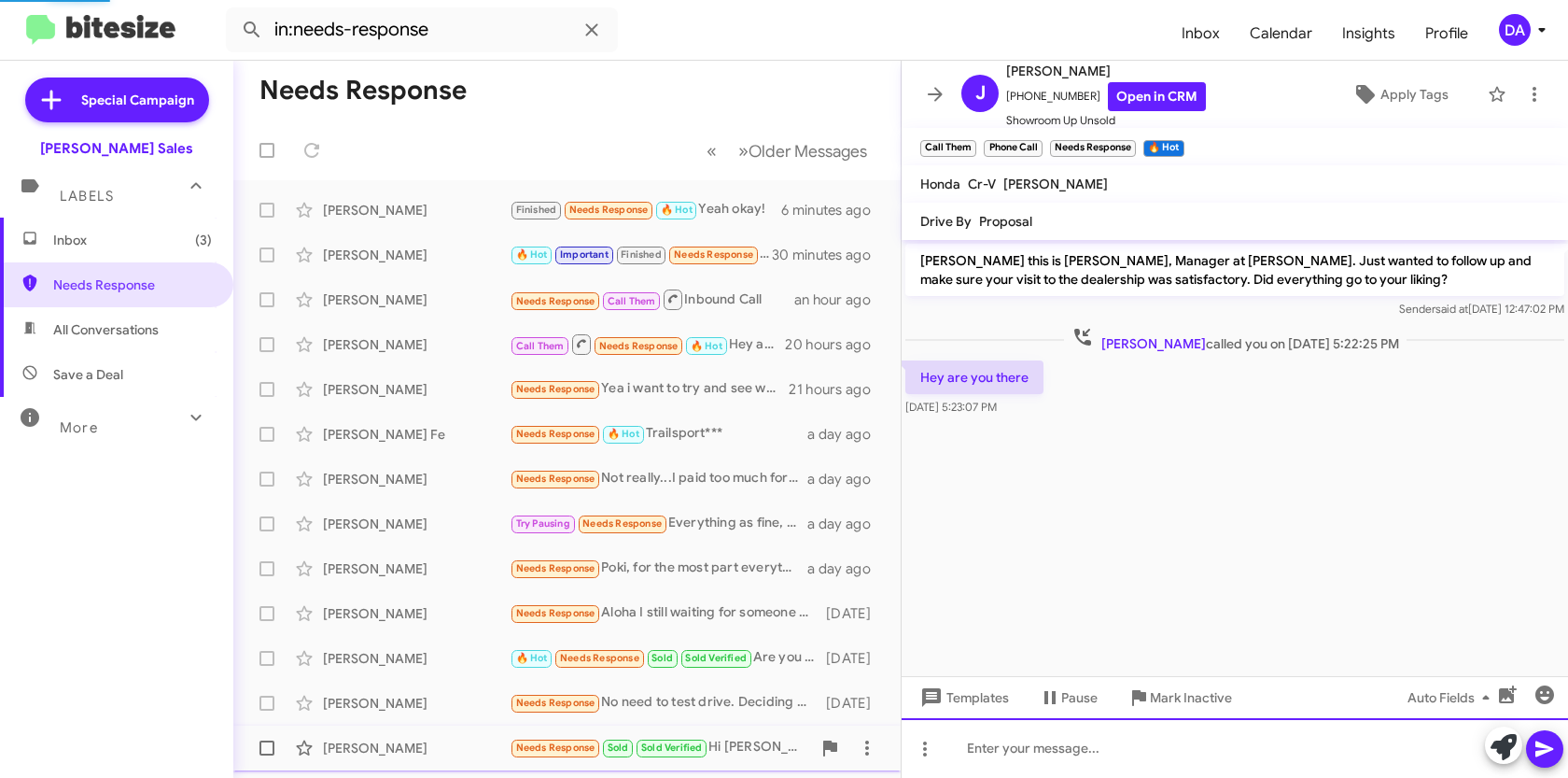
scroll to position [27, 0]
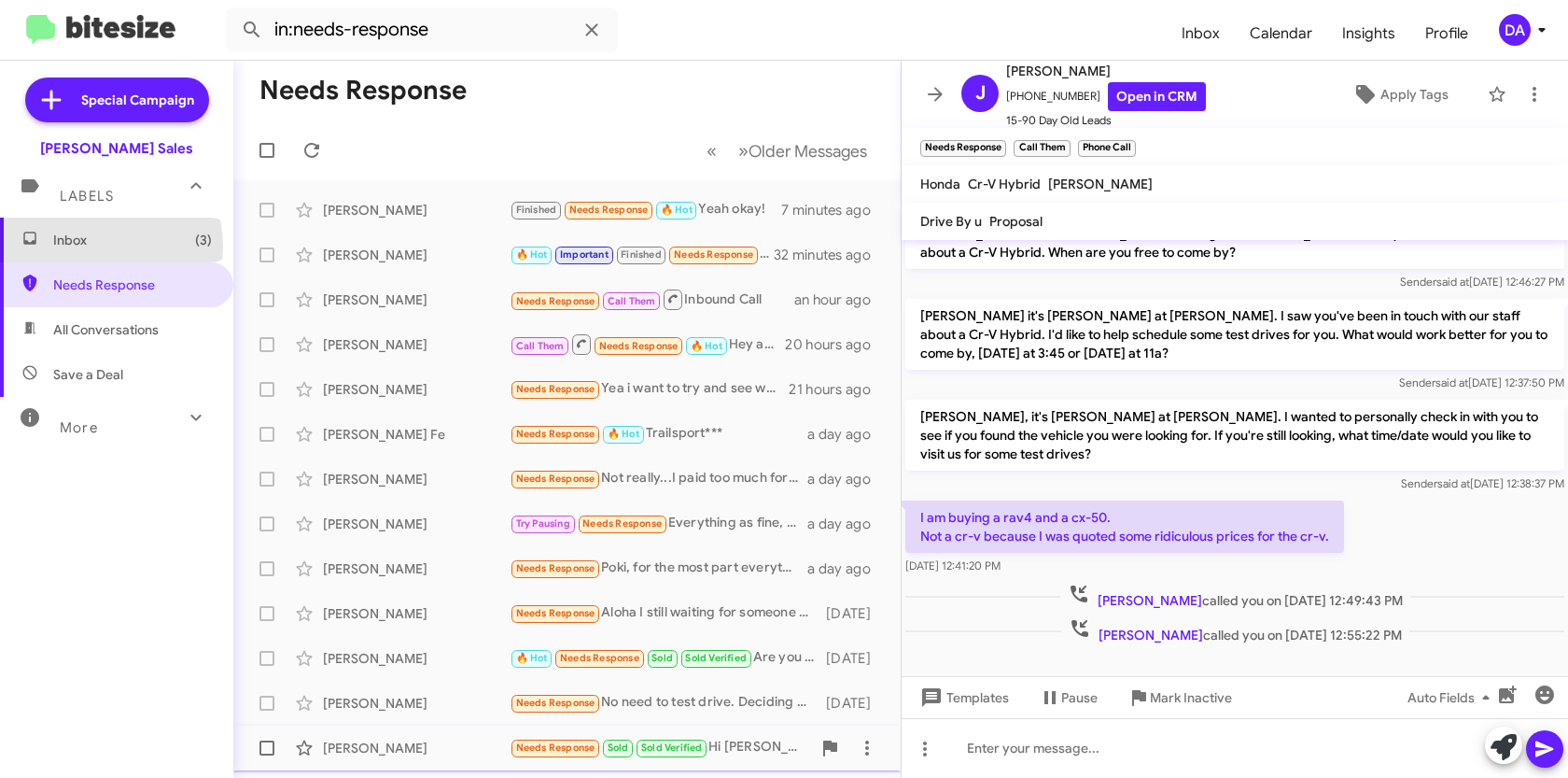
click at [100, 246] on span "Inbox (3)" at bounding box center [133, 240] width 159 height 19
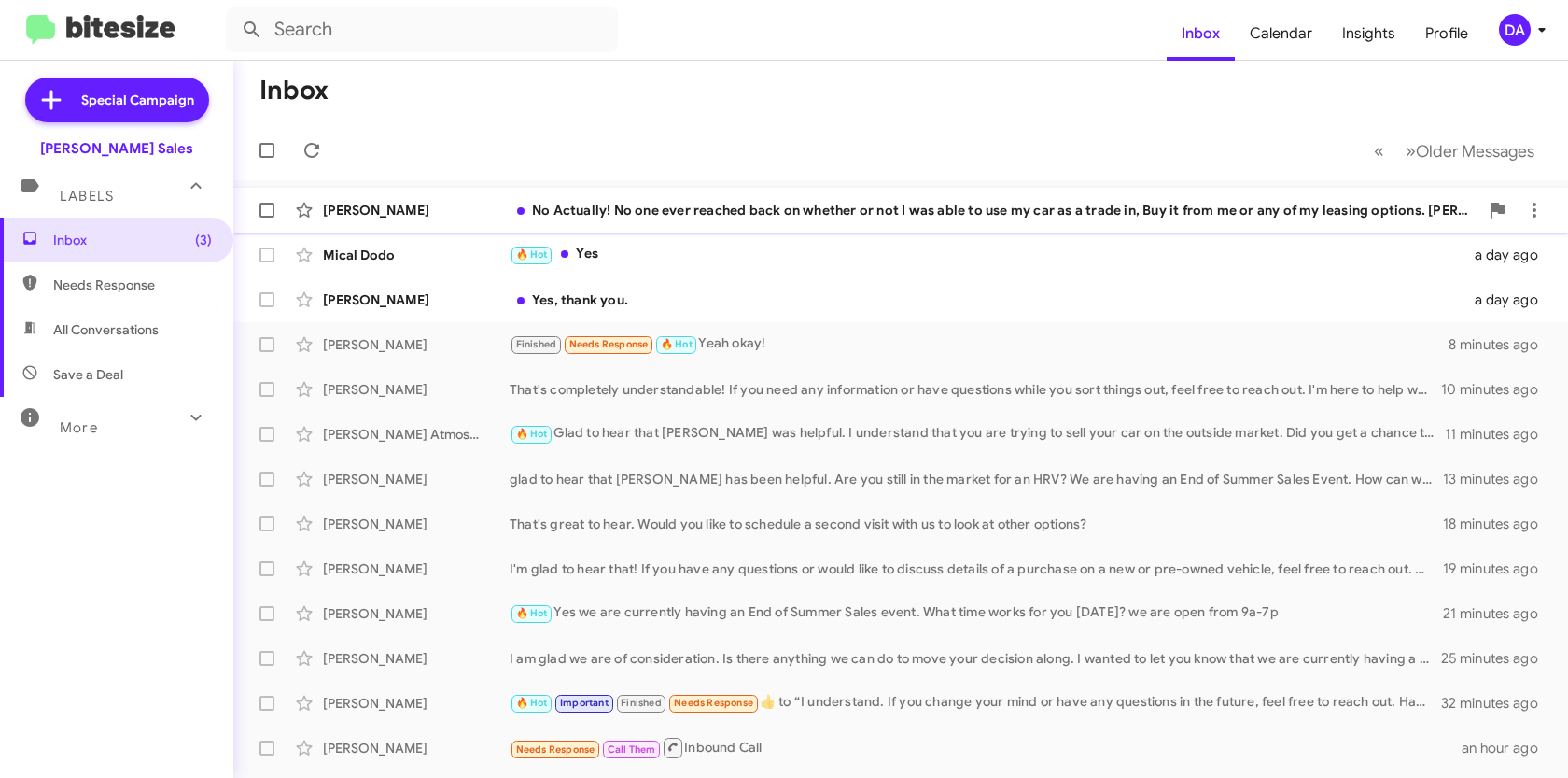
click at [469, 222] on div "[PERSON_NAME] No Actually! No one ever reached back on whether or not I was abl…" at bounding box center [901, 210] width 1305 height 38
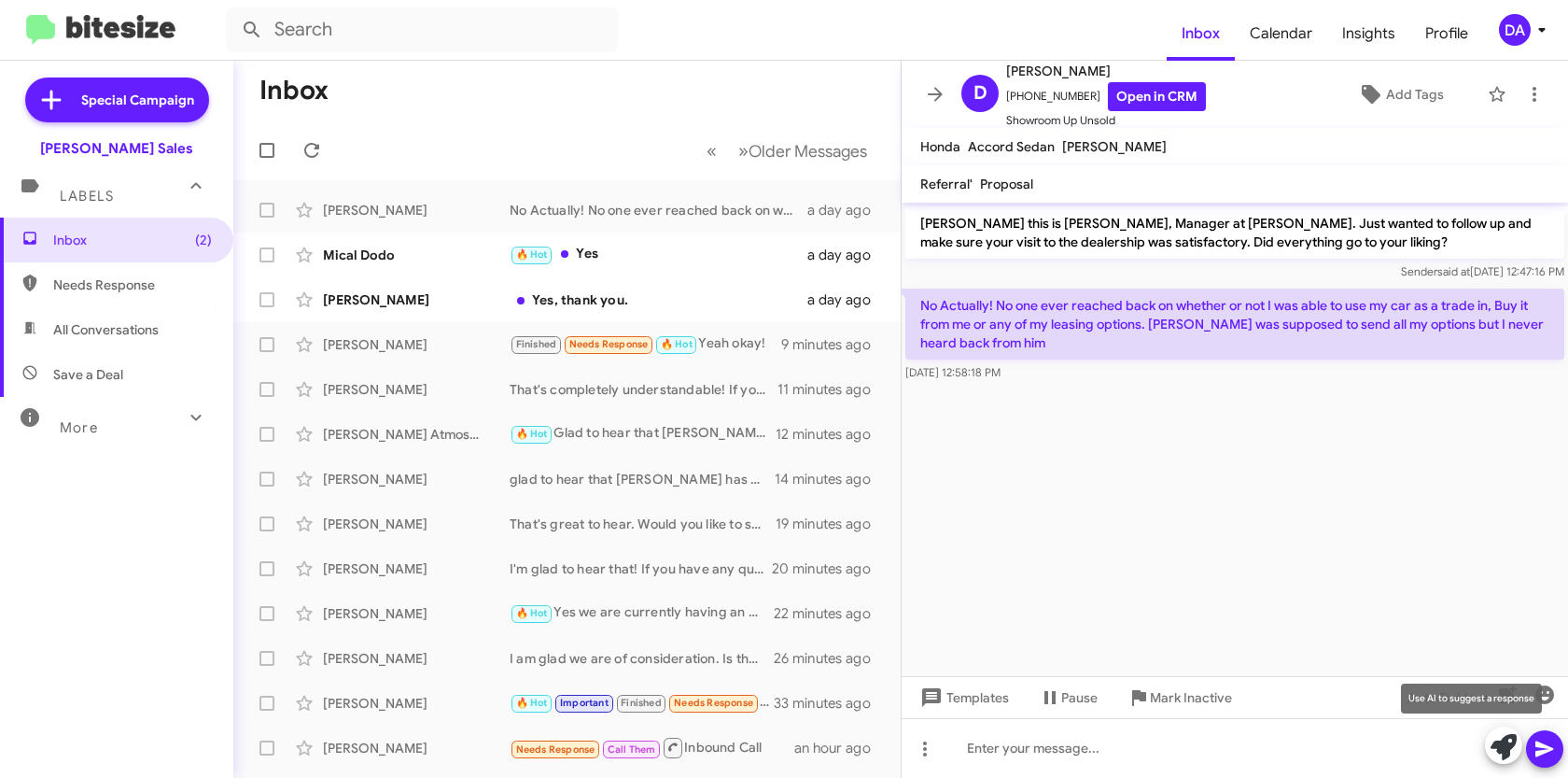
click at [1499, 759] on icon at bounding box center [1503, 747] width 26 height 26
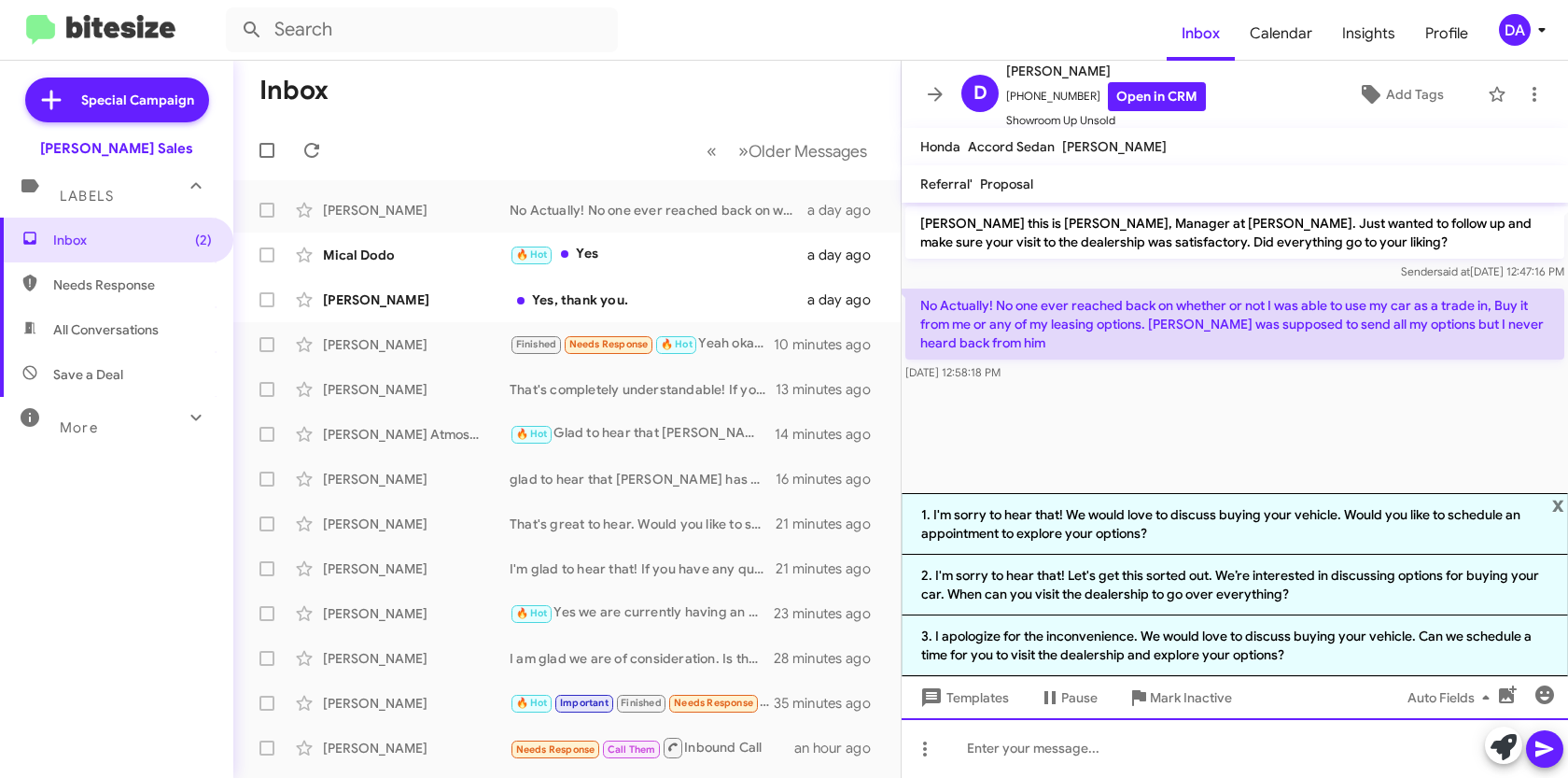
click at [1082, 749] on div at bounding box center [1235, 748] width 666 height 60
click at [1079, 763] on div at bounding box center [1235, 748] width 666 height 60
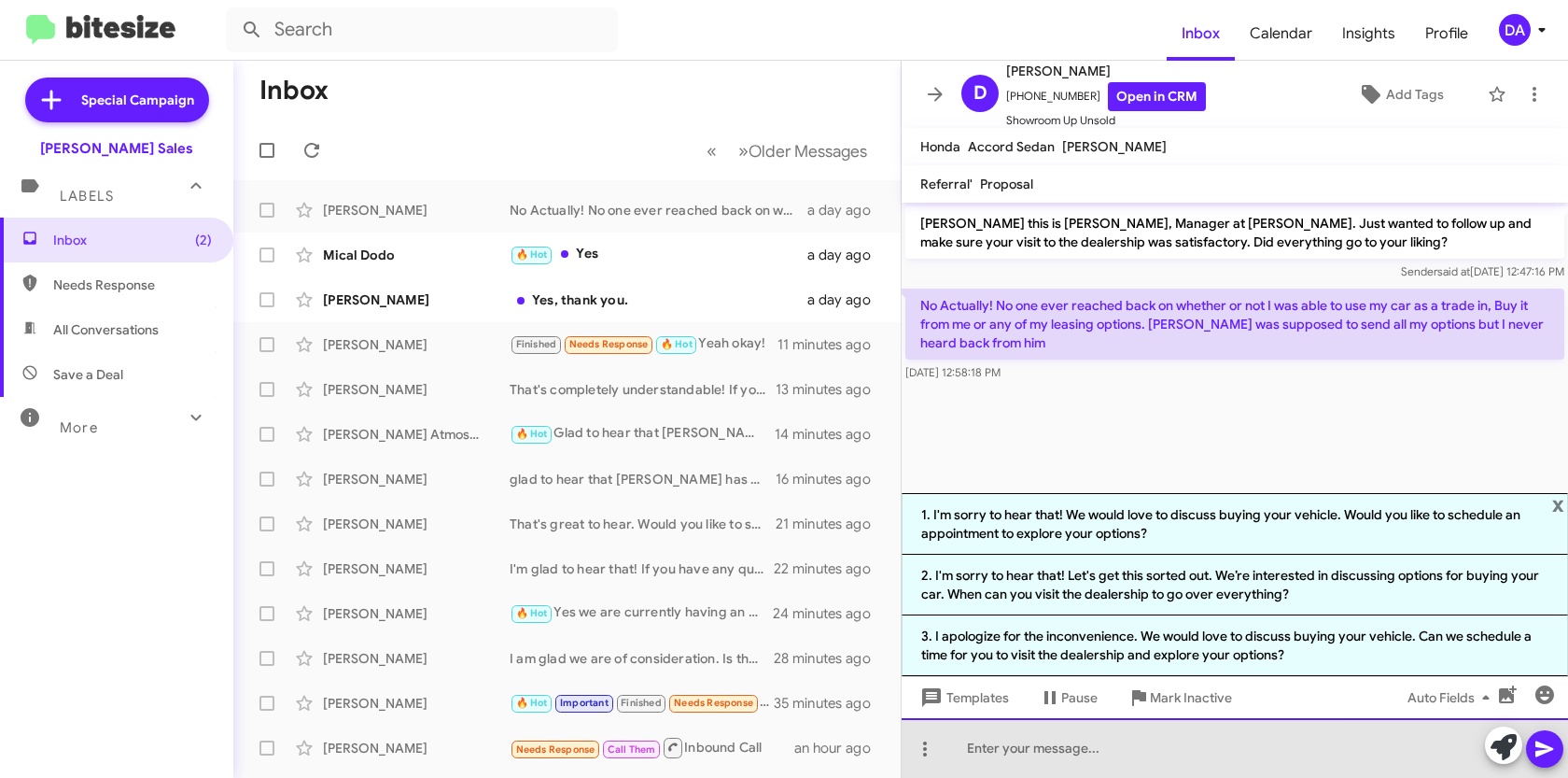
click at [1101, 749] on div at bounding box center [1235, 748] width 666 height 60
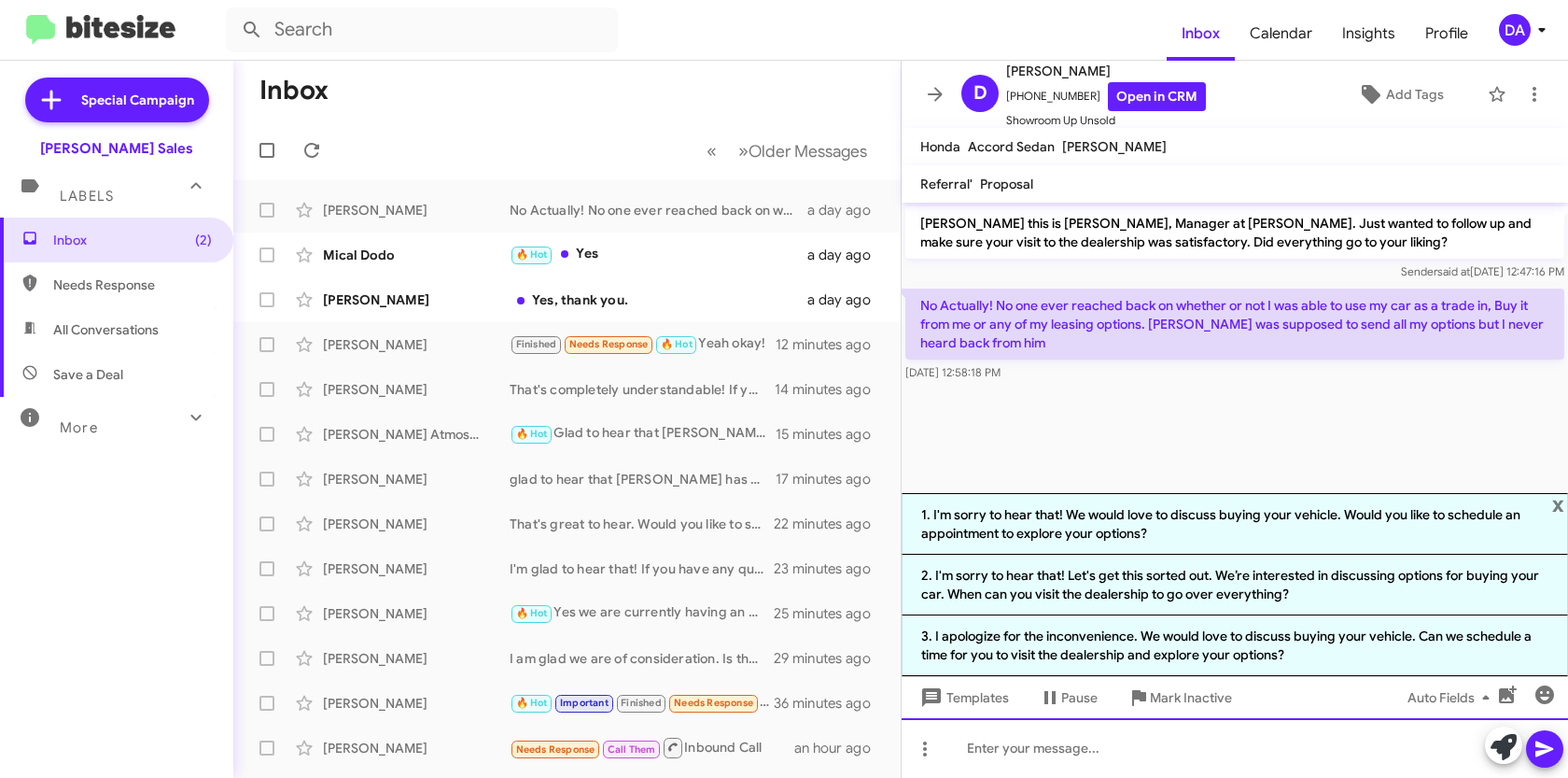
click at [1090, 745] on div at bounding box center [1235, 748] width 666 height 60
click at [1107, 746] on div at bounding box center [1235, 748] width 666 height 60
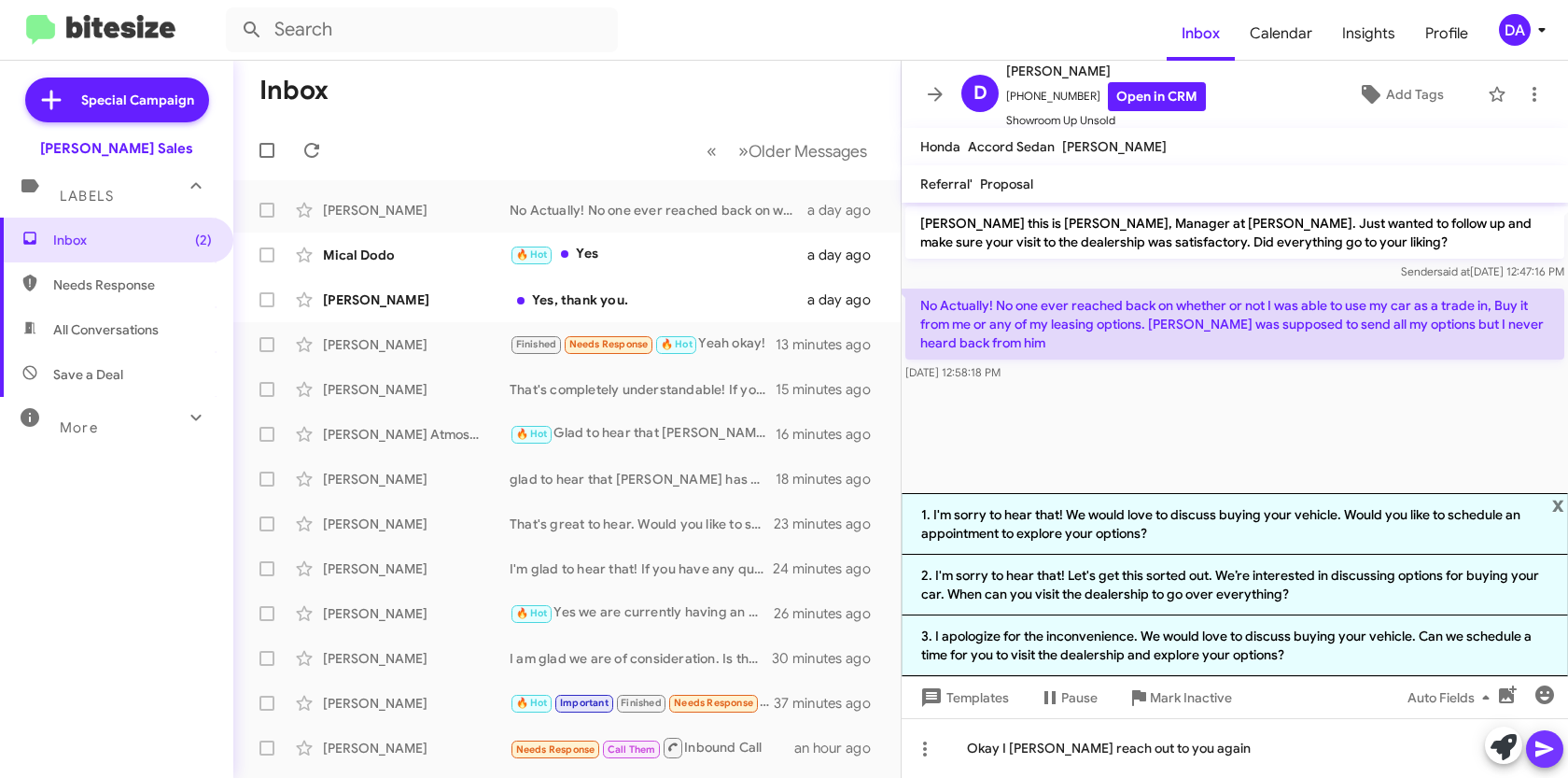
click at [1543, 757] on icon at bounding box center [1544, 749] width 23 height 23
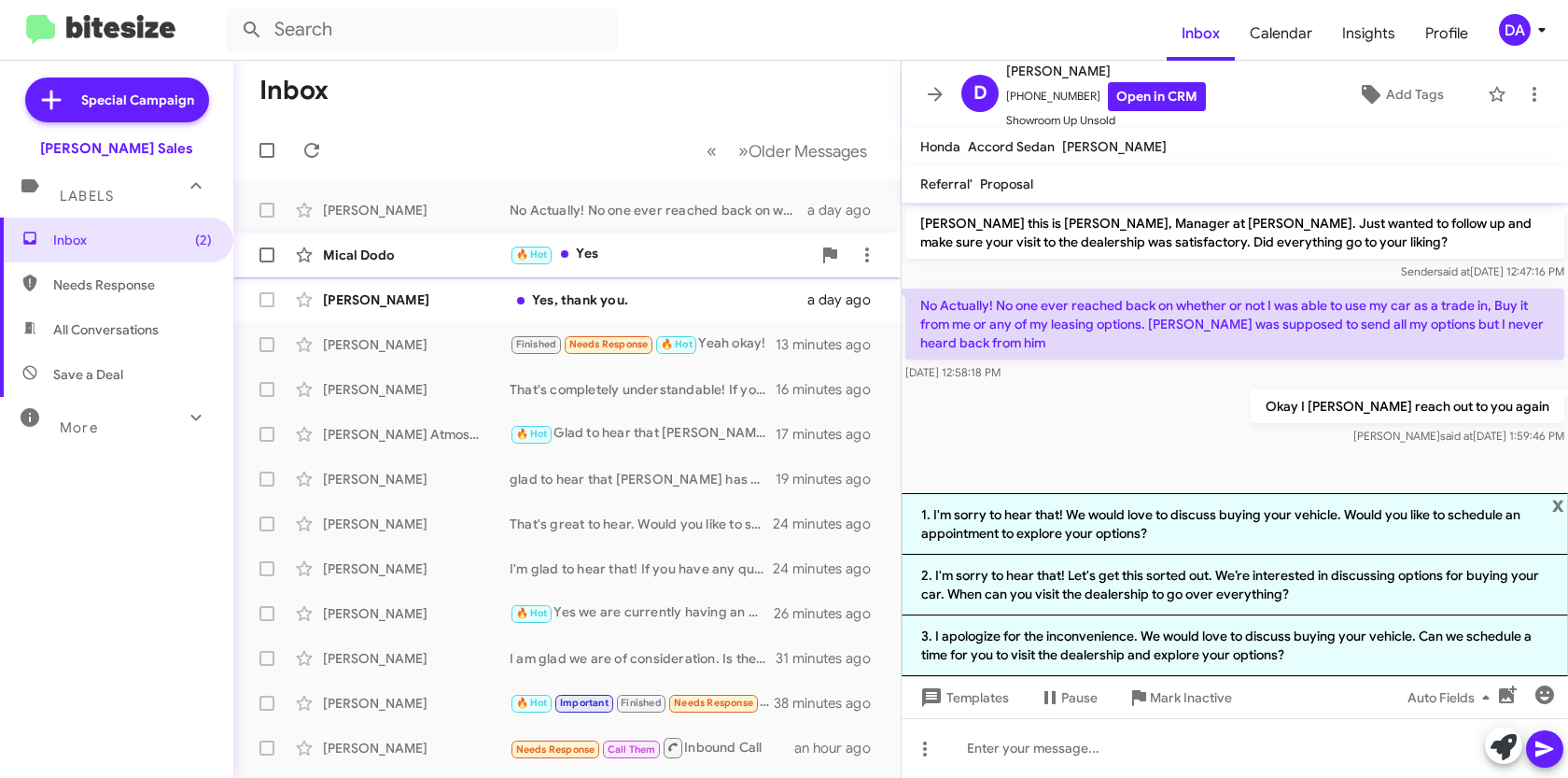
click at [402, 269] on div "Mical Dodo 🔥 Hot Yes a day ago" at bounding box center [567, 255] width 637 height 38
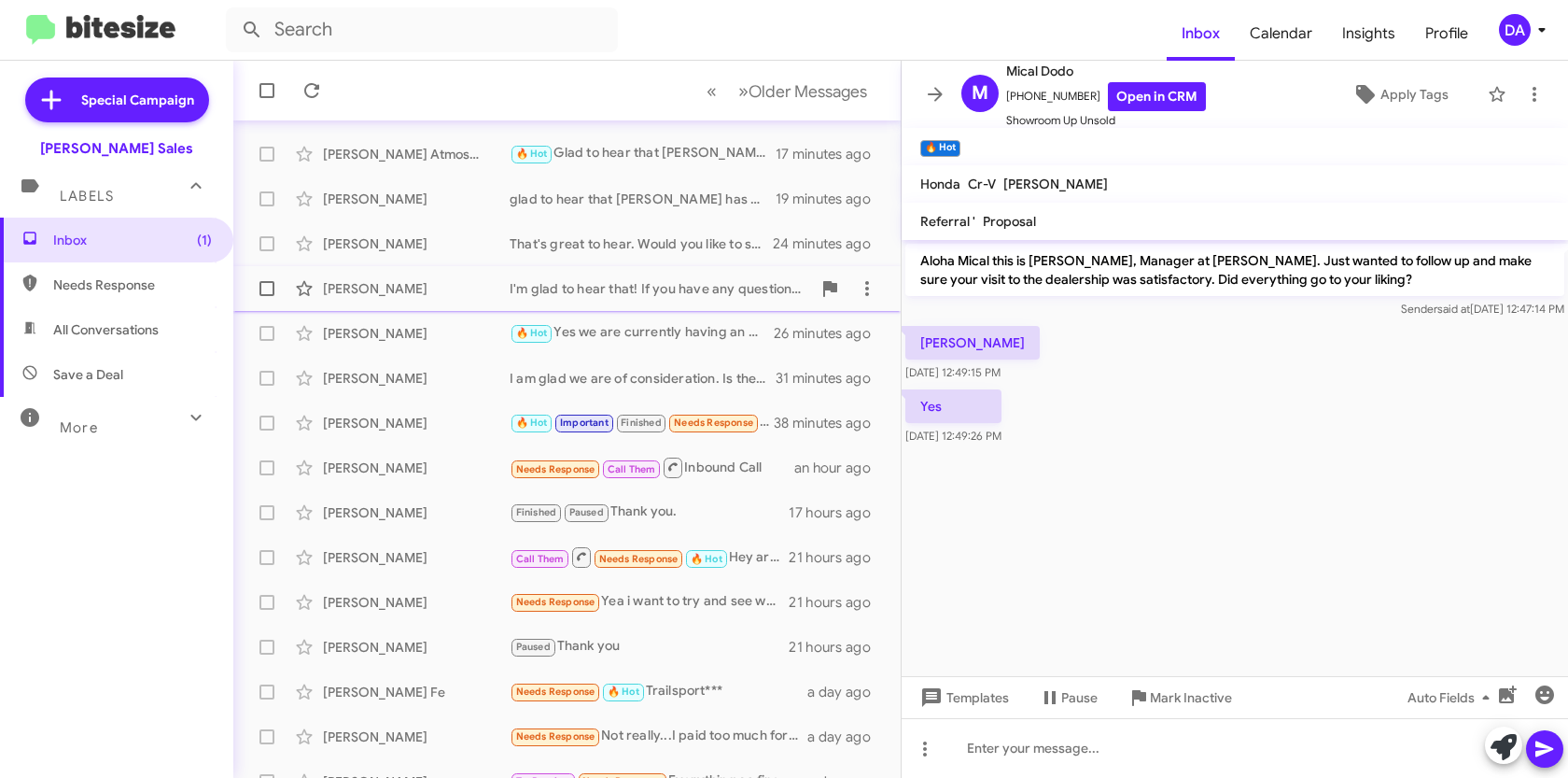
scroll to position [306, 0]
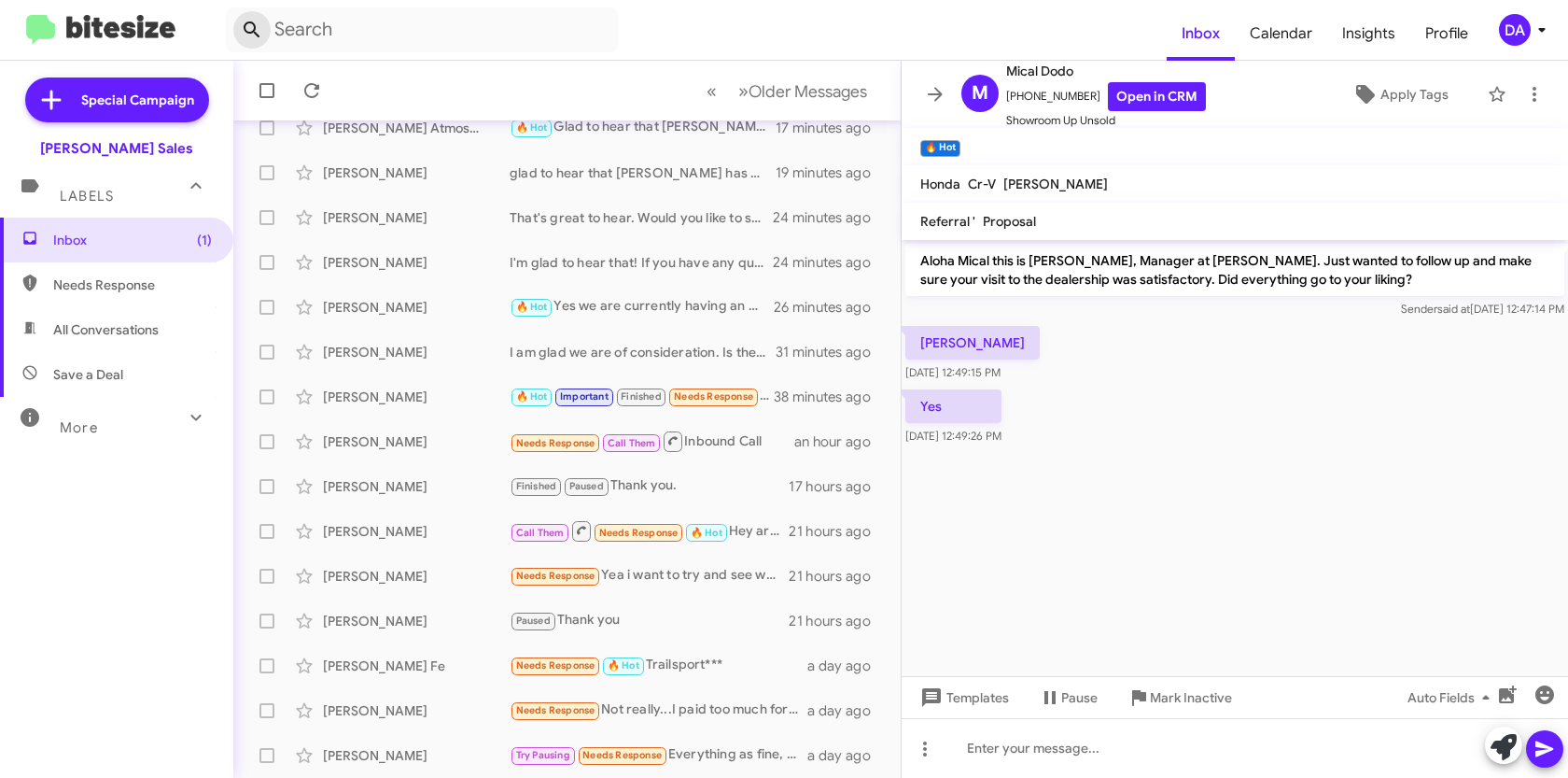
click at [261, 38] on icon at bounding box center [252, 30] width 23 height 23
click at [497, 43] on input "text" at bounding box center [422, 30] width 392 height 45
click at [234, 11] on button at bounding box center [253, 30] width 38 height 38
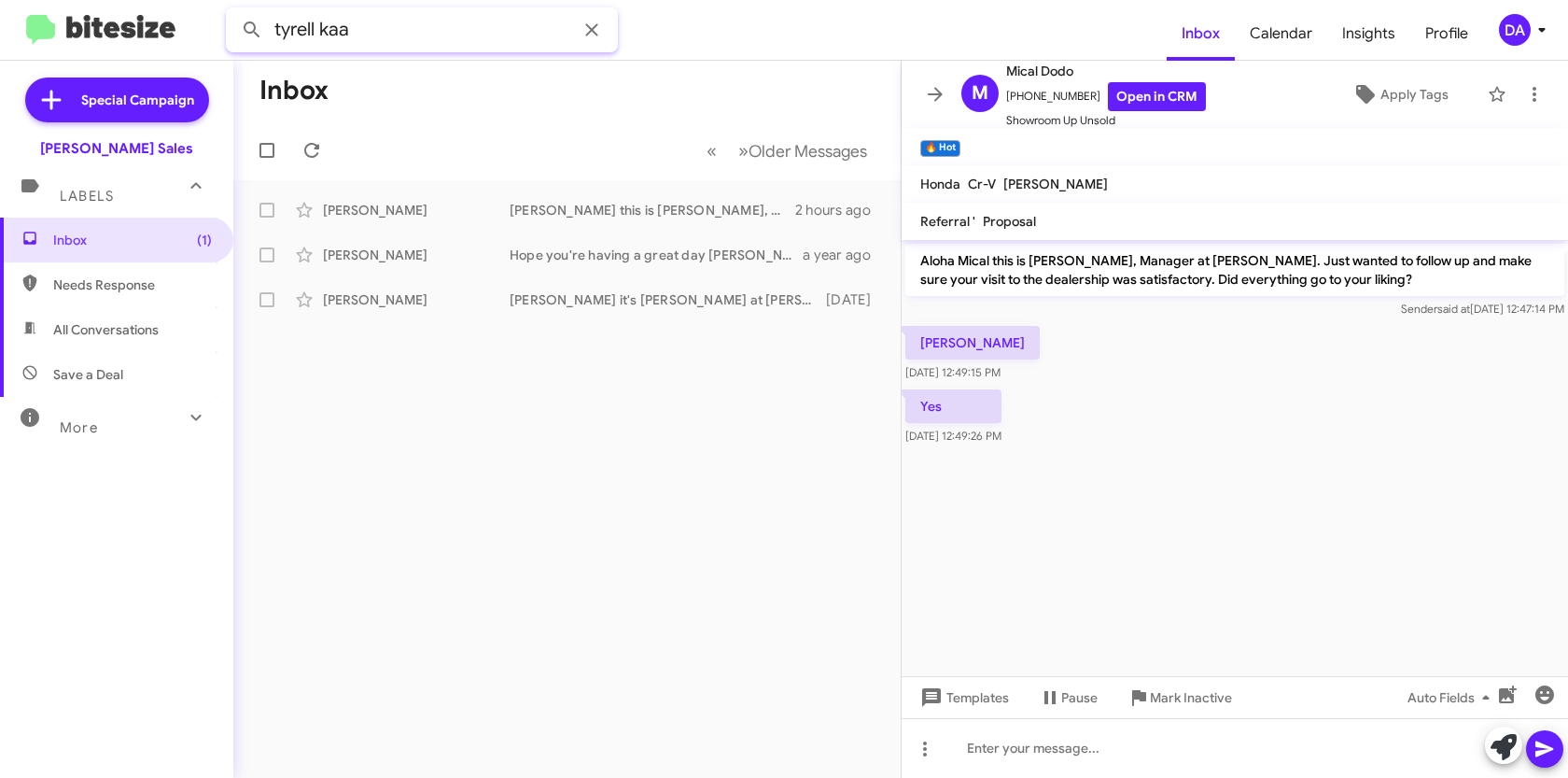
drag, startPoint x: 454, startPoint y: 37, endPoint x: 84, endPoint y: 64, distance: 371.0
click at [84, 64] on div "tyrell kaa Inbox Calendar Insights Profile DA Special Campaign [PERSON_NAME] Sa…" at bounding box center [784, 389] width 1568 height 778
type input "8"
click at [234, 11] on button at bounding box center [253, 30] width 38 height 38
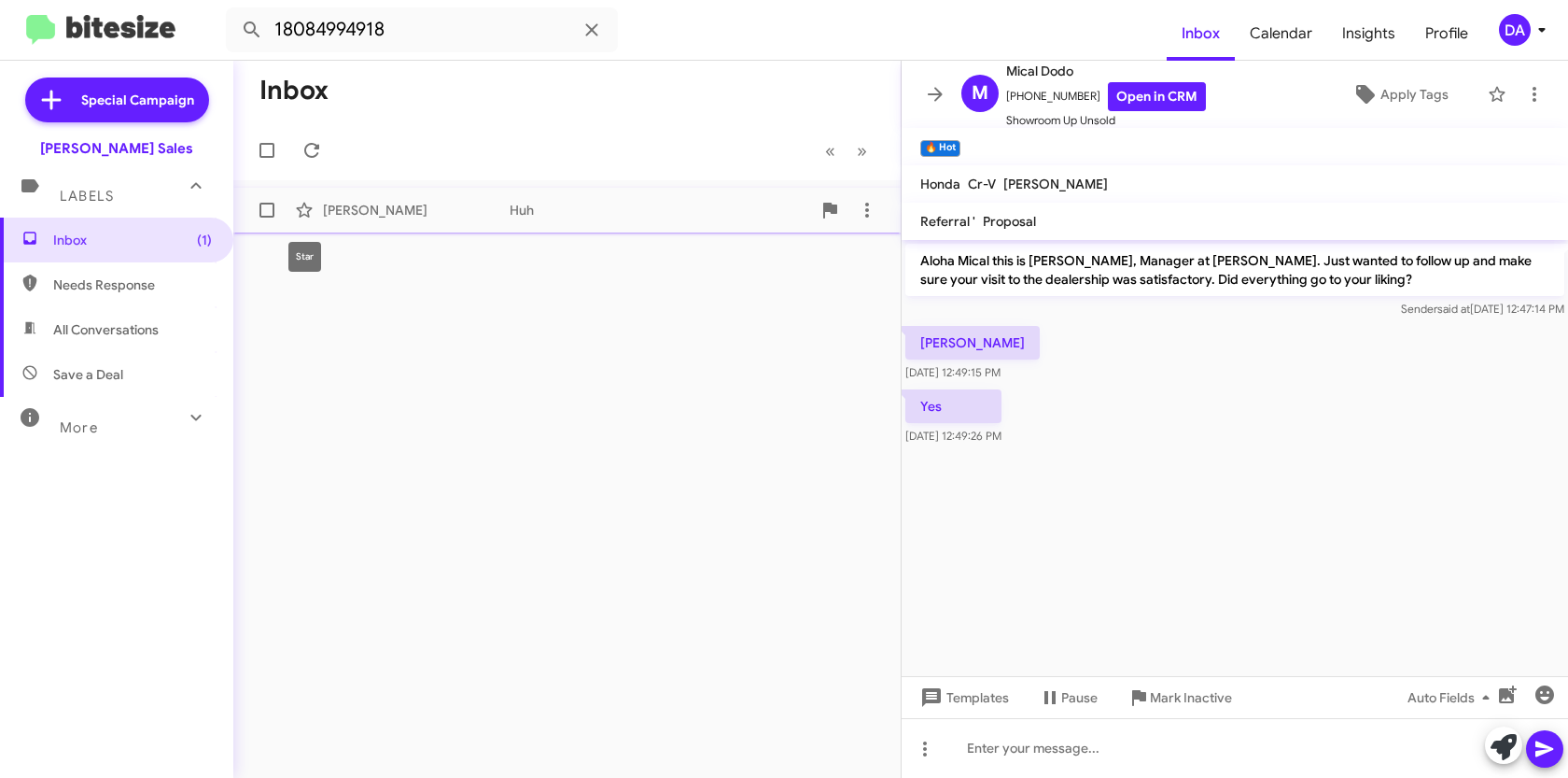
click at [335, 212] on div "[PERSON_NAME]" at bounding box center [417, 210] width 187 height 19
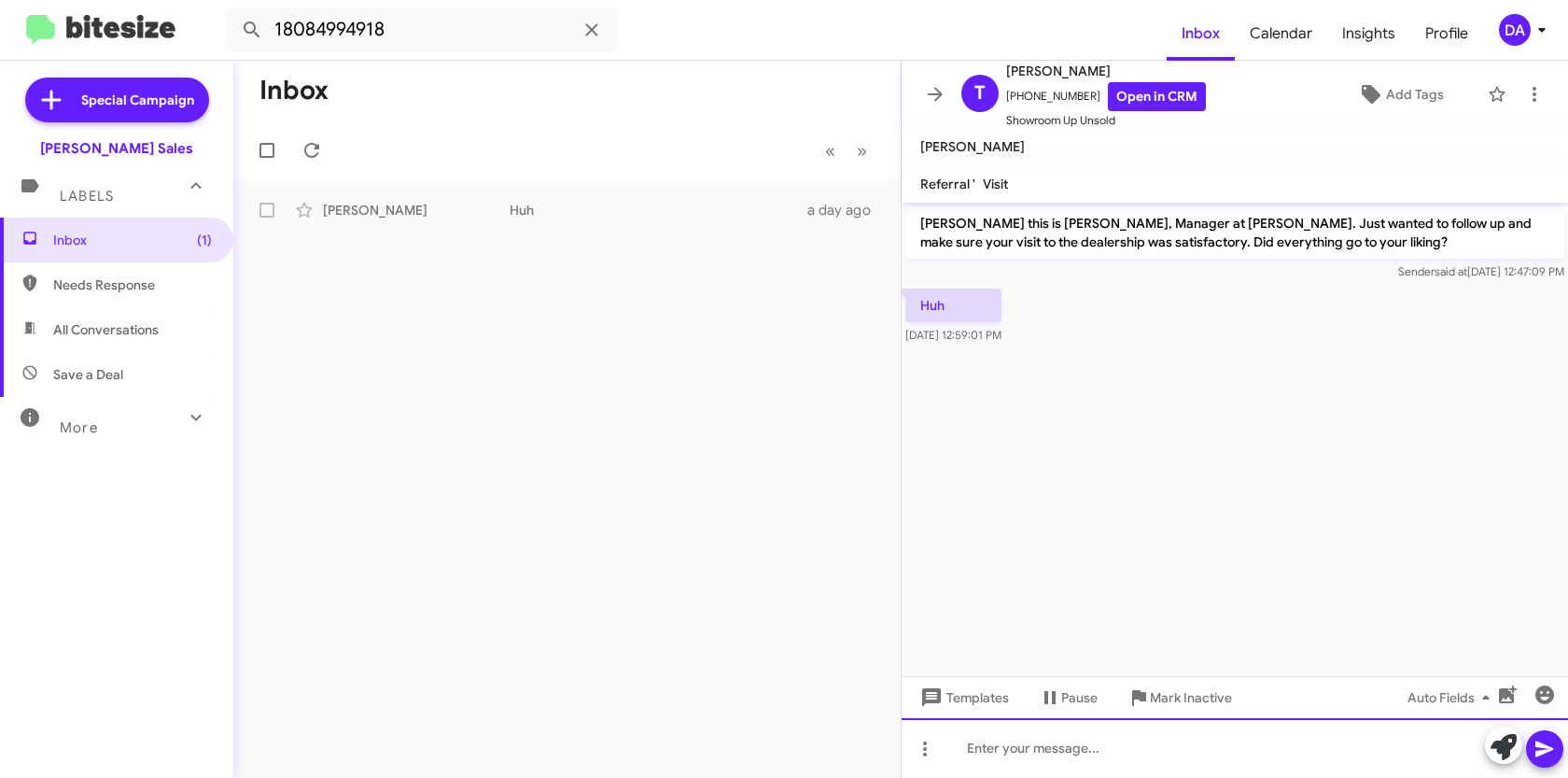
click at [1221, 759] on div at bounding box center [1235, 748] width 666 height 60
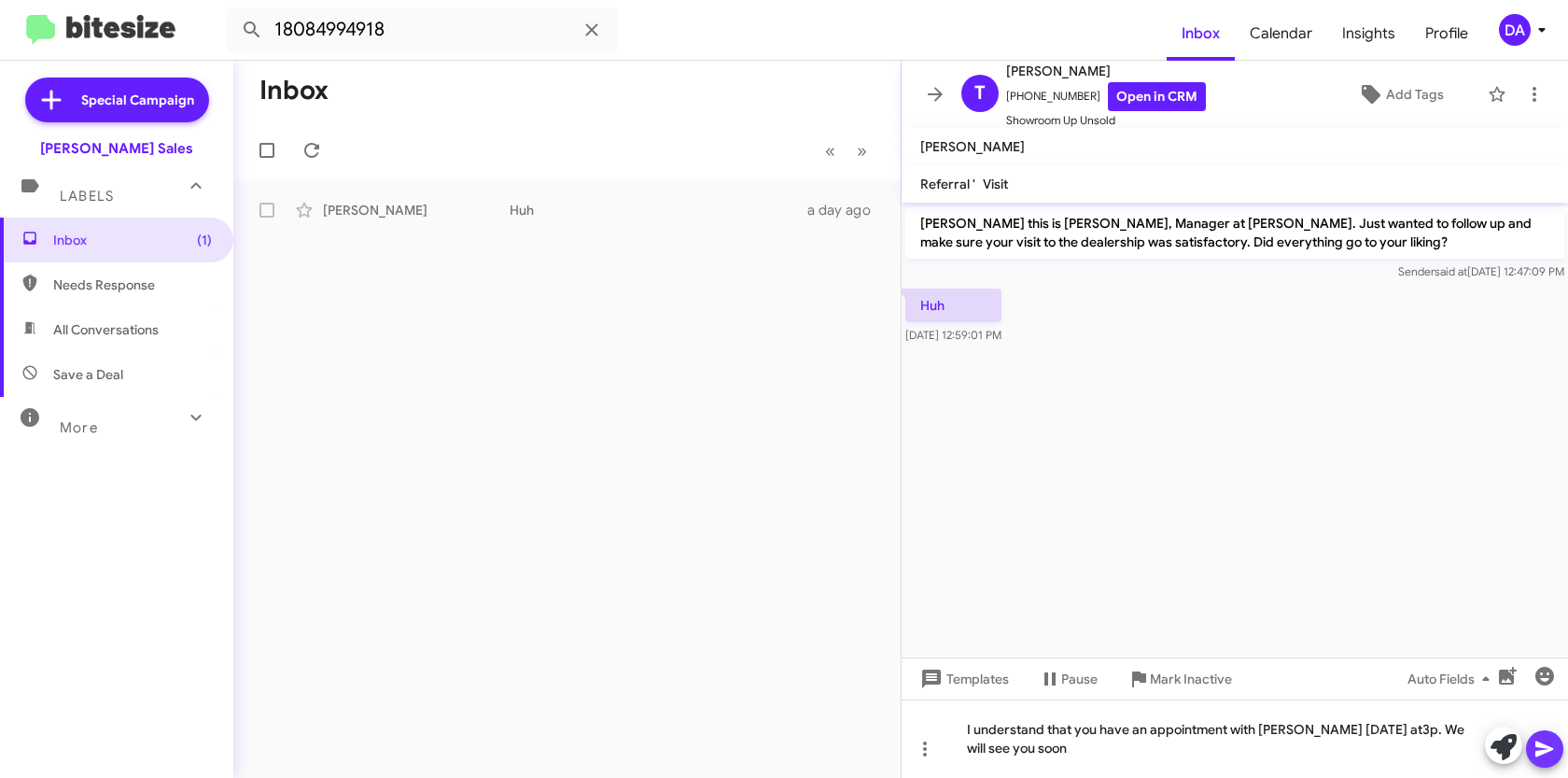
click at [1546, 757] on icon at bounding box center [1544, 749] width 23 height 23
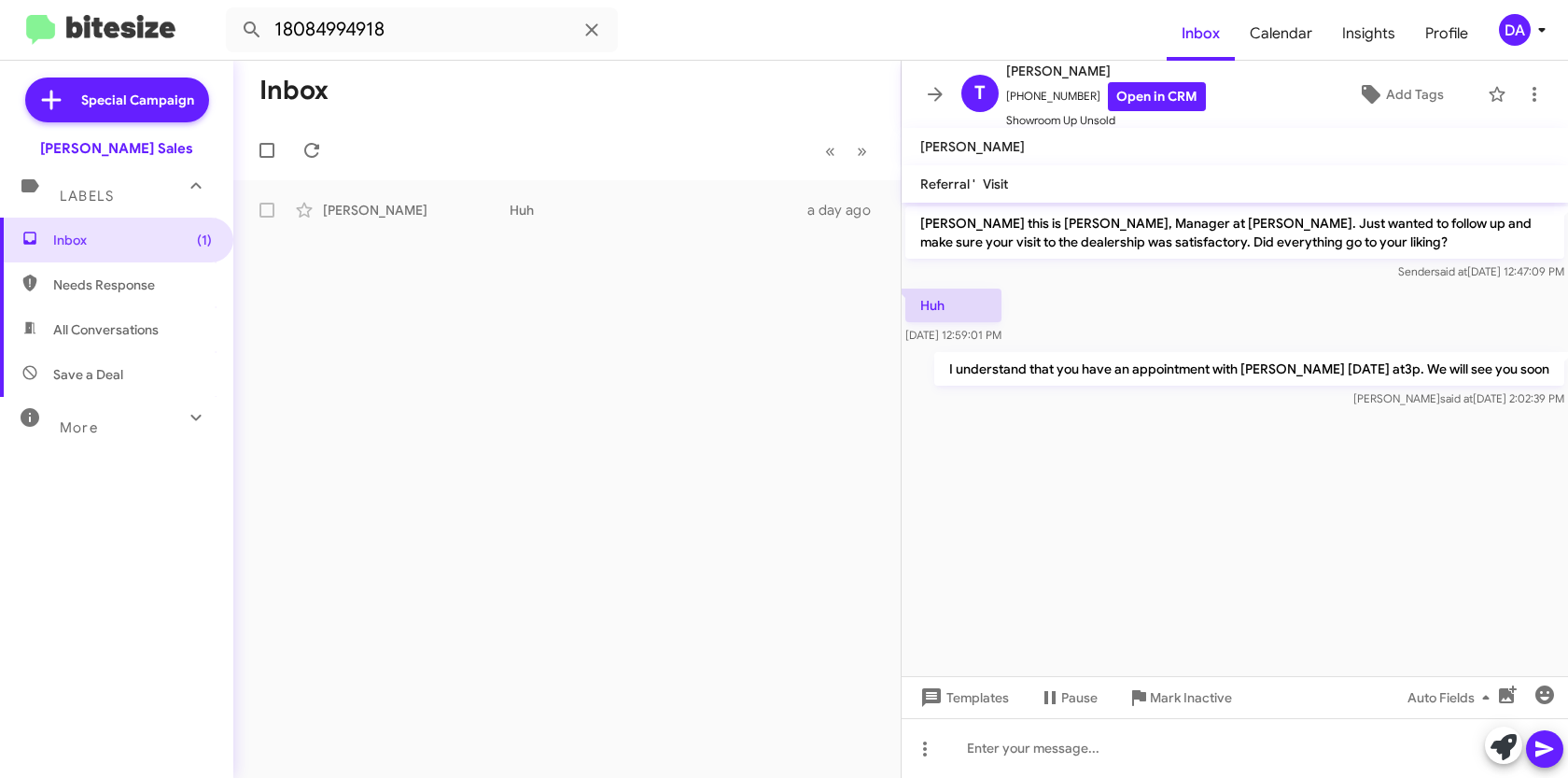
click at [89, 292] on span "Needs Response" at bounding box center [133, 285] width 159 height 19
type input "in:needs-response"
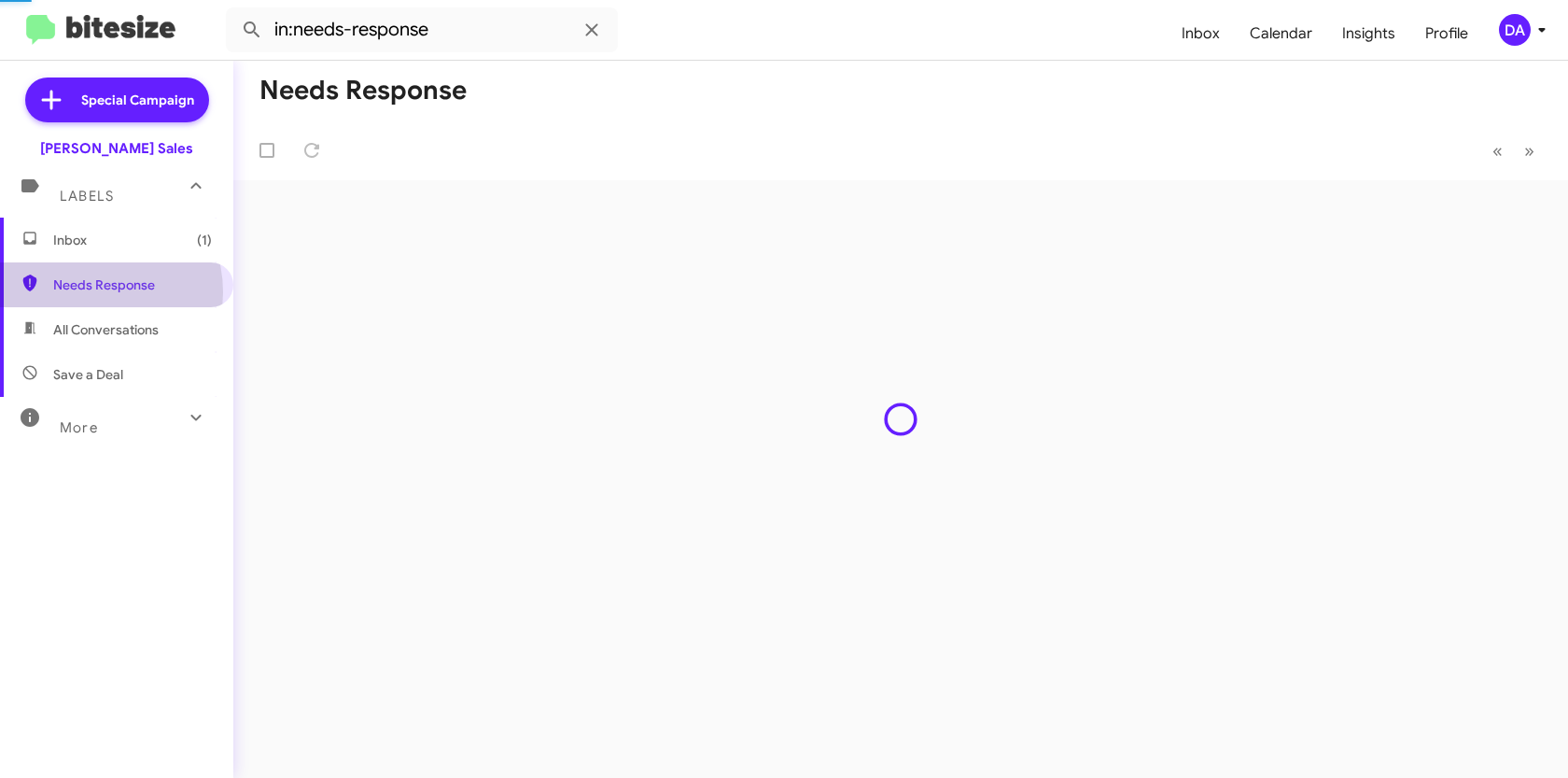
click at [84, 258] on span "Inbox (1)" at bounding box center [116, 240] width 234 height 45
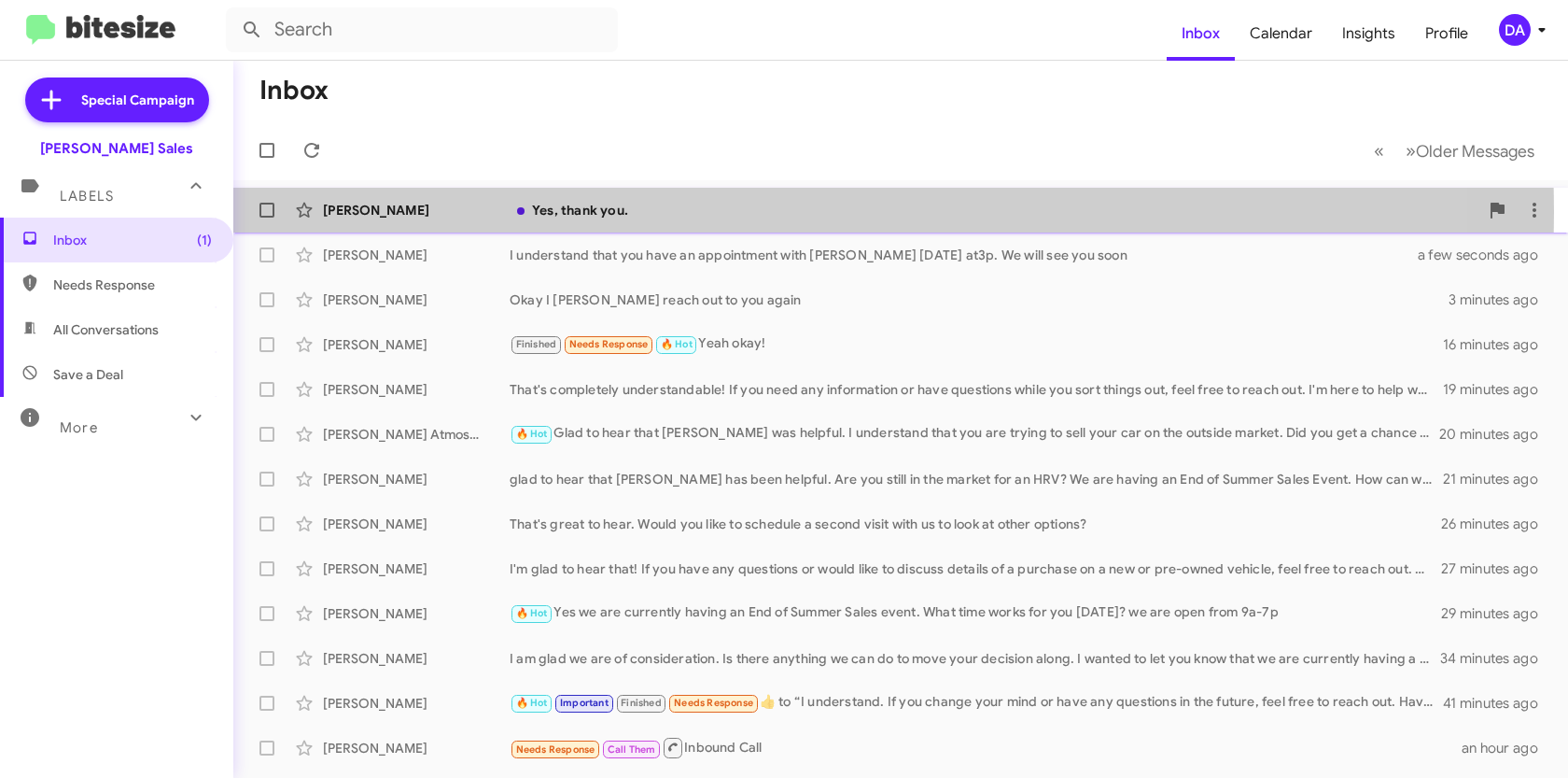
click at [443, 212] on div "[PERSON_NAME]" at bounding box center [417, 210] width 187 height 19
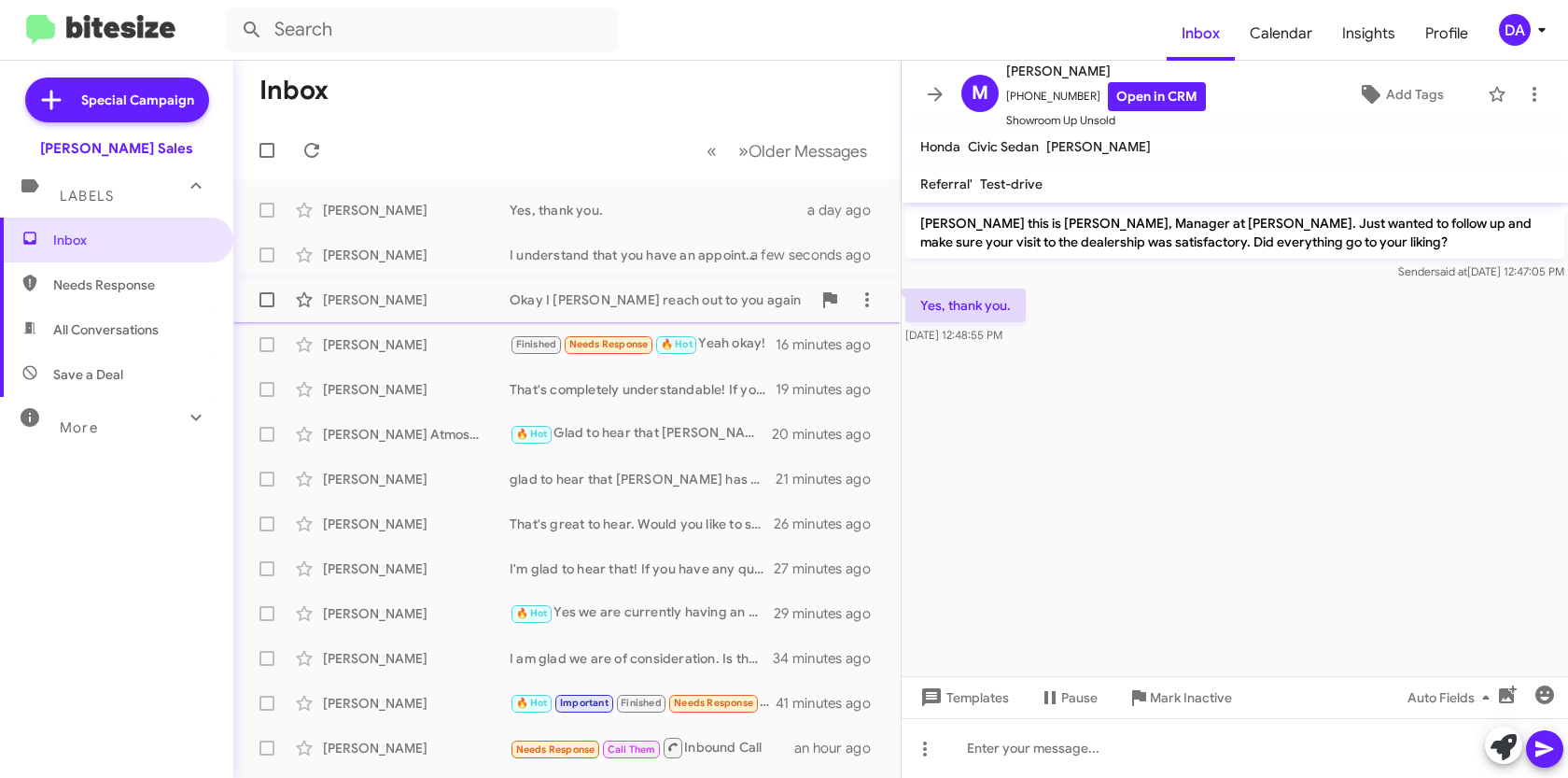
click at [390, 296] on div "[PERSON_NAME]" at bounding box center [417, 299] width 187 height 19
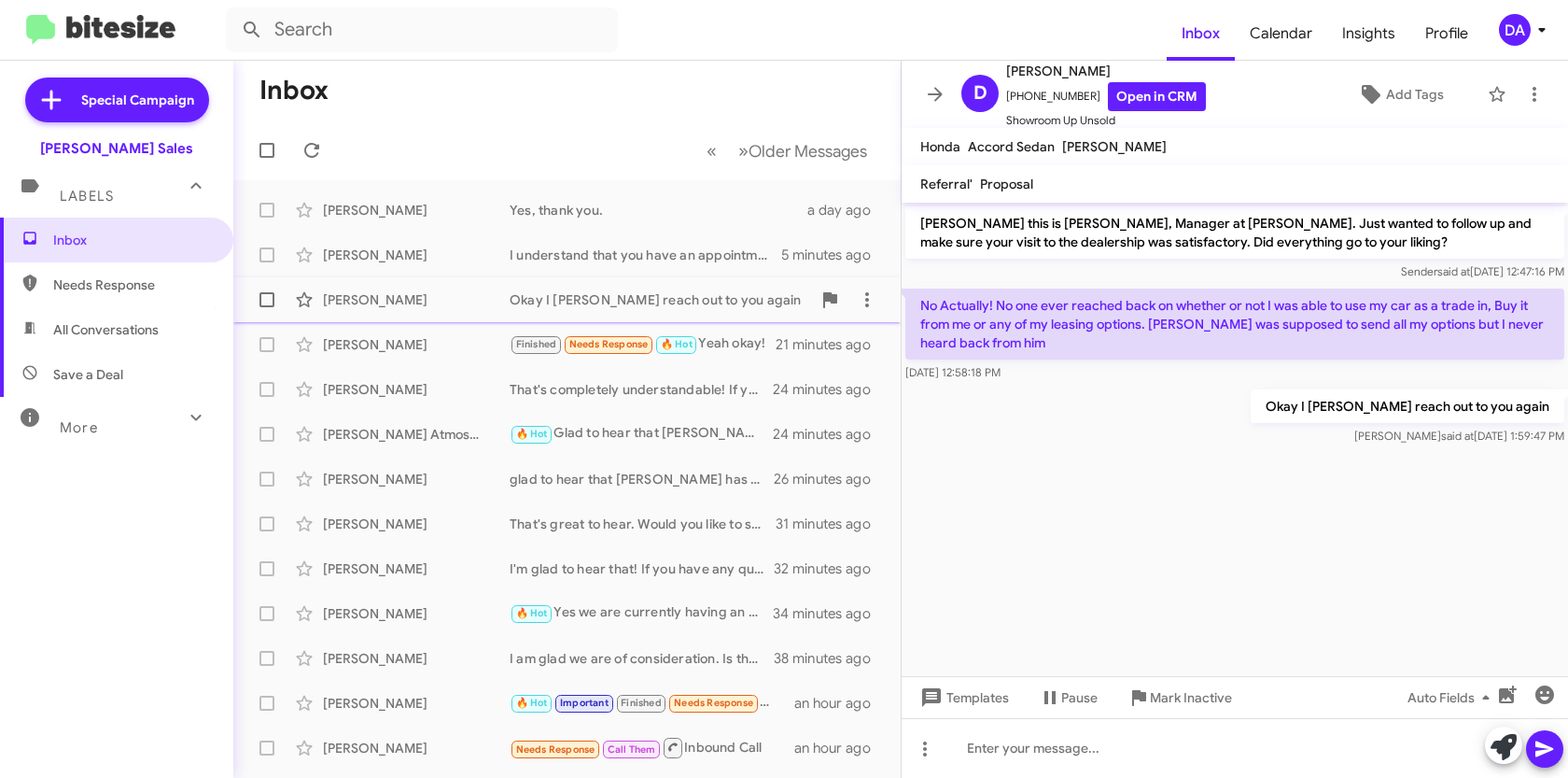
click at [344, 308] on div "[PERSON_NAME]" at bounding box center [417, 299] width 187 height 19
click at [1154, 696] on span "Mark Inactive" at bounding box center [1190, 697] width 83 height 34
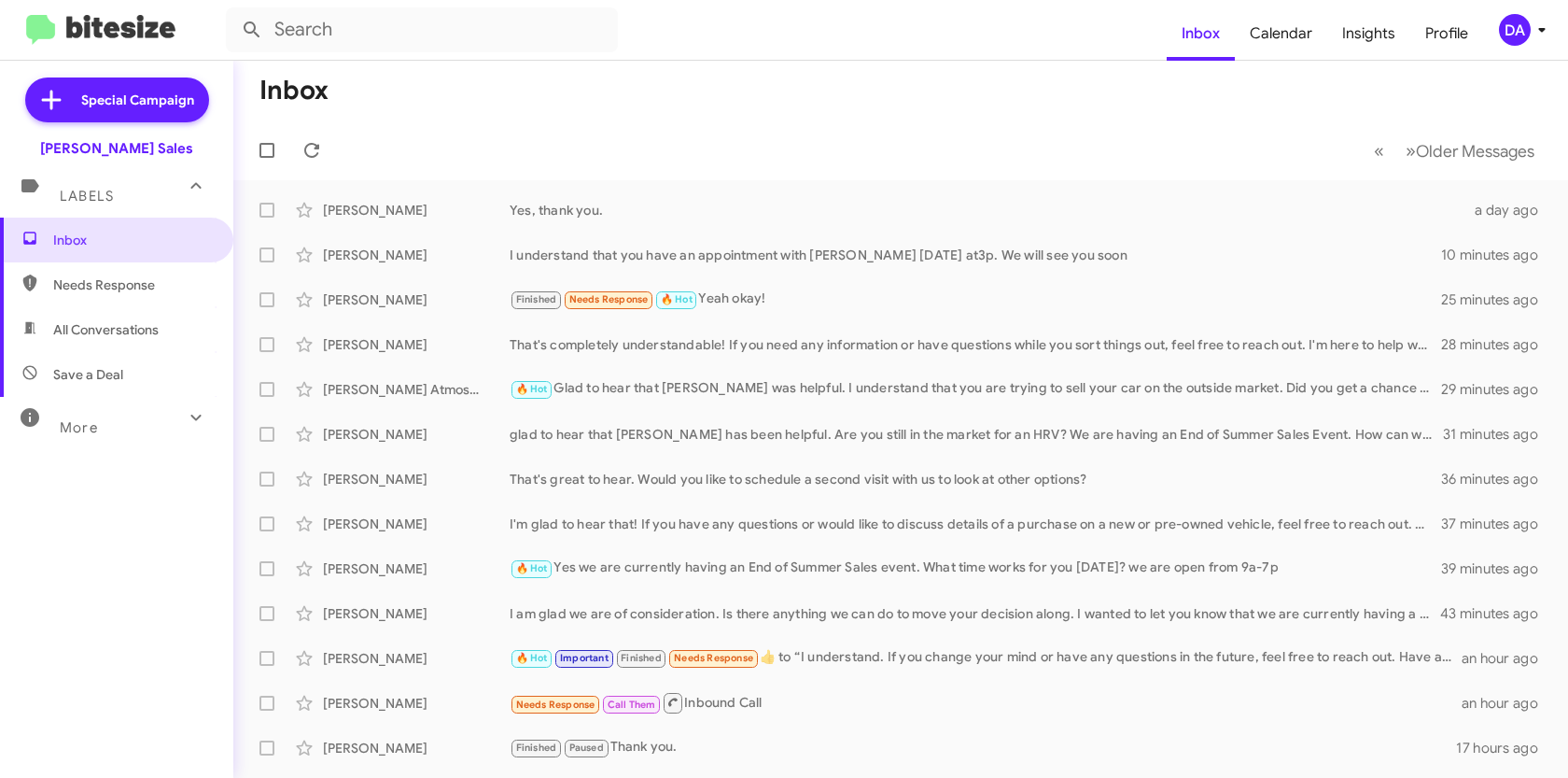
click at [105, 282] on span "Needs Response" at bounding box center [133, 285] width 159 height 19
type input "in:needs-response"
